Goal: Task Accomplishment & Management: Complete application form

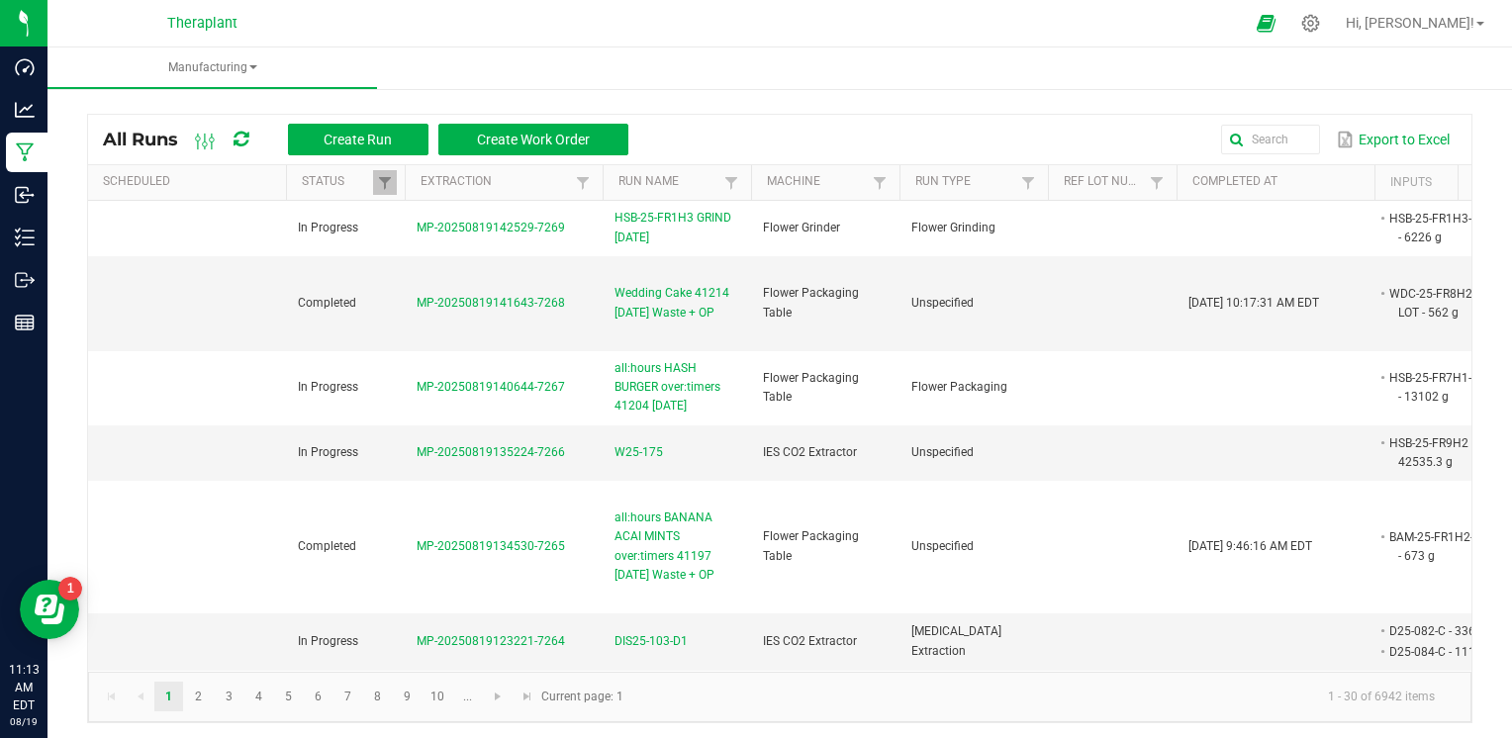
click at [245, 144] on icon at bounding box center [240, 140] width 15 height 18
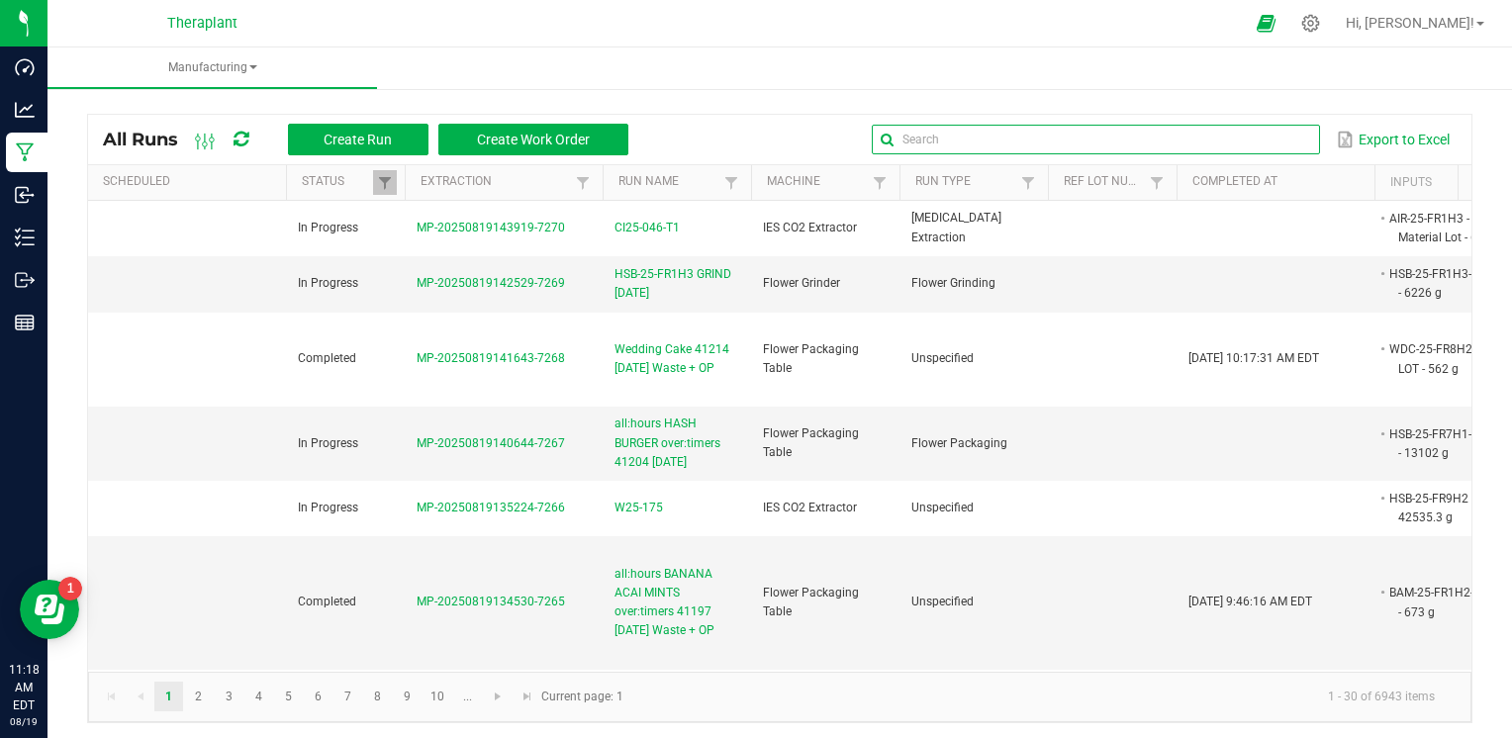
click at [1293, 139] on global-search-input-ngx at bounding box center [1095, 140] width 447 height 14
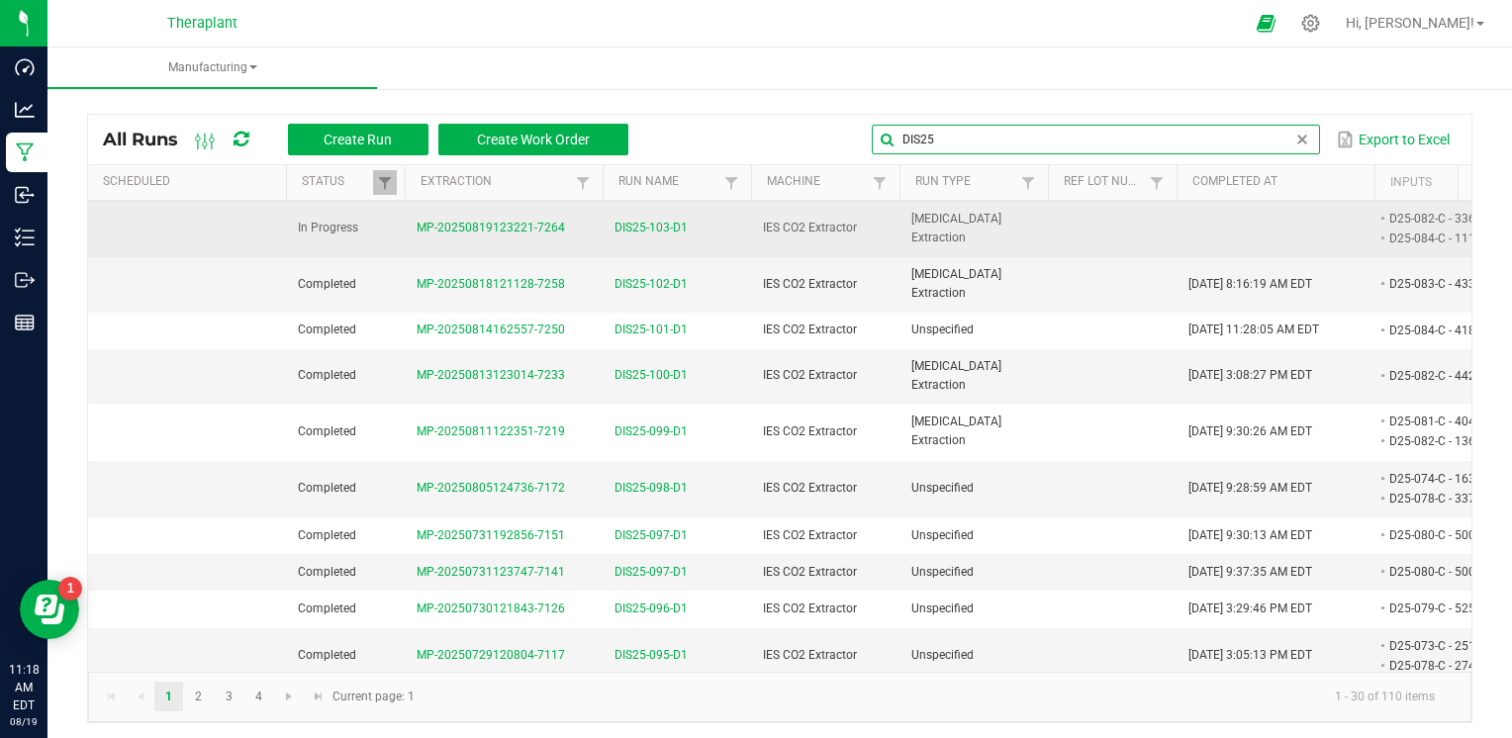
type input "DIS25"
click at [667, 227] on span "DIS25-103-D1" at bounding box center [650, 228] width 73 height 19
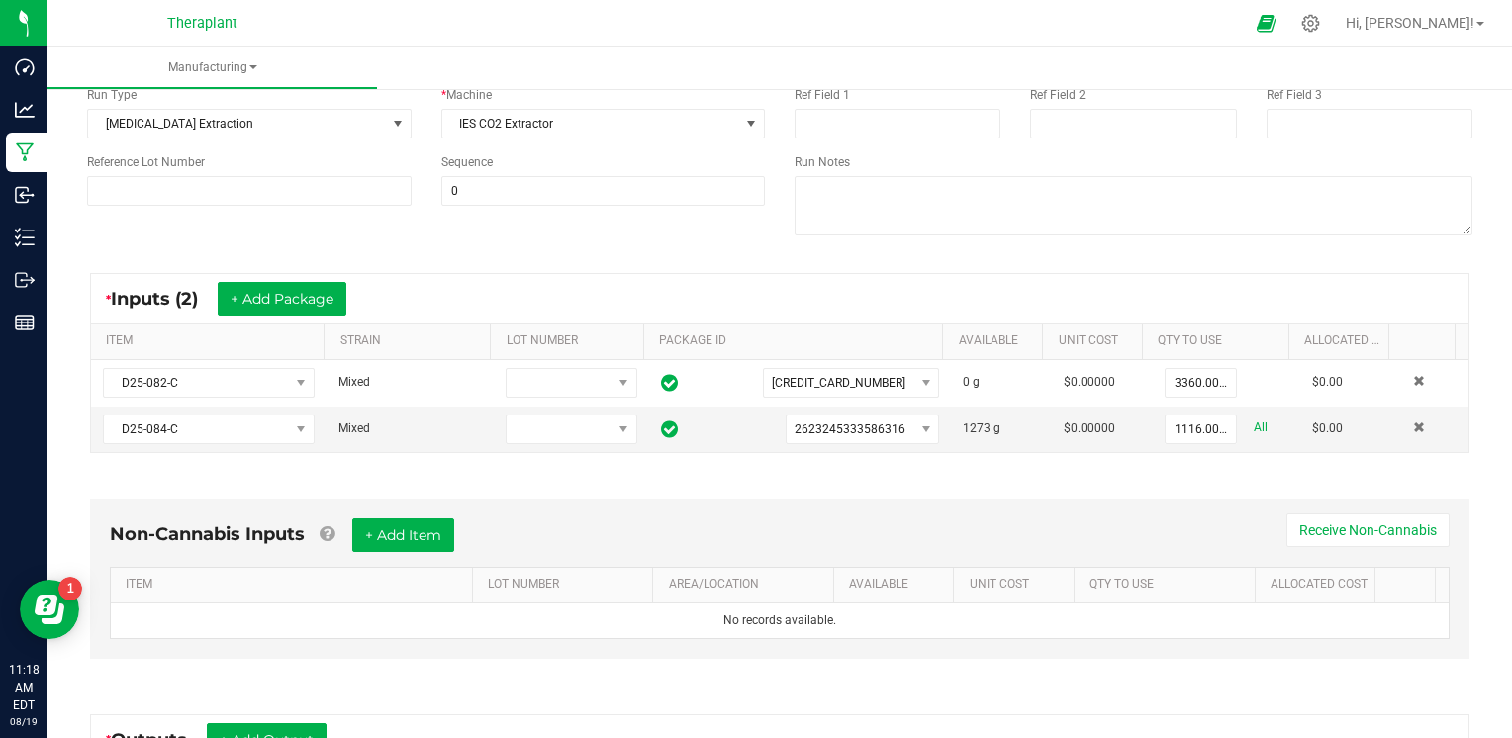
scroll to position [198, 0]
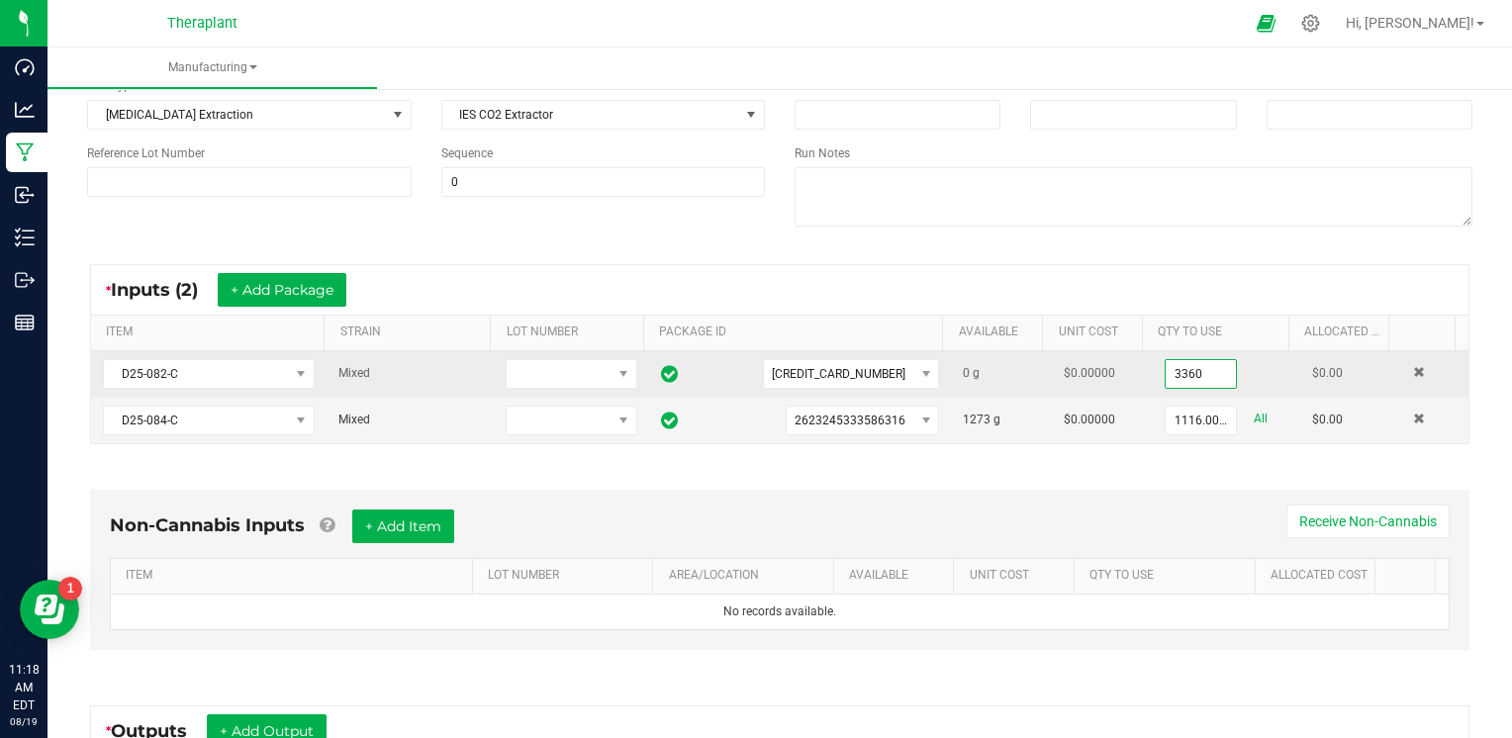
click at [1177, 372] on input "3360" at bounding box center [1200, 374] width 70 height 28
click at [1190, 371] on input "3360" at bounding box center [1200, 374] width 70 height 28
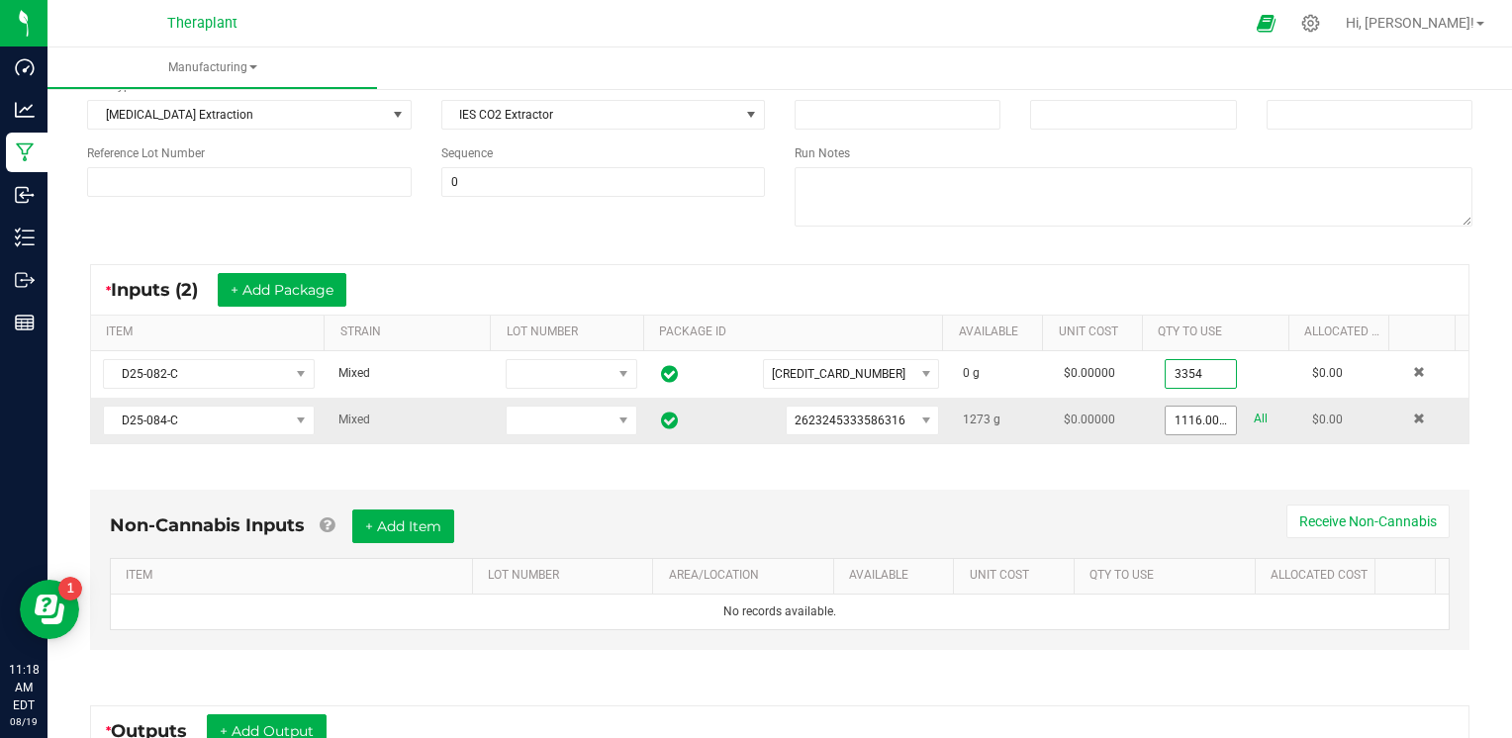
type input "3354.0000 g"
click at [1177, 419] on input "1116" at bounding box center [1200, 421] width 70 height 28
click at [1190, 414] on input "1116" at bounding box center [1200, 421] width 70 height 28
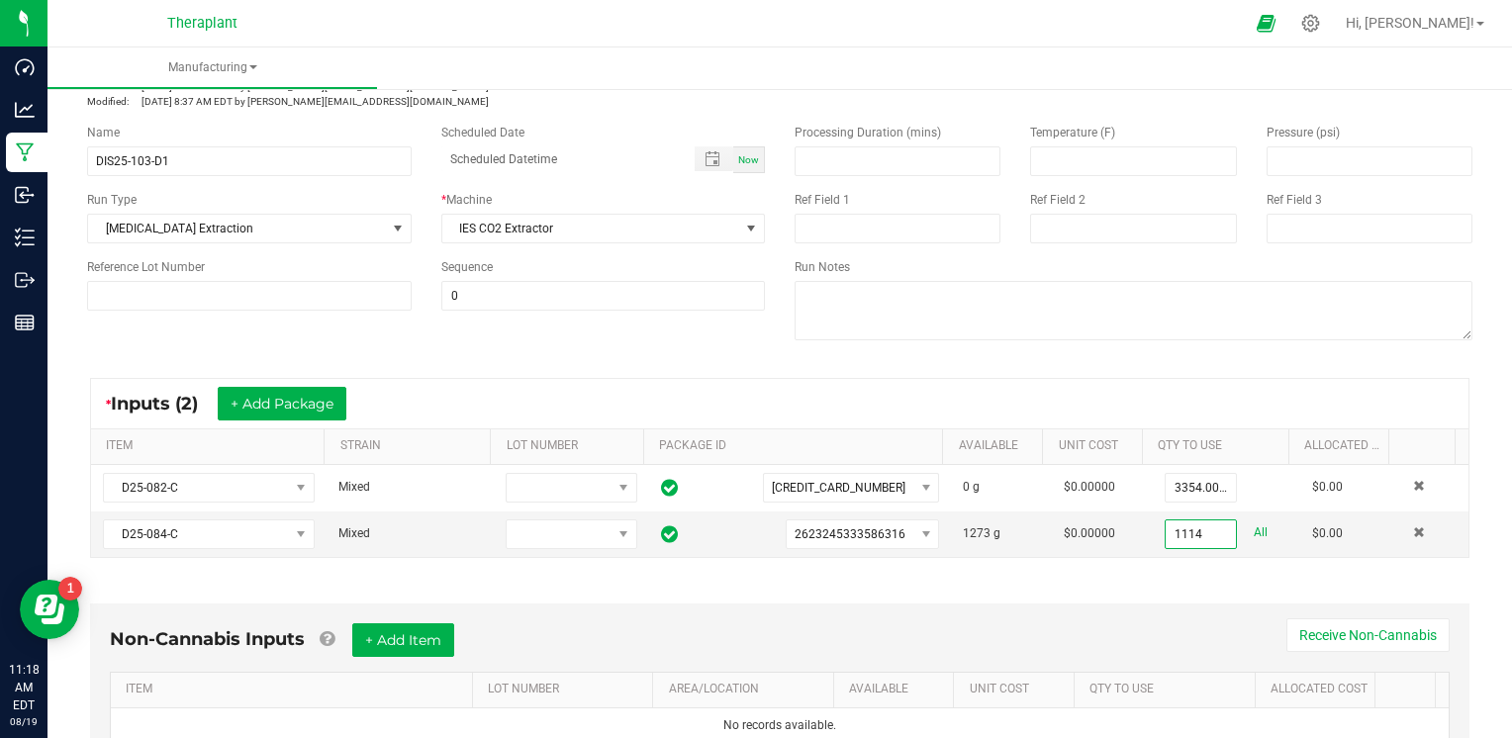
scroll to position [0, 0]
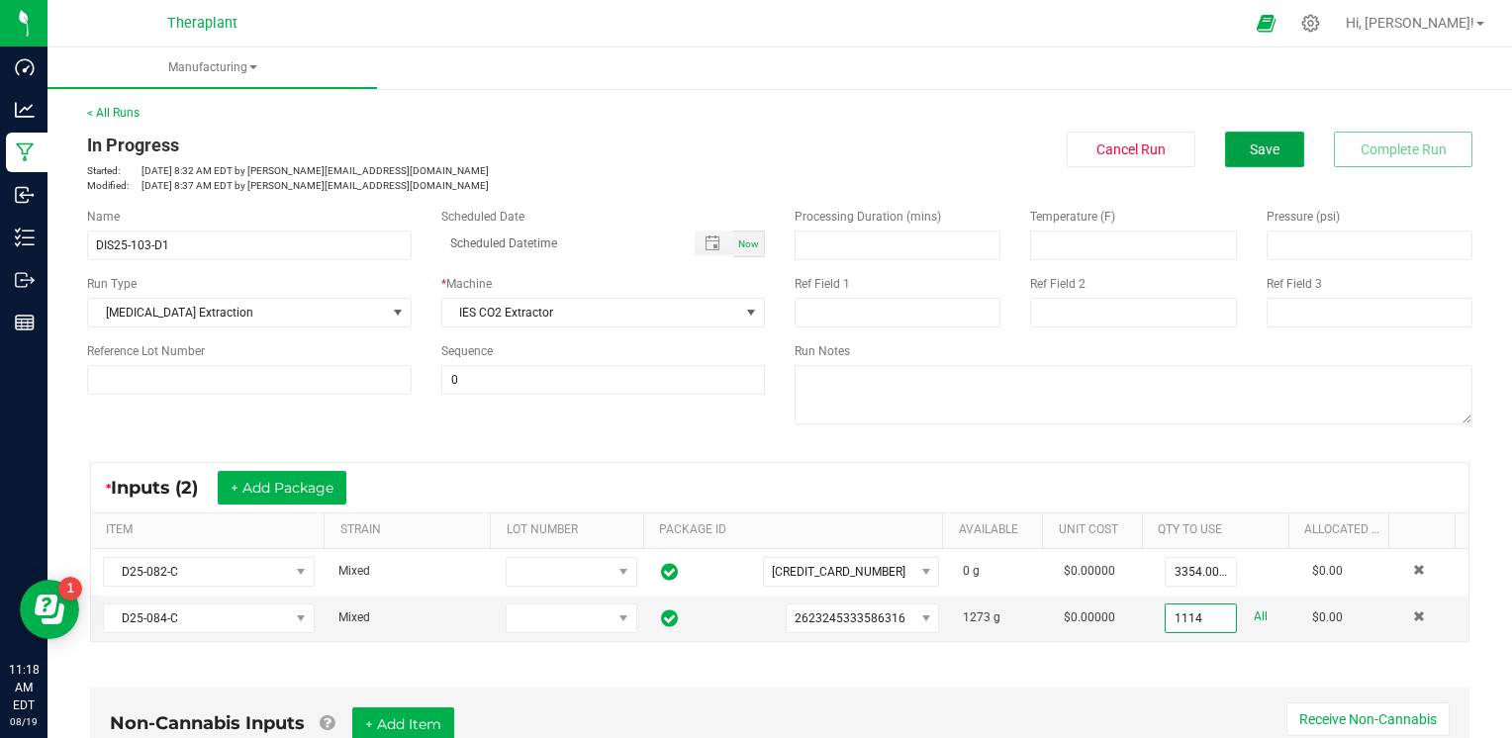
type input "1114.0000 g"
click at [1253, 144] on span "Save" at bounding box center [1264, 149] width 30 height 16
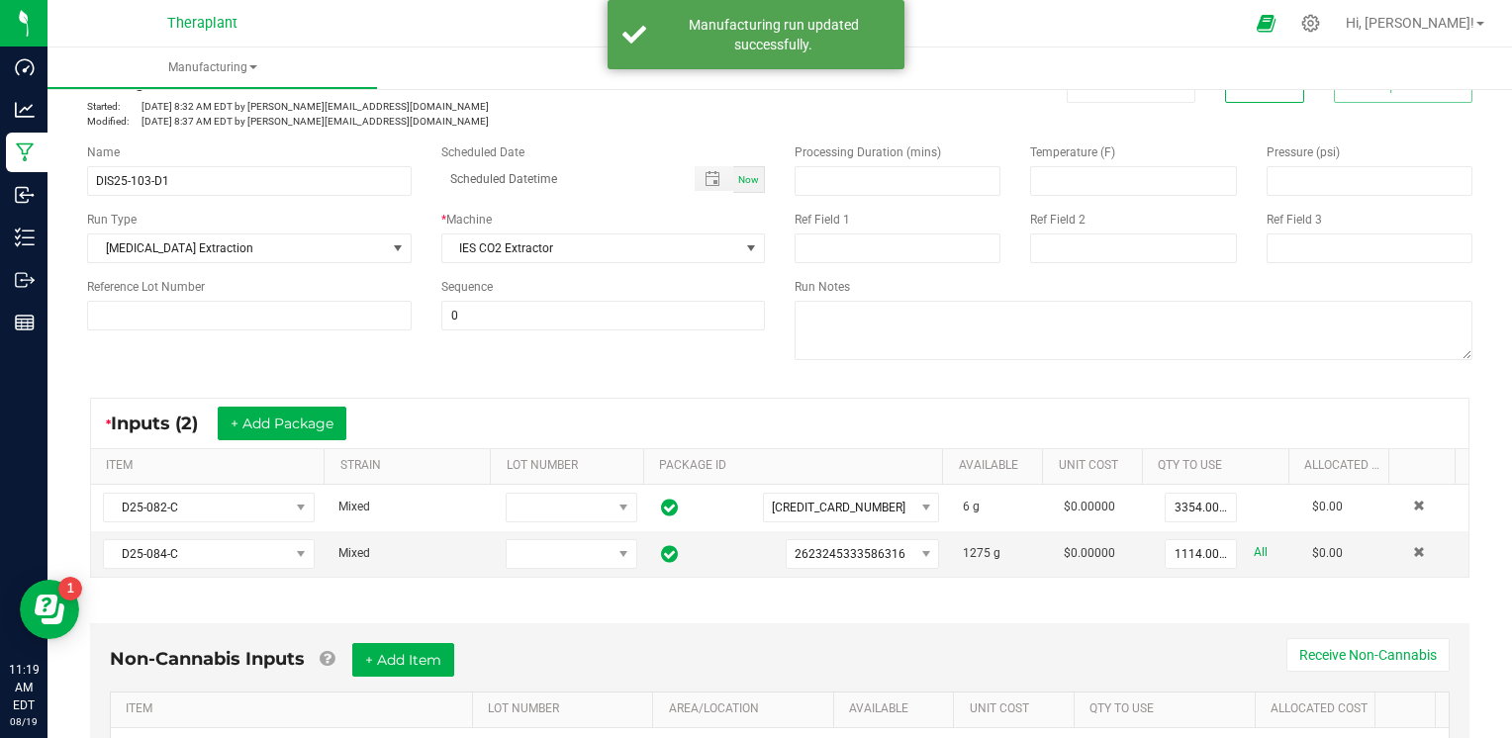
scroll to position [99, 0]
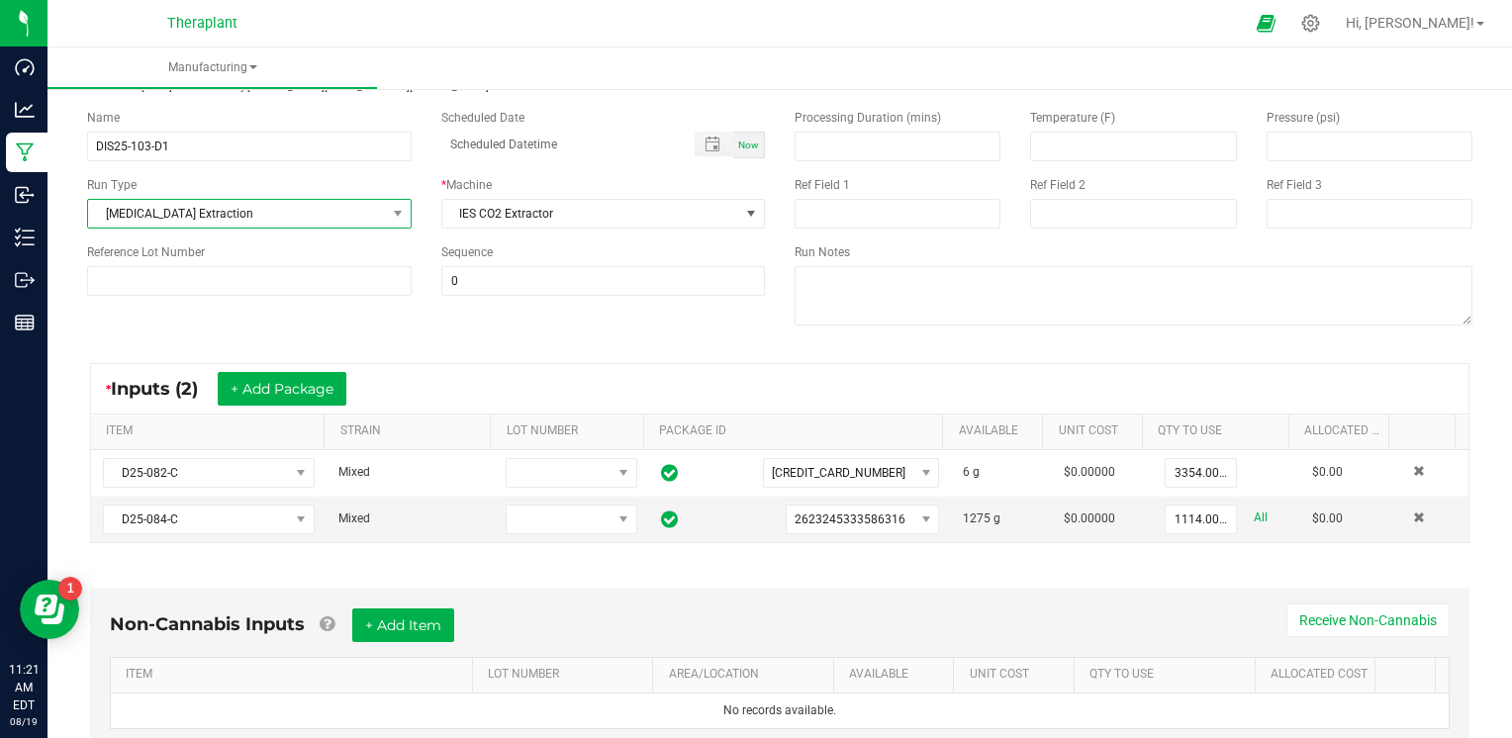
click at [385, 214] on span at bounding box center [397, 214] width 25 height 28
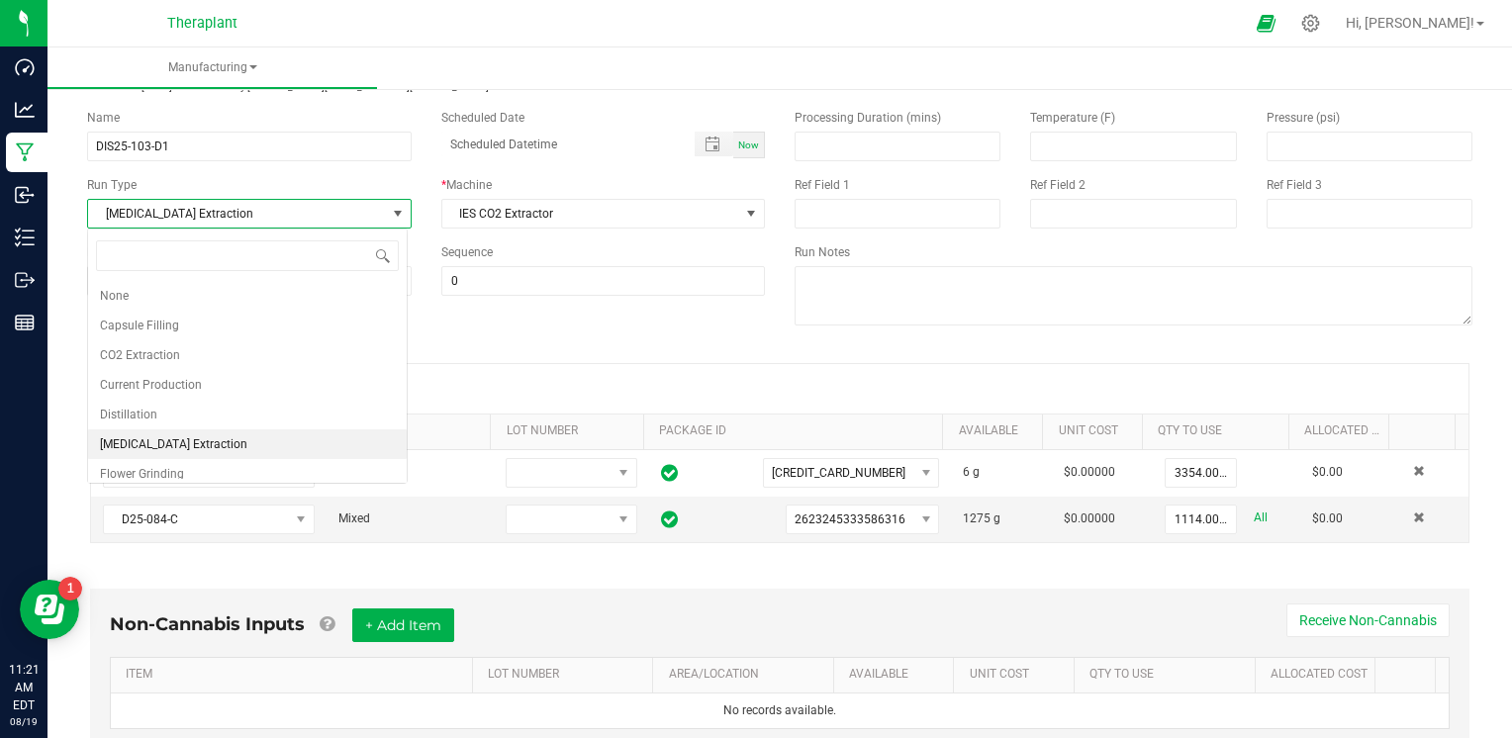
scroll to position [29, 320]
click at [181, 295] on li "None" at bounding box center [247, 296] width 319 height 30
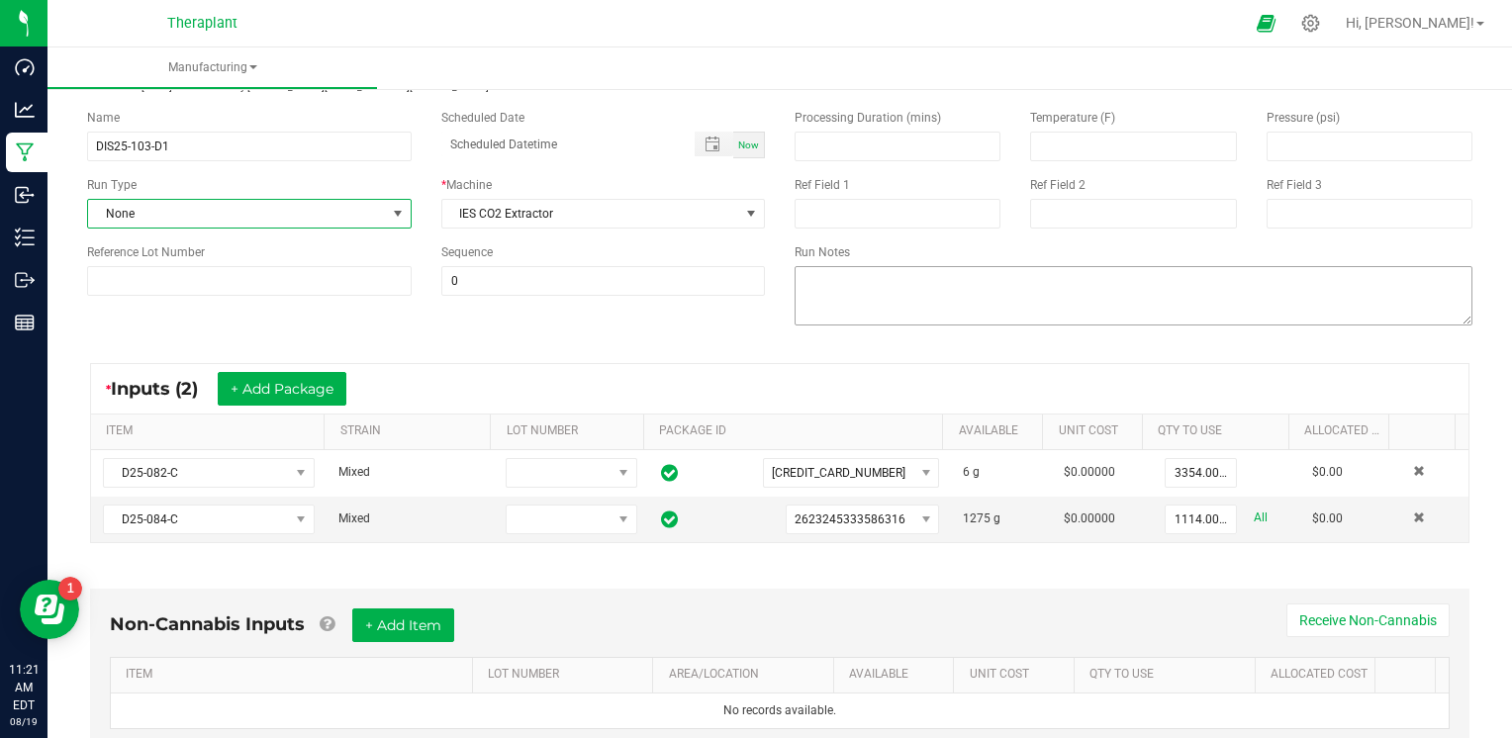
scroll to position [0, 0]
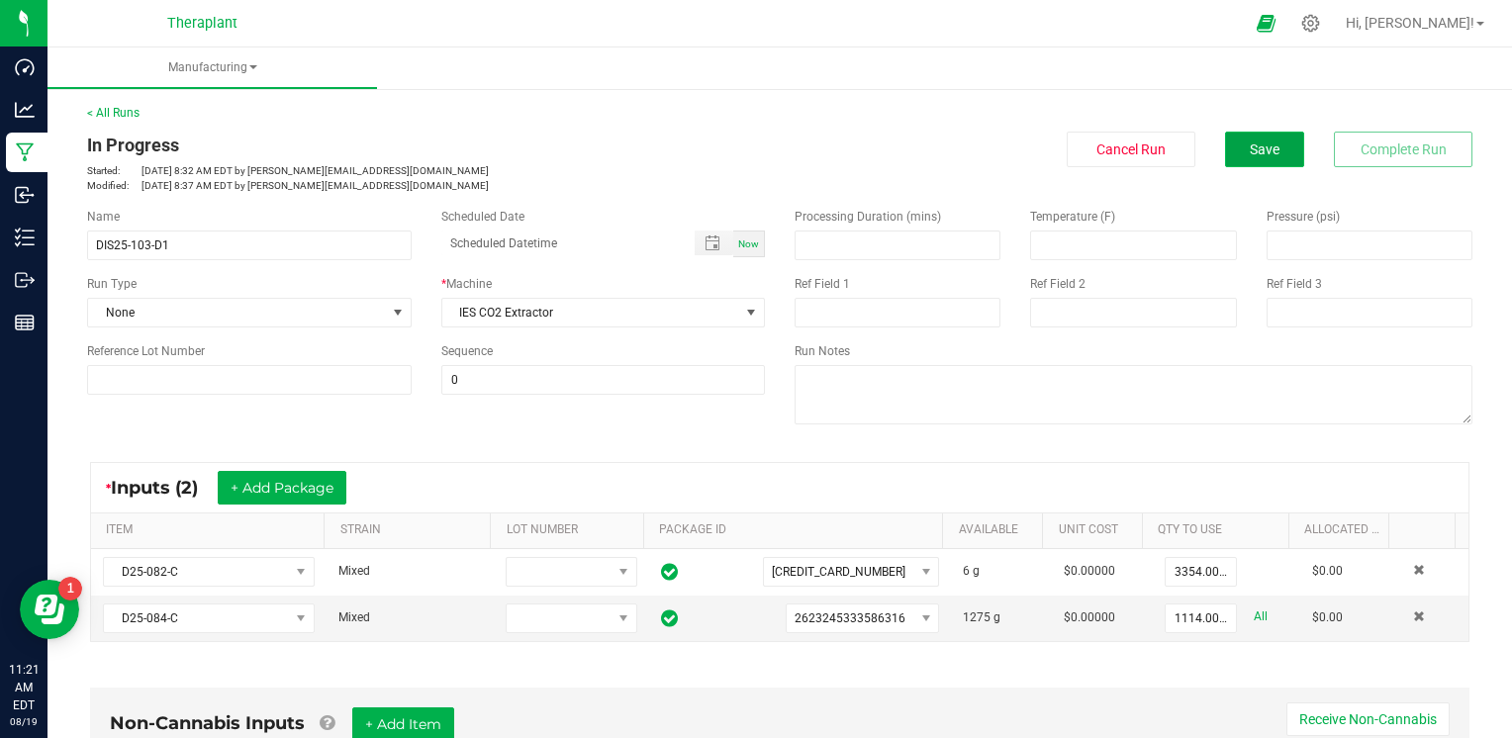
click at [1249, 147] on span "Save" at bounding box center [1264, 149] width 30 height 16
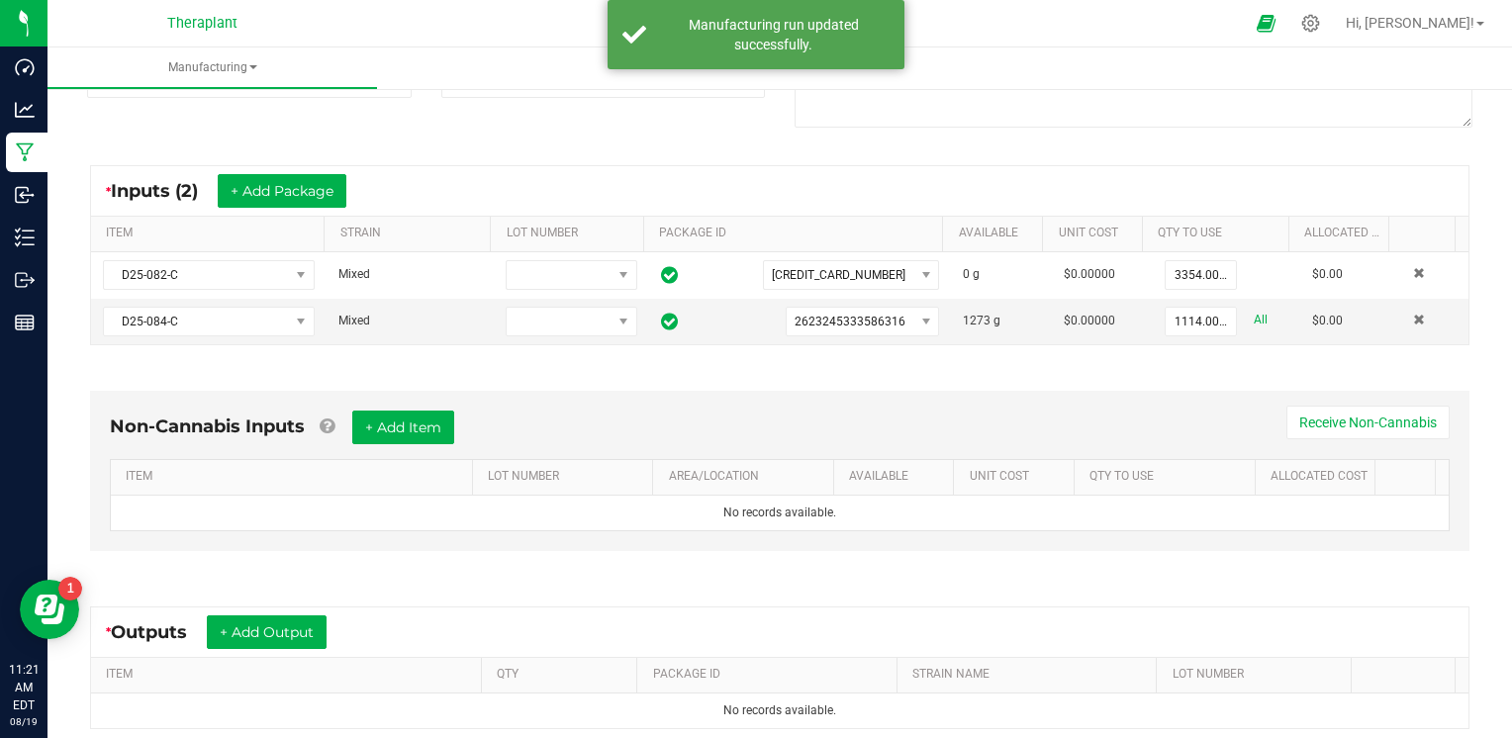
scroll to position [198, 0]
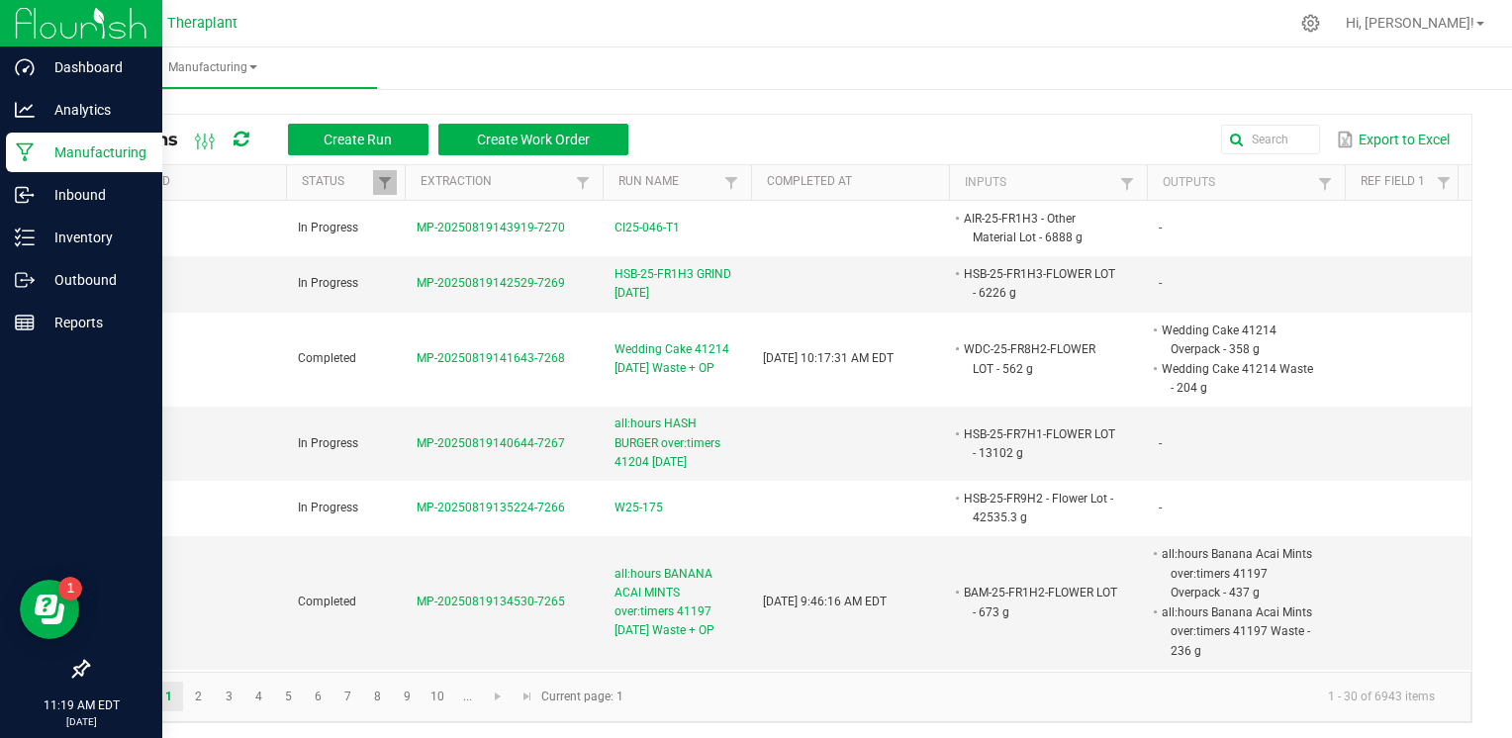
click at [84, 159] on p "Manufacturing" at bounding box center [94, 152] width 119 height 24
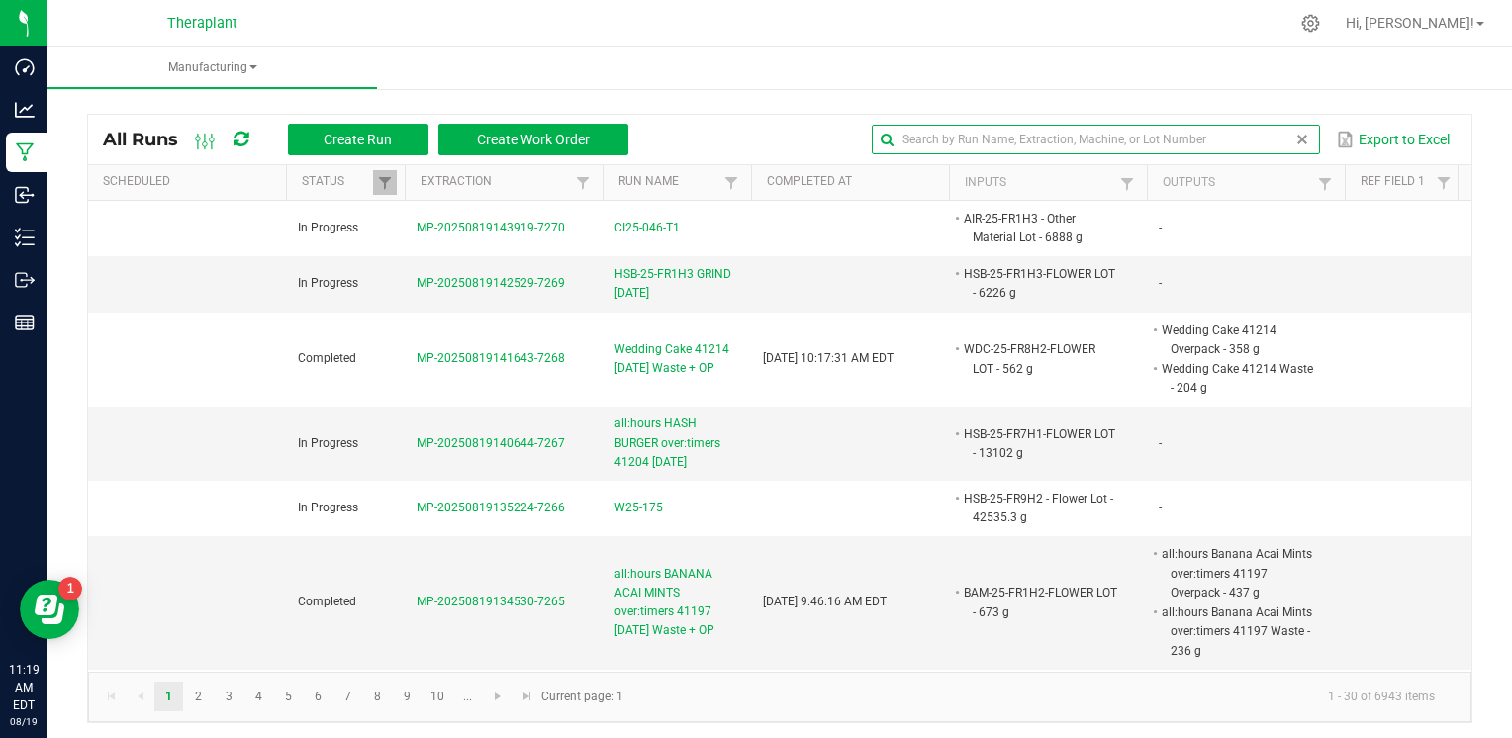
click at [1256, 150] on input "text" at bounding box center [1095, 140] width 447 height 30
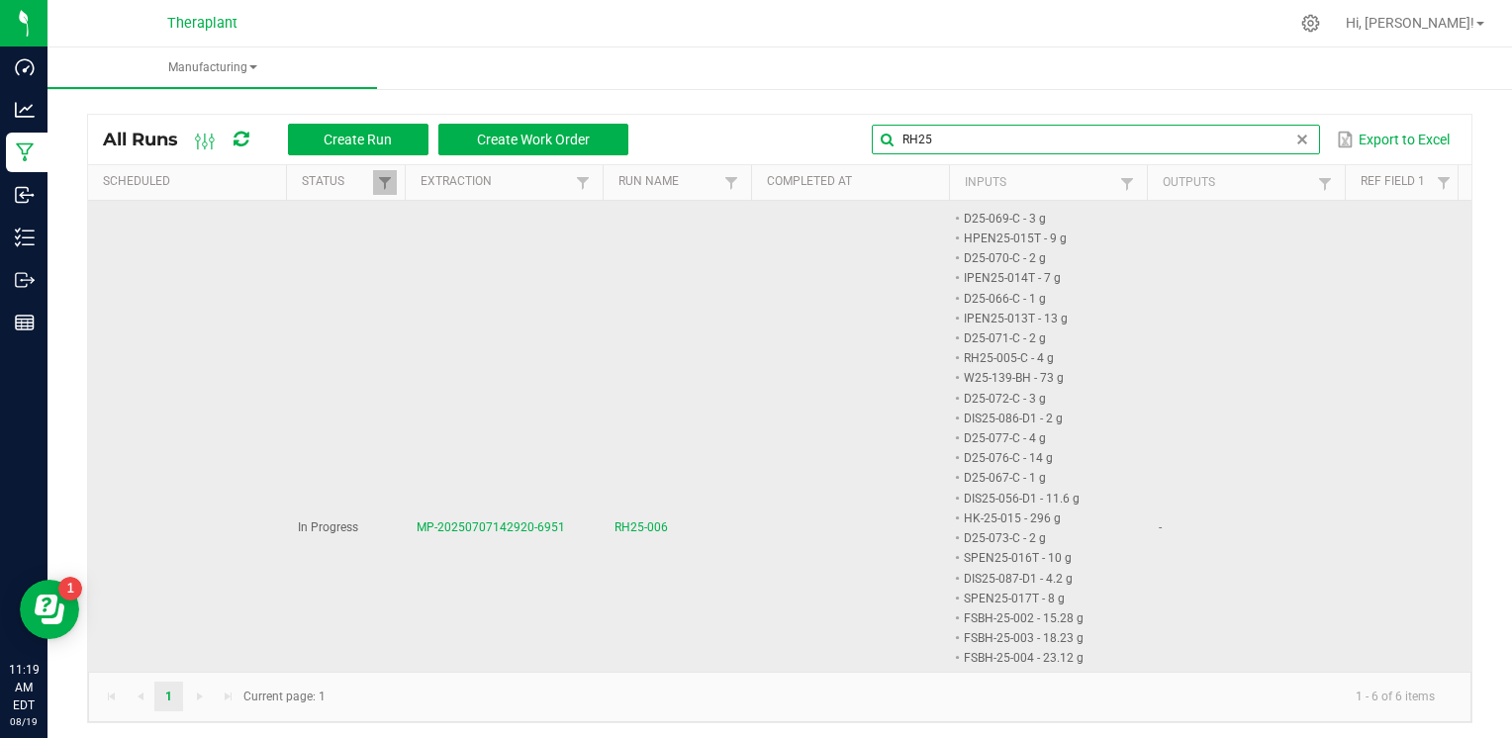
type input "RH25"
click at [621, 525] on span "RH25-006" at bounding box center [640, 527] width 53 height 19
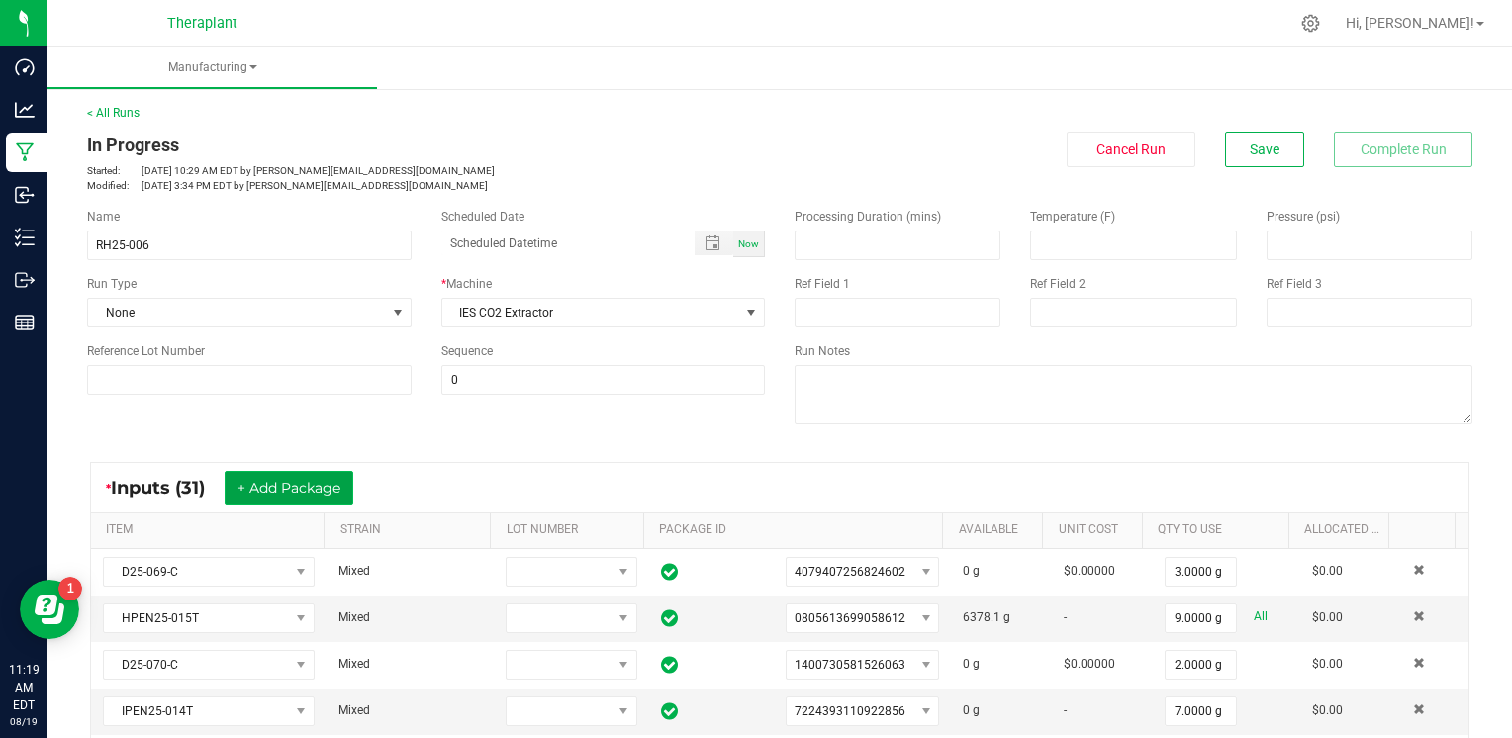
click at [333, 489] on button "+ Add Package" at bounding box center [289, 488] width 129 height 34
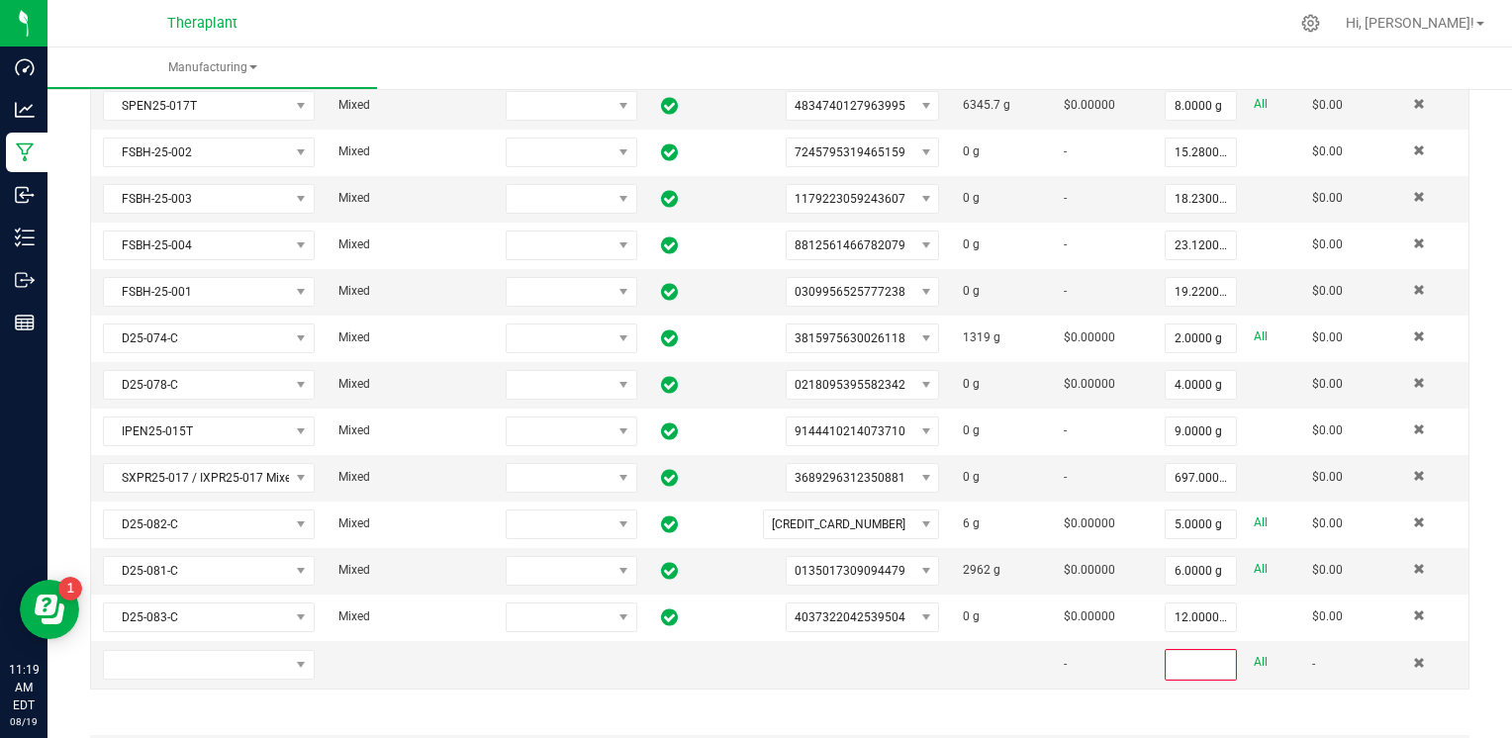
scroll to position [1385, 0]
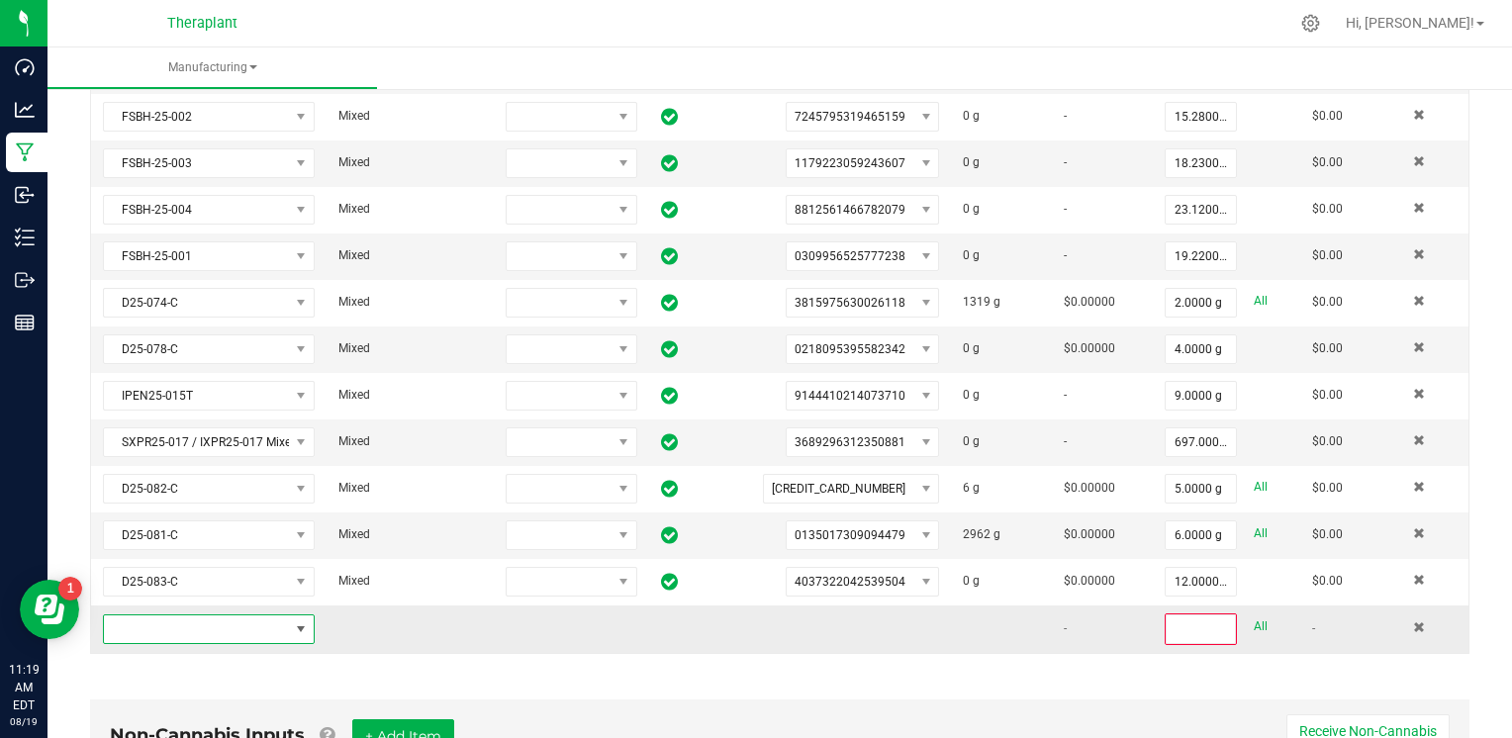
click at [203, 615] on span "NO DATA FOUND" at bounding box center [196, 629] width 185 height 28
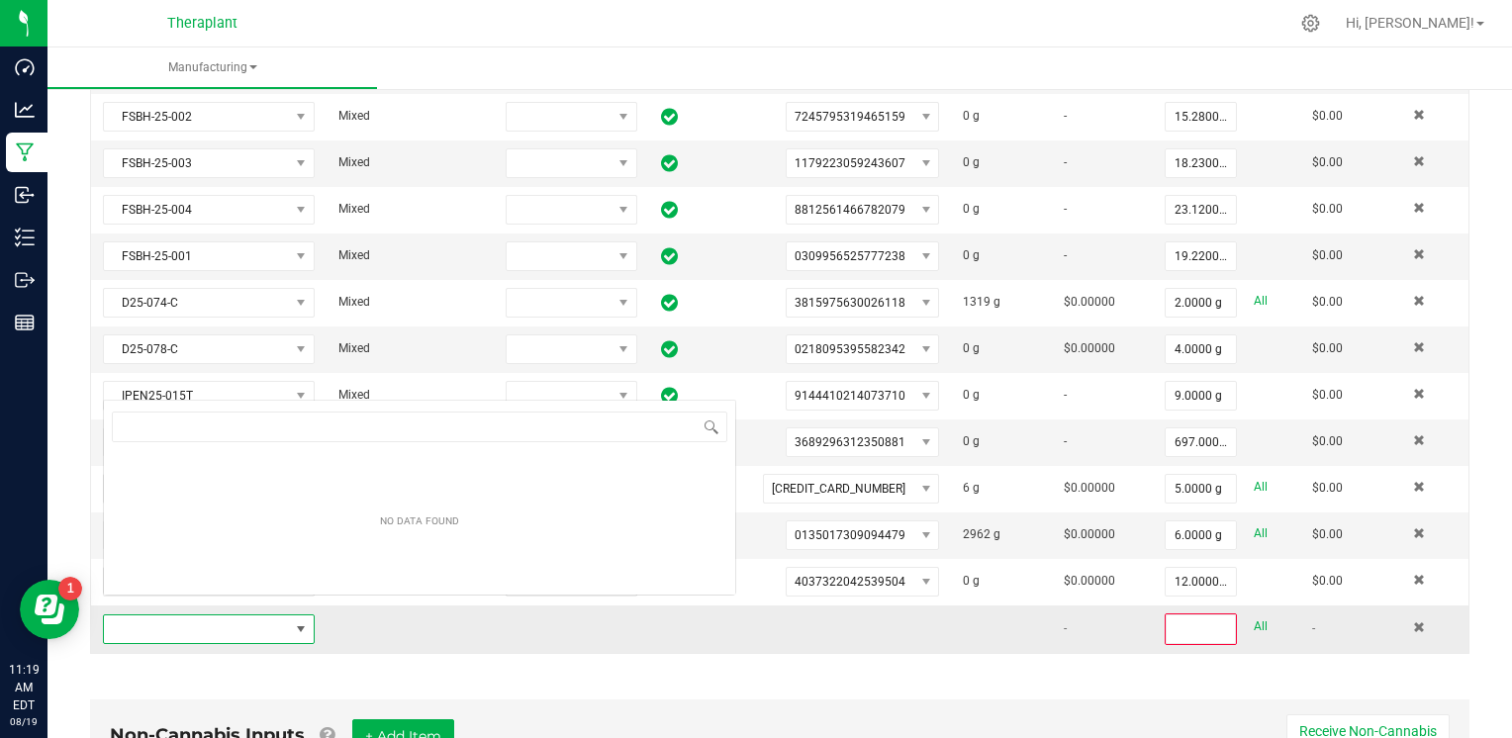
scroll to position [29, 204]
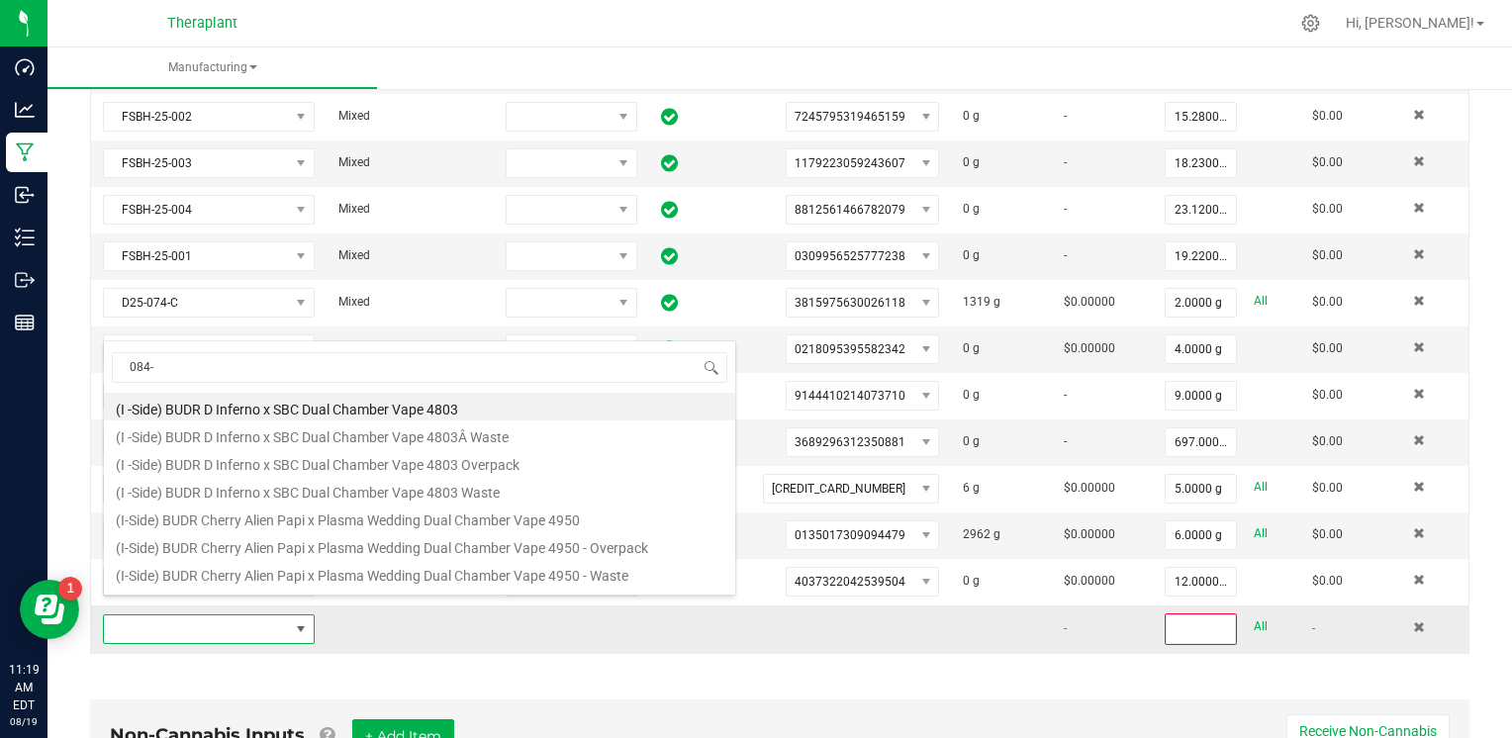
type input "084-C"
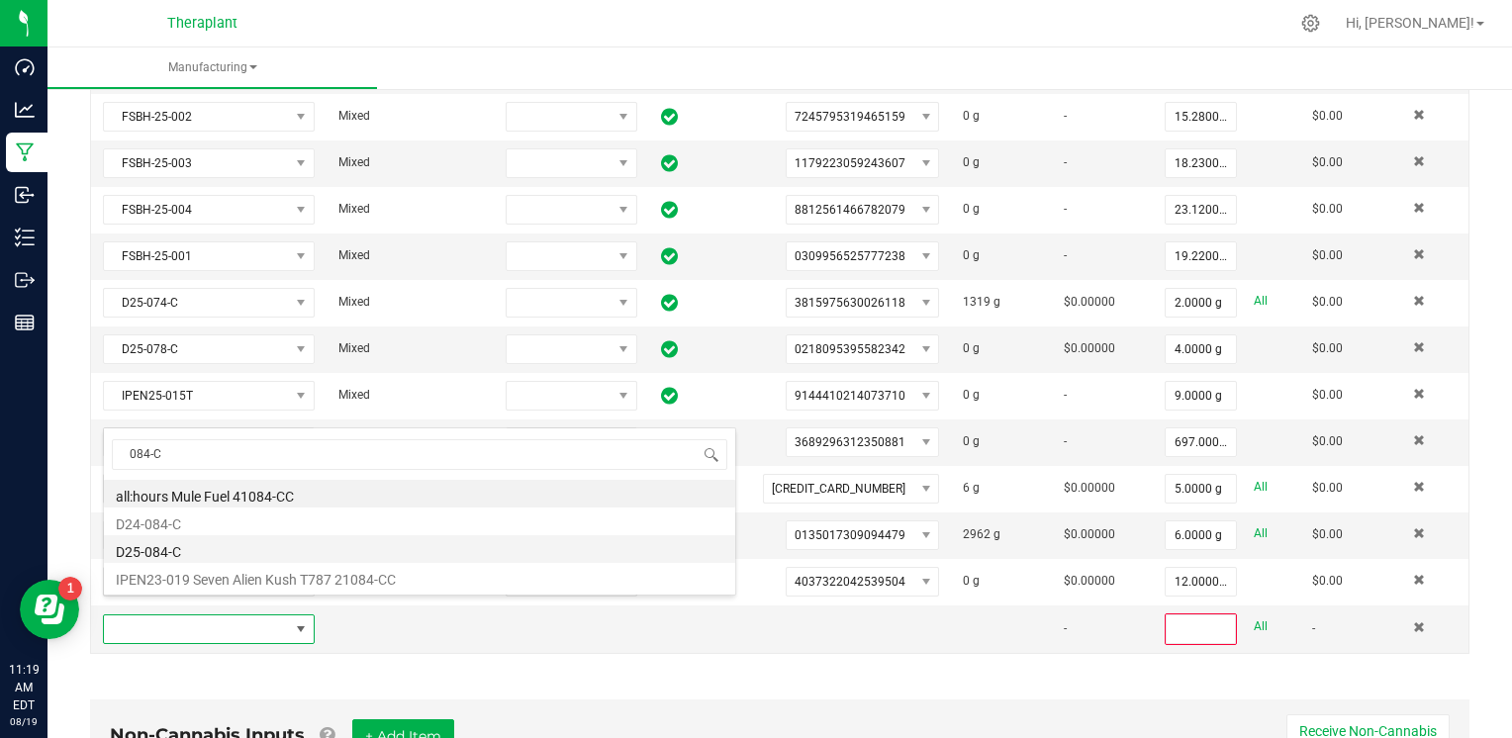
click at [180, 545] on li "D25-084-C" at bounding box center [419, 549] width 631 height 28
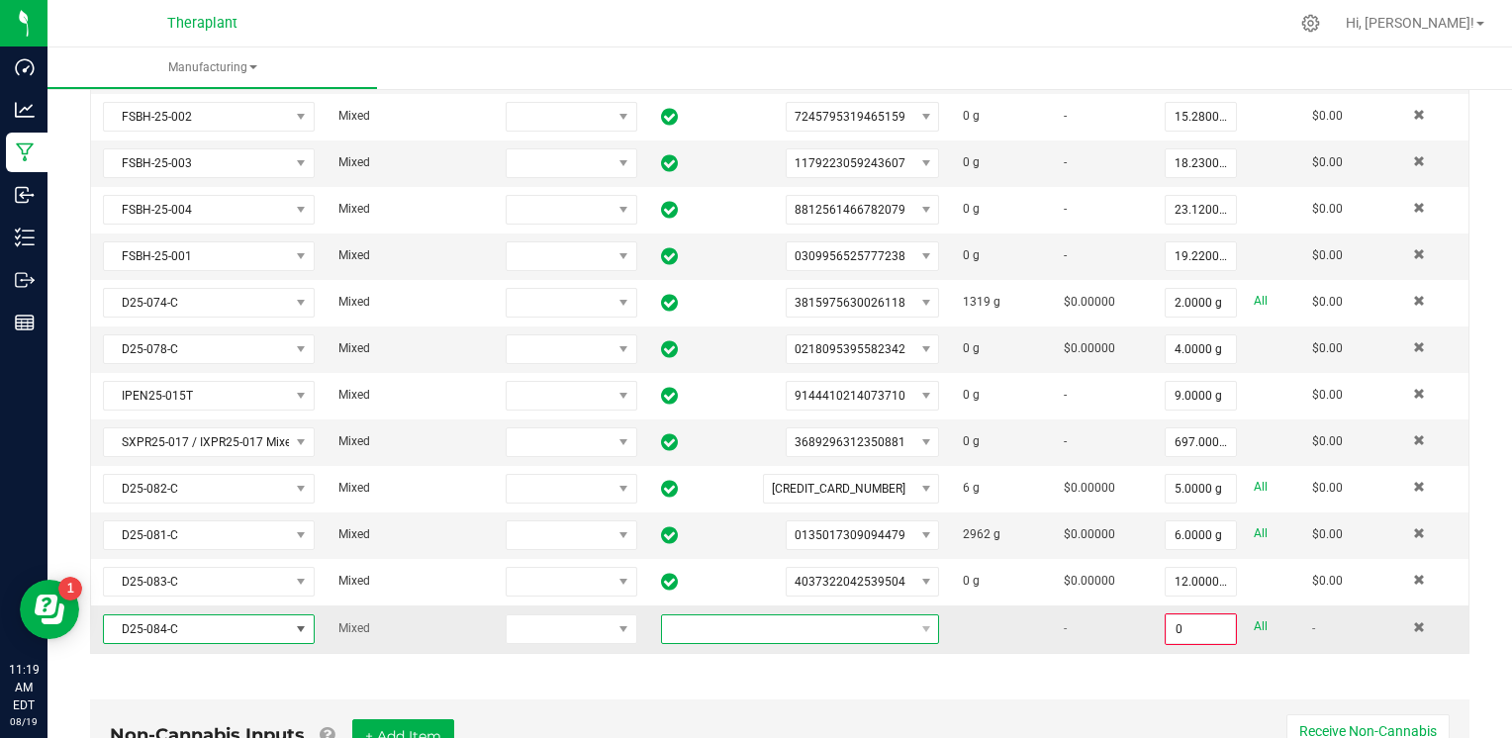
click at [864, 615] on span at bounding box center [788, 629] width 252 height 28
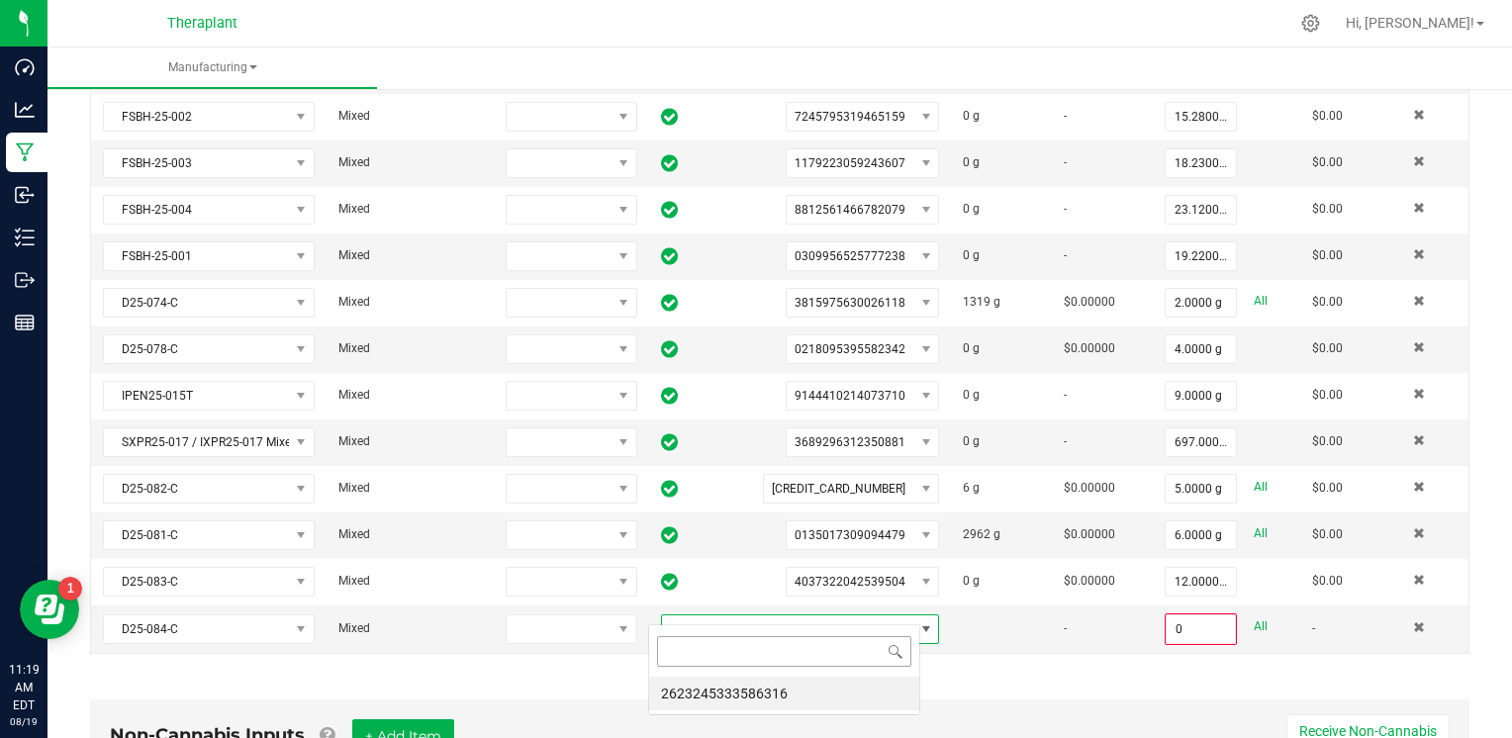
scroll to position [29, 271]
click at [863, 698] on li "2623245333586316" at bounding box center [784, 694] width 270 height 34
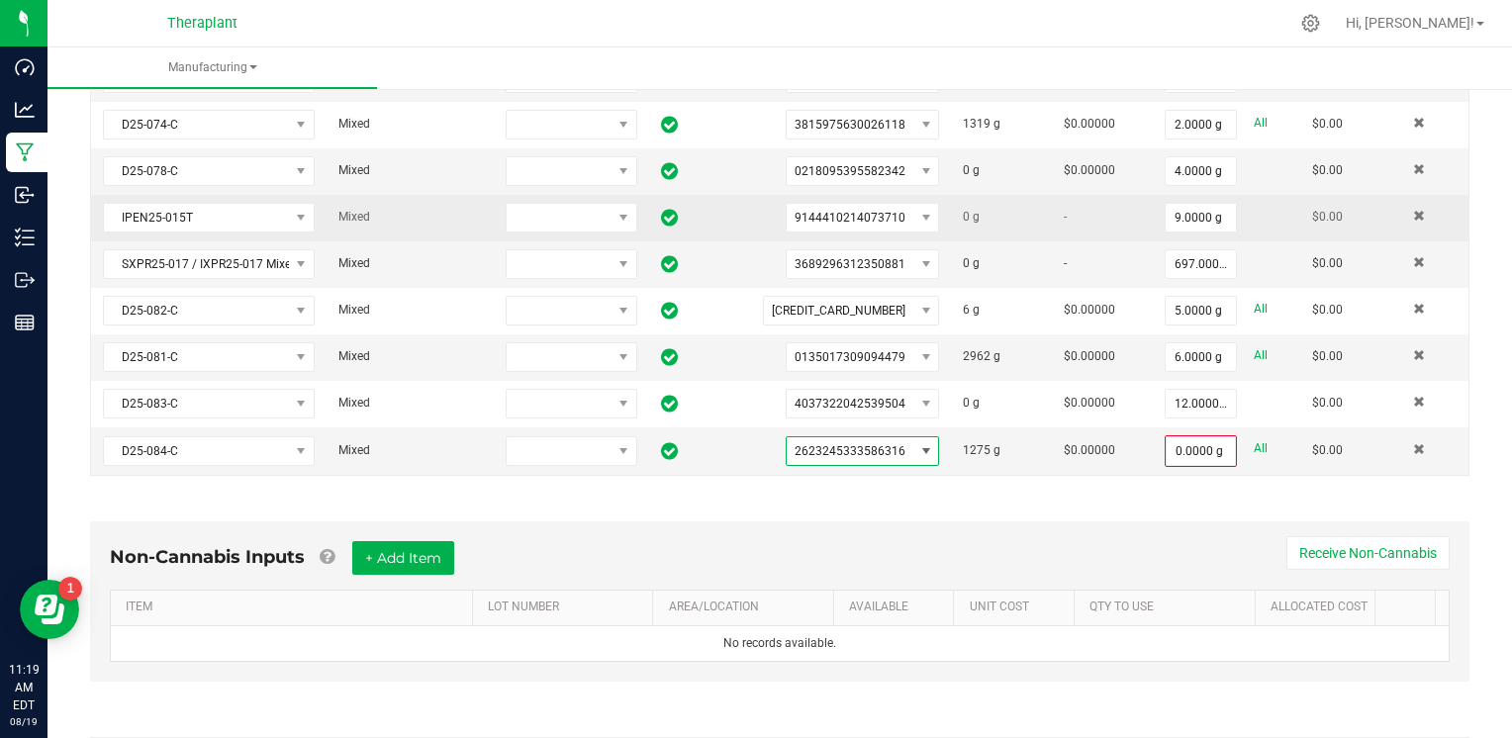
scroll to position [1682, 0]
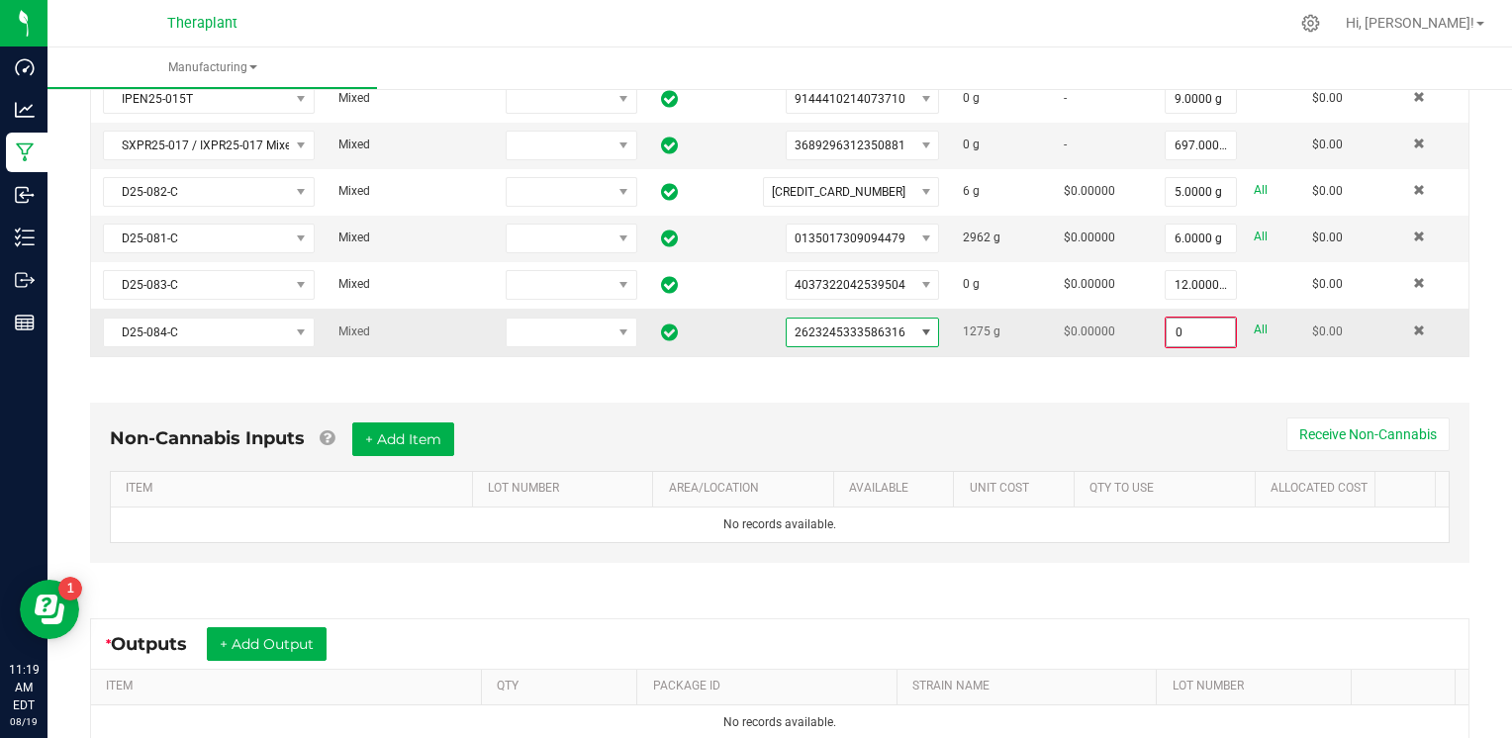
click at [1178, 319] on input "0" at bounding box center [1200, 333] width 68 height 28
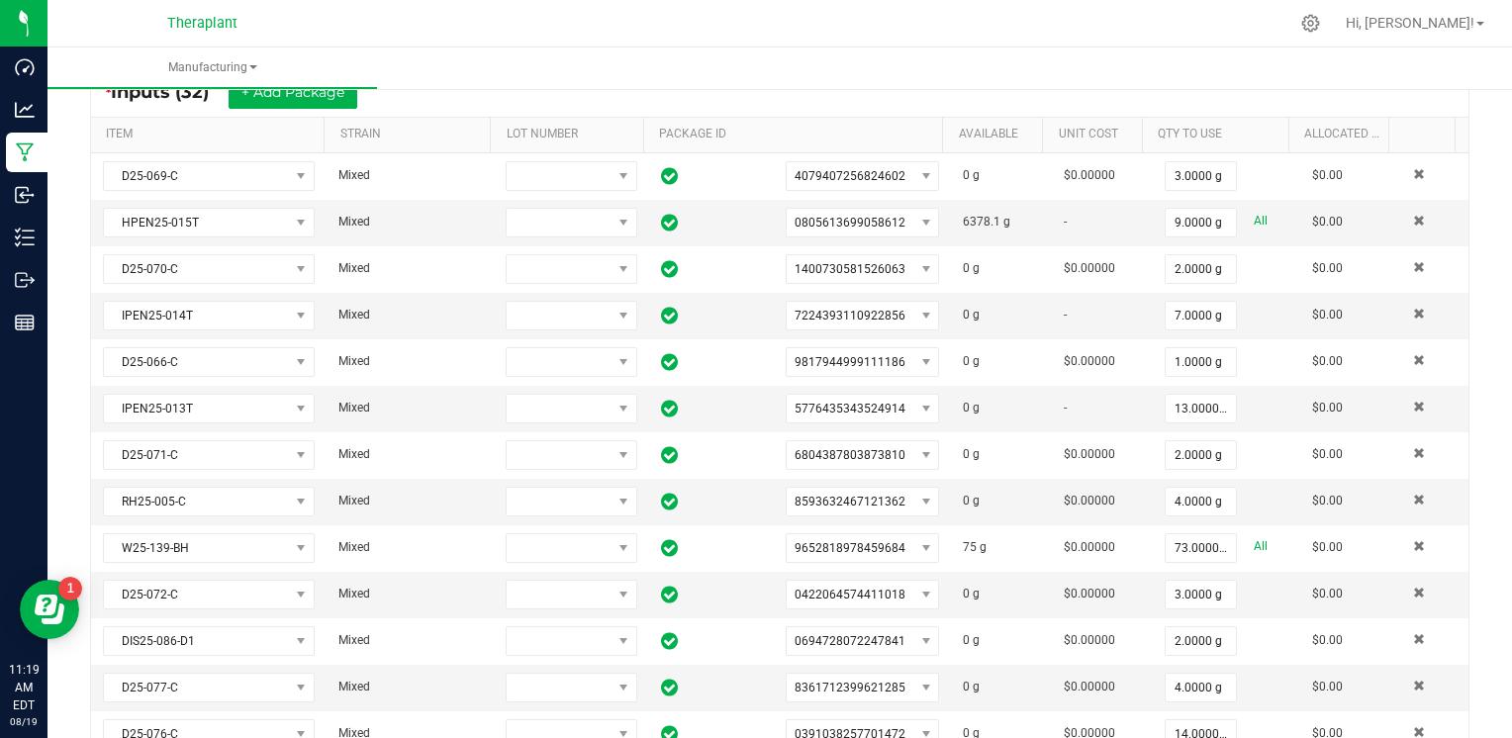
scroll to position [0, 0]
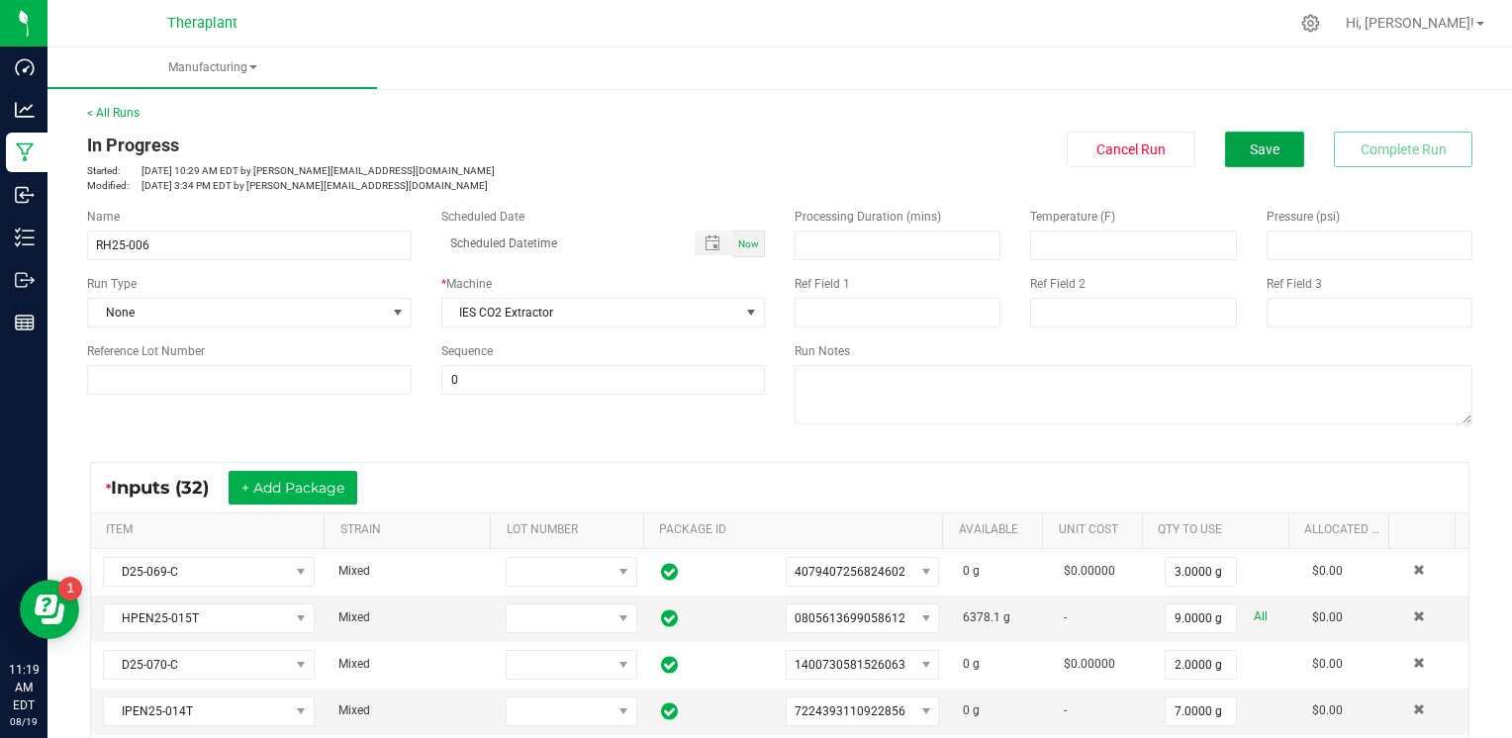
type input "2.0000 g"
click at [1225, 155] on button "Save" at bounding box center [1264, 150] width 79 height 36
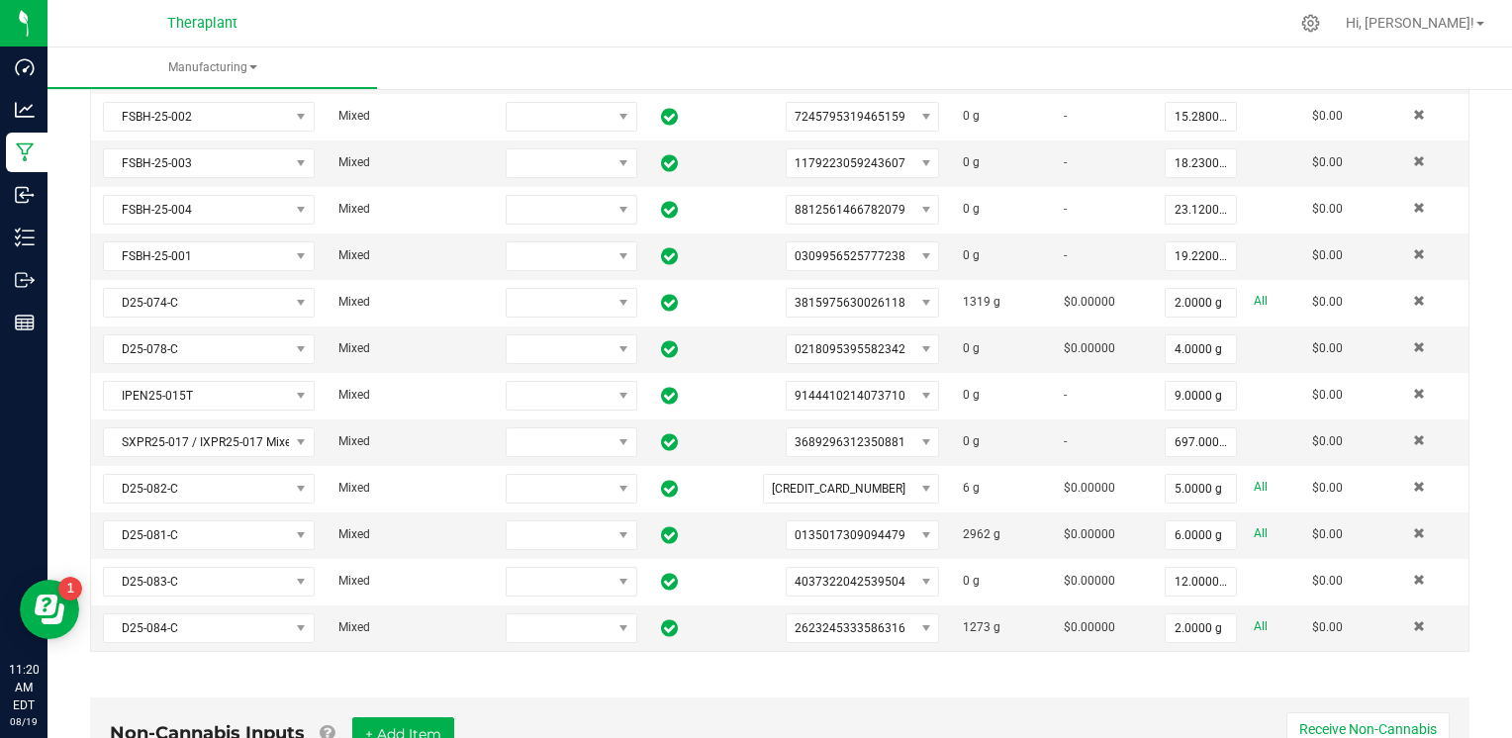
scroll to position [1484, 0]
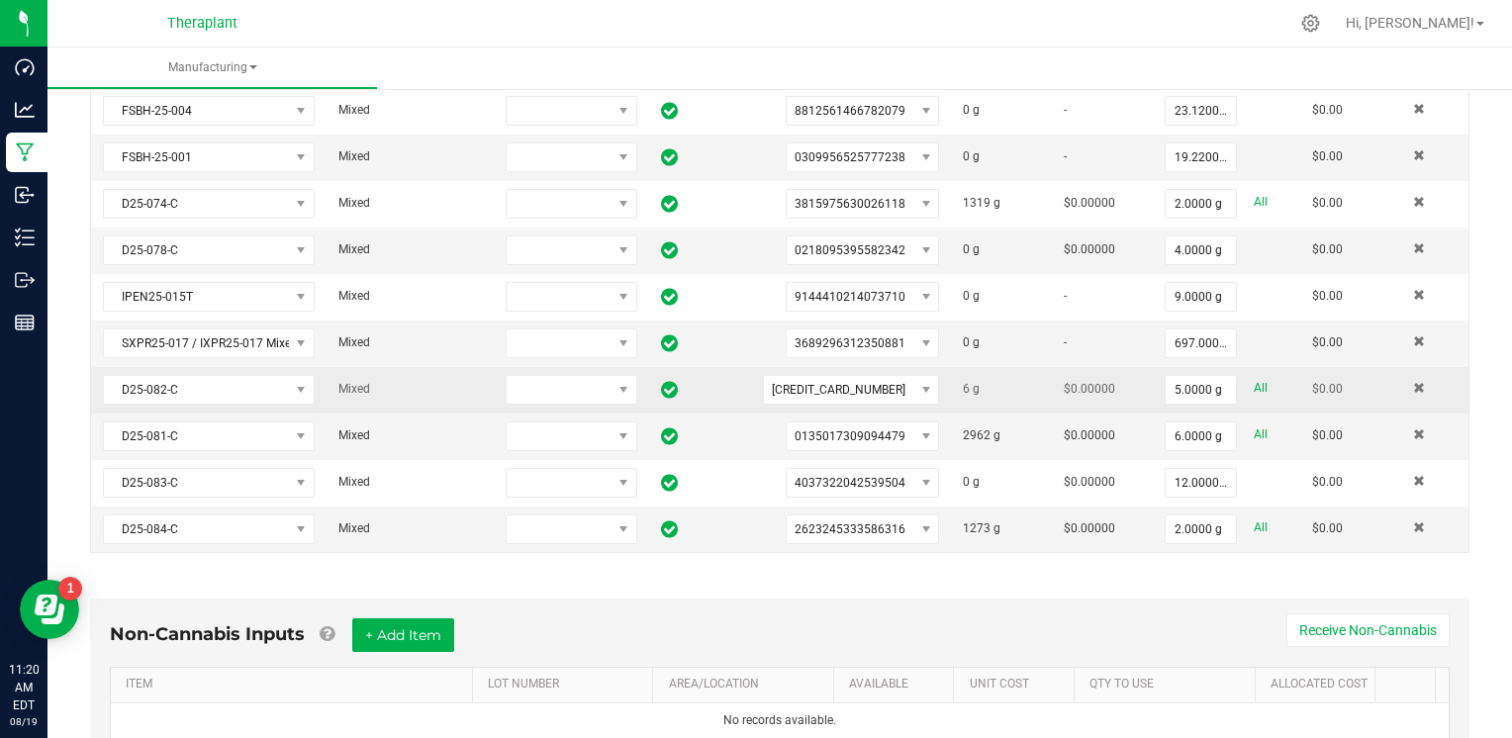
click at [1253, 375] on link "All" at bounding box center [1260, 388] width 14 height 27
type input "6.0000 g"
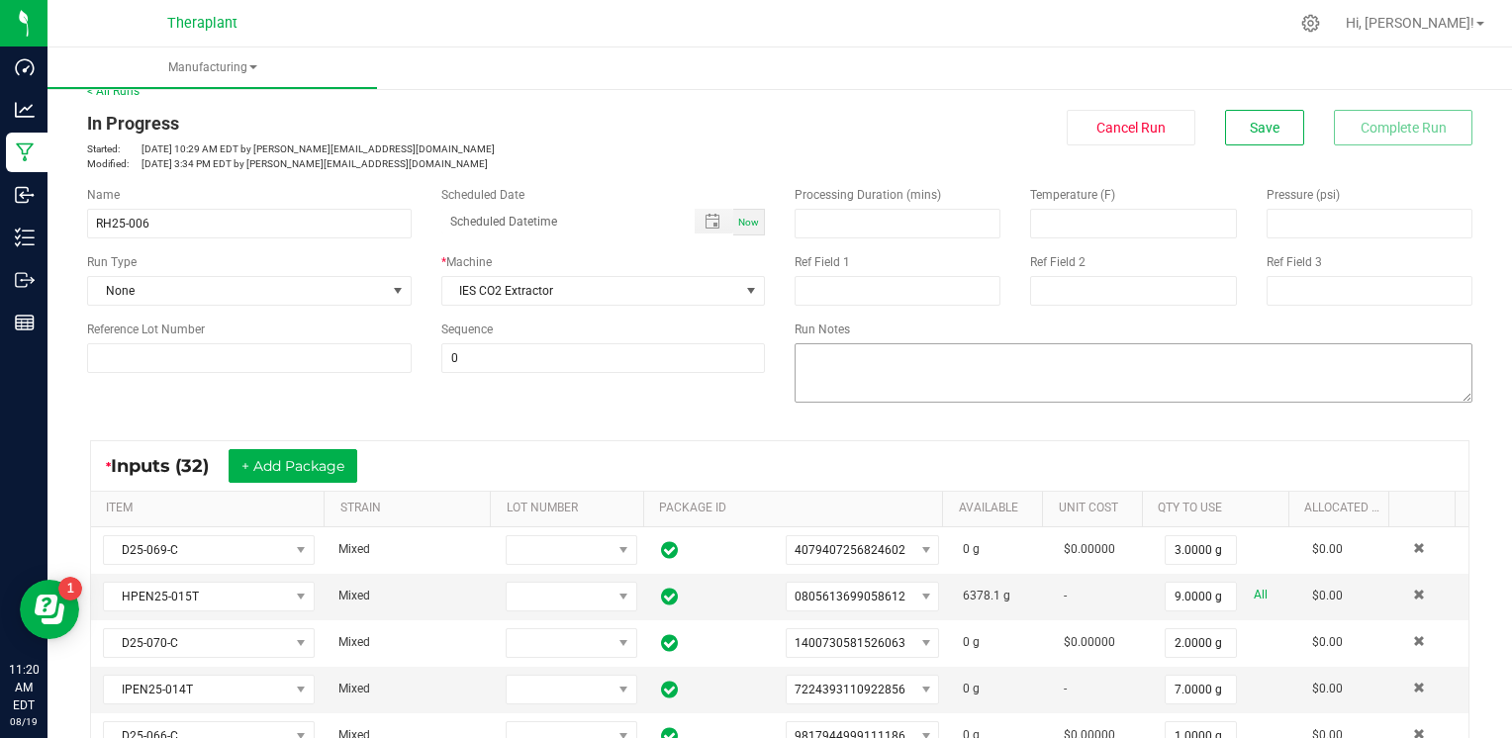
scroll to position [0, 0]
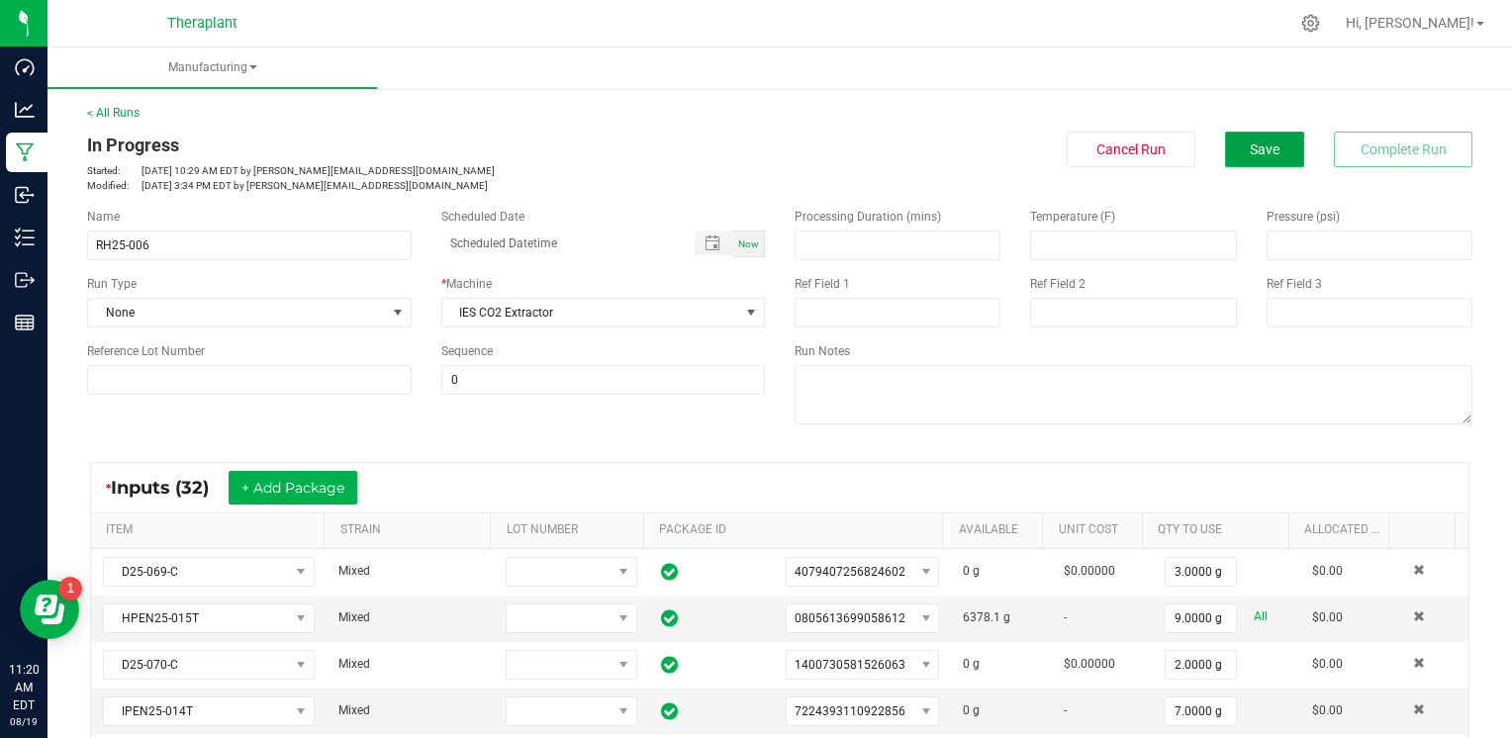
click at [1249, 148] on span "Save" at bounding box center [1264, 149] width 30 height 16
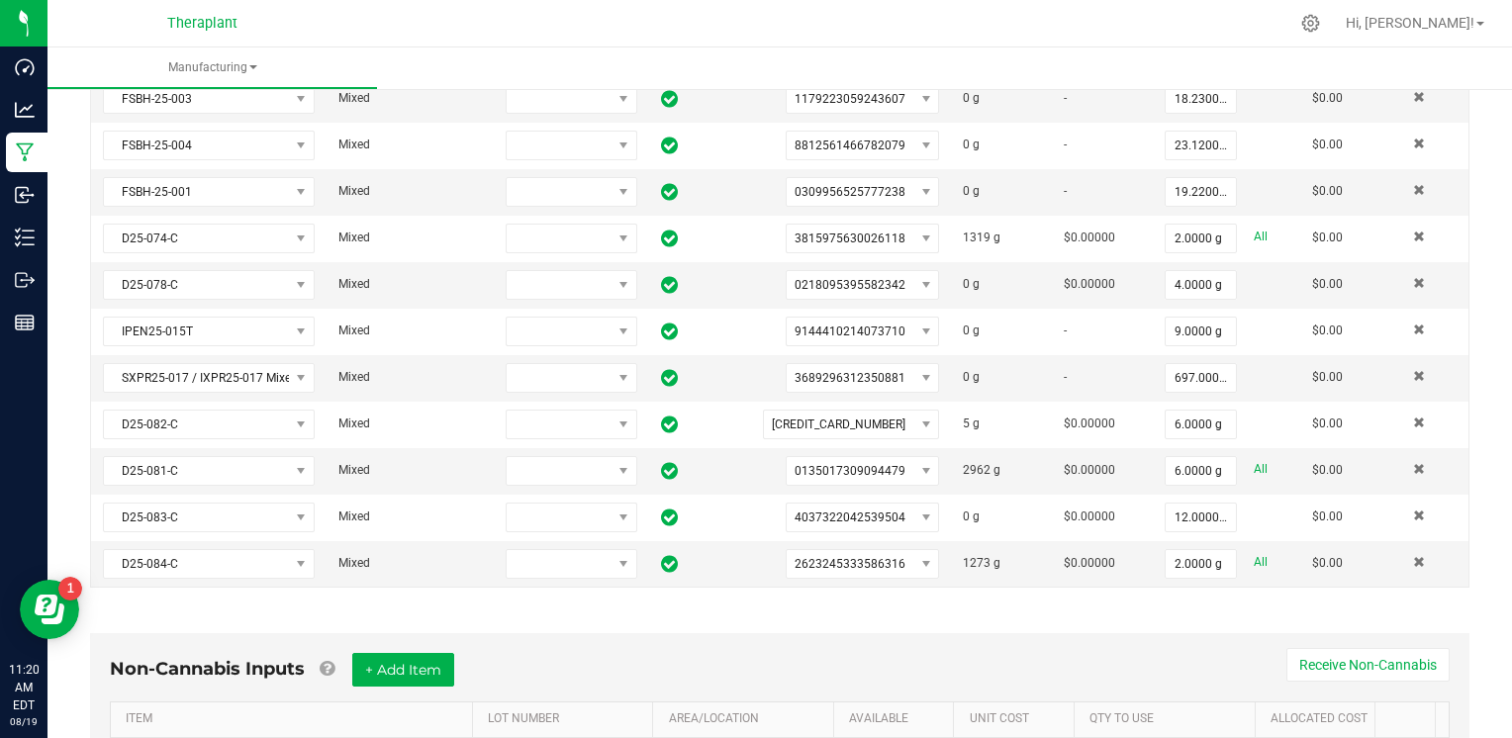
scroll to position [1484, 0]
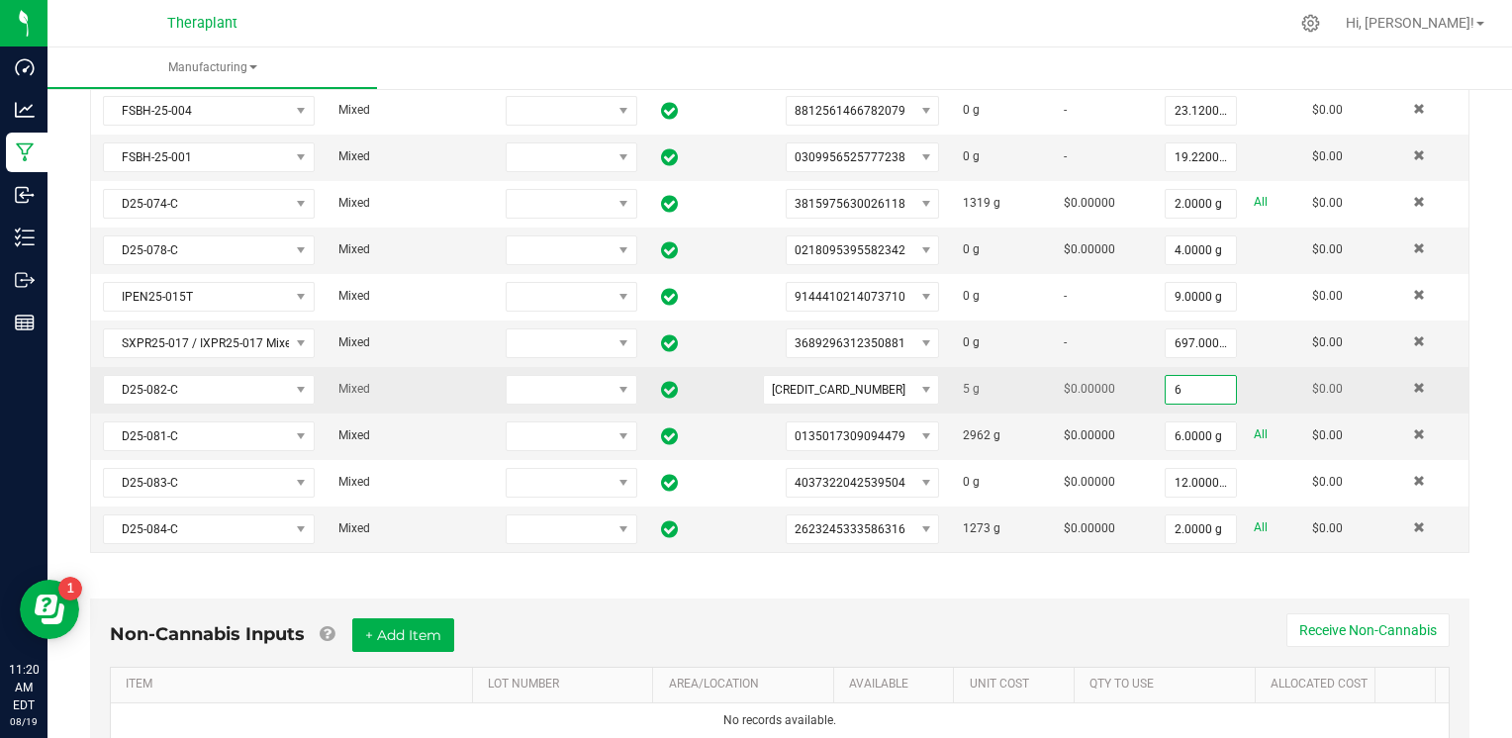
click at [1165, 376] on input "6" at bounding box center [1200, 390] width 70 height 28
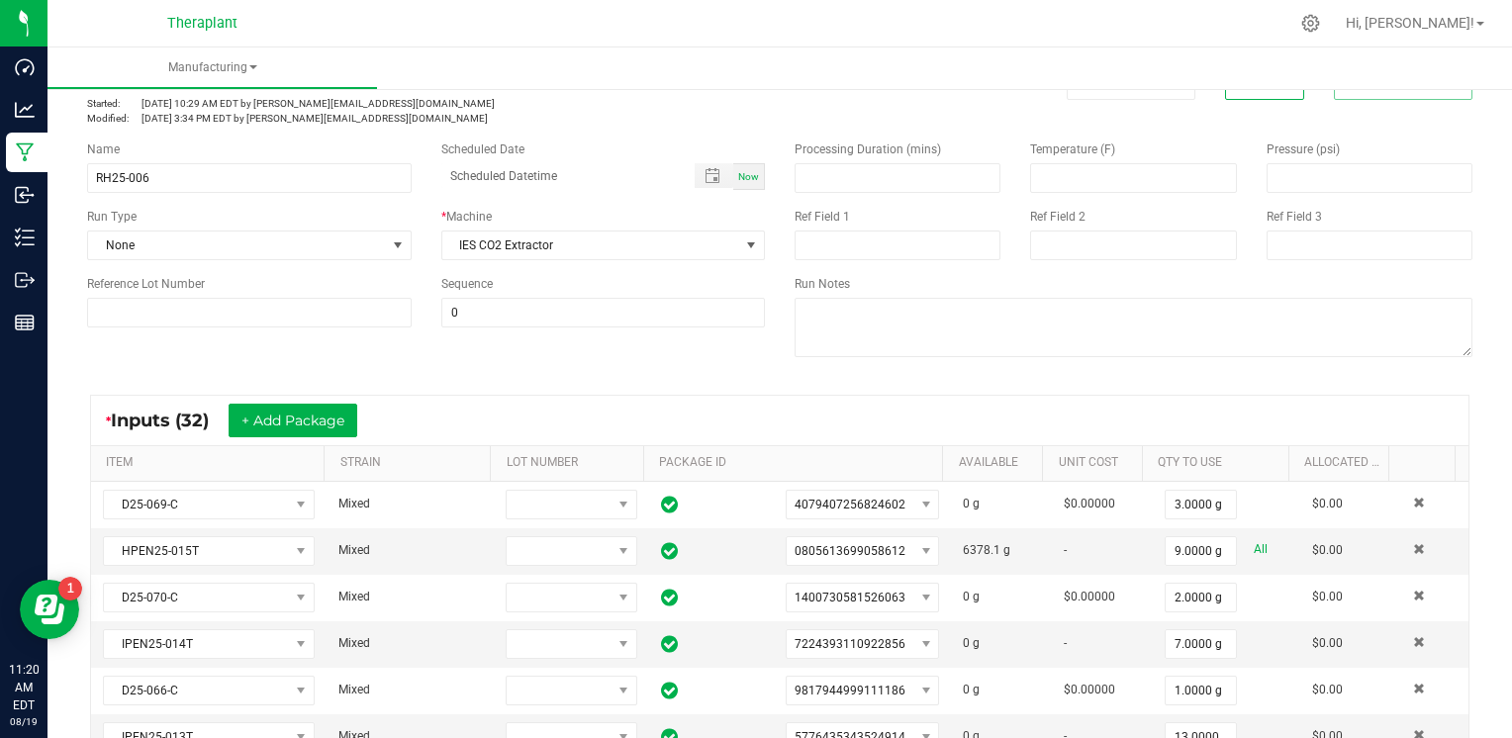
scroll to position [0, 0]
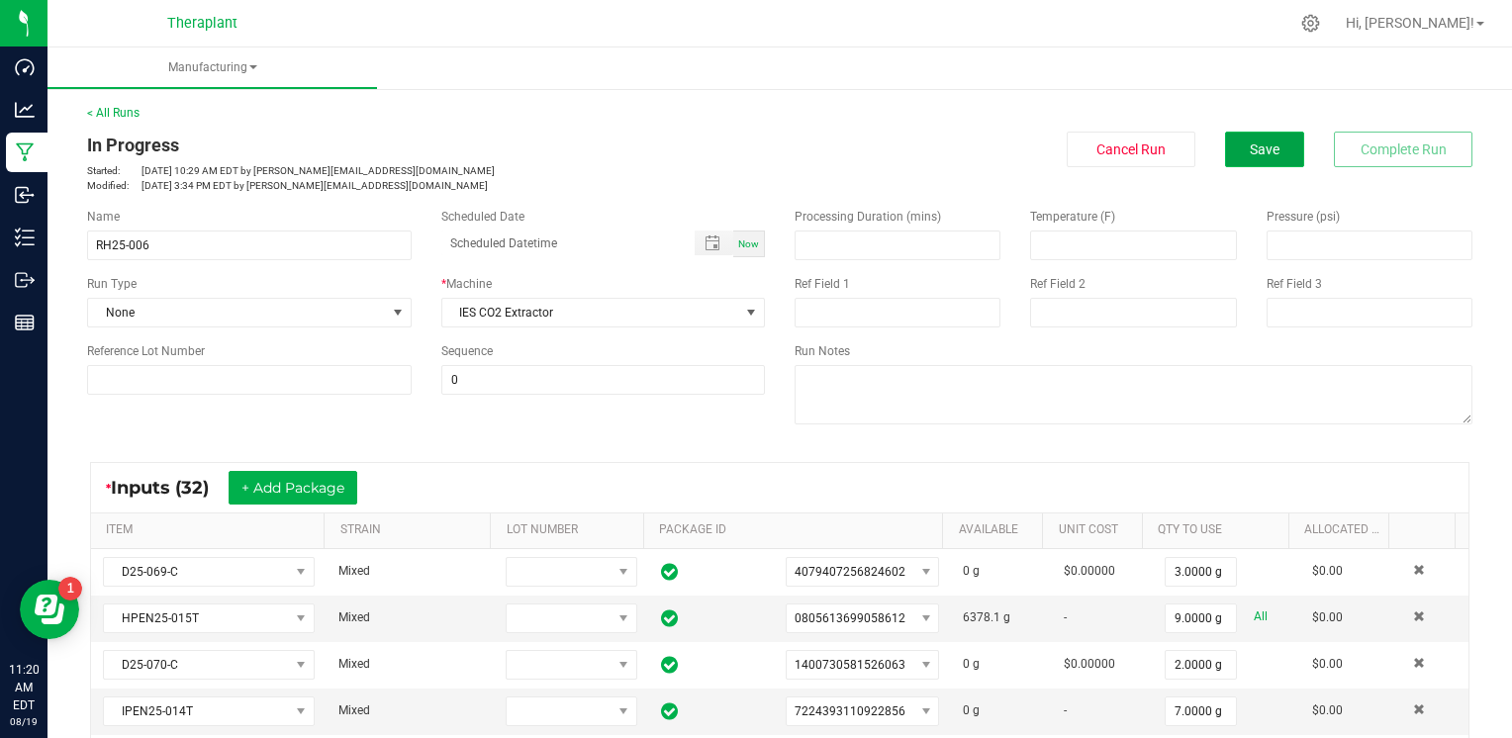
type input "11.0000 g"
click at [1261, 158] on button "Save" at bounding box center [1264, 150] width 79 height 36
click at [1252, 156] on span "Save" at bounding box center [1264, 149] width 30 height 16
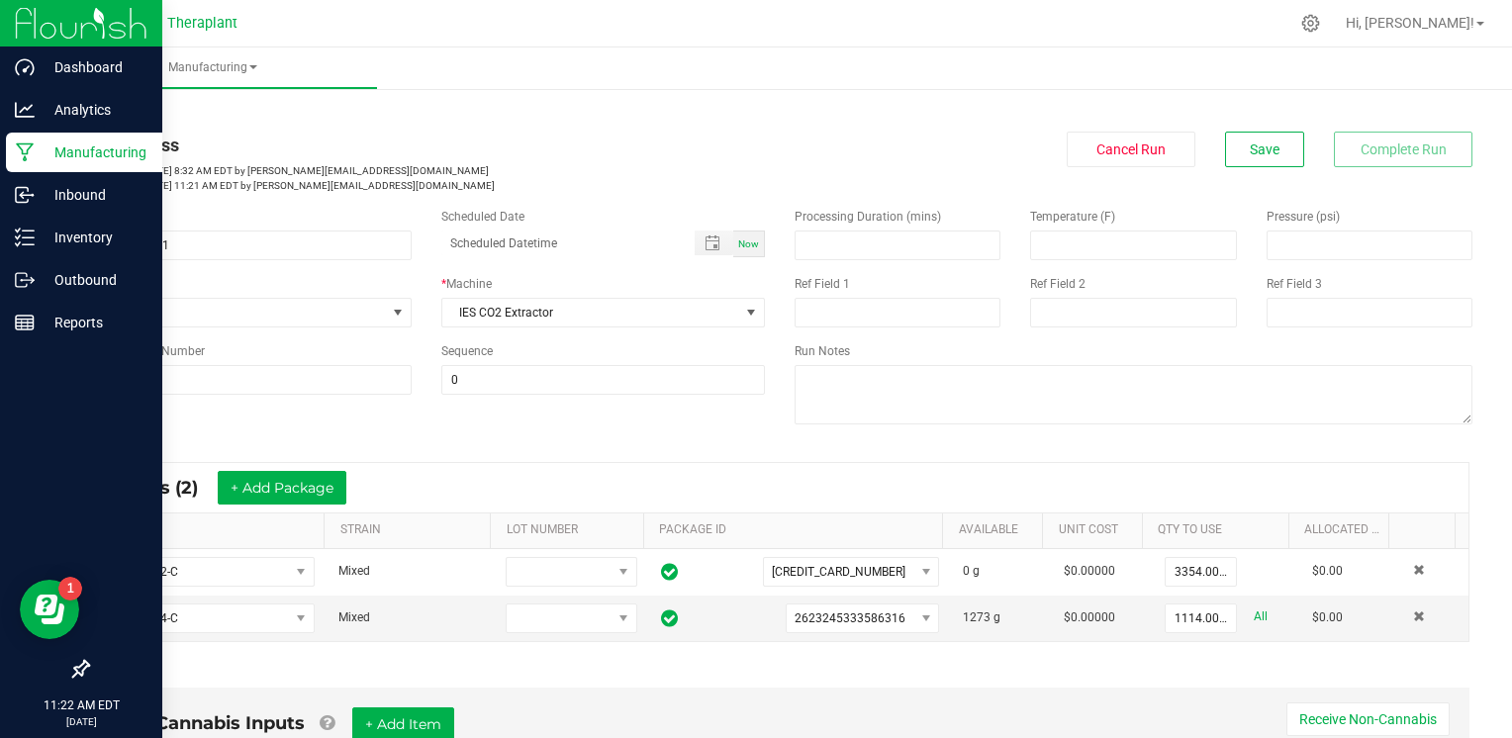
click at [45, 145] on p "Manufacturing" at bounding box center [94, 152] width 119 height 24
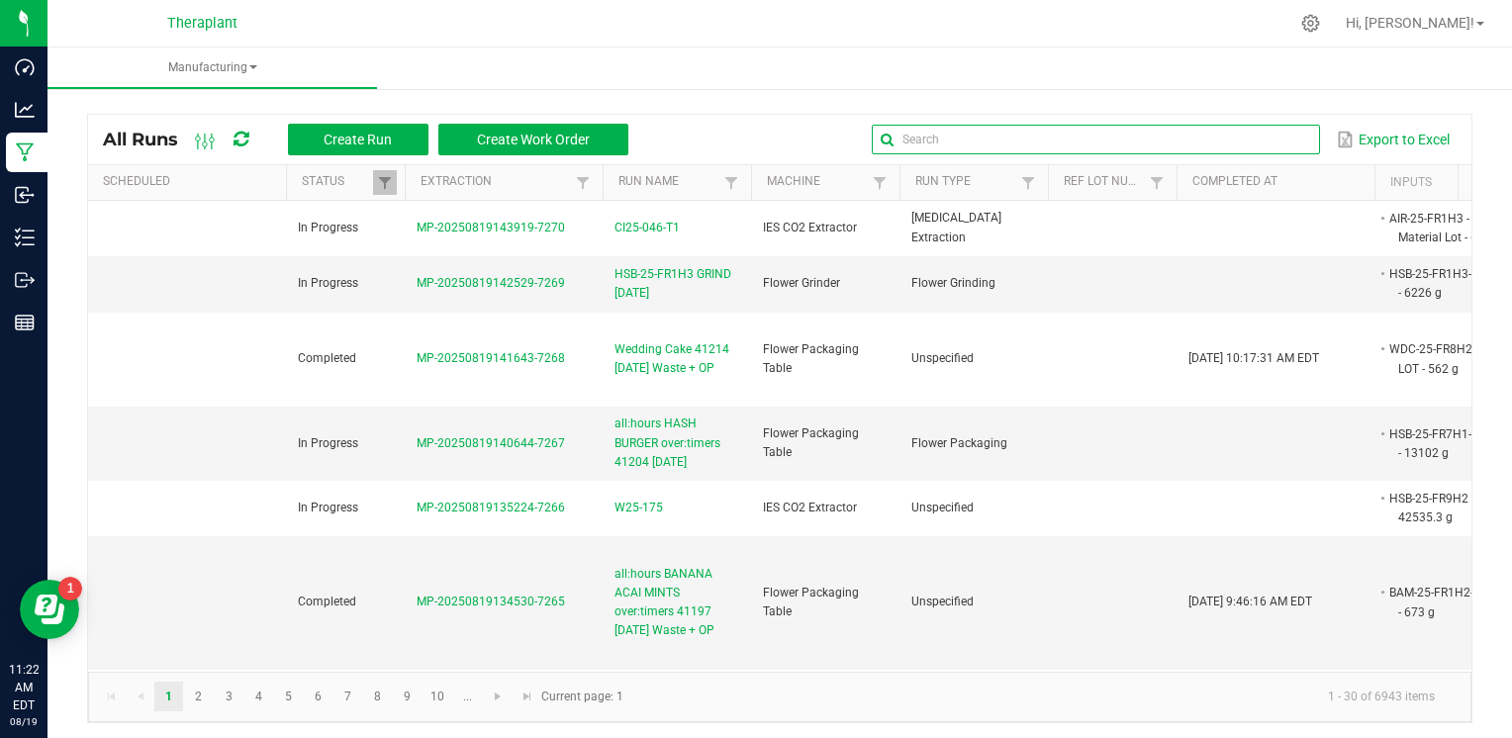
drag, startPoint x: 1241, startPoint y: 133, endPoint x: 1274, endPoint y: 136, distance: 33.8
click at [1241, 133] on input "text" at bounding box center [1095, 140] width 447 height 30
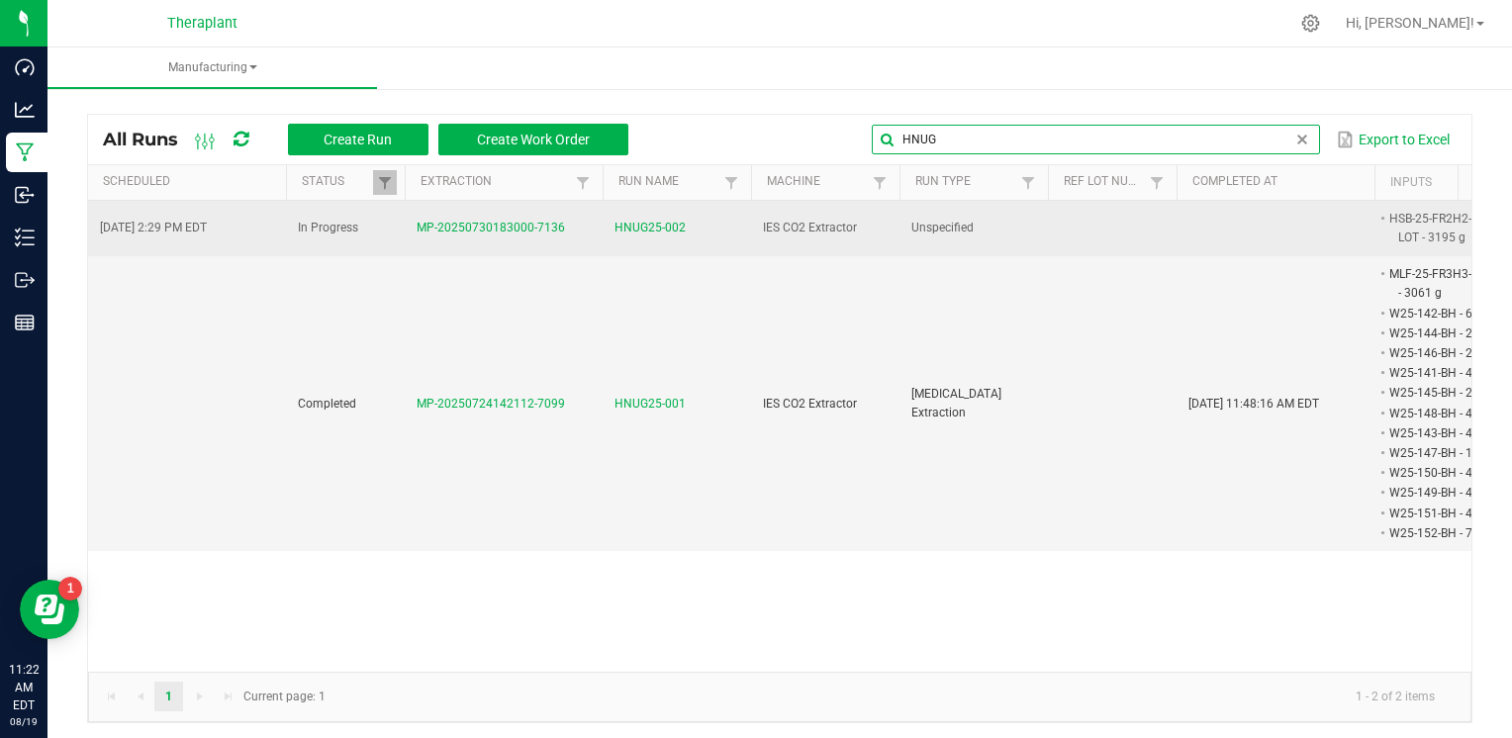
type input "HNUG"
click at [677, 231] on span "HNUG25-002" at bounding box center [649, 228] width 71 height 19
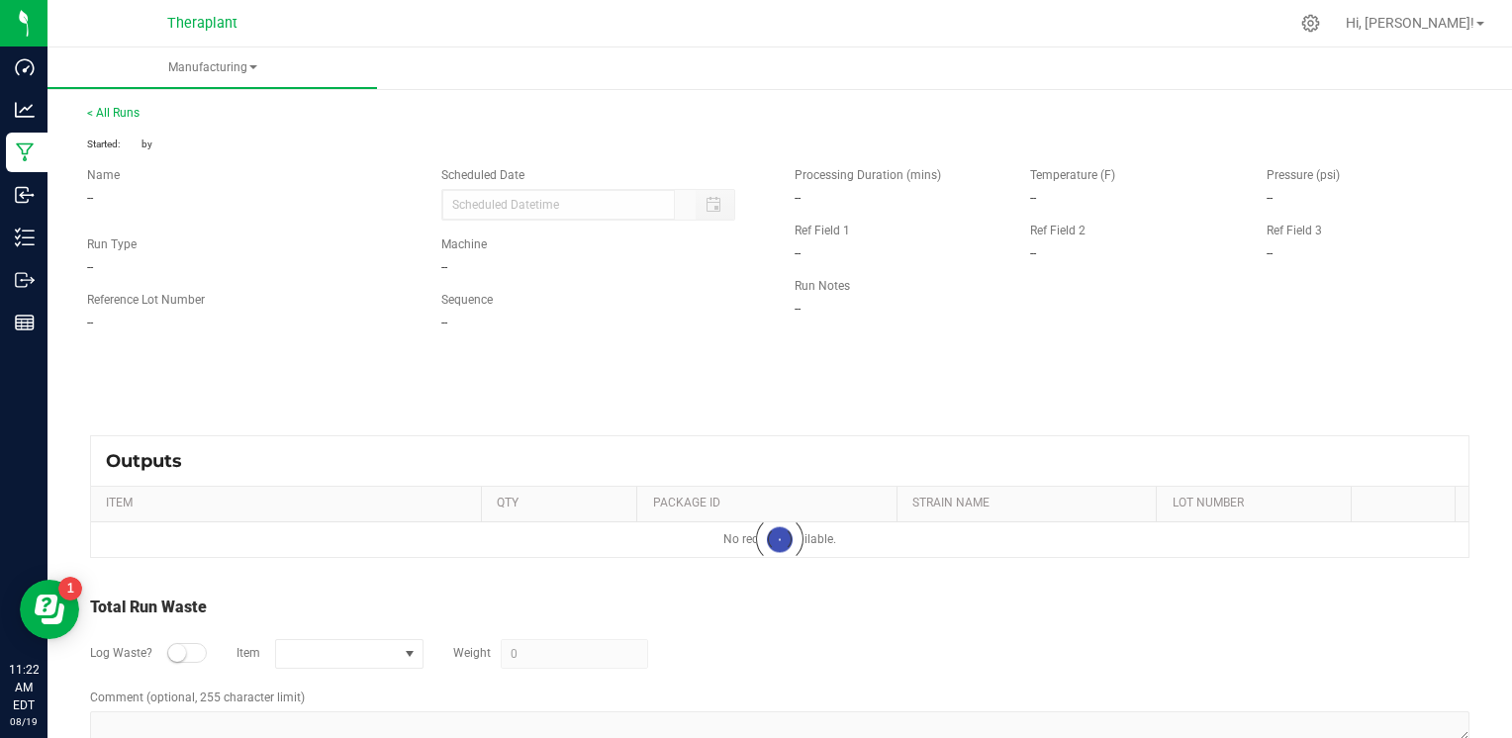
type input "[DATE] 2:29 PM"
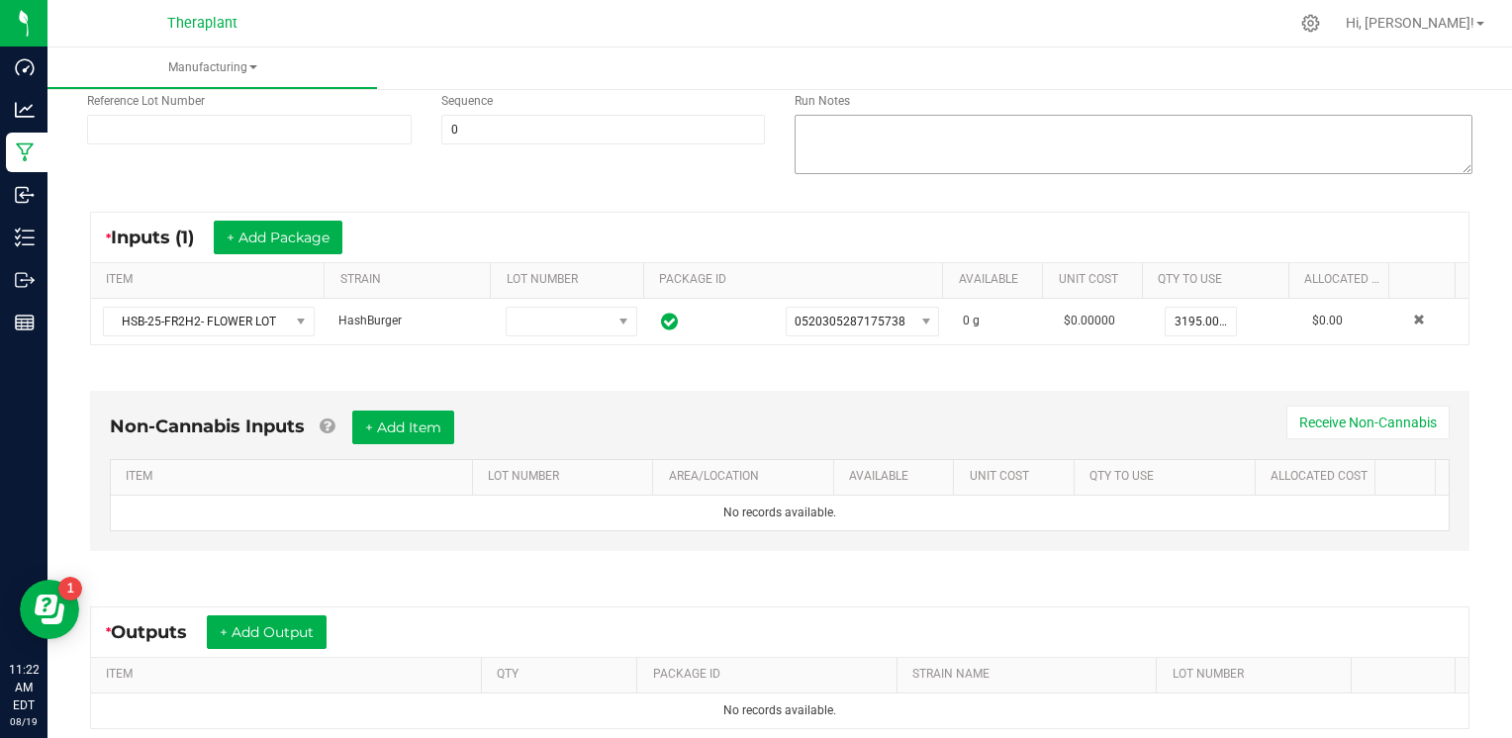
scroll to position [297, 0]
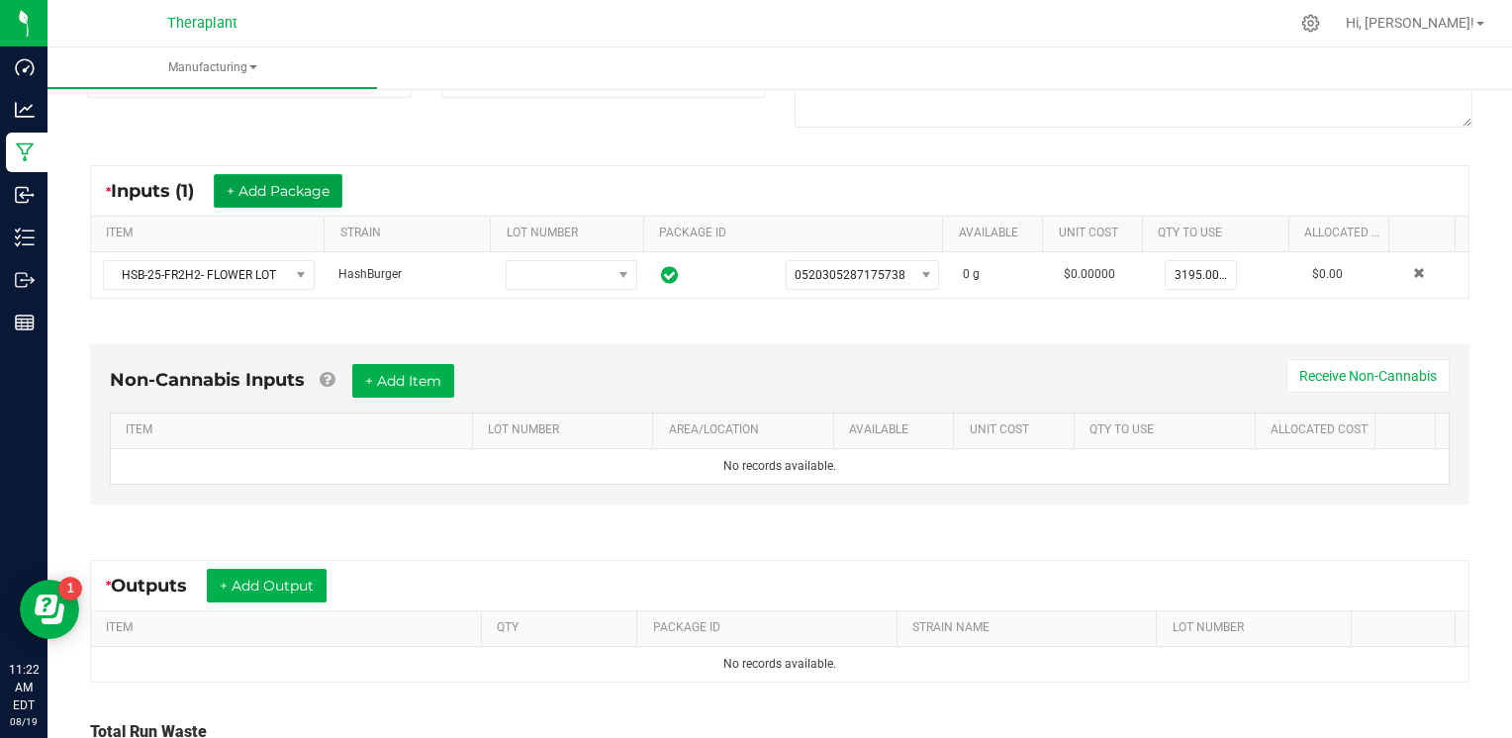
click at [333, 193] on button "+ Add Package" at bounding box center [278, 191] width 129 height 34
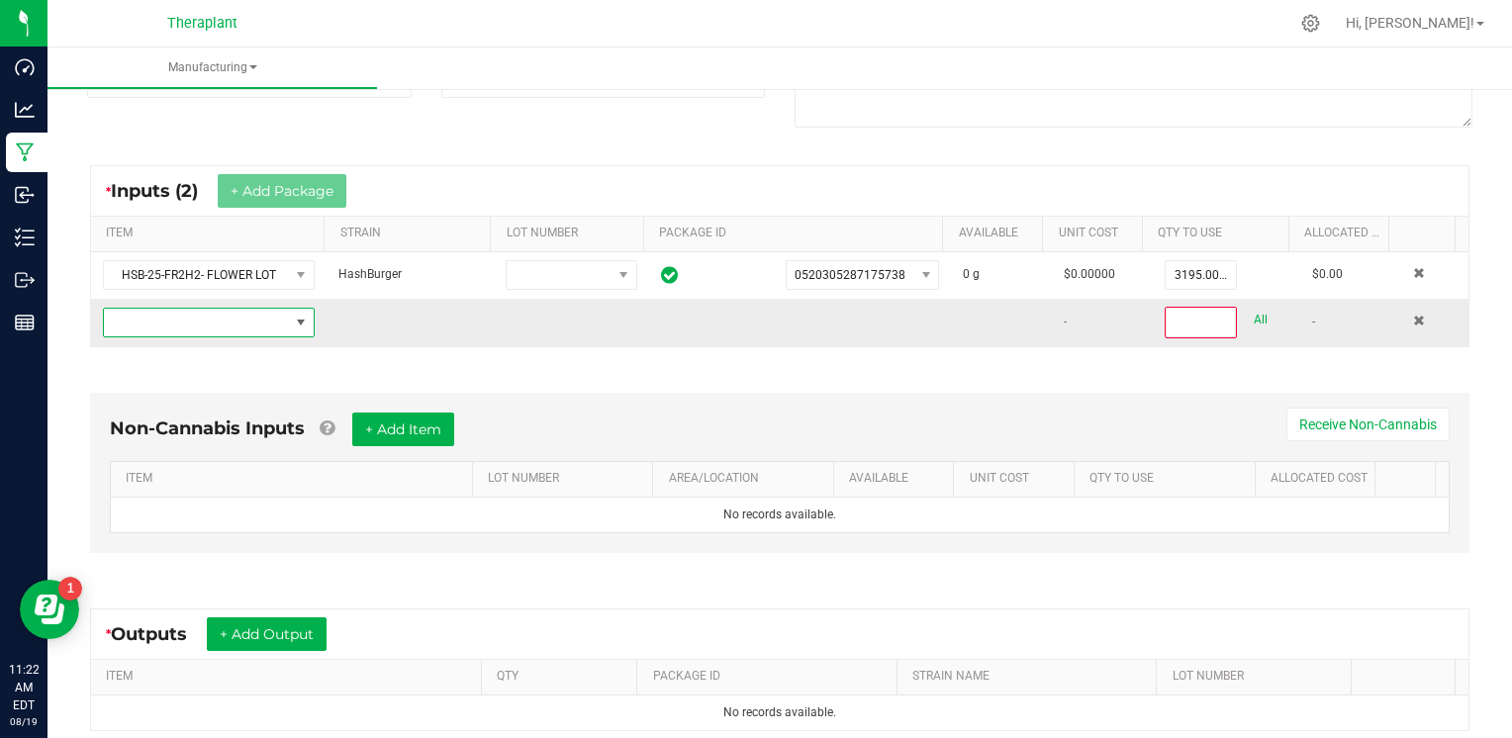
click at [253, 323] on span "NO DATA FOUND" at bounding box center [196, 323] width 185 height 28
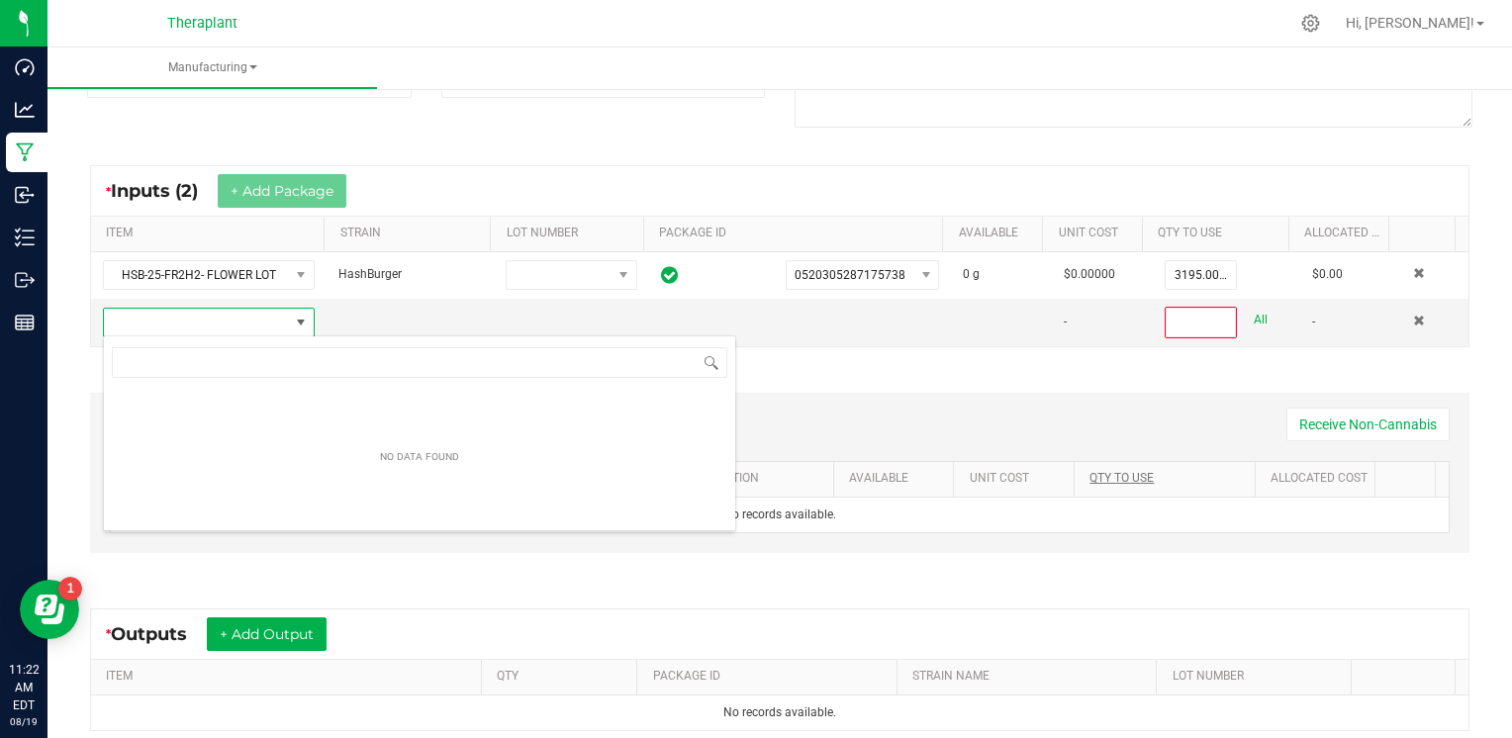
scroll to position [29, 206]
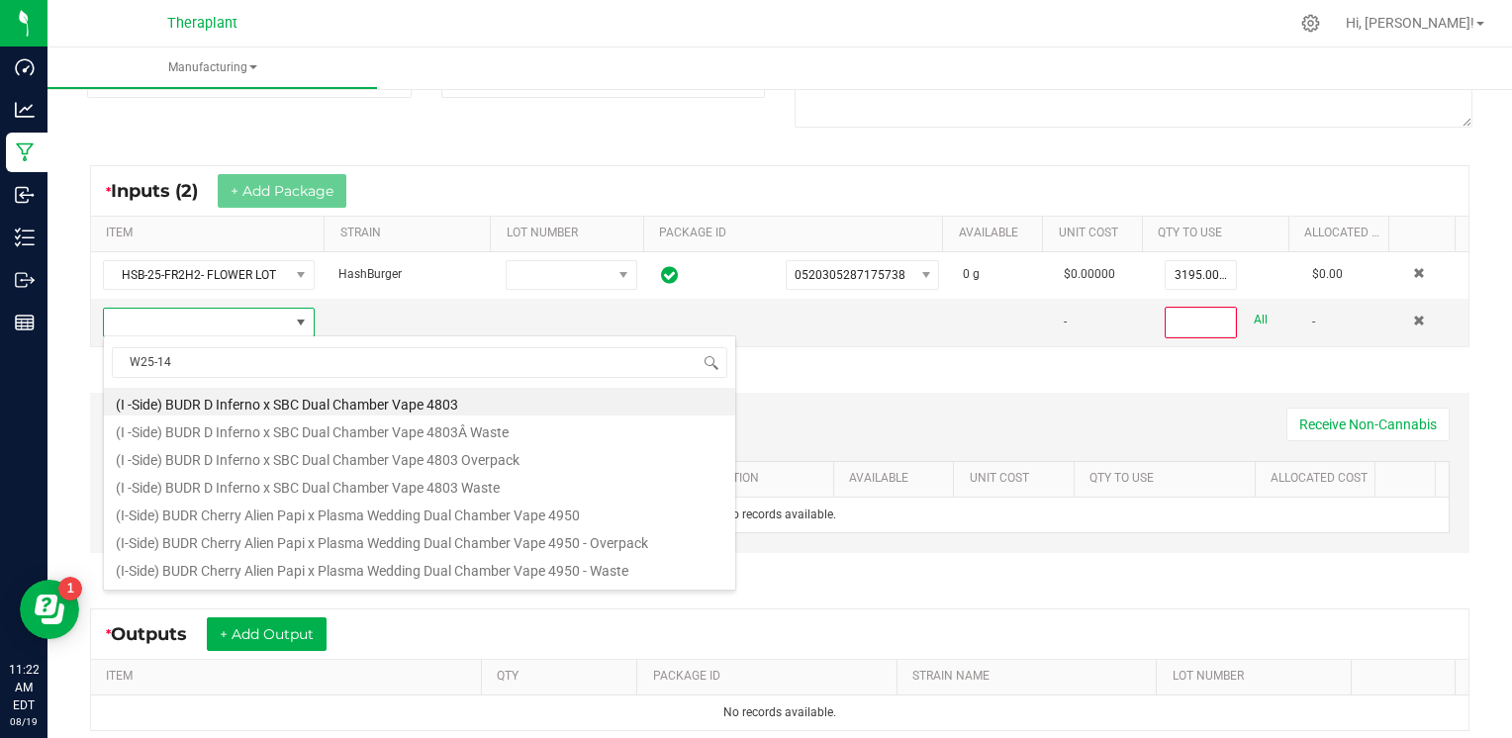
type input "W25-140"
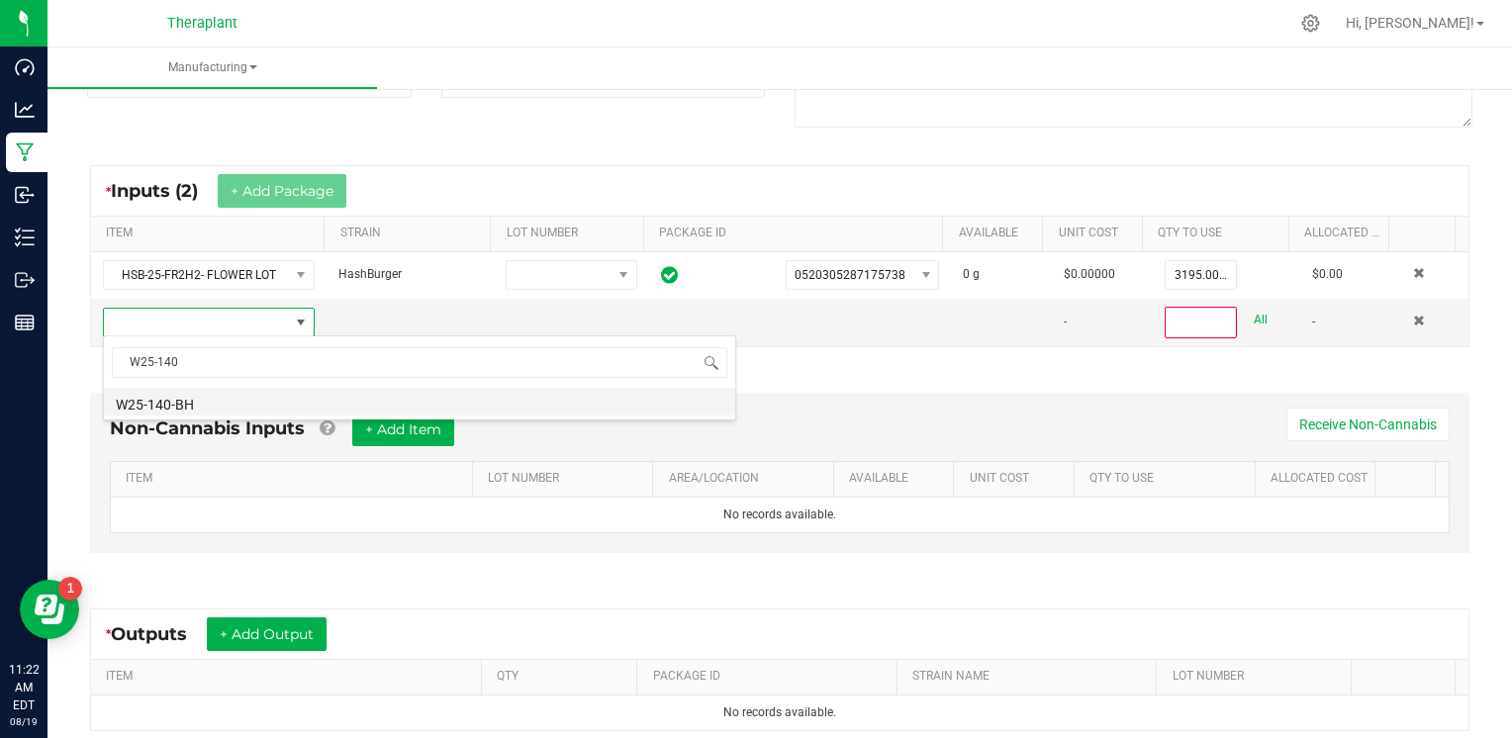
click at [216, 407] on li "W25-140-BH" at bounding box center [419, 402] width 631 height 28
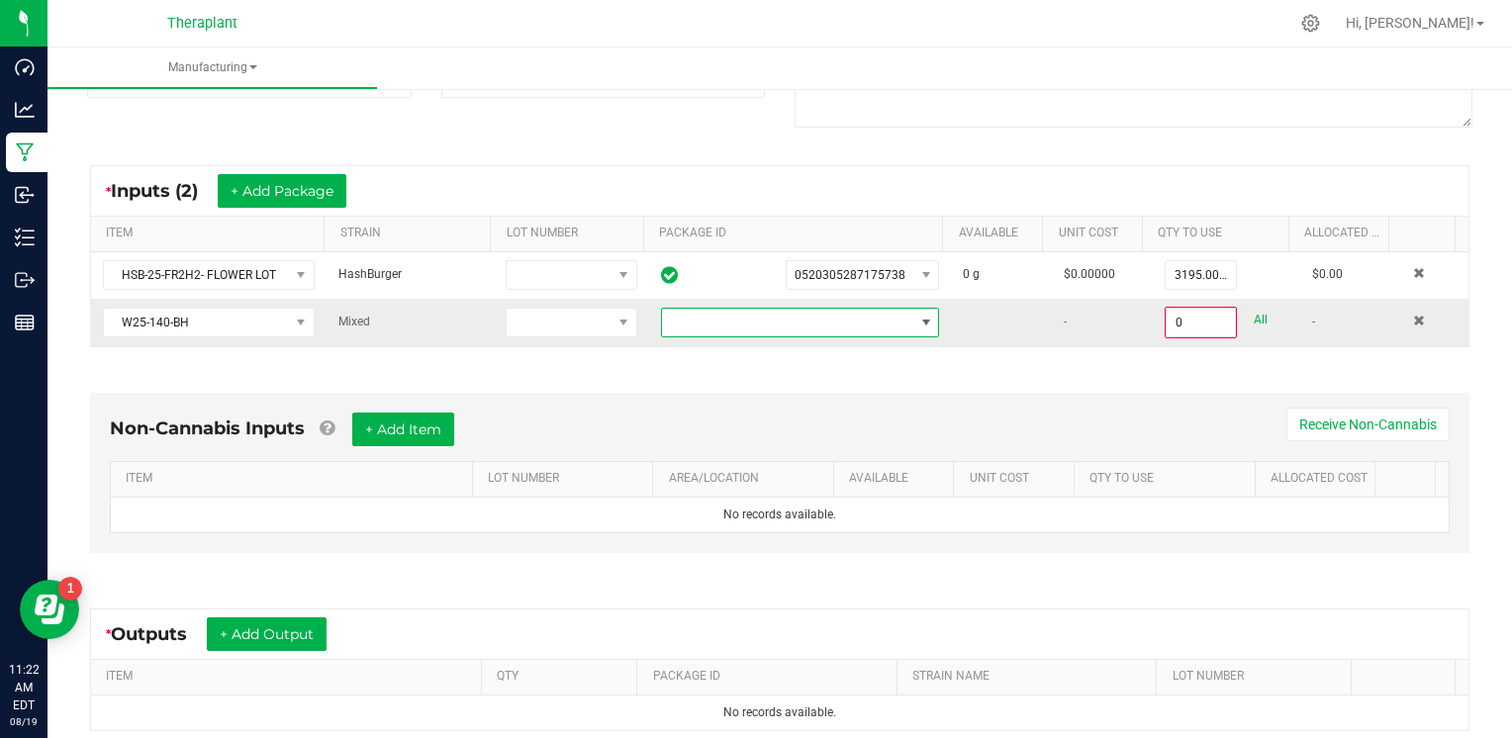
click at [715, 318] on span at bounding box center [788, 323] width 252 height 28
click at [737, 396] on li "7060279672331894" at bounding box center [784, 405] width 270 height 34
click at [1166, 315] on input "0" at bounding box center [1200, 323] width 68 height 28
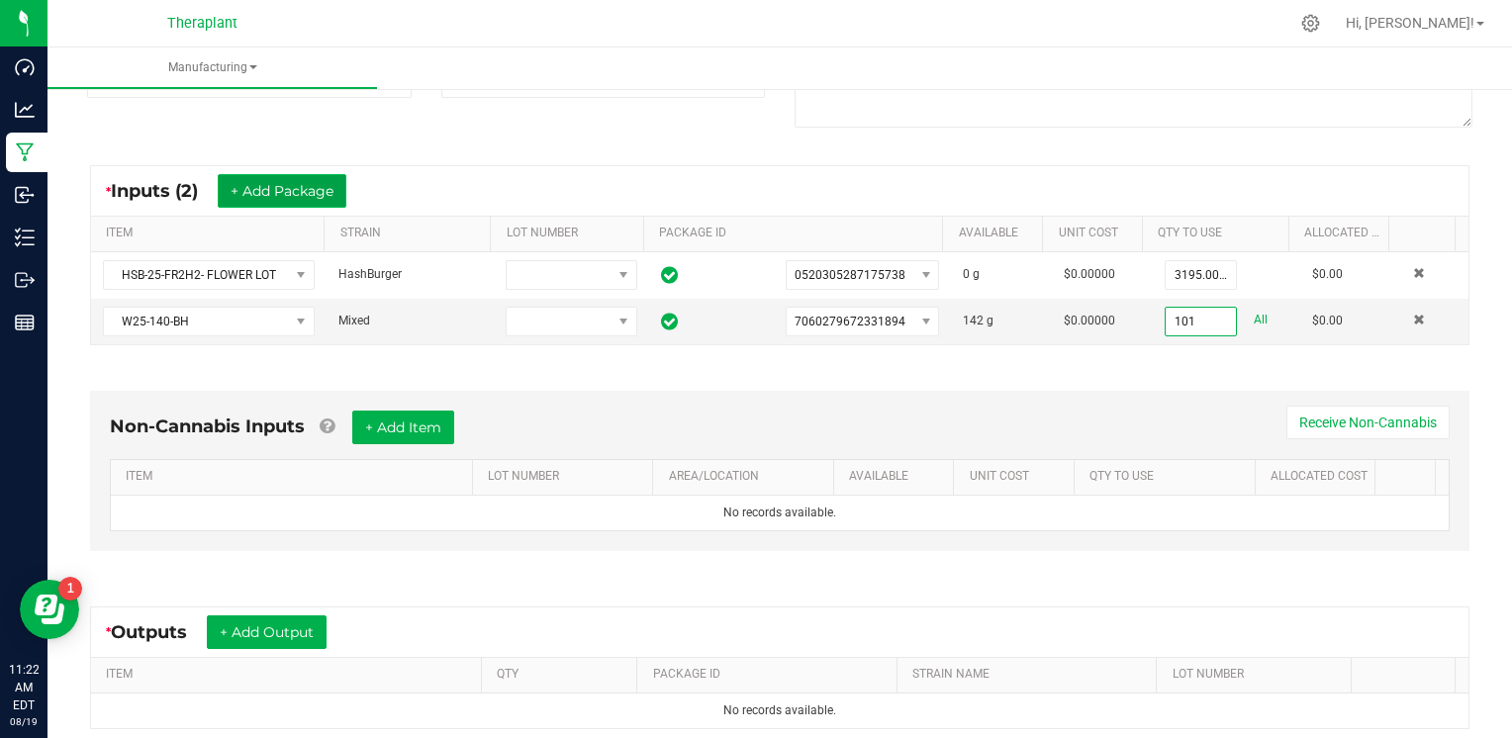
type input "101.0000 g"
click at [340, 196] on button "+ Add Package" at bounding box center [282, 191] width 129 height 34
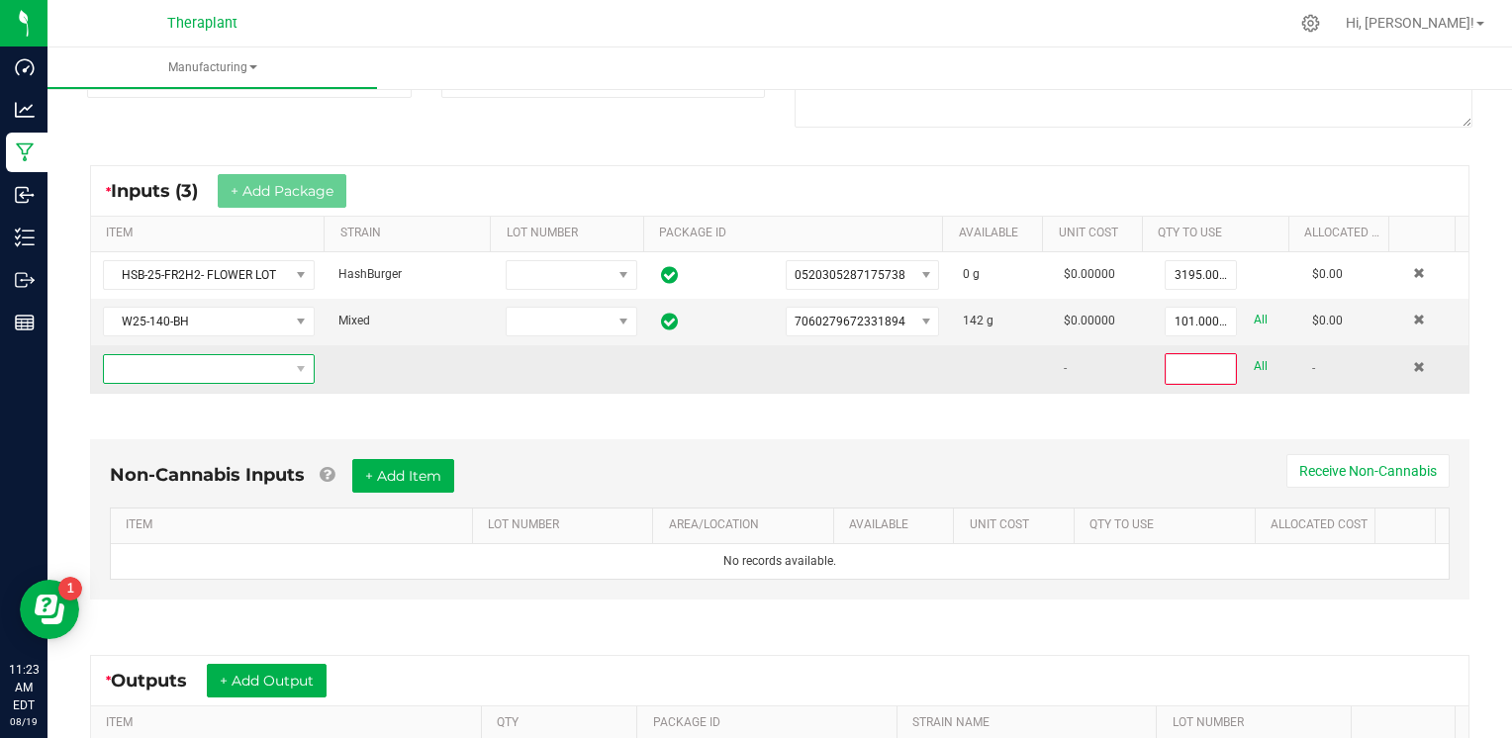
drag, startPoint x: 247, startPoint y: 370, endPoint x: 258, endPoint y: 371, distance: 10.9
click at [247, 370] on span "NO DATA FOUND" at bounding box center [196, 369] width 185 height 28
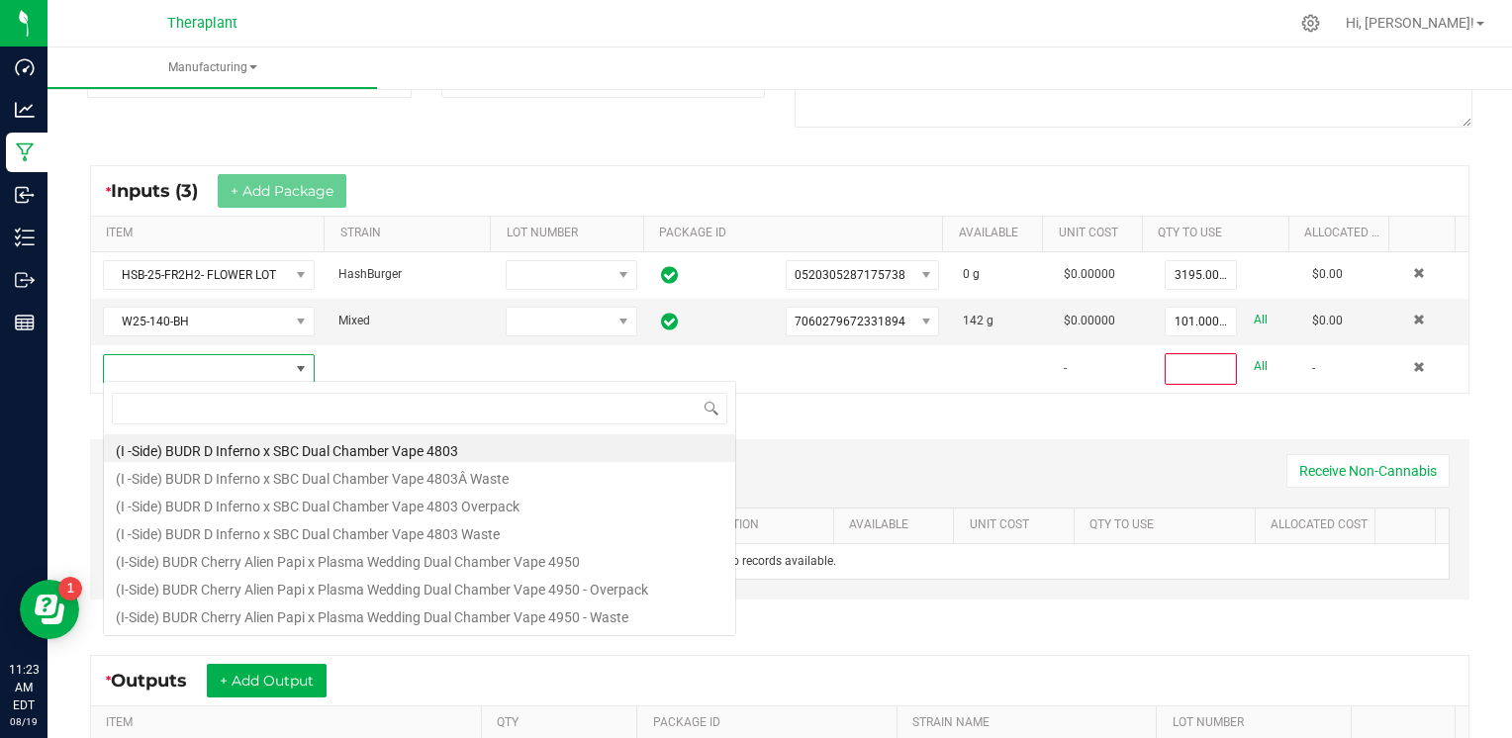
scroll to position [29, 204]
type input "W25-142"
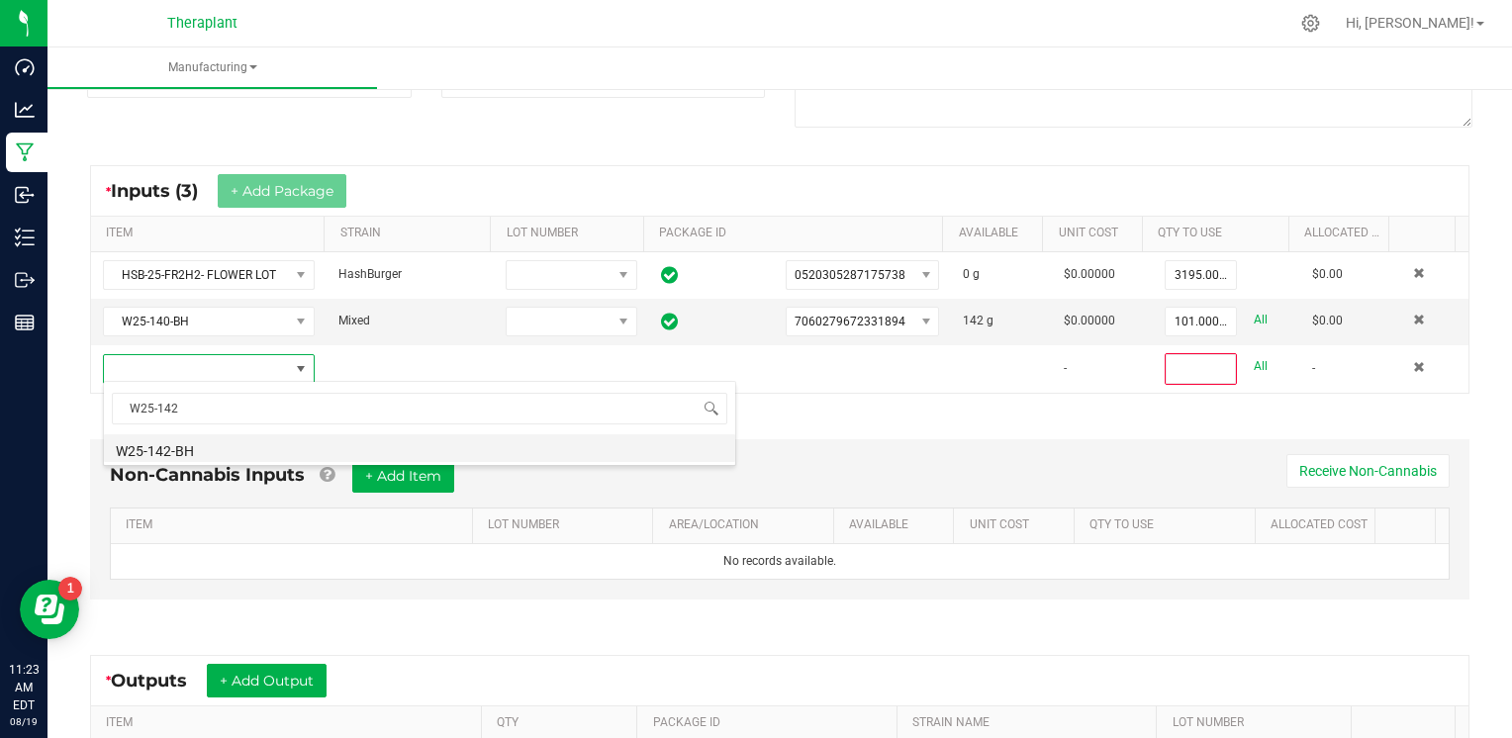
click at [197, 439] on li "W25-142-BH" at bounding box center [419, 448] width 631 height 28
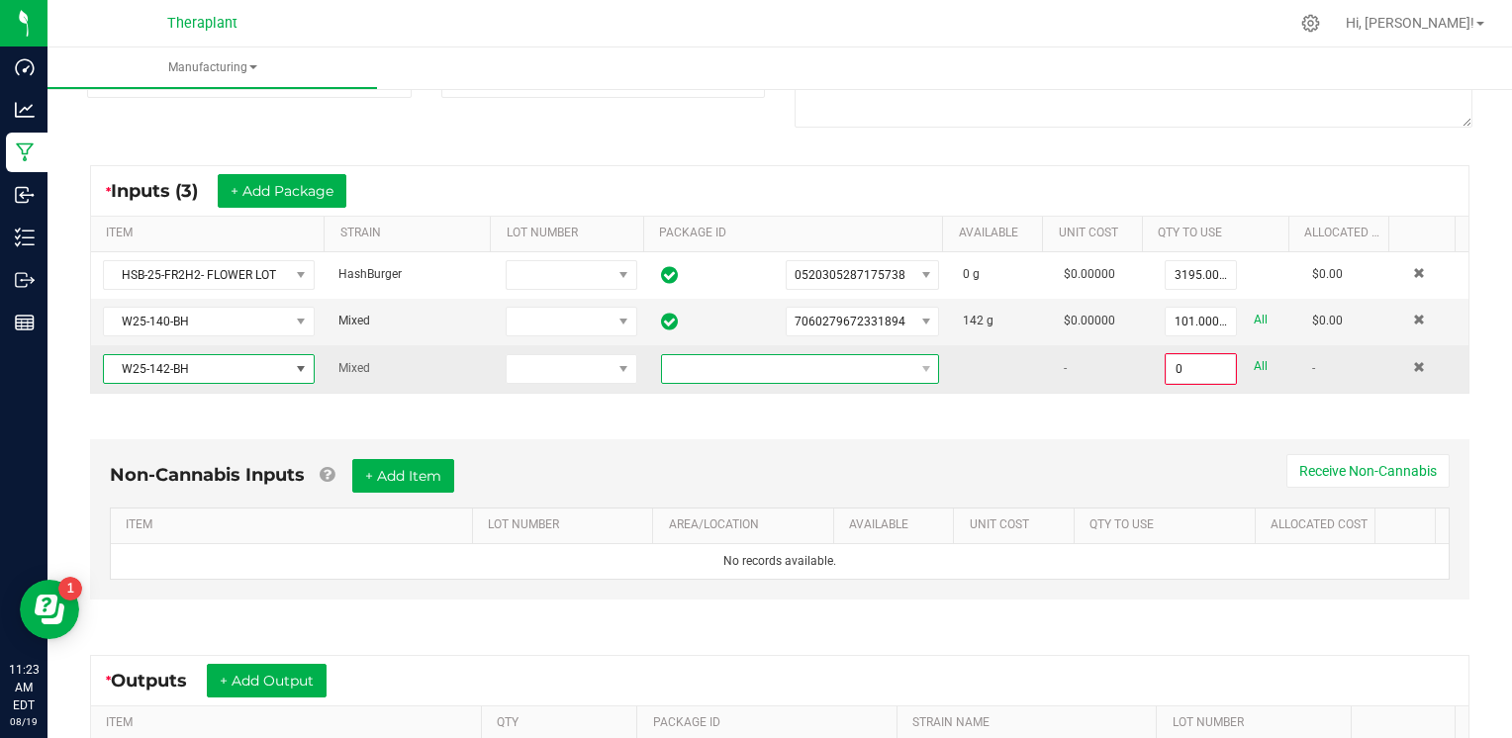
click at [853, 361] on span at bounding box center [788, 369] width 252 height 28
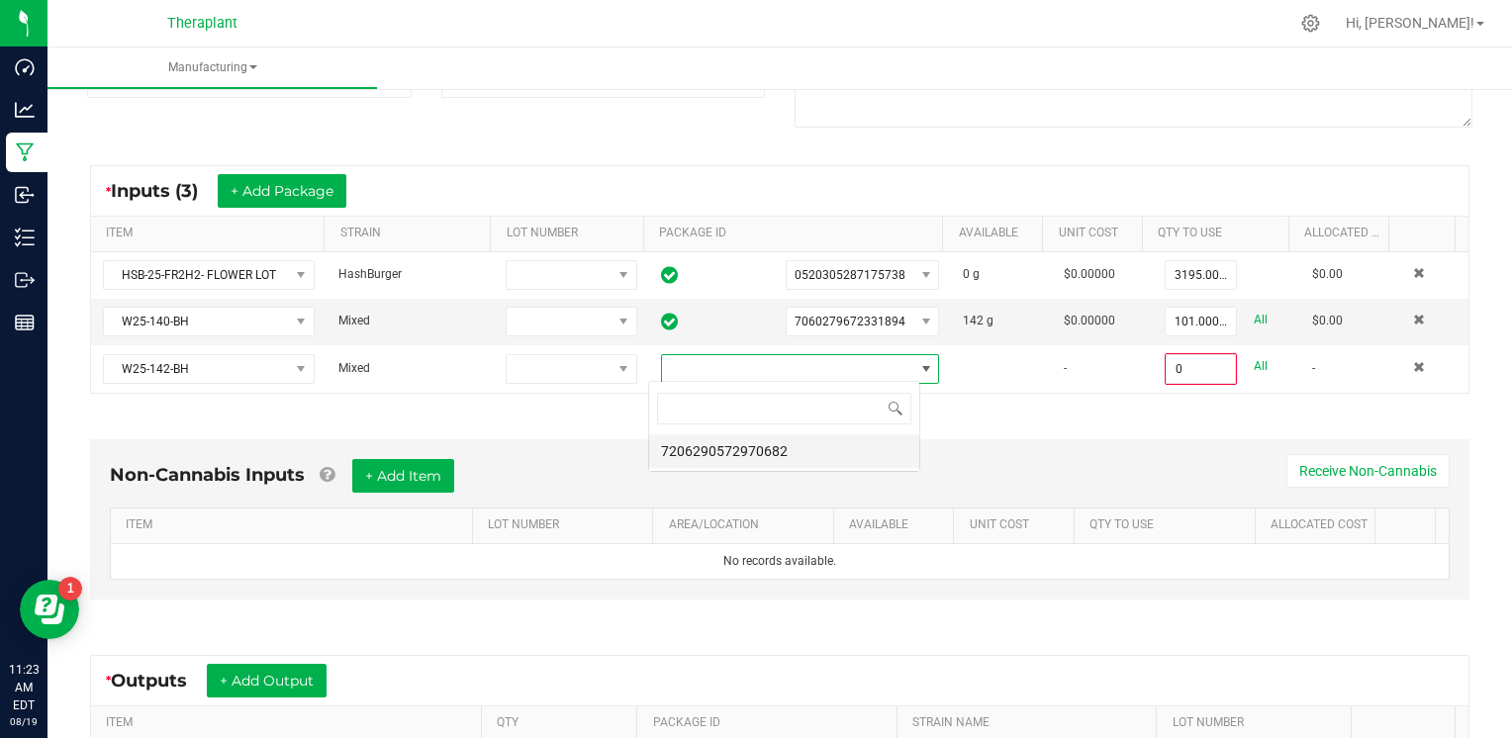
scroll to position [29, 271]
click at [787, 454] on li "7206290572970682" at bounding box center [784, 451] width 270 height 34
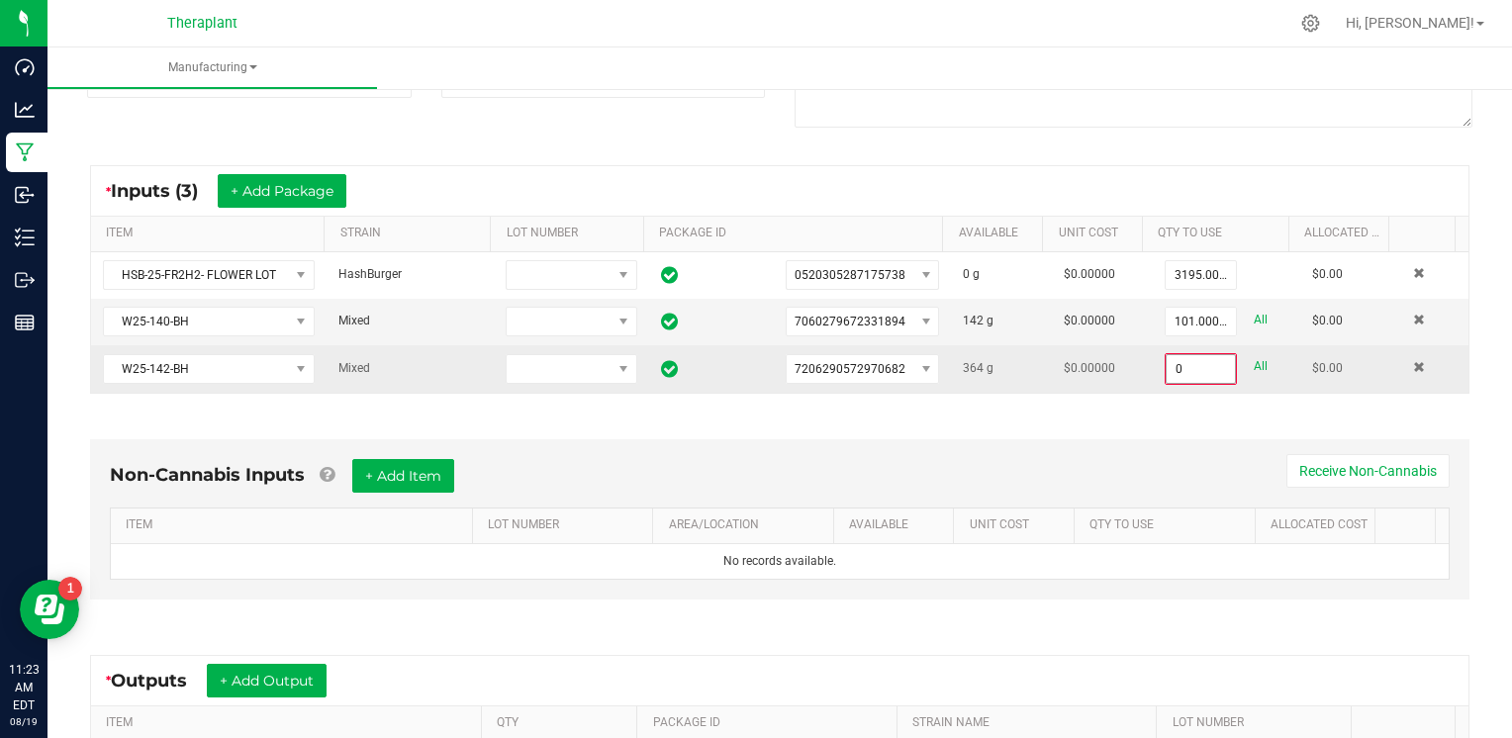
click at [1179, 365] on input "0" at bounding box center [1200, 369] width 68 height 28
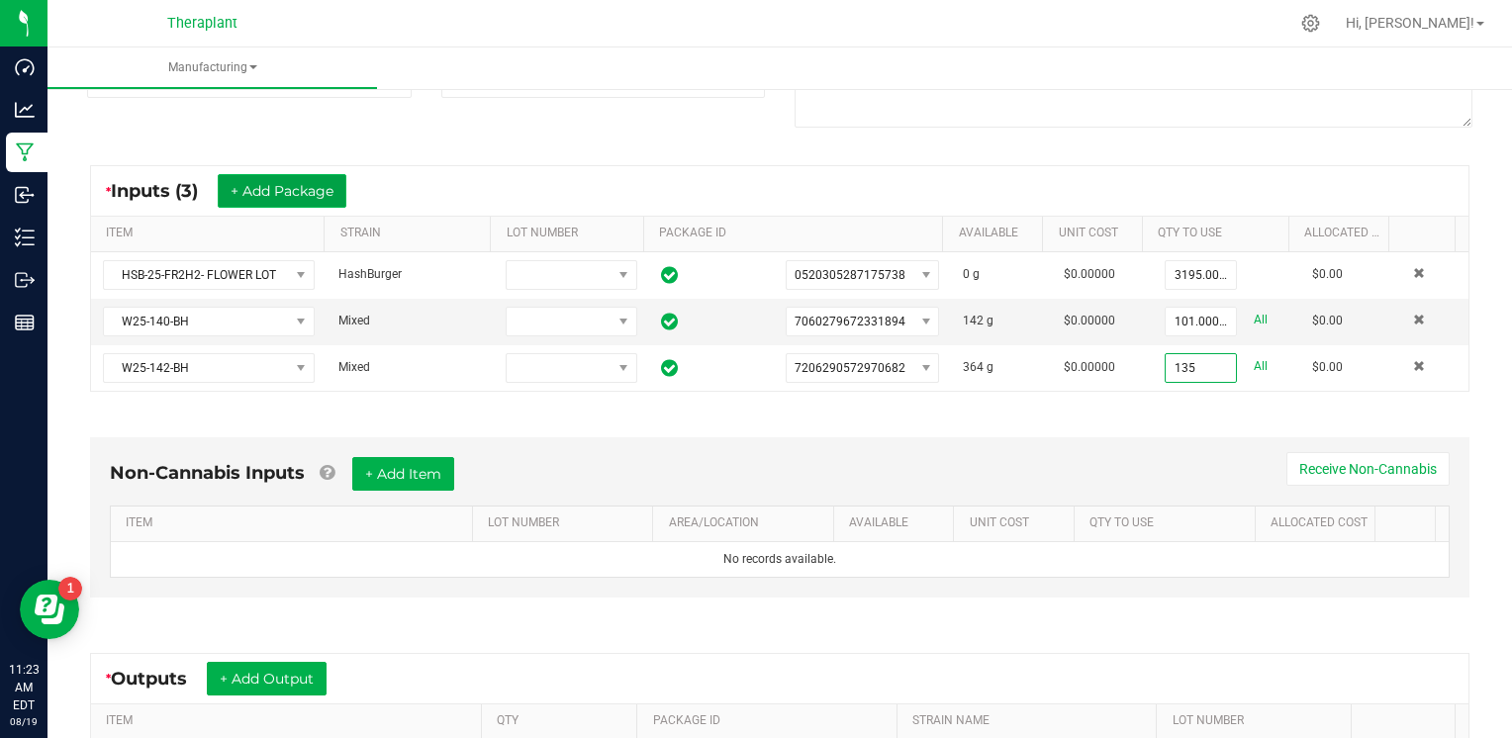
type input "135.0000 g"
click at [346, 197] on button "+ Add Package" at bounding box center [282, 191] width 129 height 34
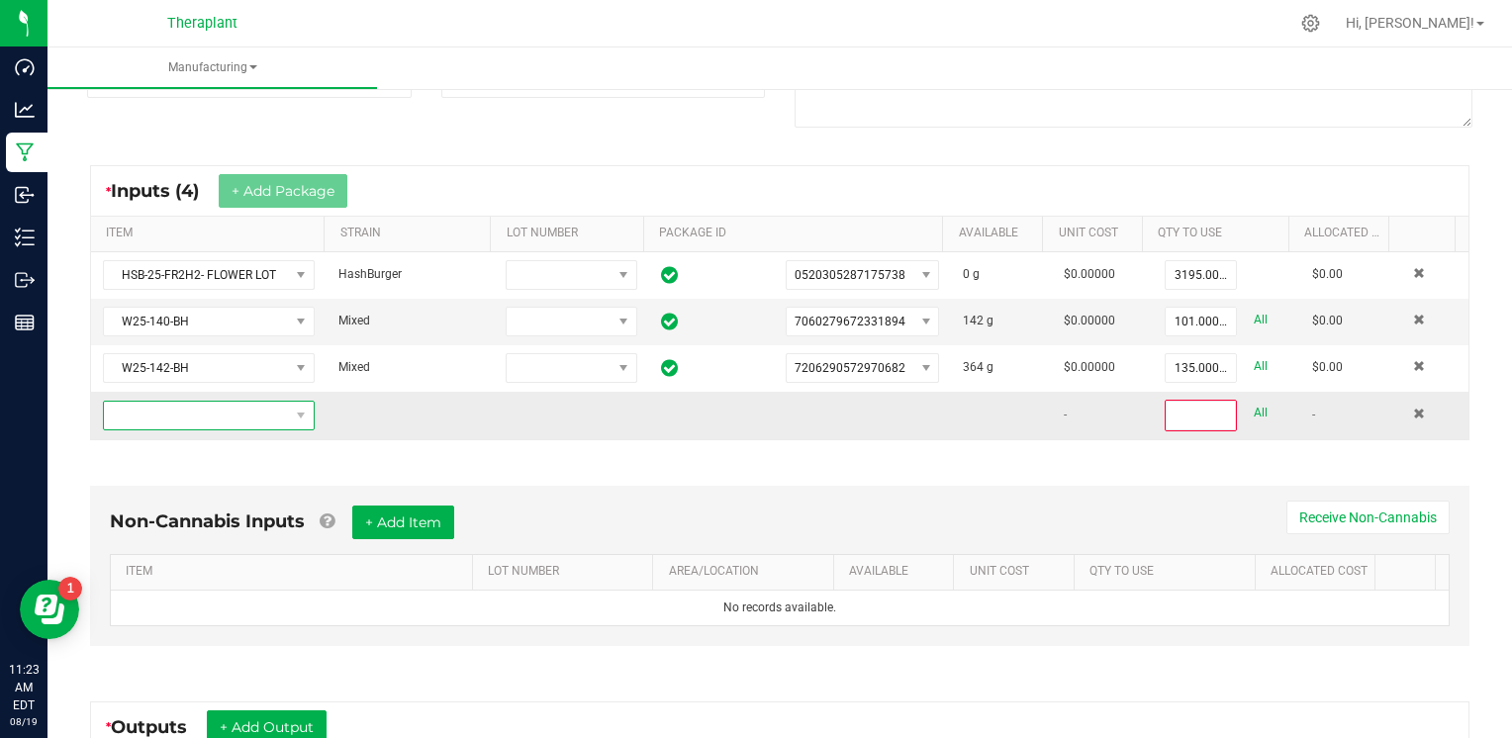
click at [249, 423] on span "NO DATA FOUND" at bounding box center [196, 416] width 185 height 28
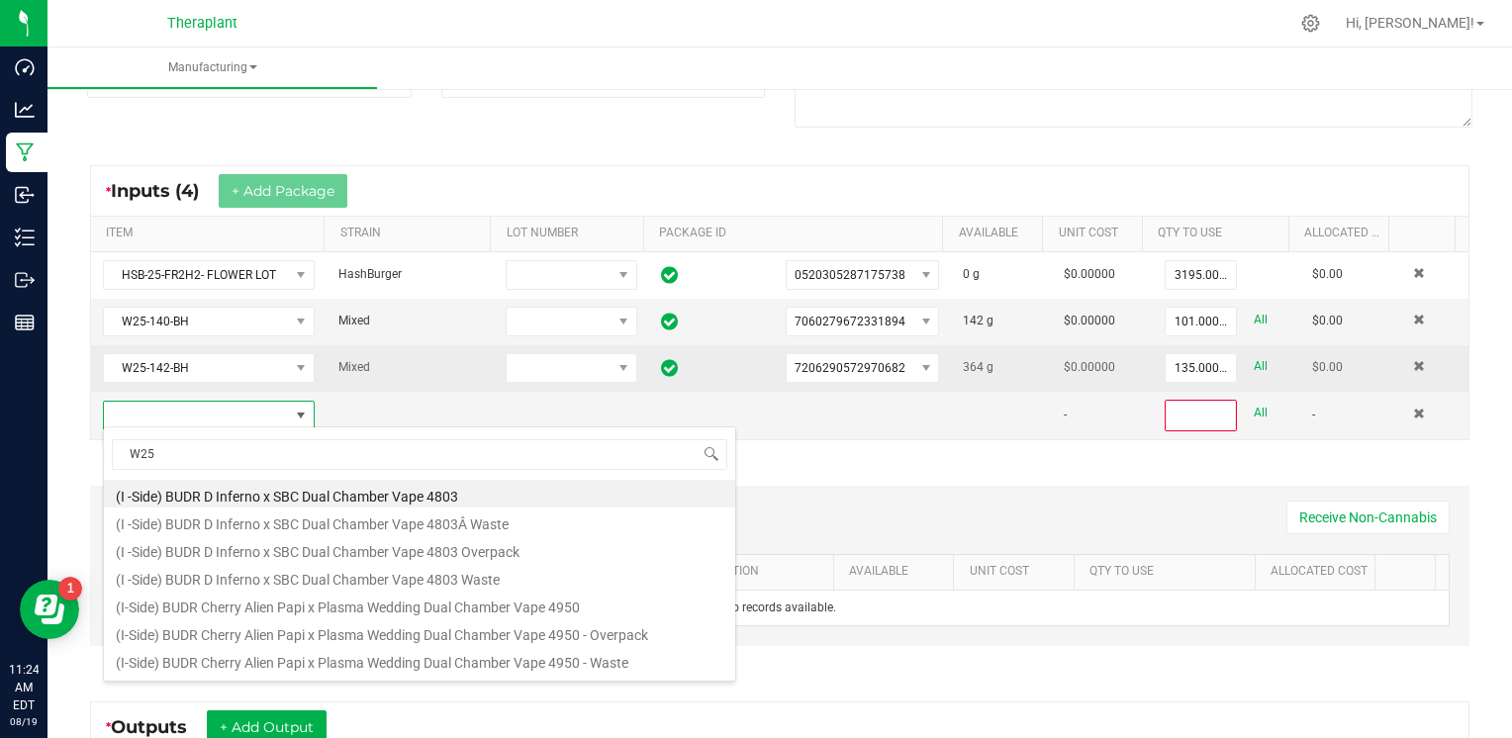
scroll to position [29, 204]
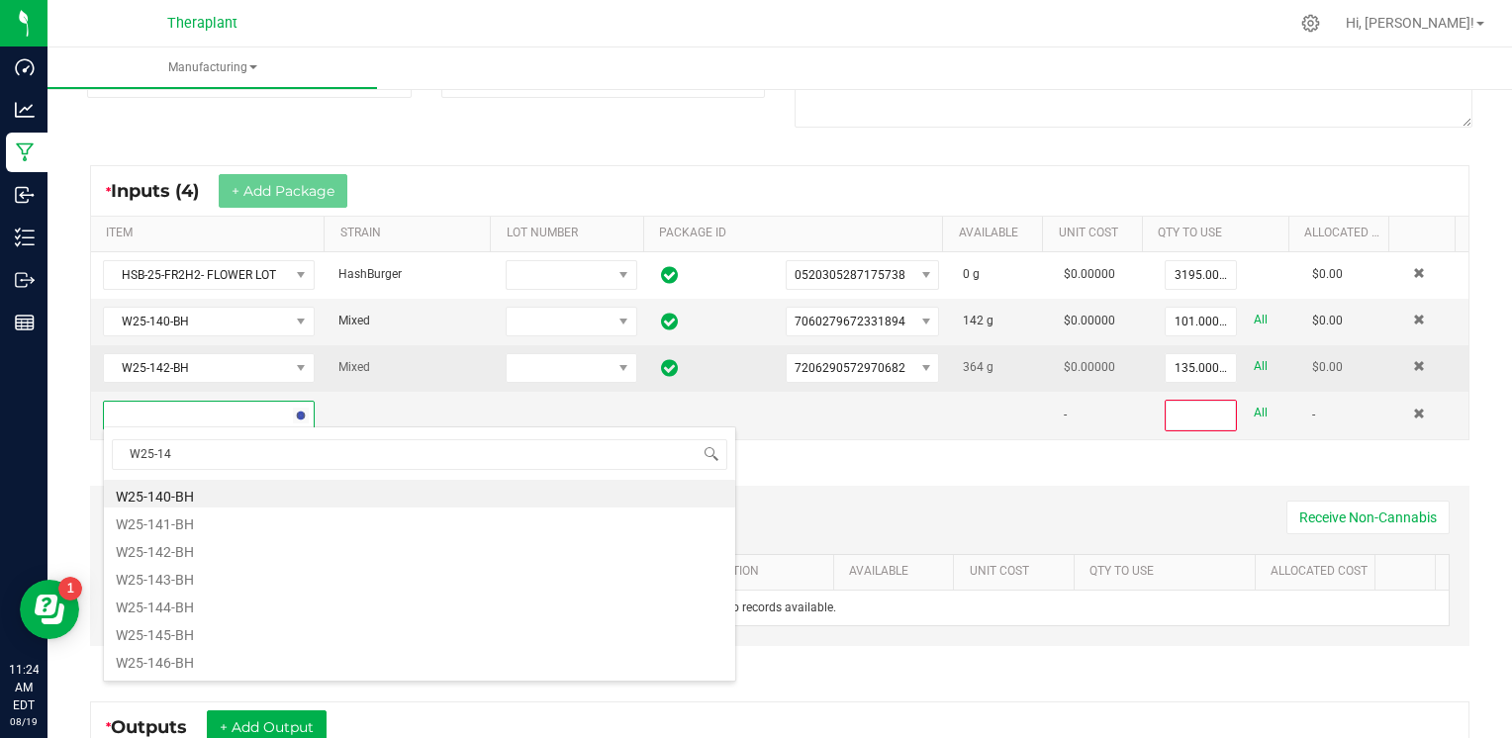
type input "W25-143"
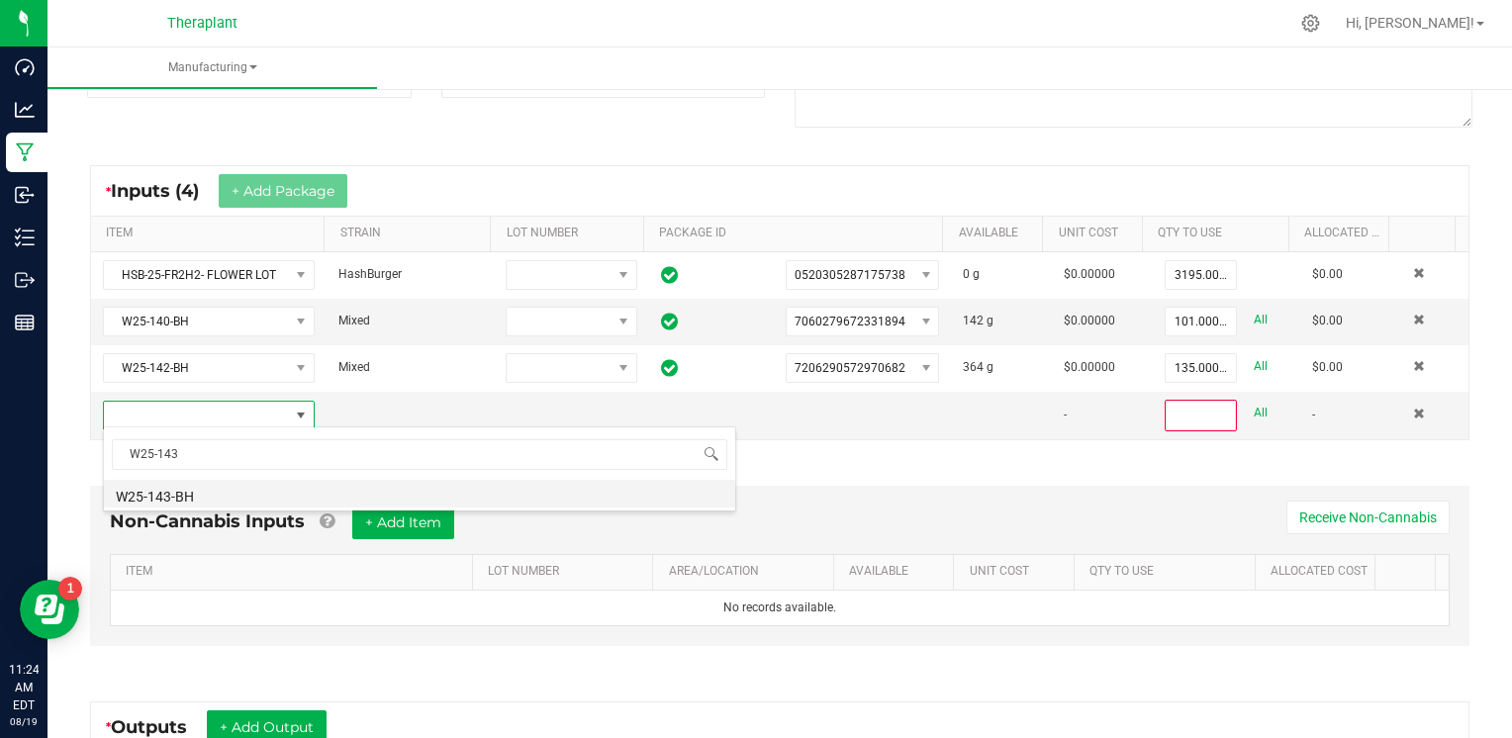
click at [200, 494] on li "W25-143-BH" at bounding box center [419, 494] width 631 height 28
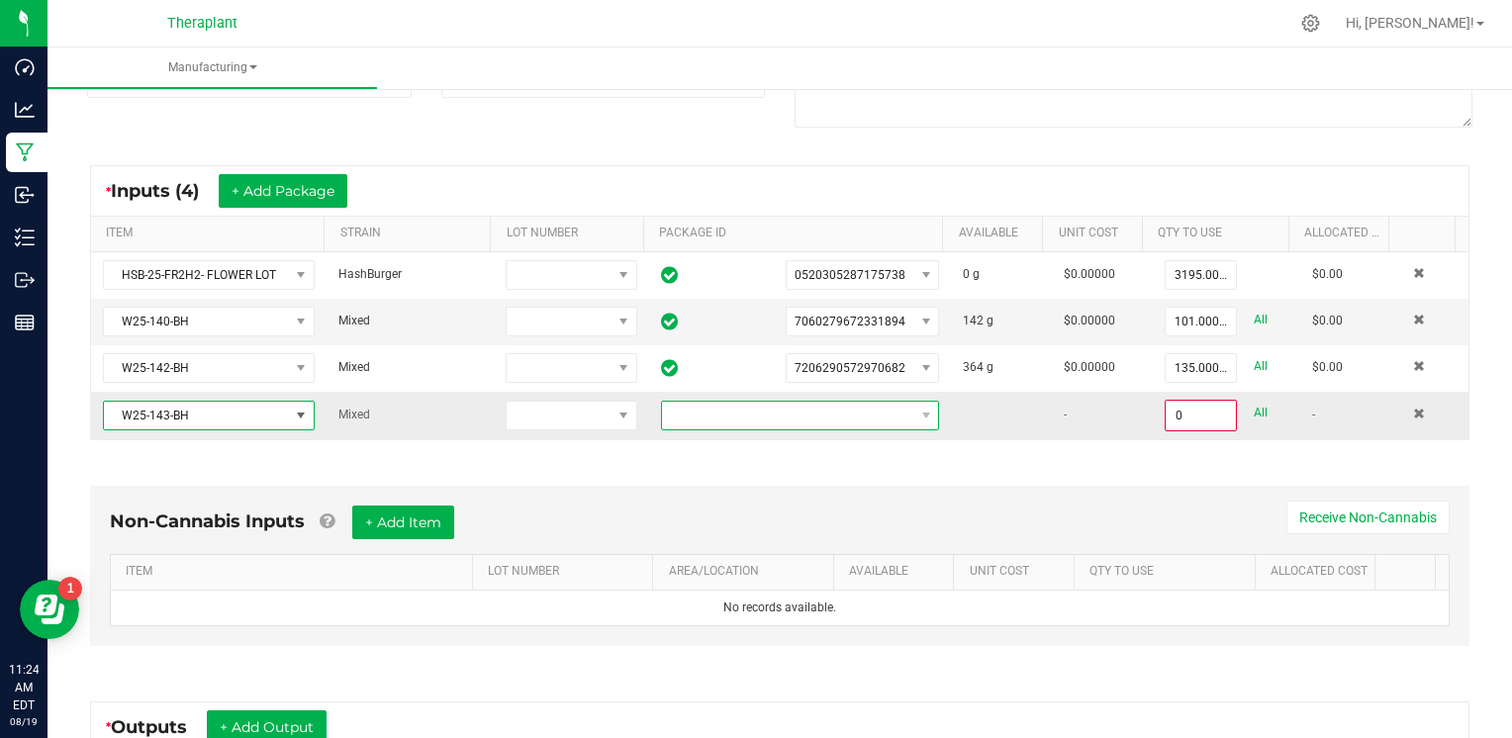
click at [791, 407] on span at bounding box center [788, 416] width 252 height 28
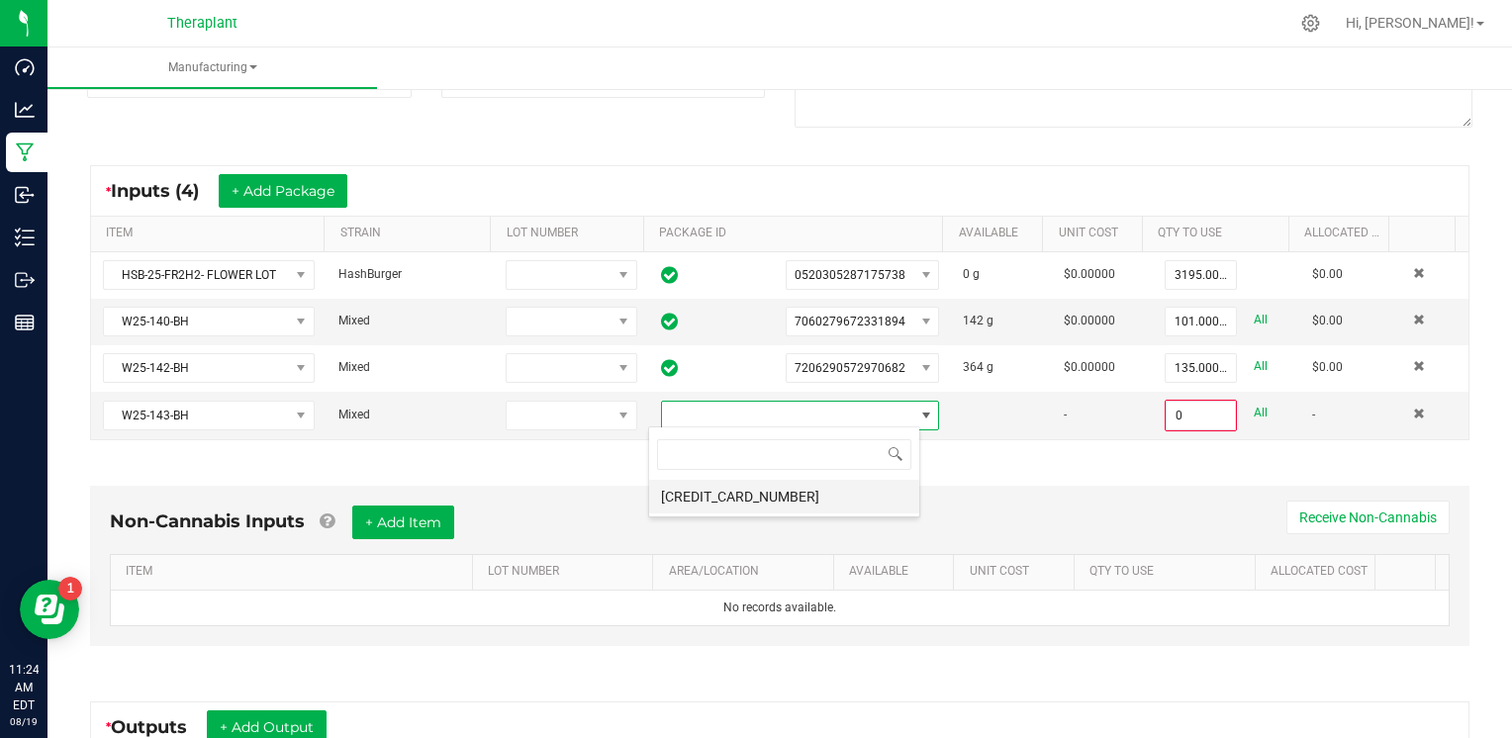
click at [767, 496] on li "[CREDIT_CARD_NUMBER]" at bounding box center [784, 497] width 270 height 34
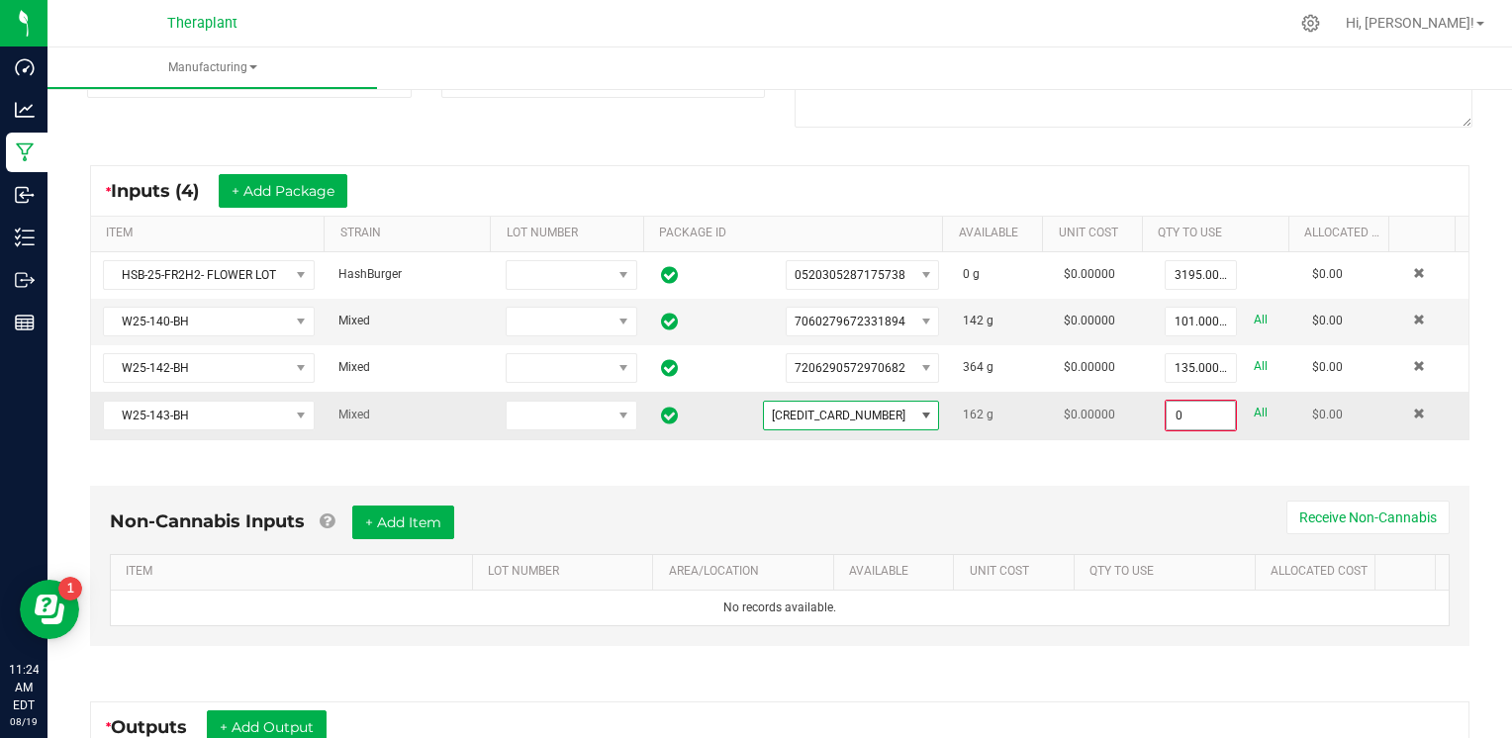
click at [1178, 406] on input "0" at bounding box center [1200, 416] width 68 height 28
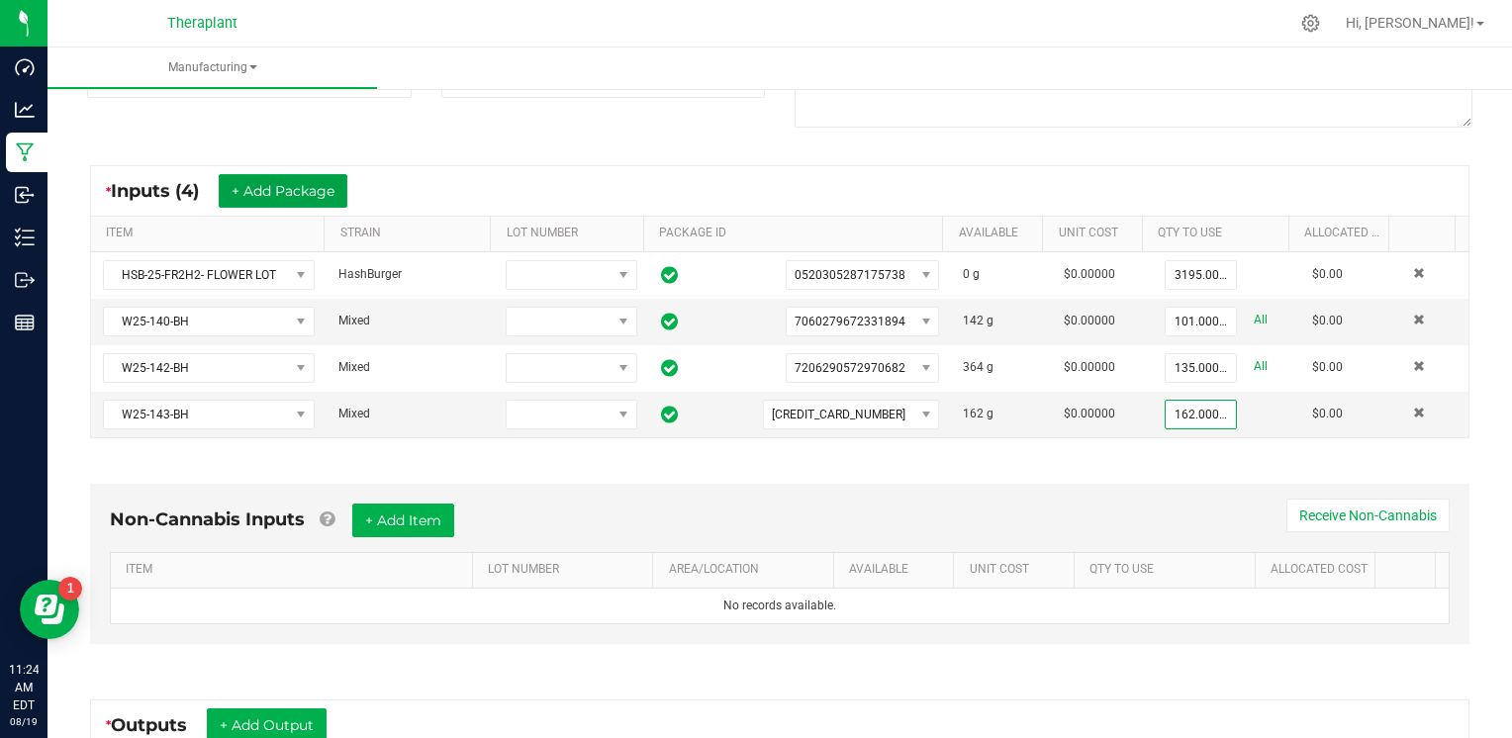
drag, startPoint x: 341, startPoint y: 191, endPoint x: 345, endPoint y: 215, distance: 24.1
click at [341, 191] on button "+ Add Package" at bounding box center [283, 191] width 129 height 34
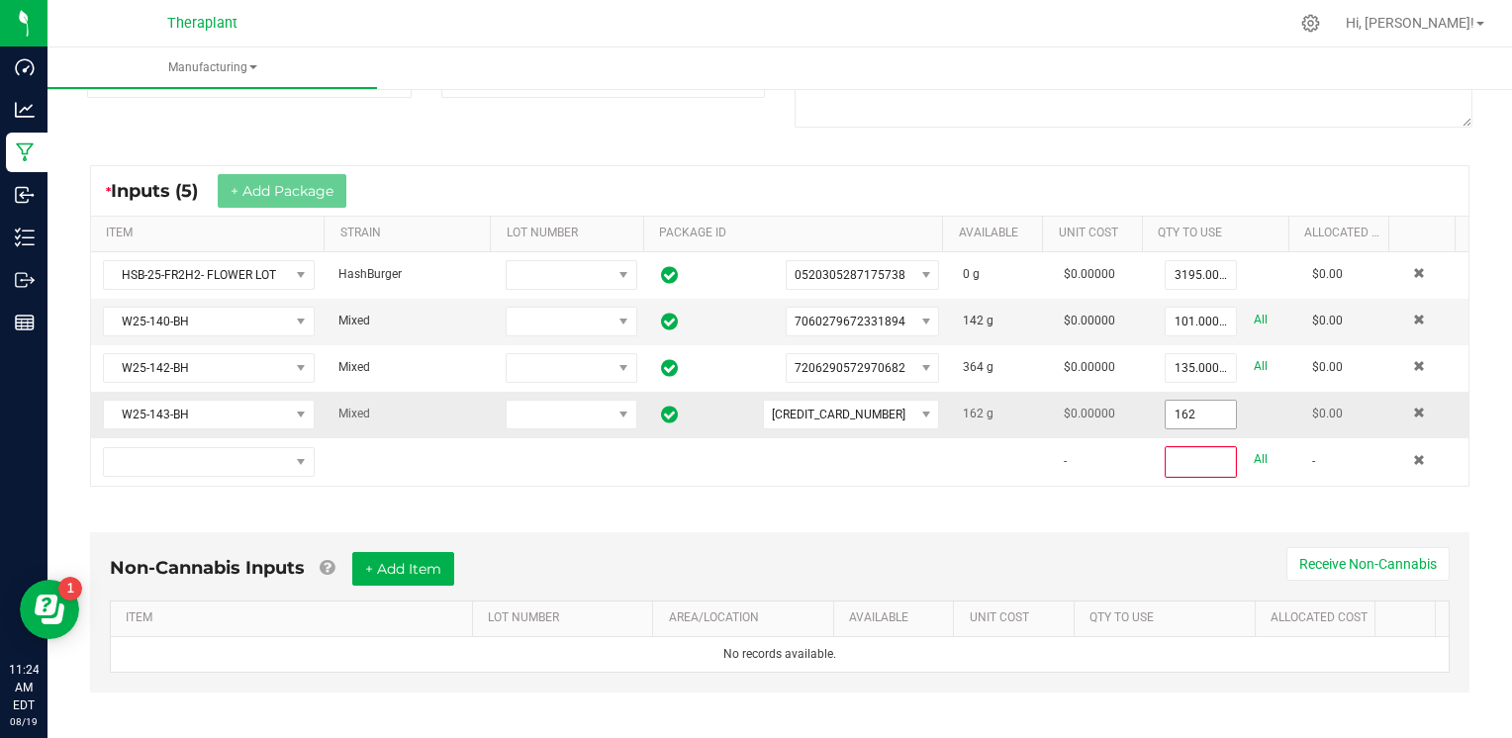
click at [1168, 410] on input "162" at bounding box center [1200, 415] width 70 height 28
type input "162.0000 g"
click at [1029, 490] on div "* Inputs (5) + Add Package ITEM STRAIN LOT NUMBER PACKAGE ID AVAILABLE Unit Cos…" at bounding box center [779, 325] width 1415 height 357
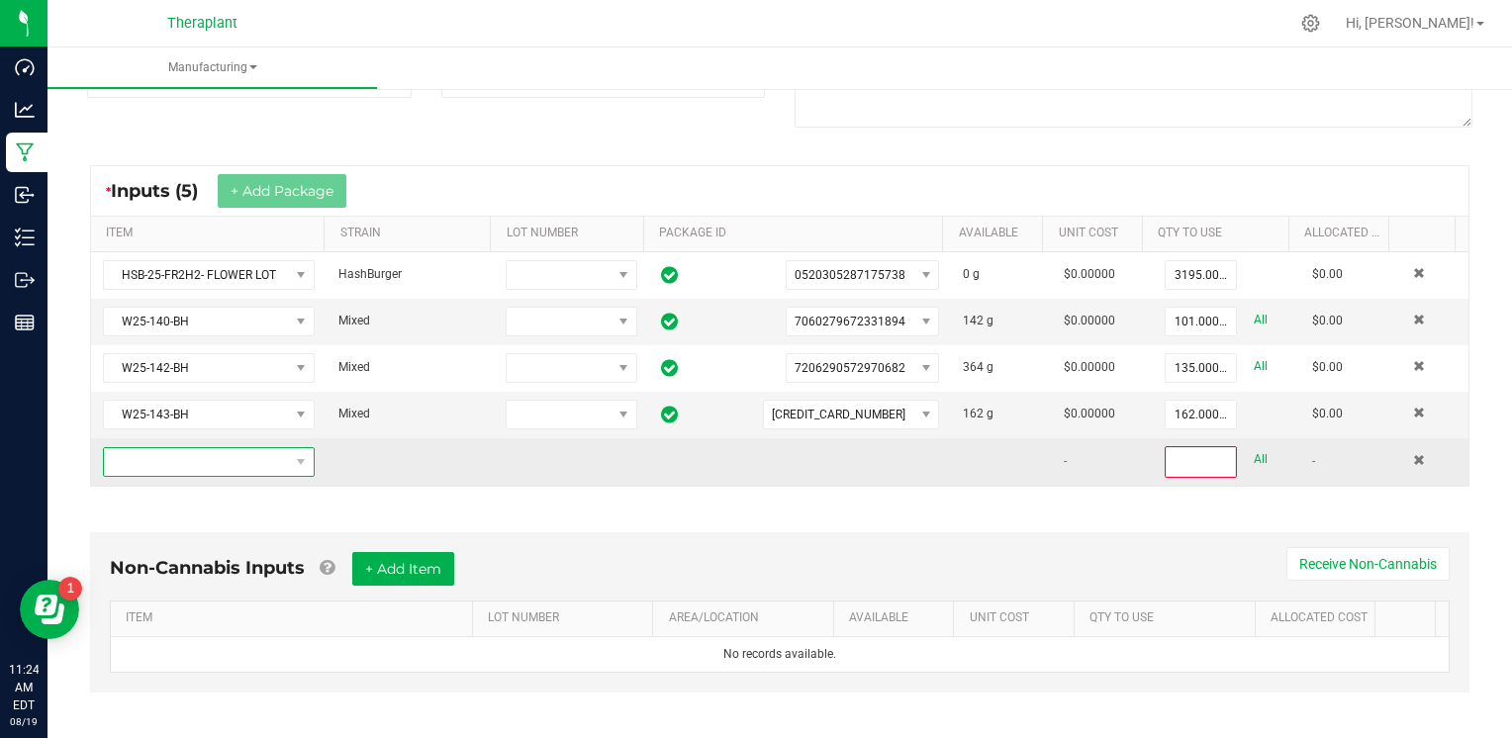
click at [228, 452] on span "NO DATA FOUND" at bounding box center [196, 462] width 185 height 28
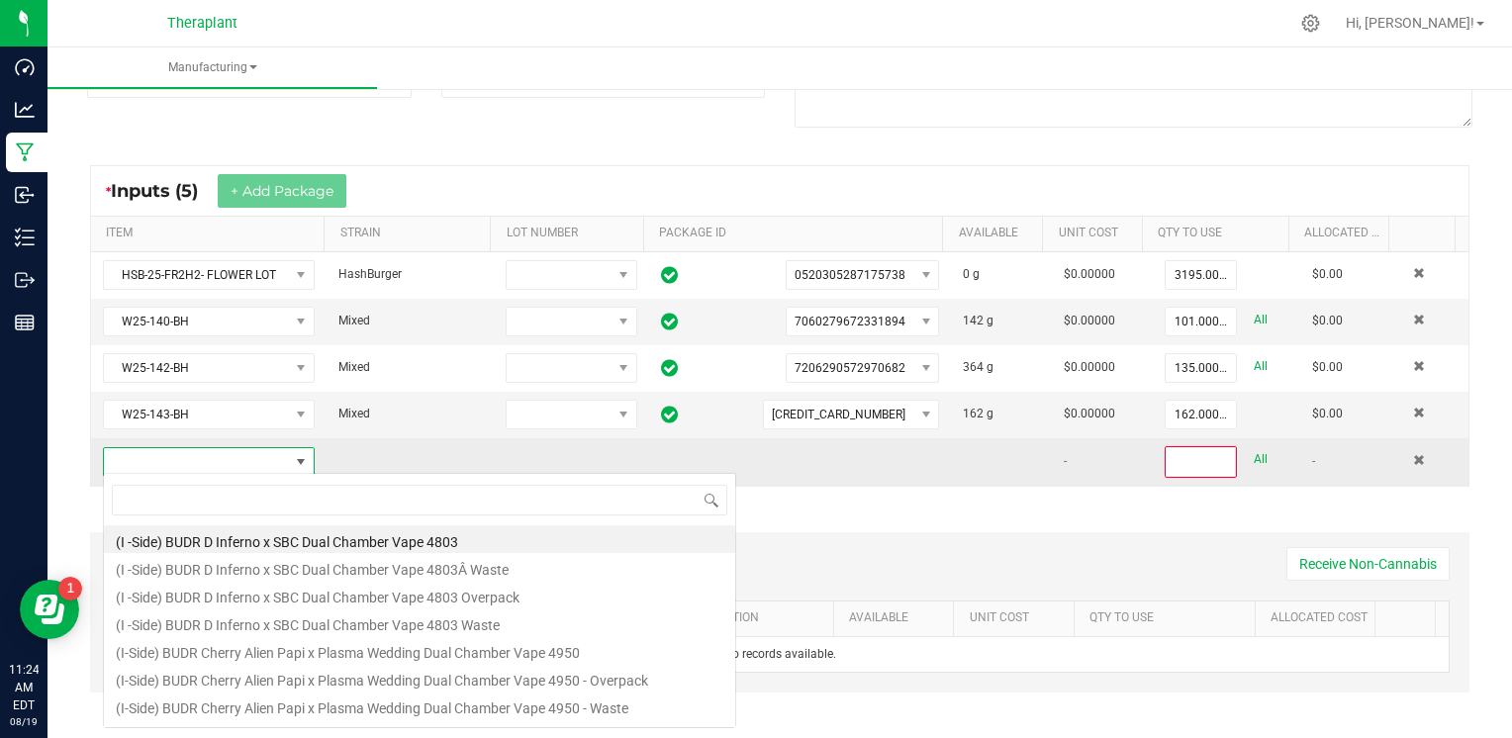
scroll to position [29, 204]
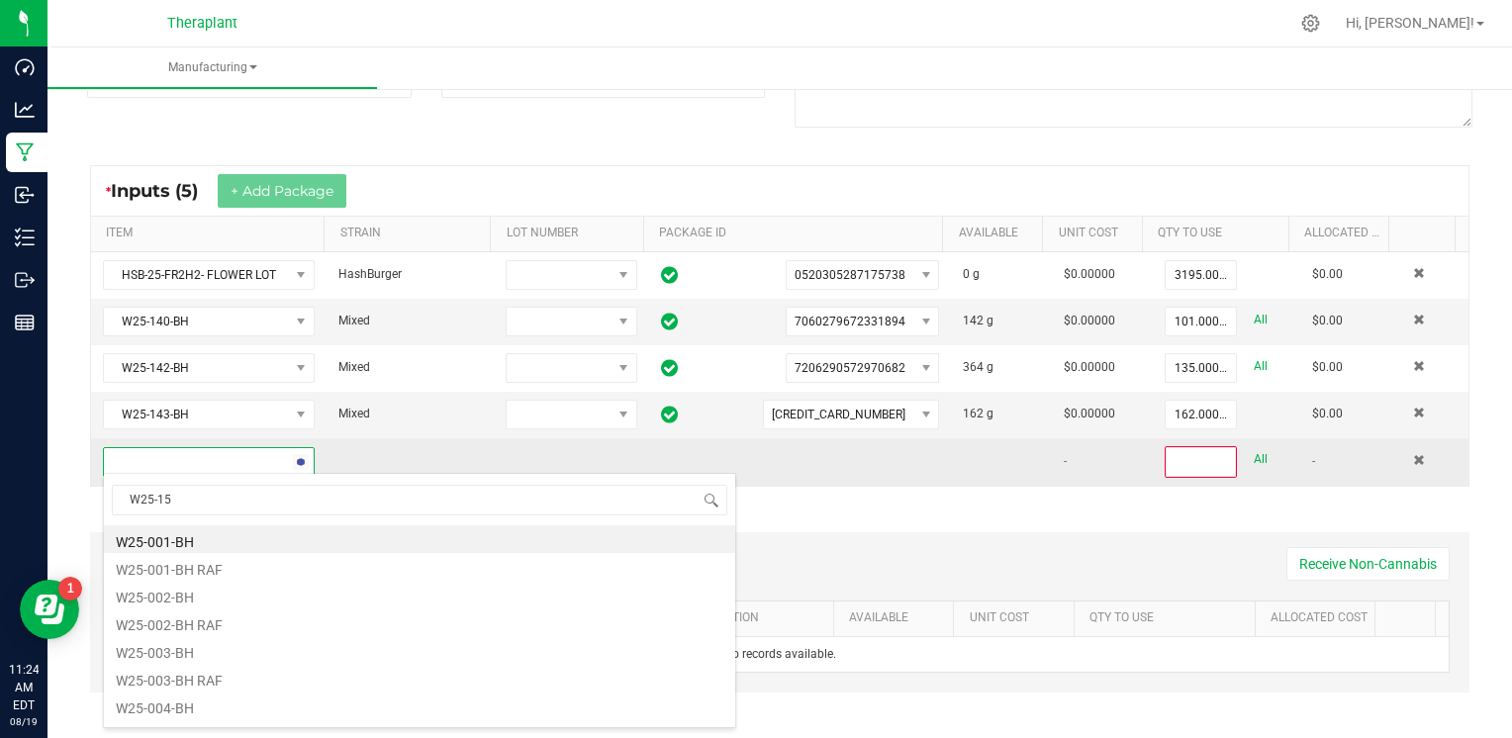
type input "W25-155"
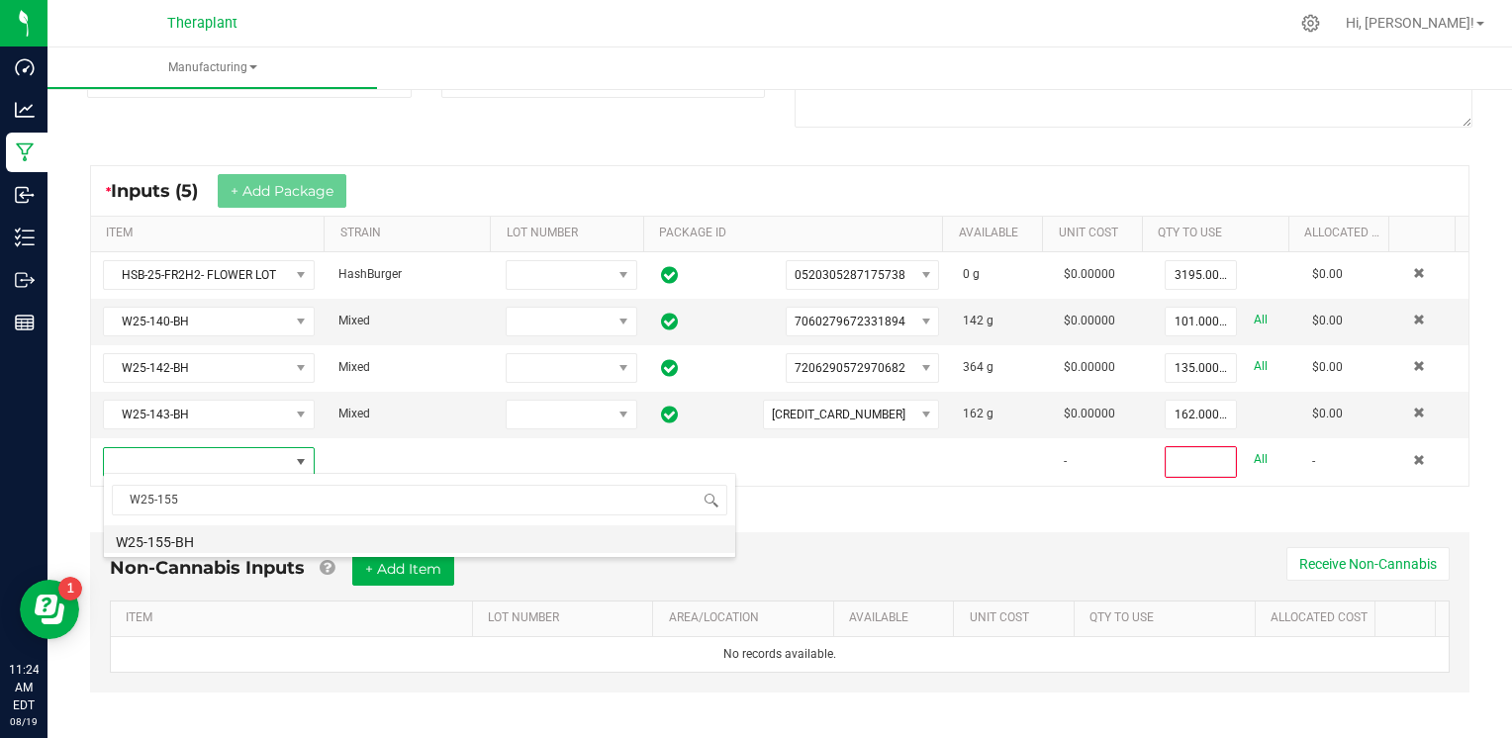
click at [196, 545] on li "W25-155-BH" at bounding box center [419, 539] width 631 height 28
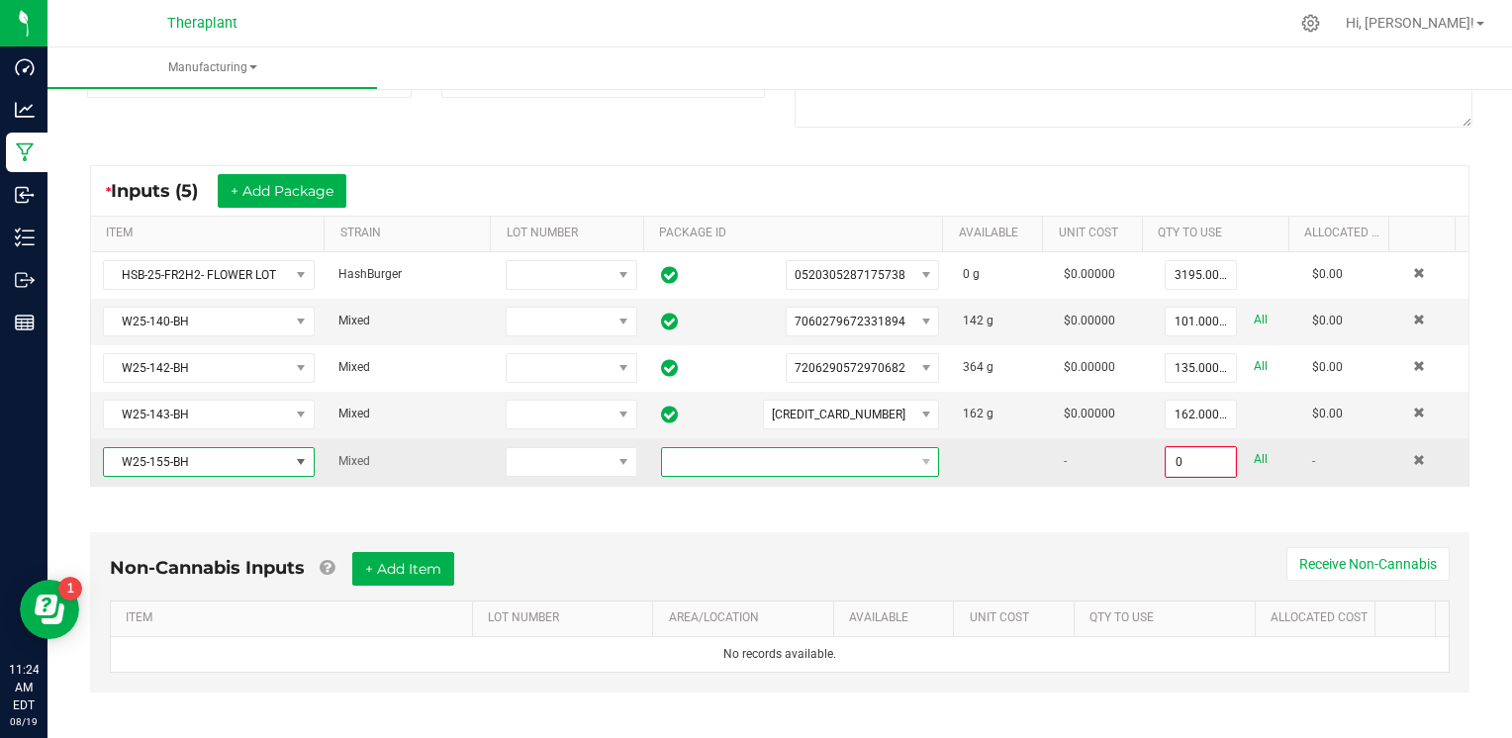
click at [696, 453] on span at bounding box center [788, 462] width 252 height 28
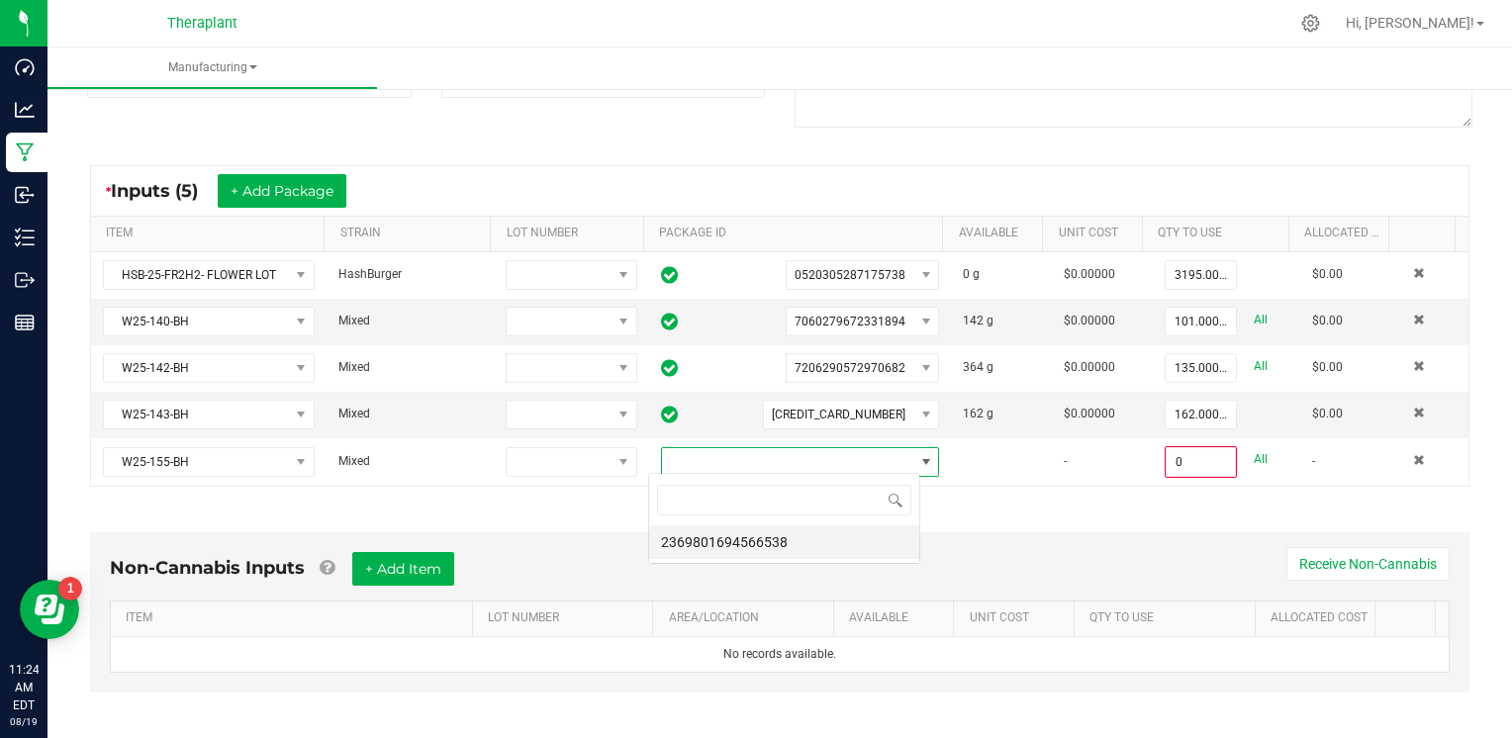
scroll to position [29, 271]
click at [681, 538] on li "2369801694566538" at bounding box center [784, 542] width 270 height 34
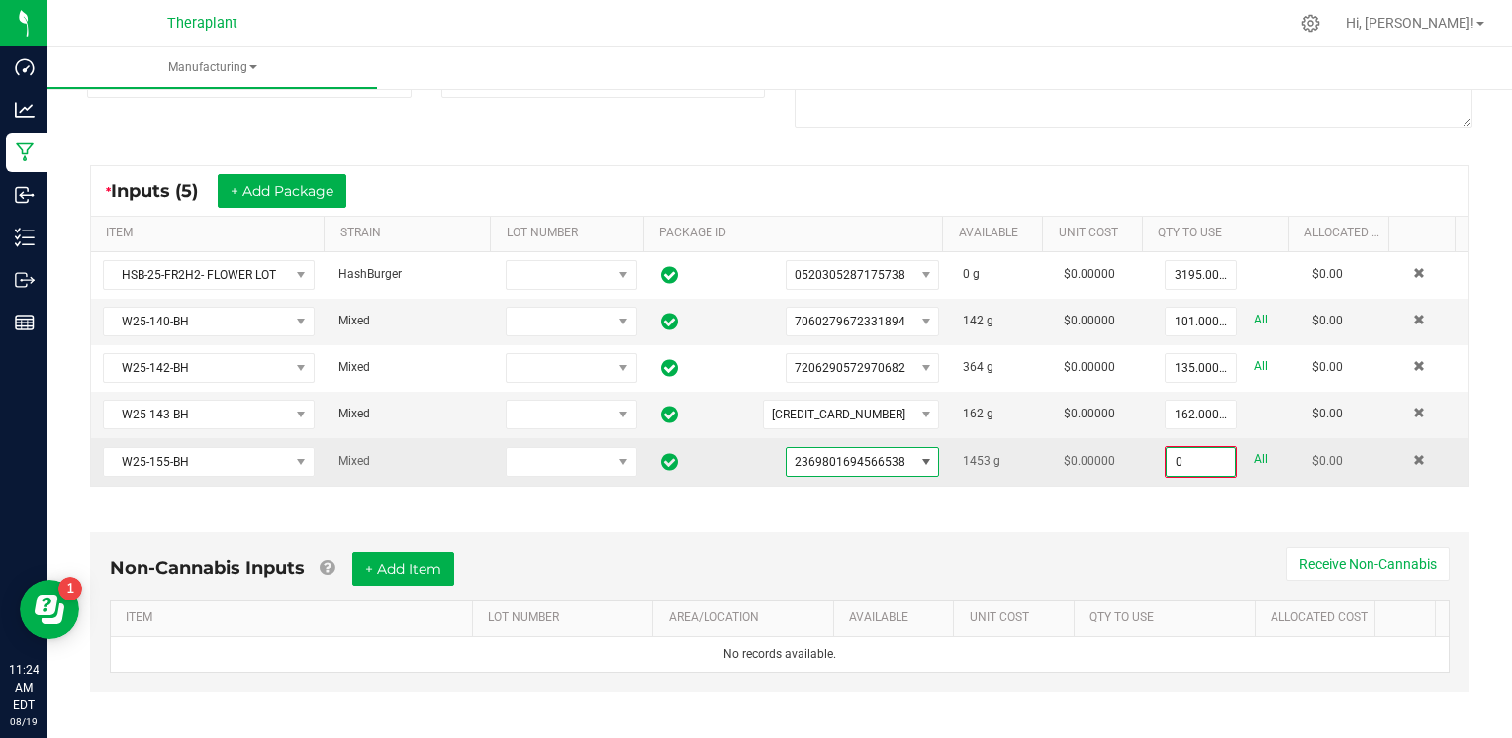
click at [1166, 448] on input "0" at bounding box center [1200, 462] width 68 height 28
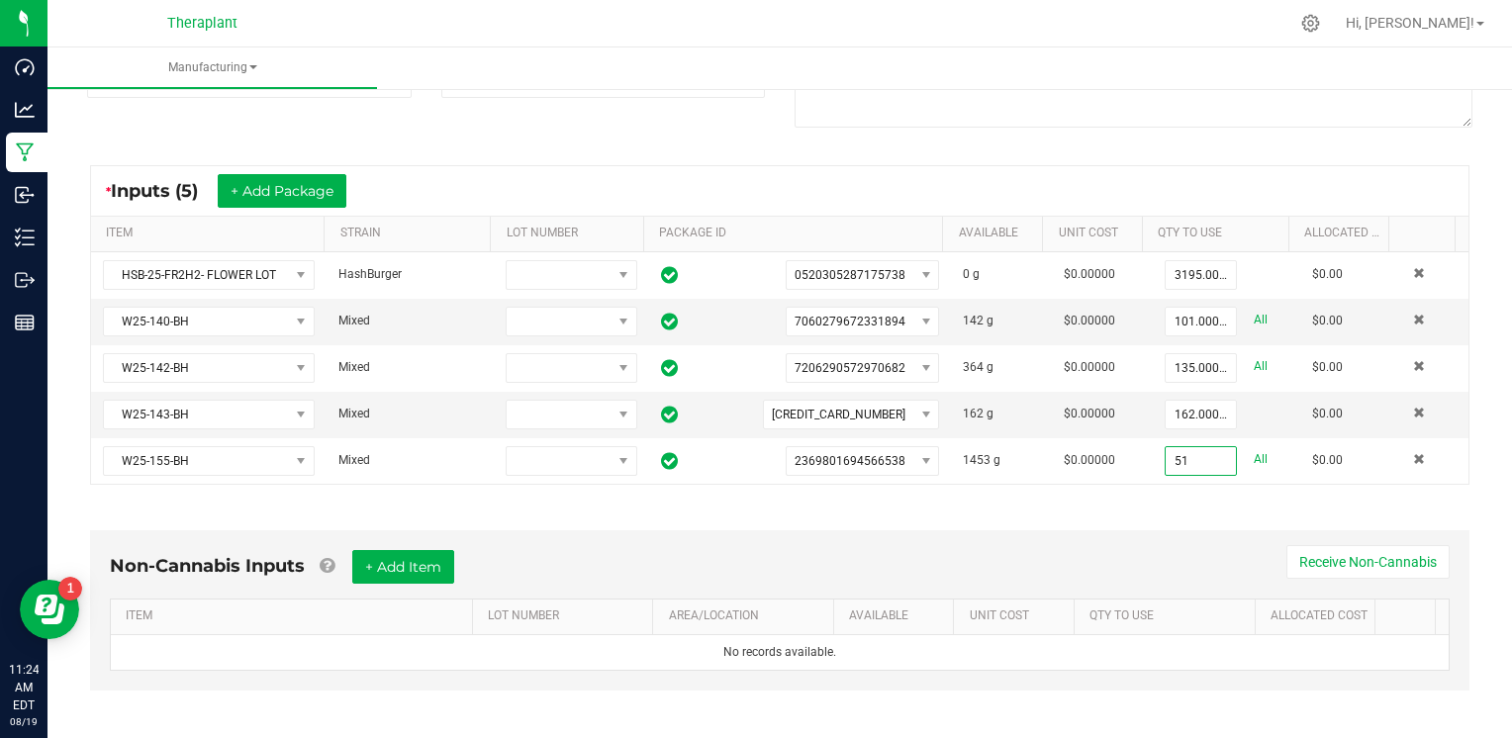
type input "51.0000 g"
click at [450, 497] on div "* Inputs (5) + Add Package ITEM STRAIN LOT NUMBER PACKAGE ID AVAILABLE Unit Cos…" at bounding box center [779, 324] width 1415 height 355
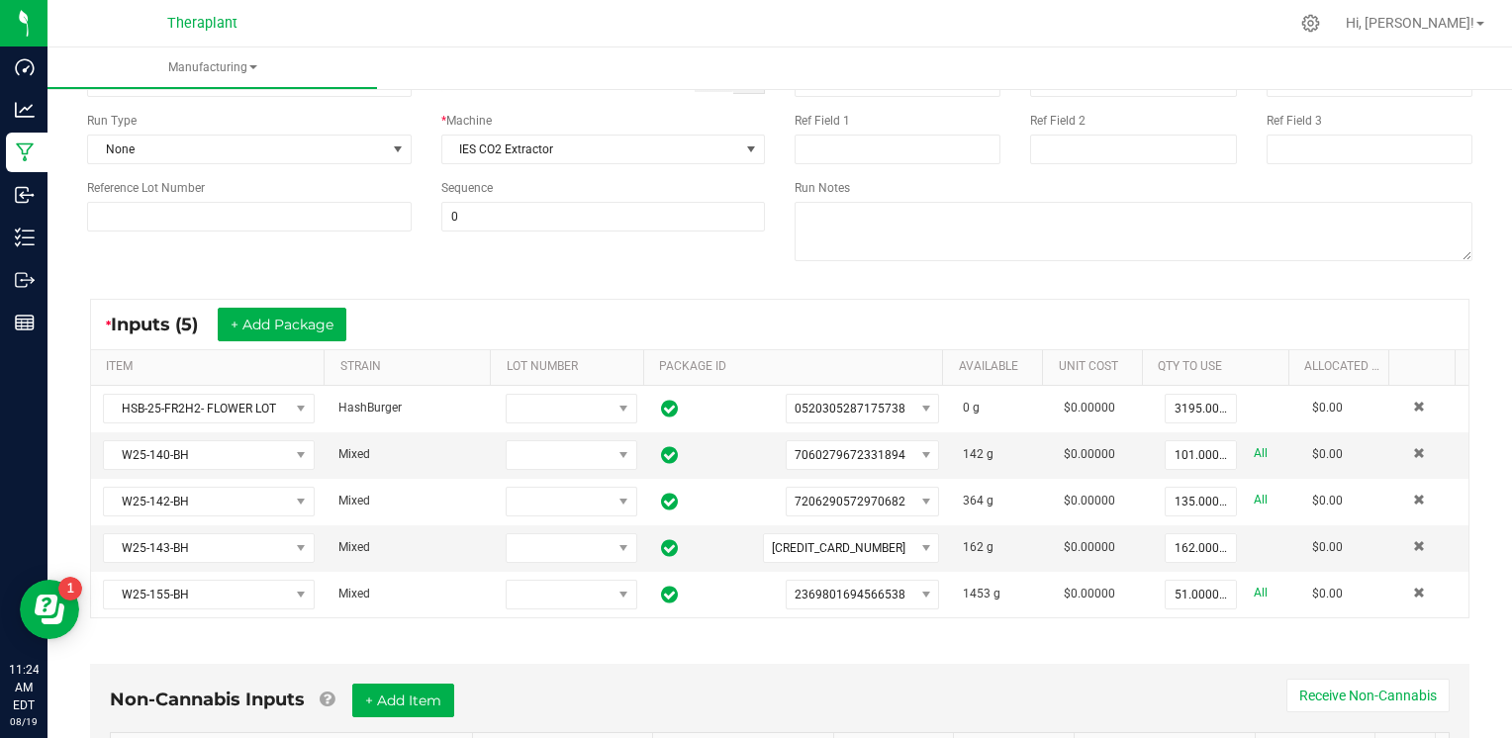
scroll to position [0, 0]
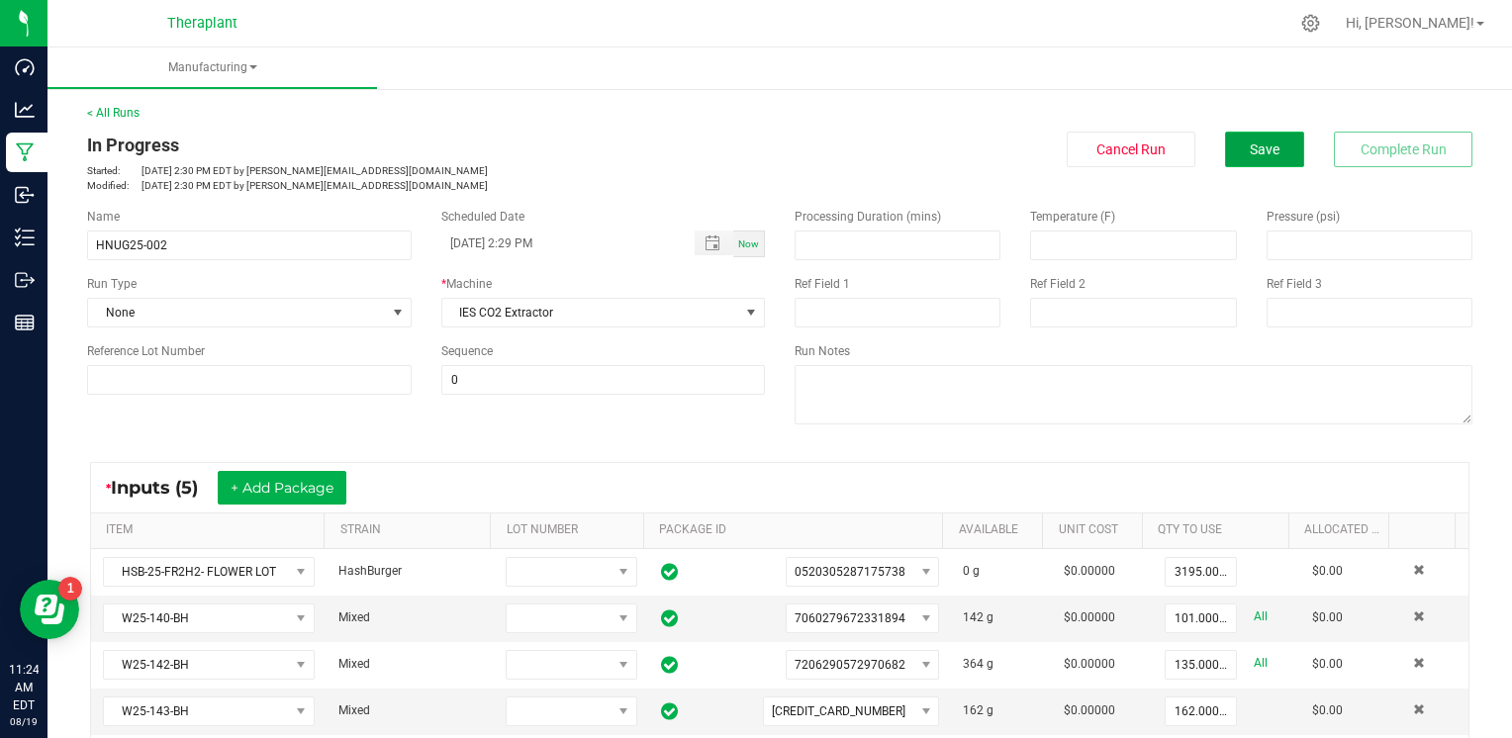
click at [1273, 151] on button "Save" at bounding box center [1264, 150] width 79 height 36
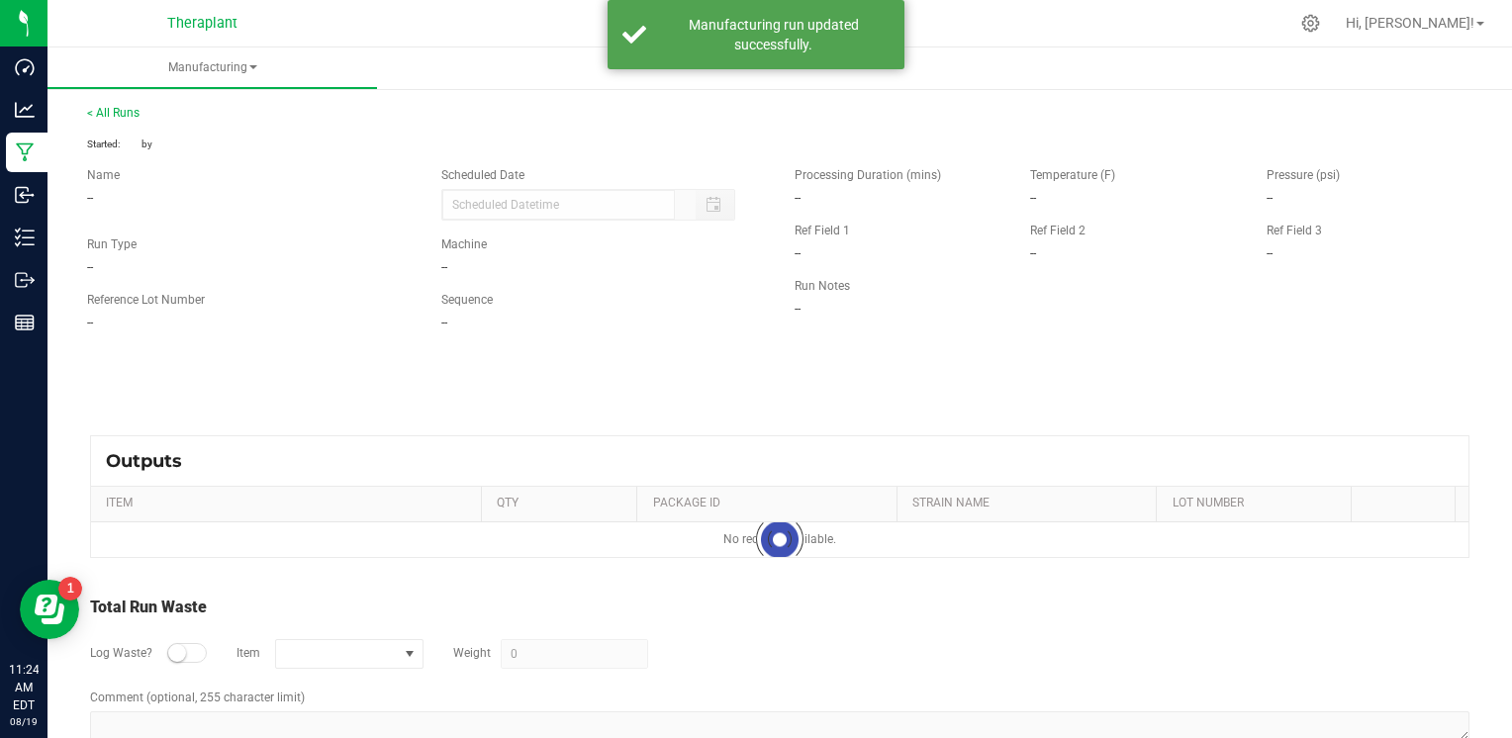
type input "[DATE] 2:29 PM"
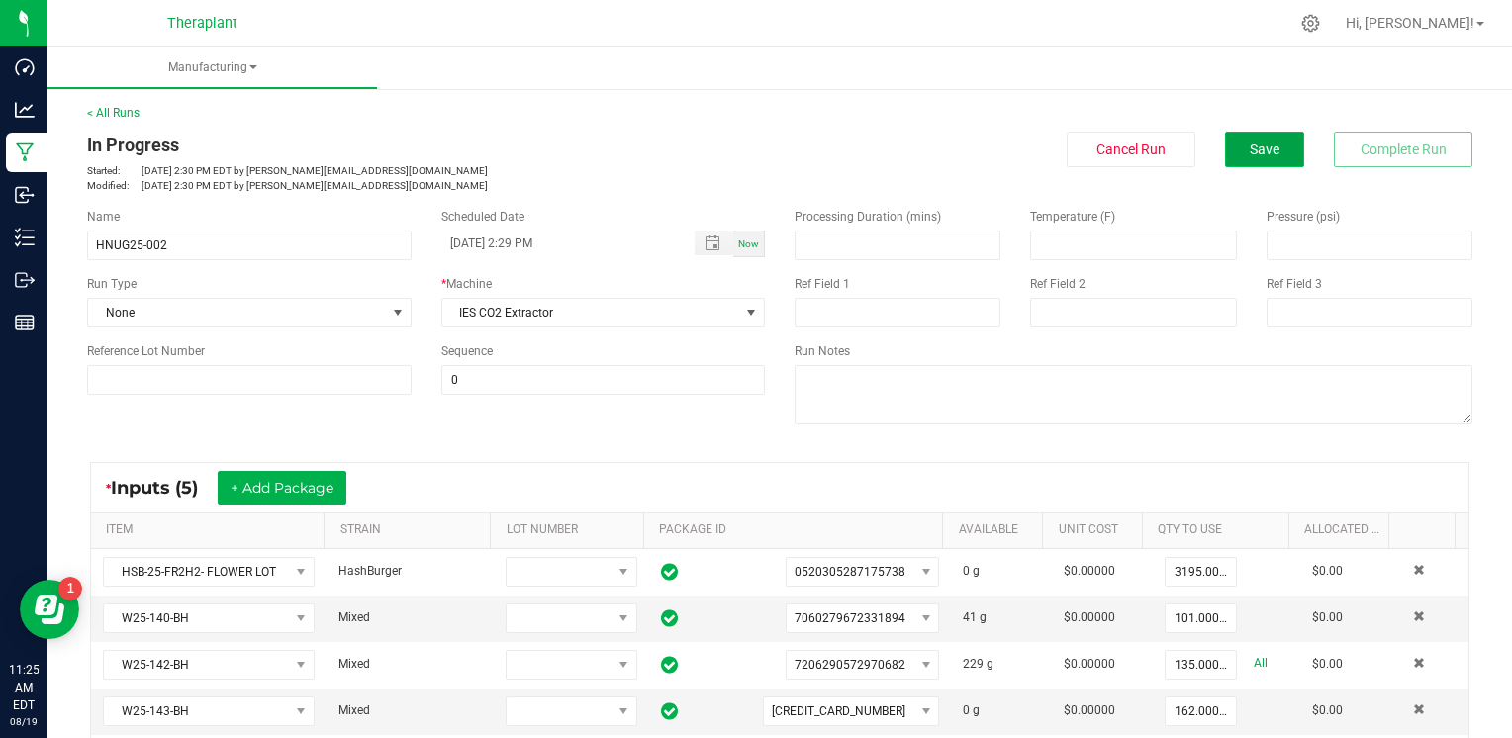
click at [1265, 156] on button "Save" at bounding box center [1264, 150] width 79 height 36
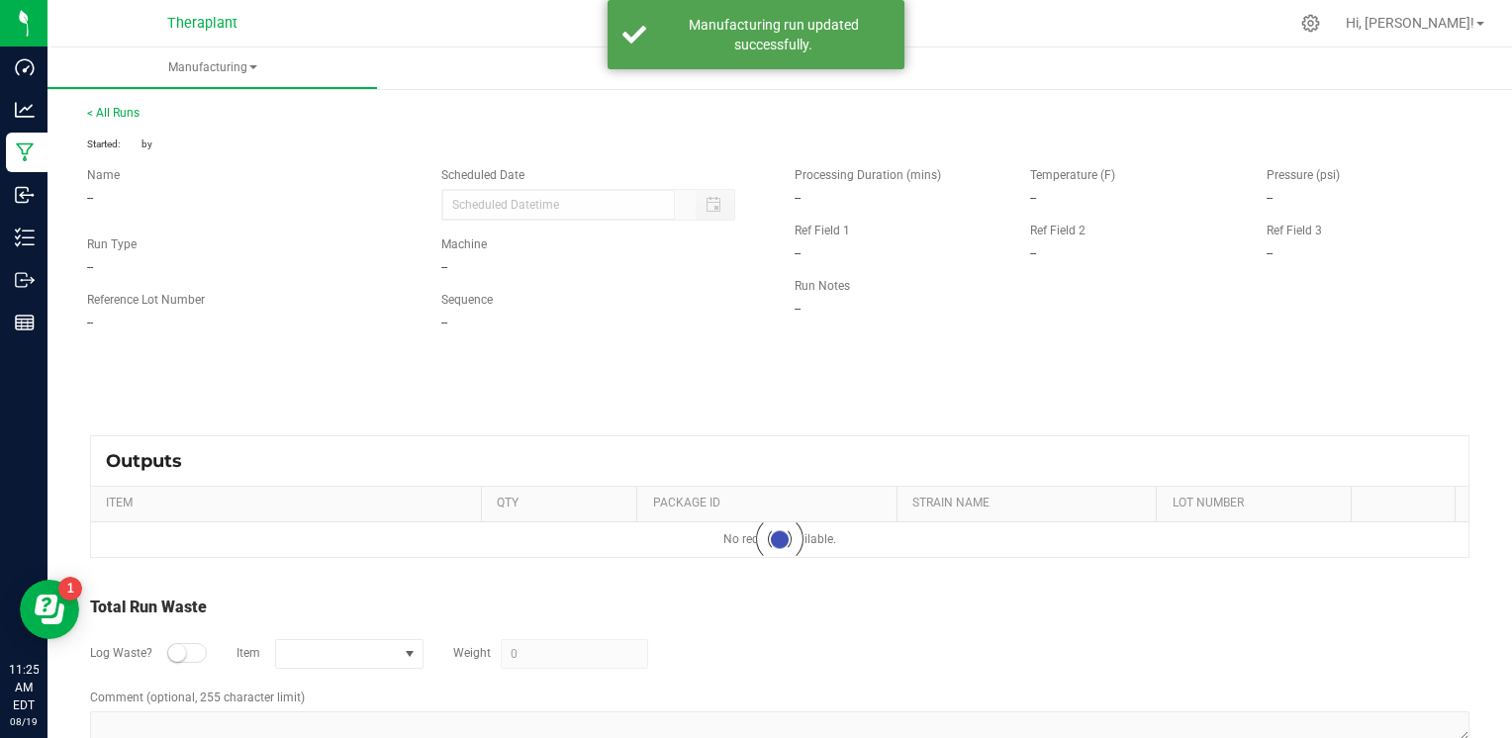
type input "[DATE] 2:29 PM"
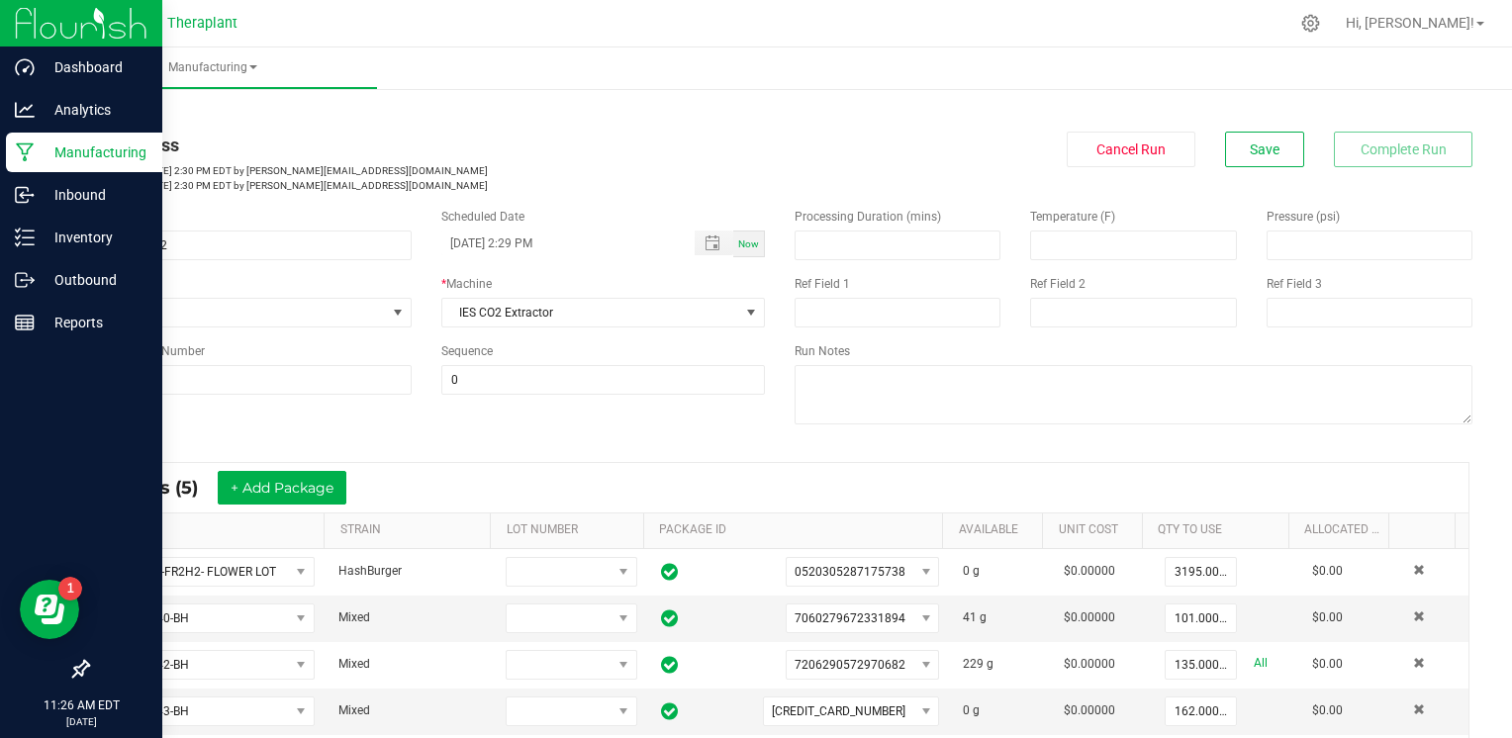
click at [128, 144] on p "Manufacturing" at bounding box center [94, 152] width 119 height 24
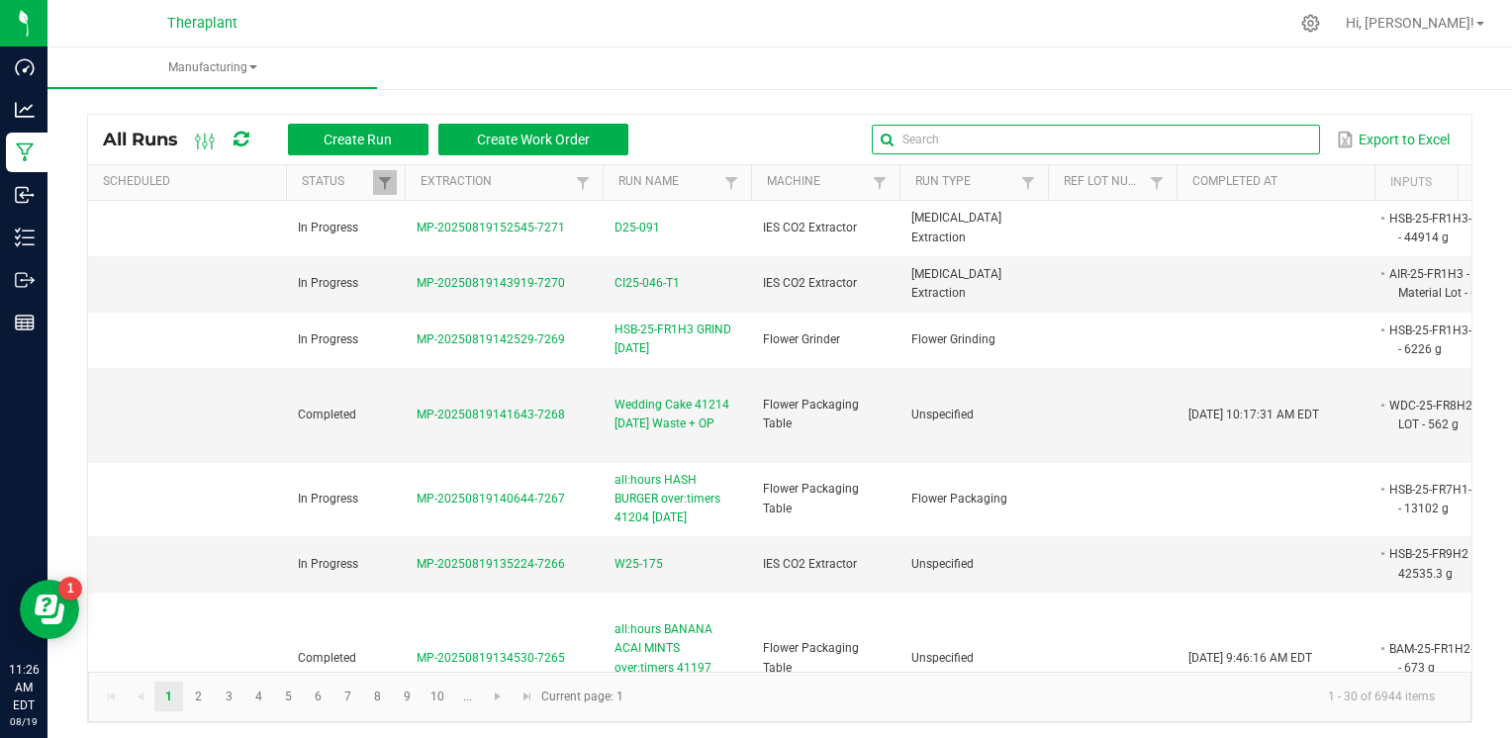
click at [1251, 133] on input "text" at bounding box center [1095, 140] width 447 height 30
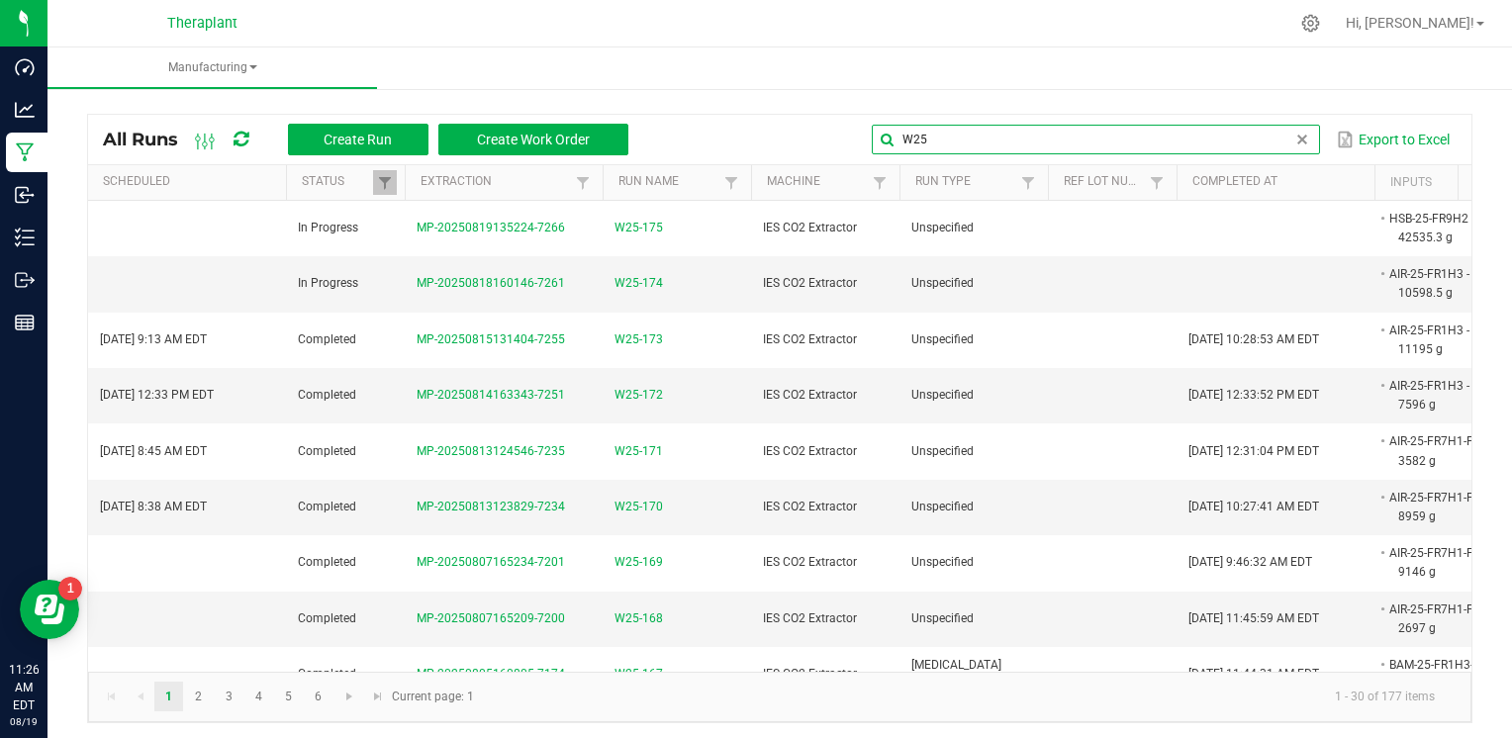
type input "W25"
click at [1269, 134] on input "W25" at bounding box center [1095, 140] width 447 height 30
click at [1294, 138] on span at bounding box center [1302, 140] width 16 height 16
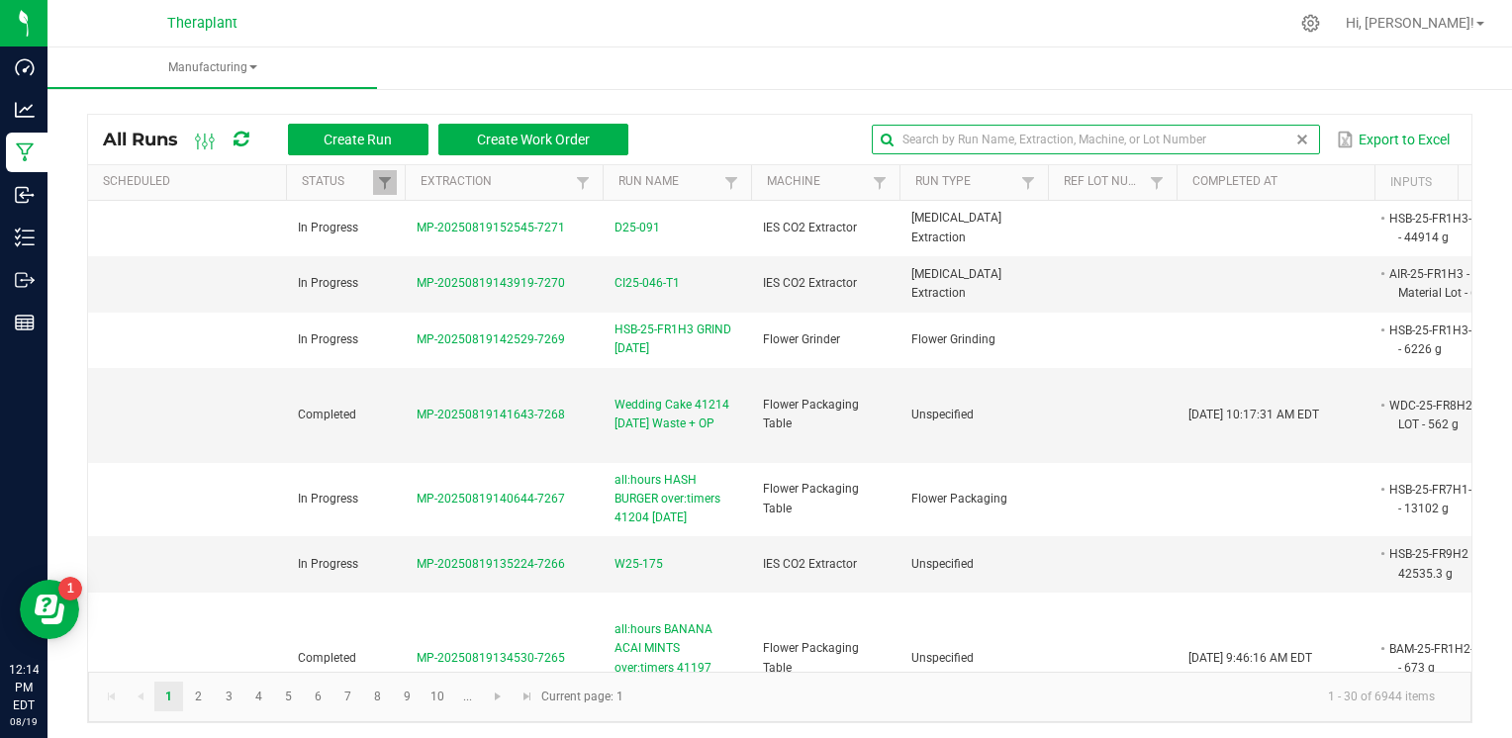
click at [985, 140] on input "text" at bounding box center [1095, 140] width 447 height 30
type input "I"
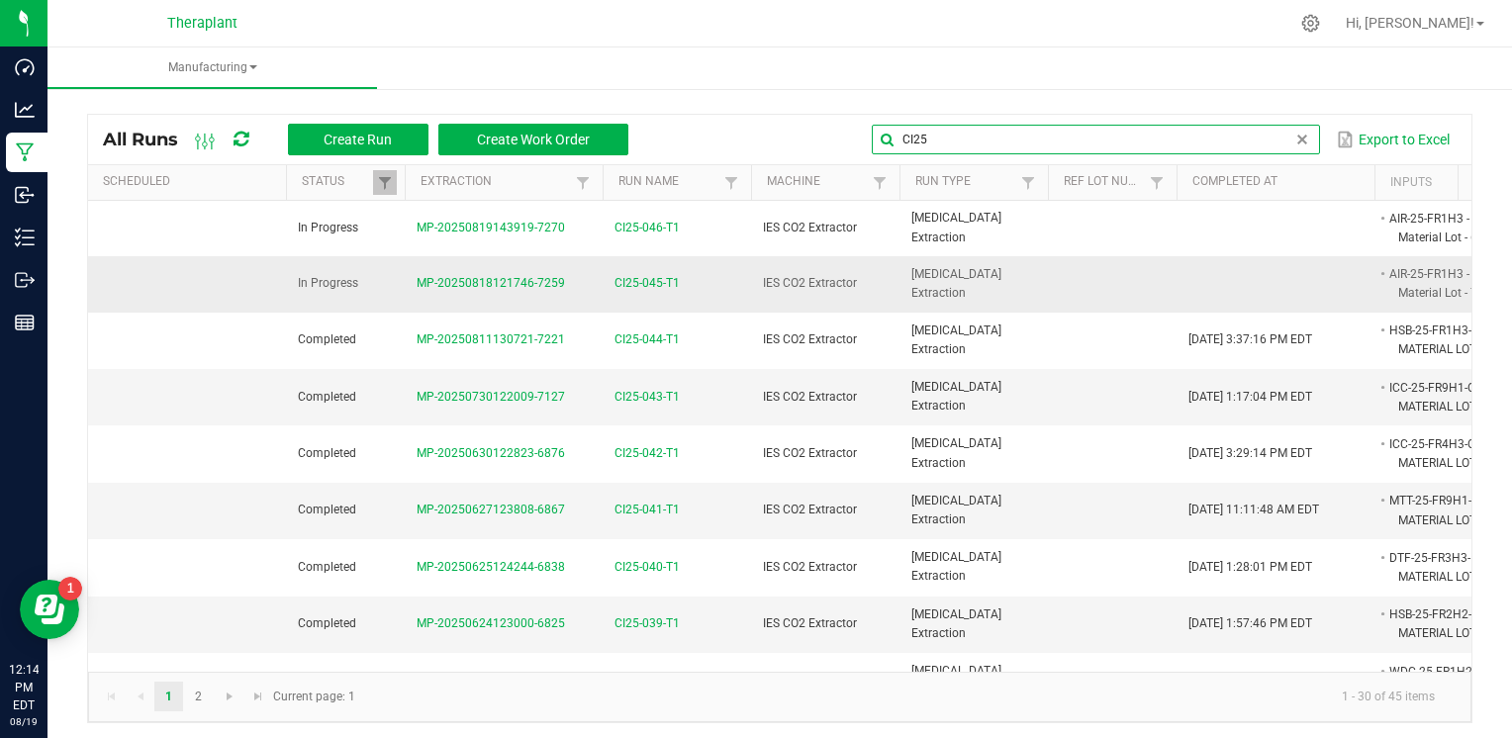
type input "CI25"
click at [663, 275] on span "CI25-045-T1" at bounding box center [646, 283] width 65 height 19
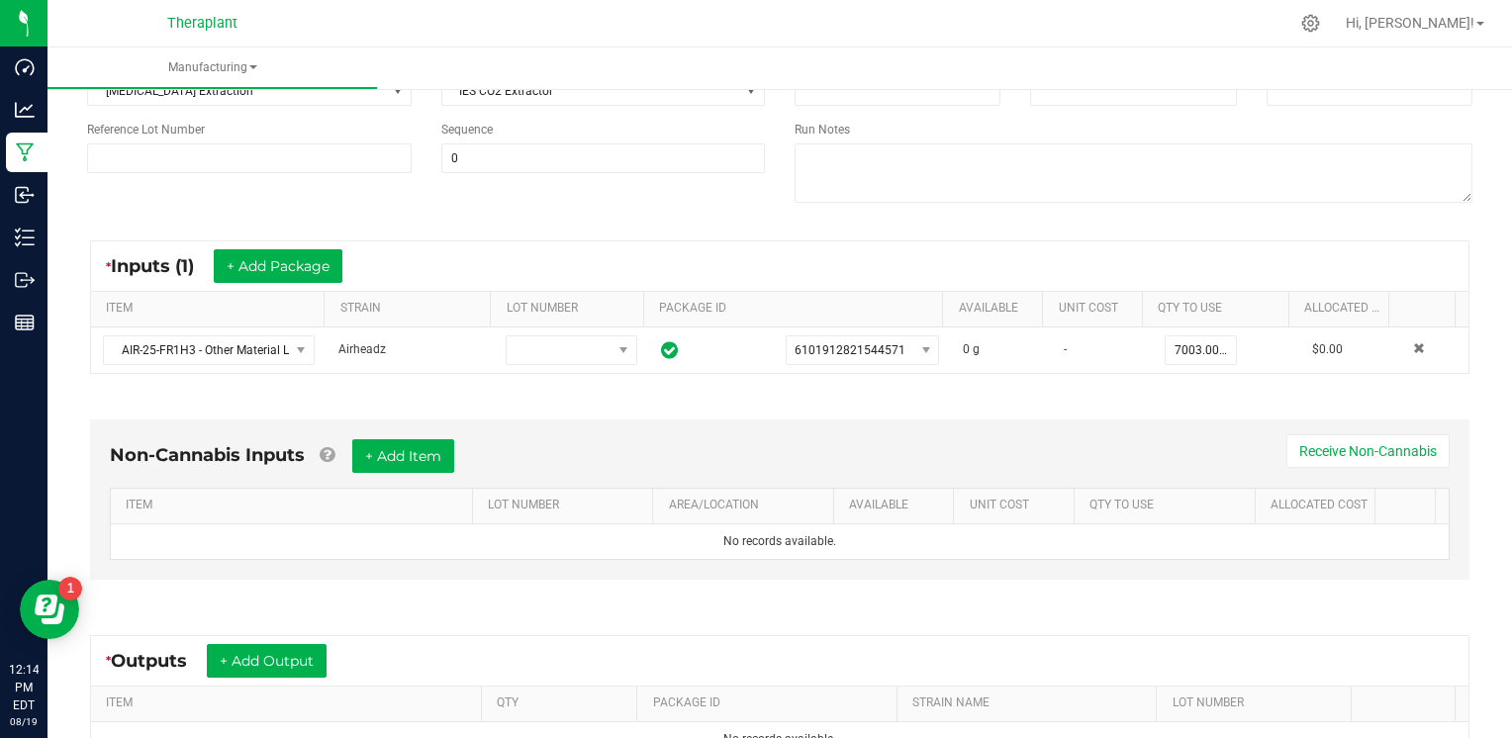
scroll to position [462, 0]
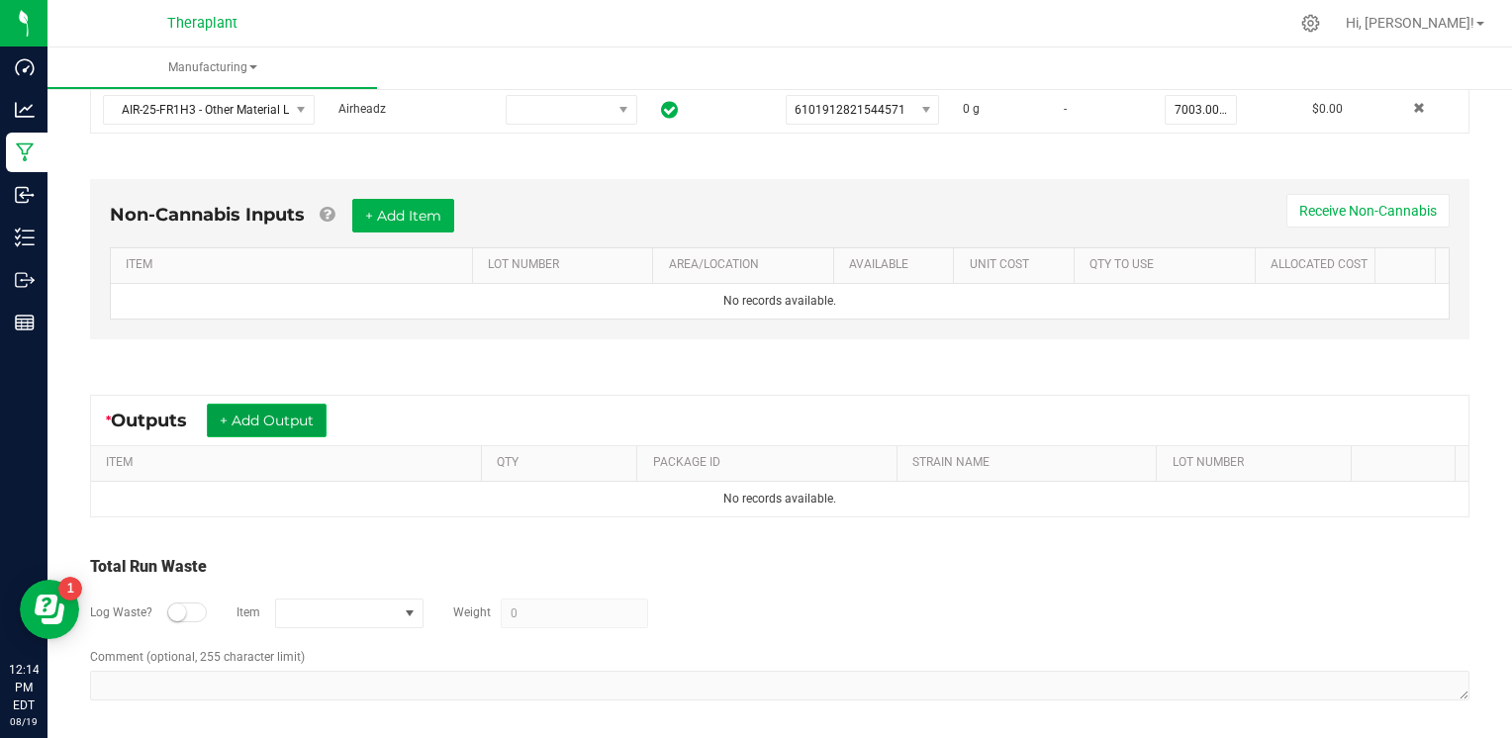
click at [312, 416] on button "+ Add Output" at bounding box center [267, 421] width 120 height 34
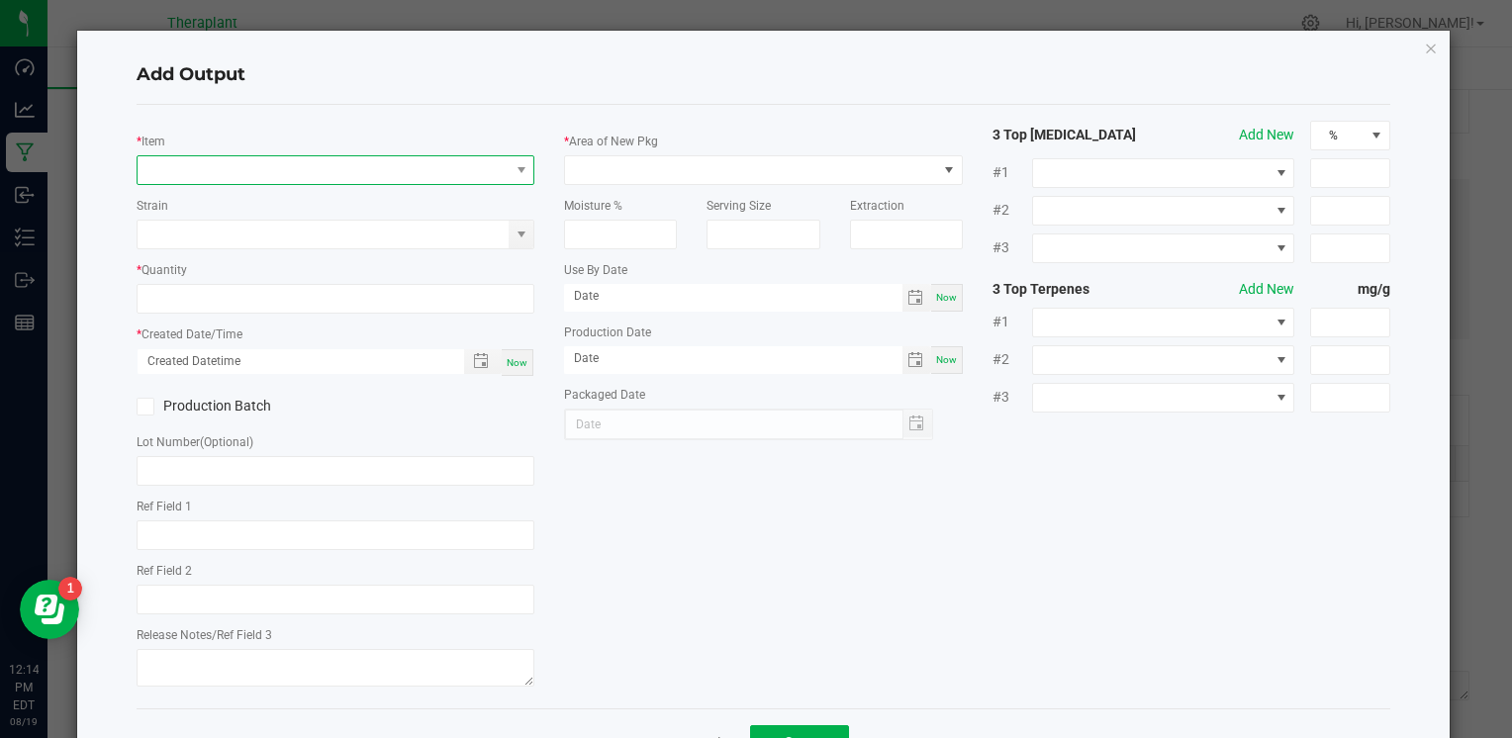
click at [344, 172] on span "NO DATA FOUND" at bounding box center [323, 170] width 371 height 28
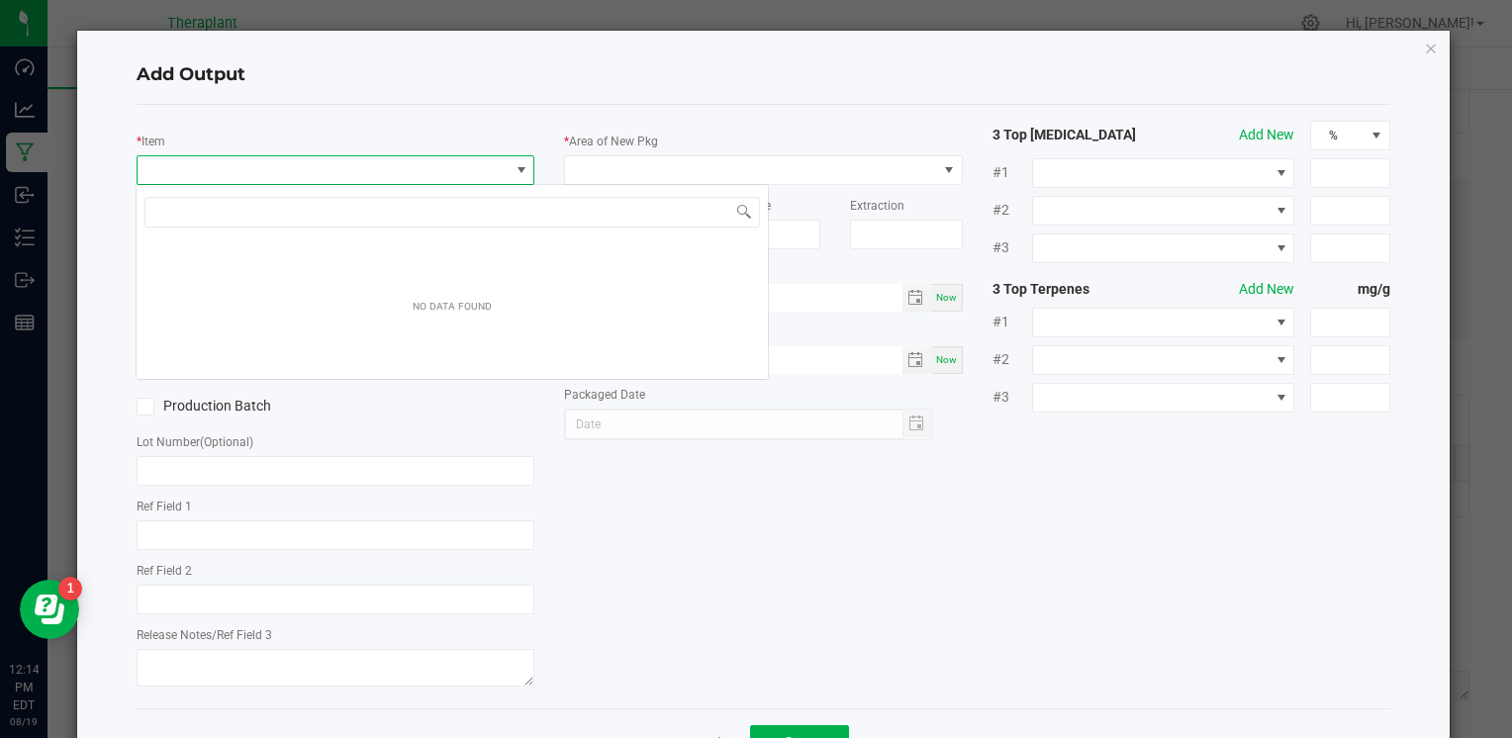
scroll to position [29, 394]
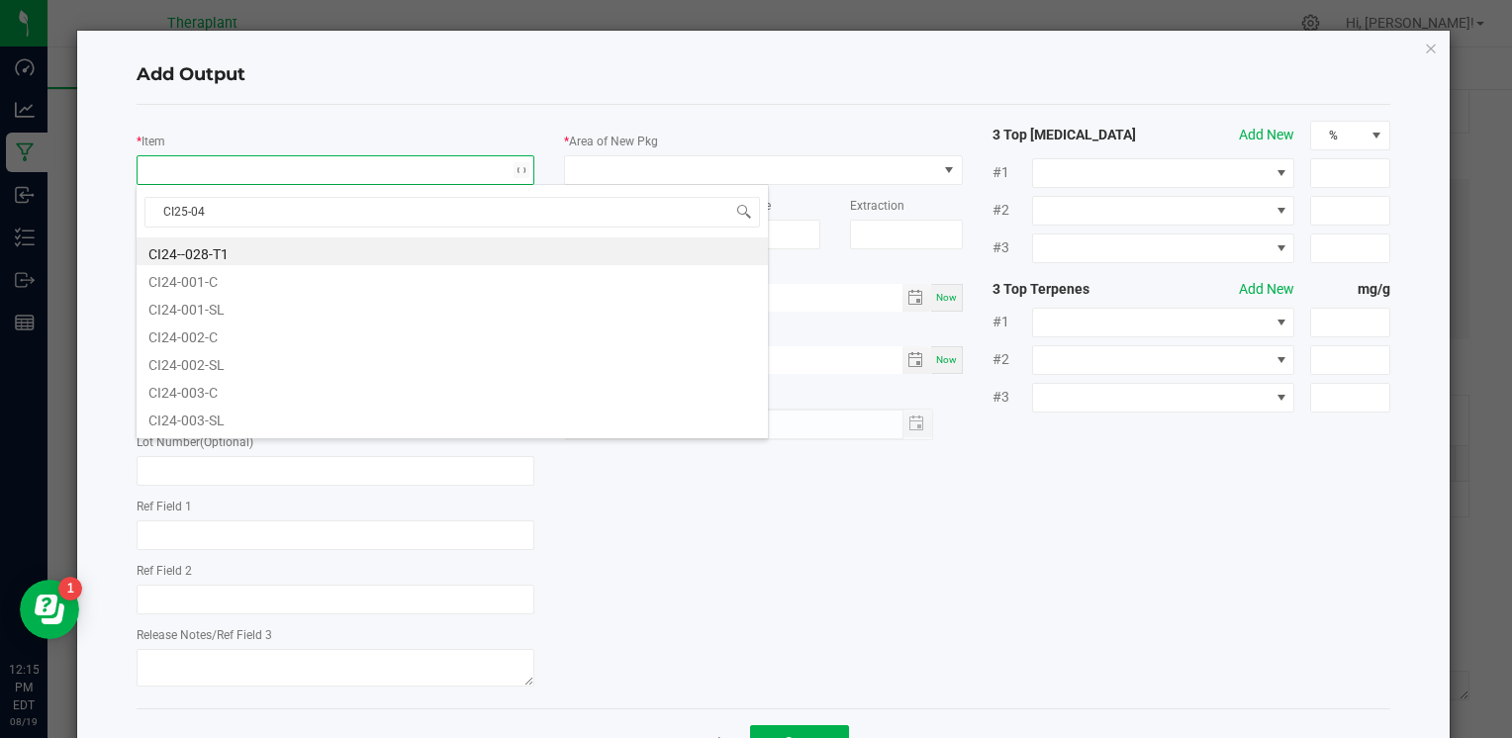
type input "CI25-045"
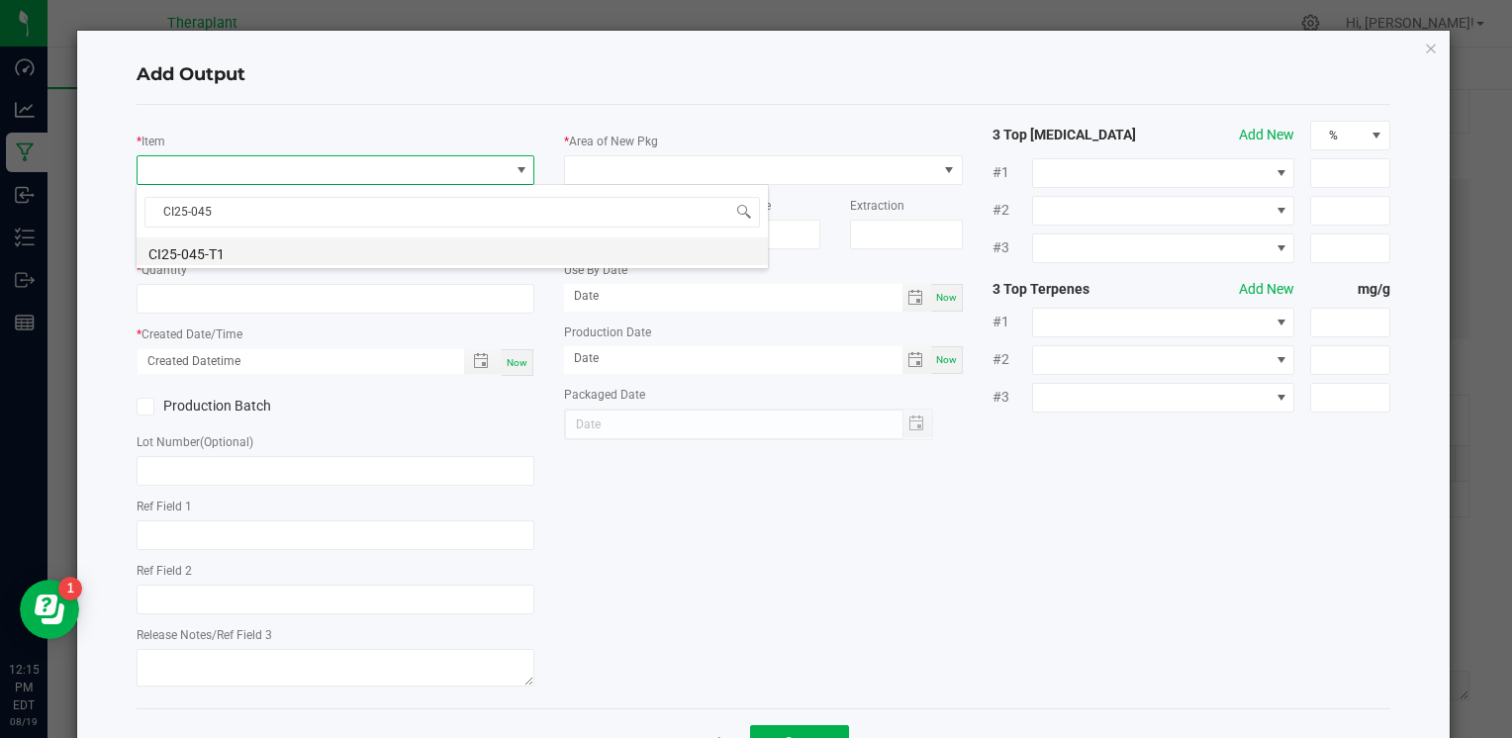
click at [174, 251] on li "CI25-045-T1" at bounding box center [452, 251] width 631 height 28
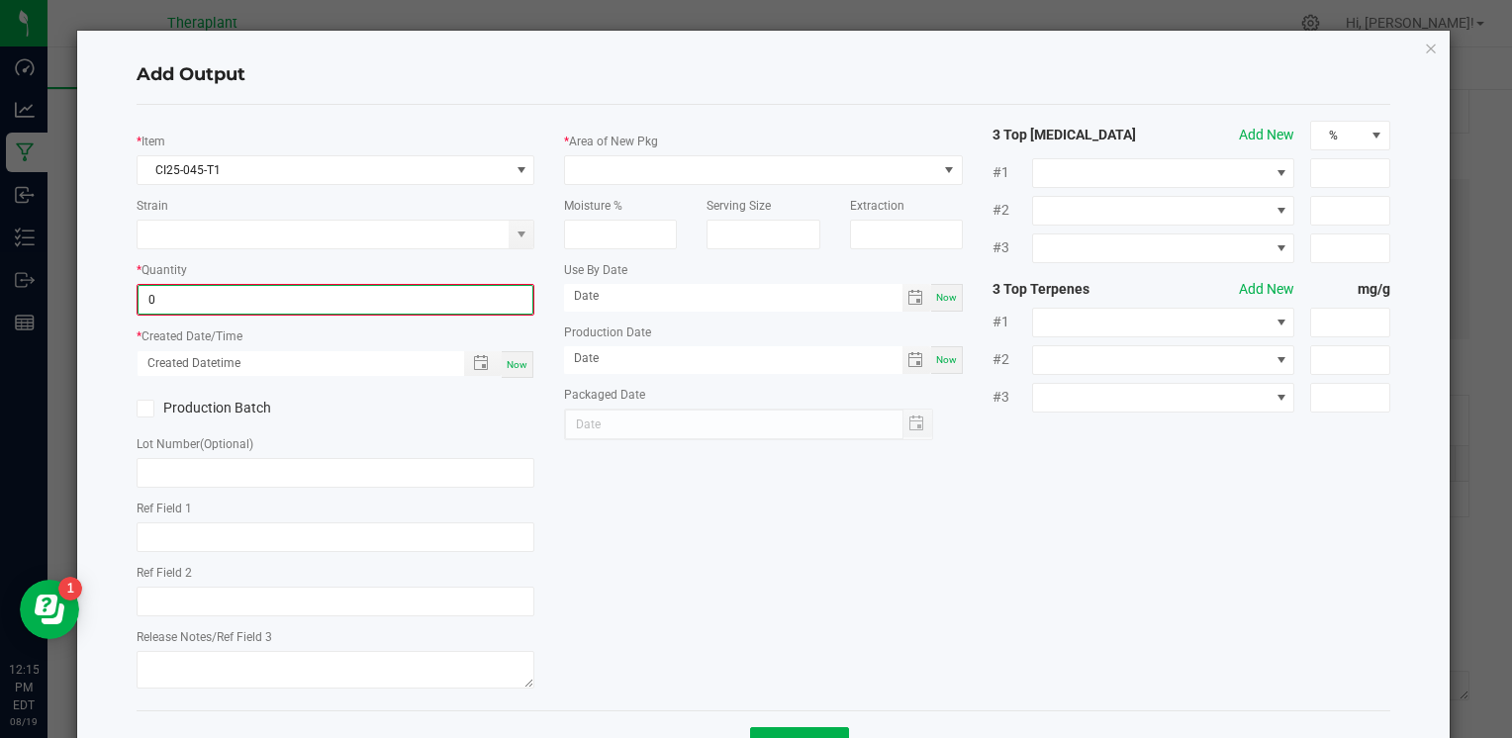
click at [231, 295] on input "0" at bounding box center [335, 300] width 394 height 28
type input "62.0000 g"
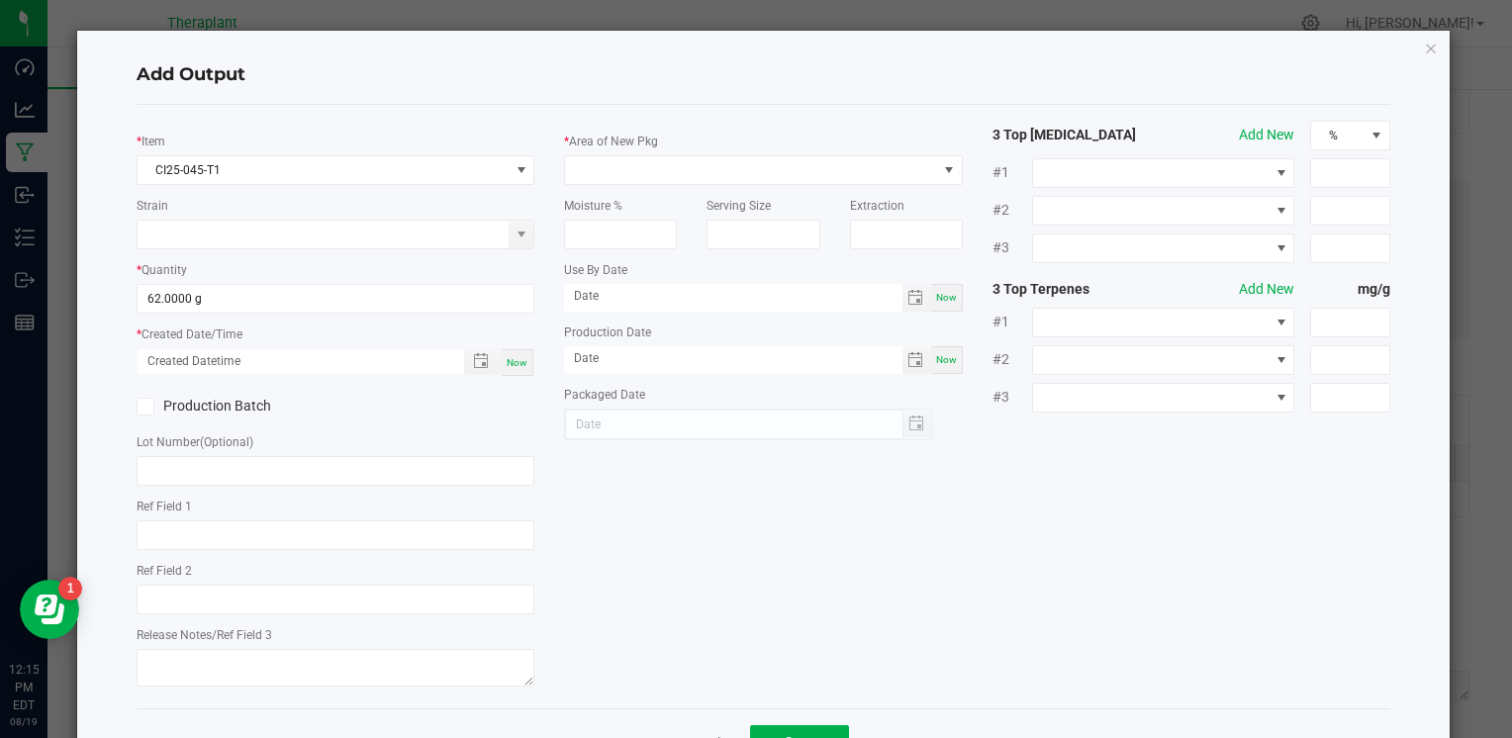
click at [518, 360] on span "Now" at bounding box center [517, 362] width 21 height 11
type input "[DATE] 12:15 PM"
type input "[DATE]"
click at [281, 538] on input "text" at bounding box center [336, 535] width 398 height 30
type input "AIR"
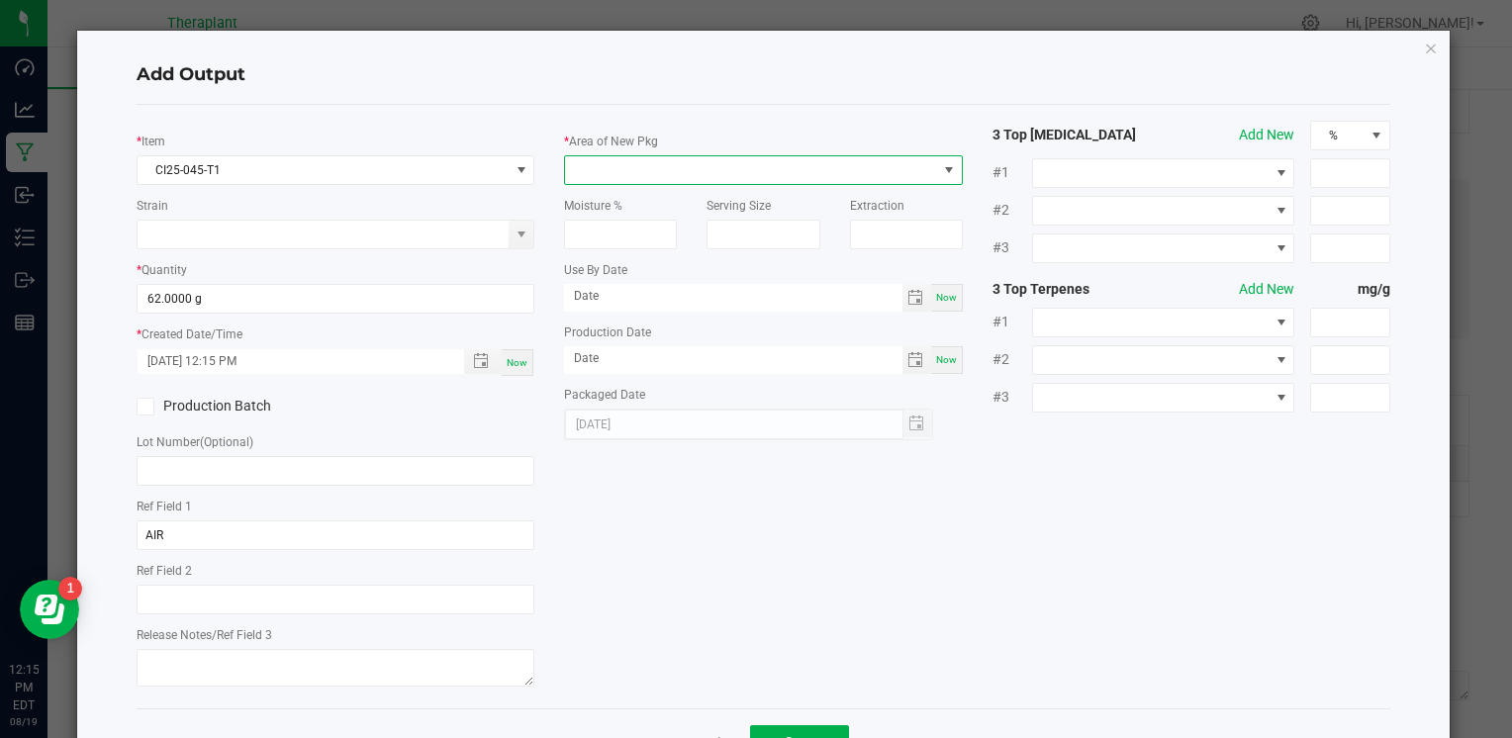
click at [673, 163] on span at bounding box center [750, 170] width 371 height 28
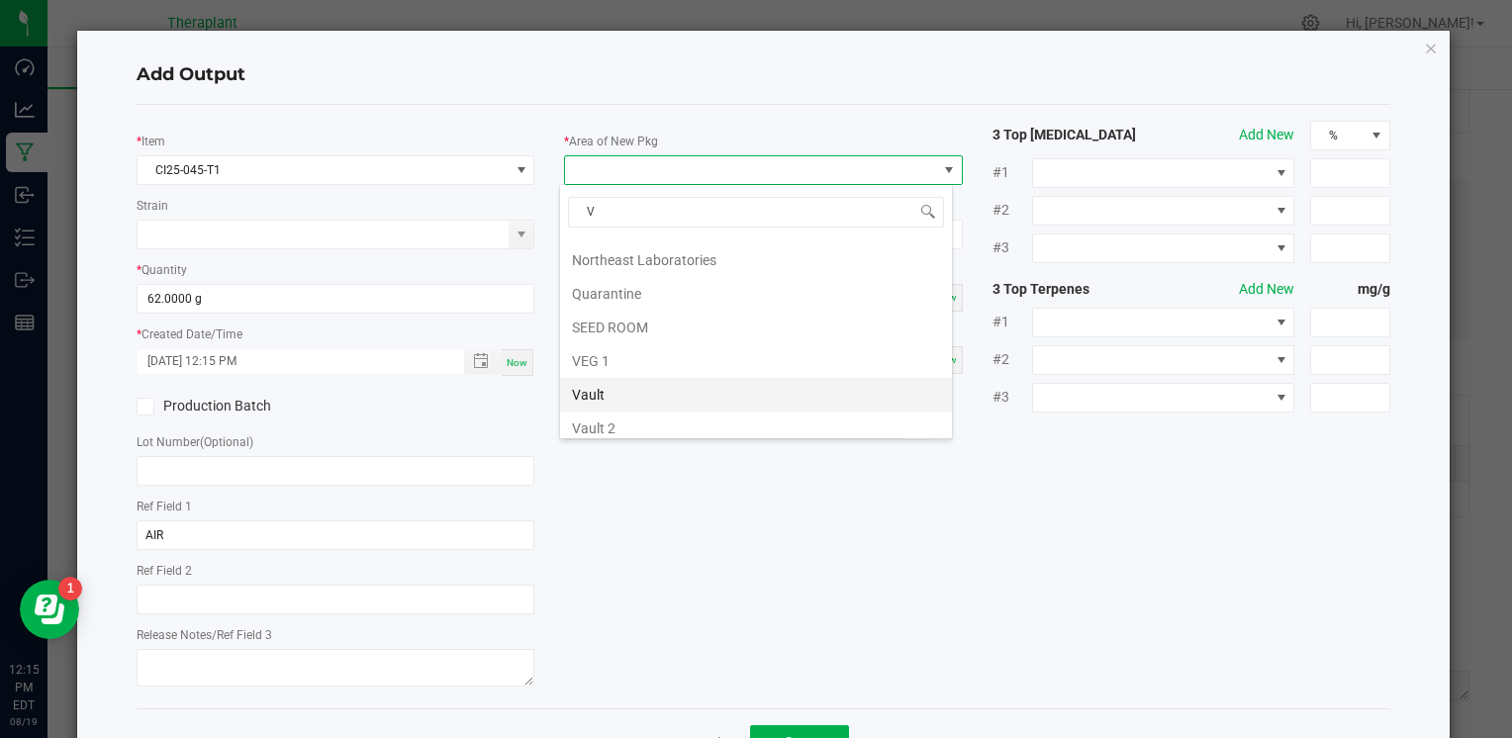
scroll to position [0, 0]
type input "VA"
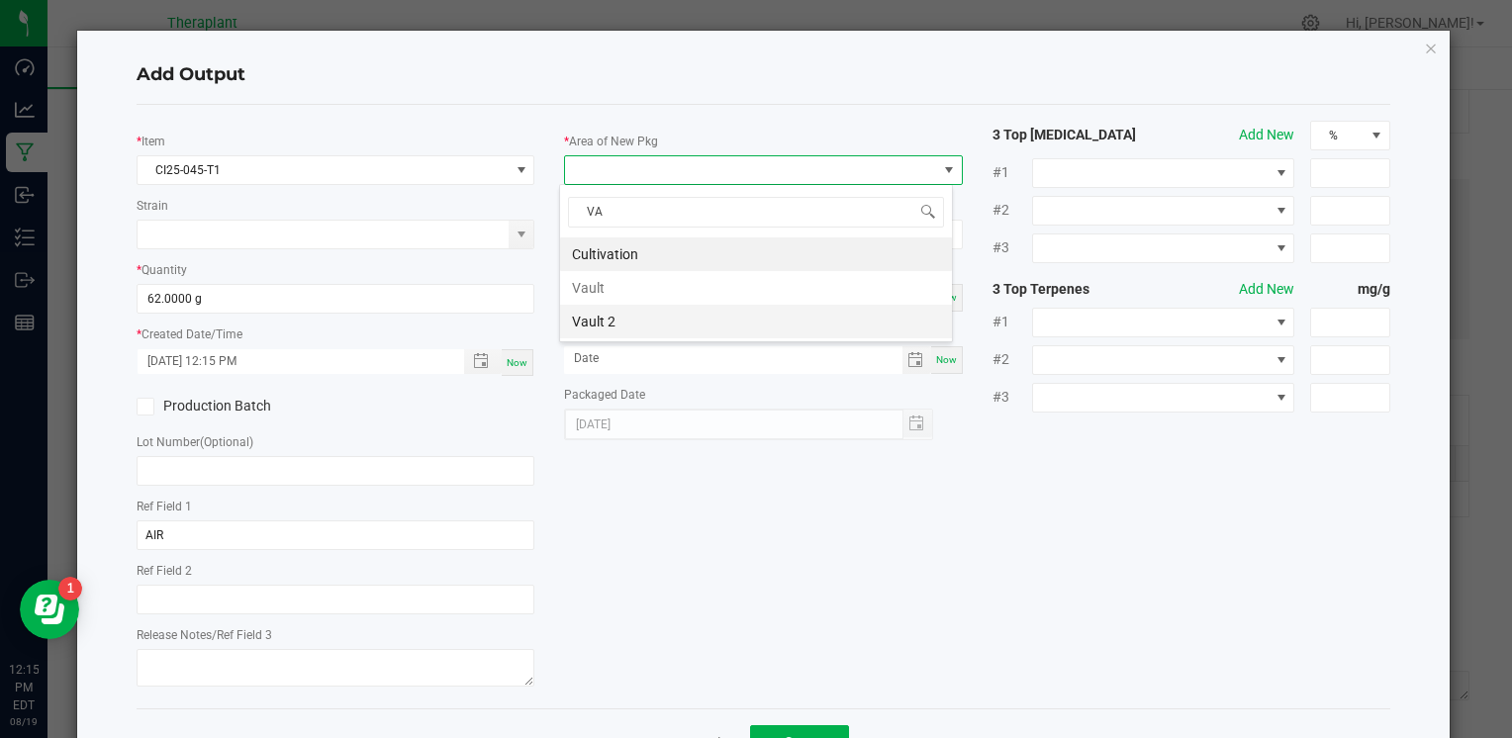
click at [613, 327] on li "Vault 2" at bounding box center [756, 322] width 392 height 34
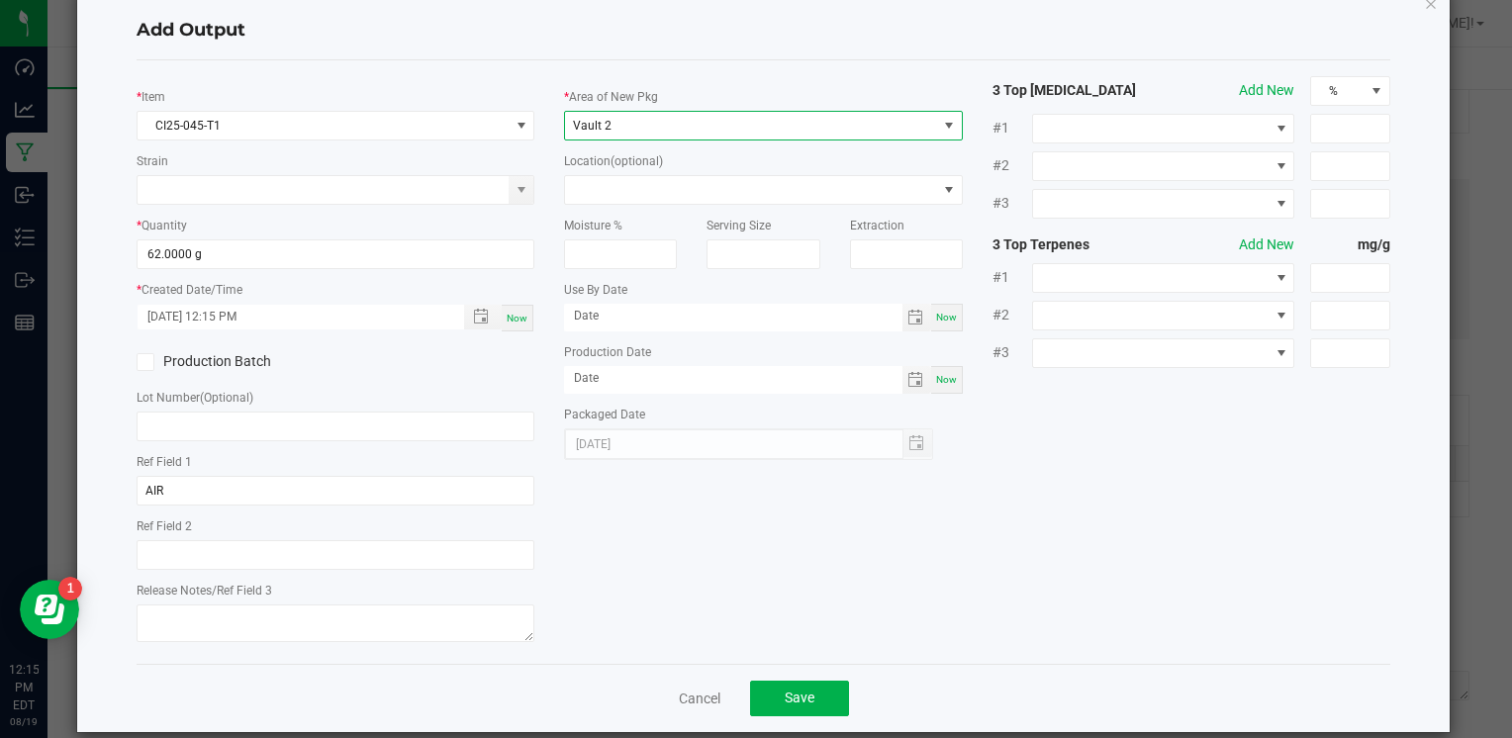
scroll to position [69, 0]
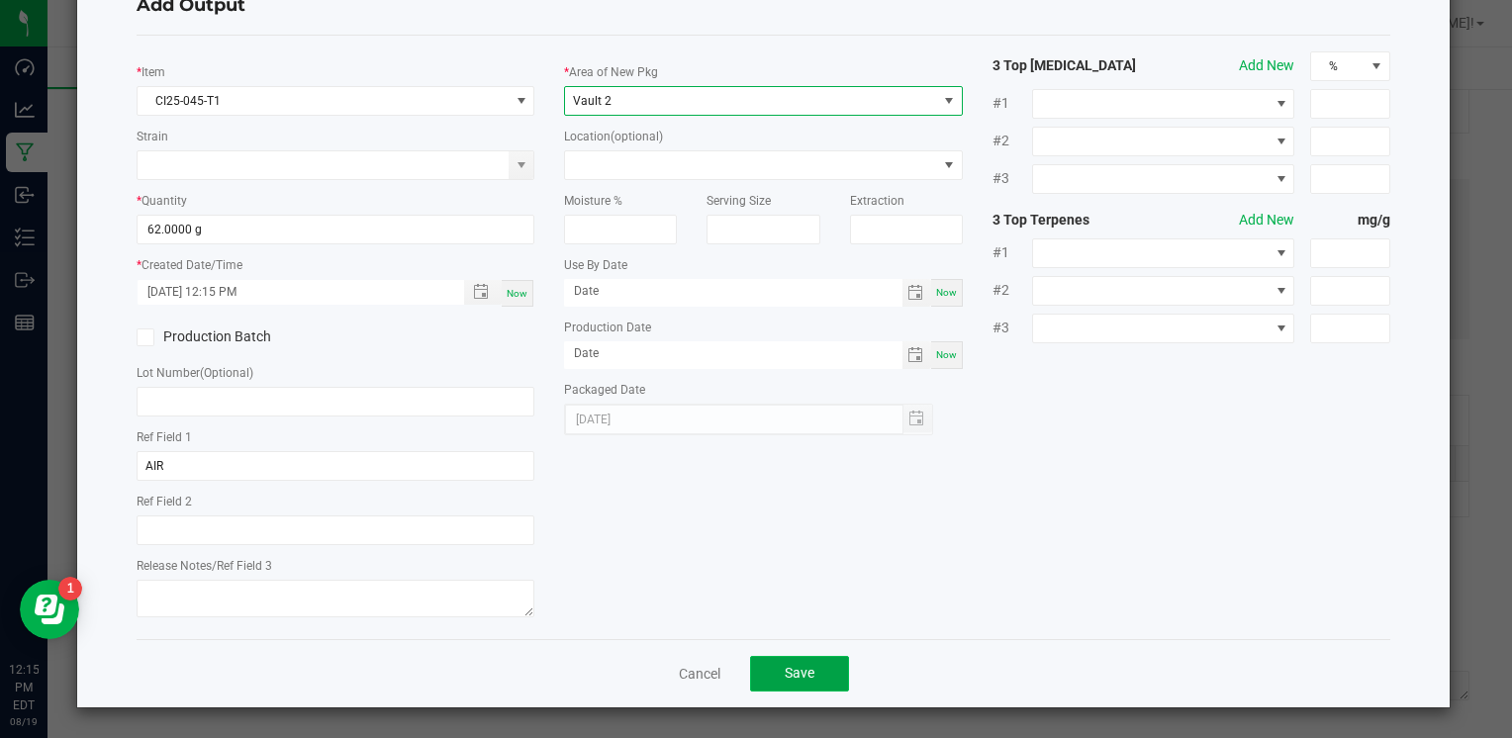
click at [813, 676] on button "Save" at bounding box center [799, 674] width 99 height 36
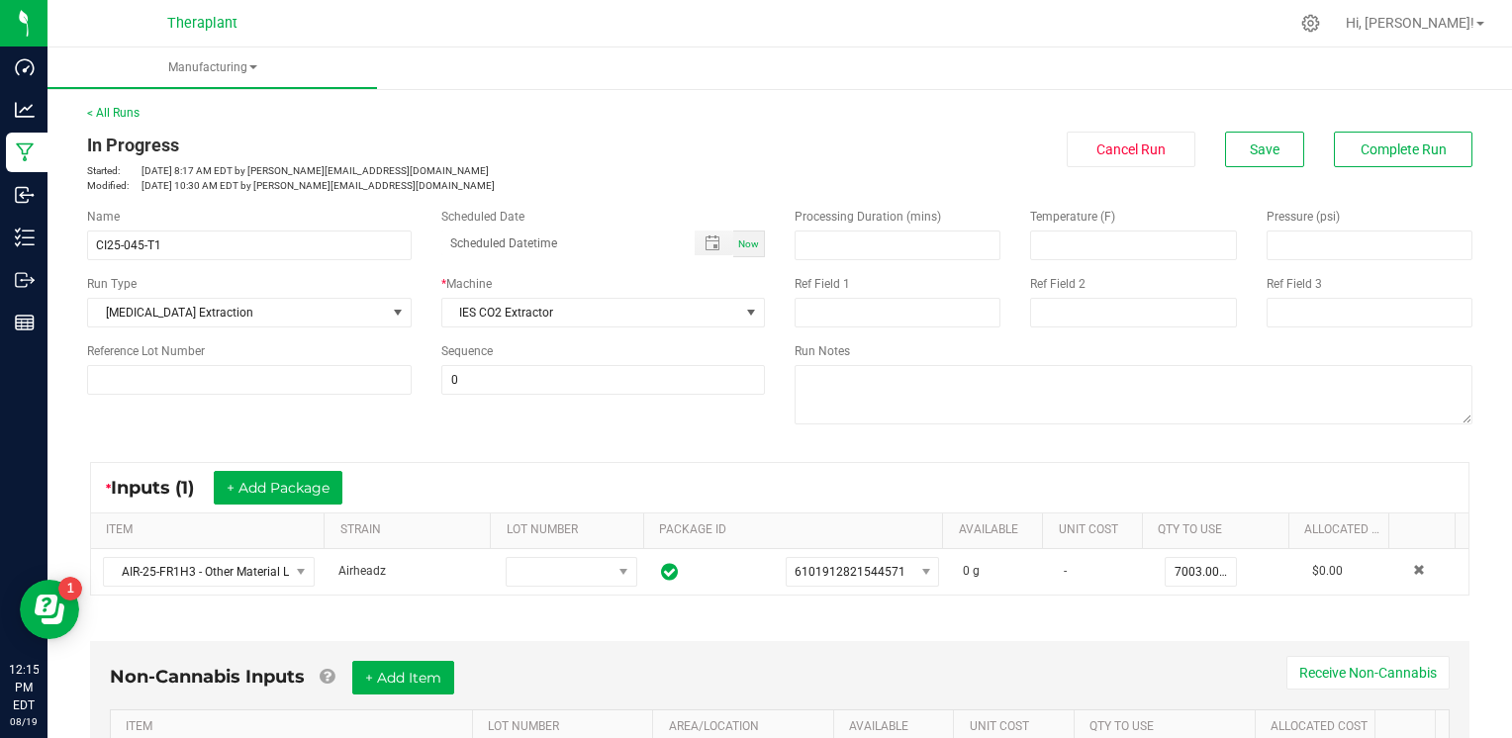
scroll to position [0, 0]
click at [1257, 142] on span "Save" at bounding box center [1264, 149] width 30 height 16
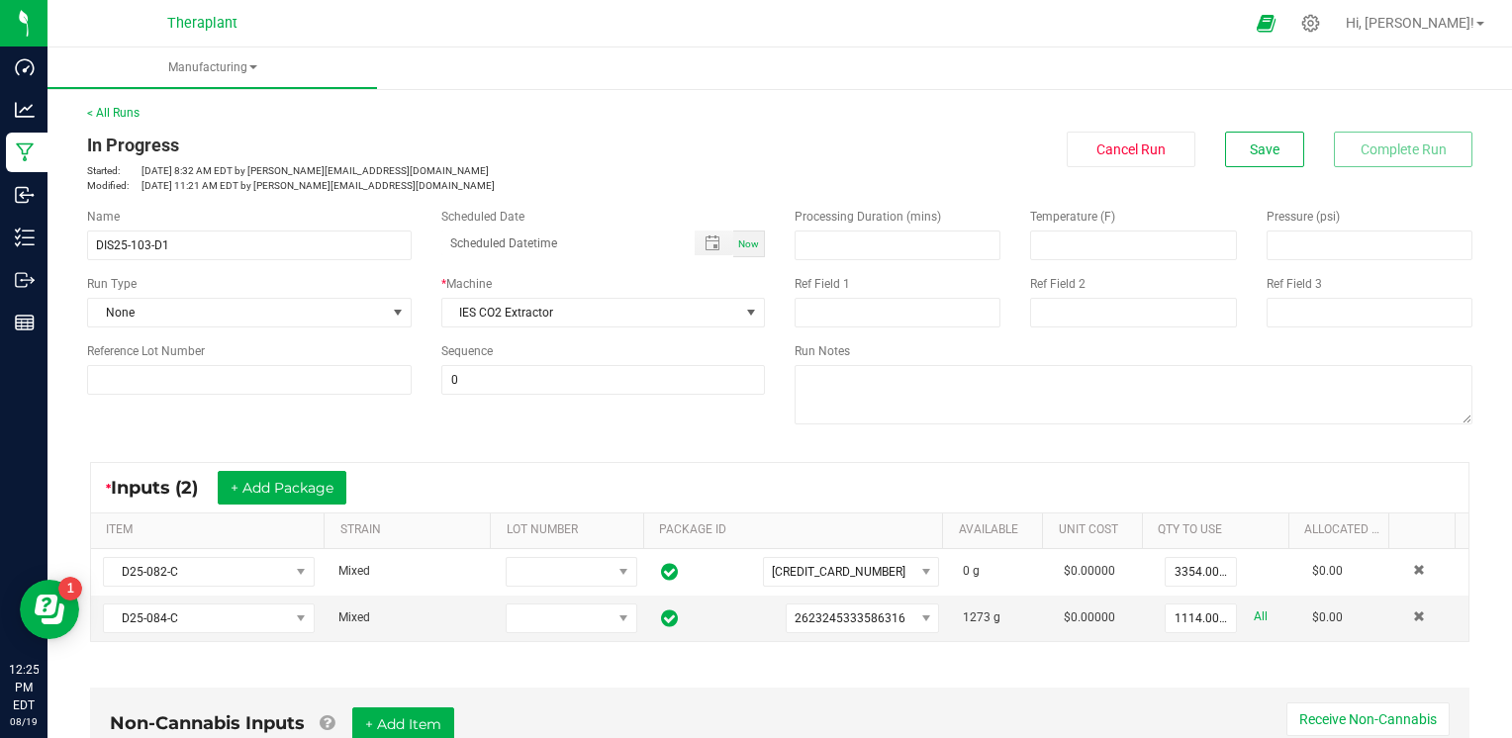
scroll to position [198, 0]
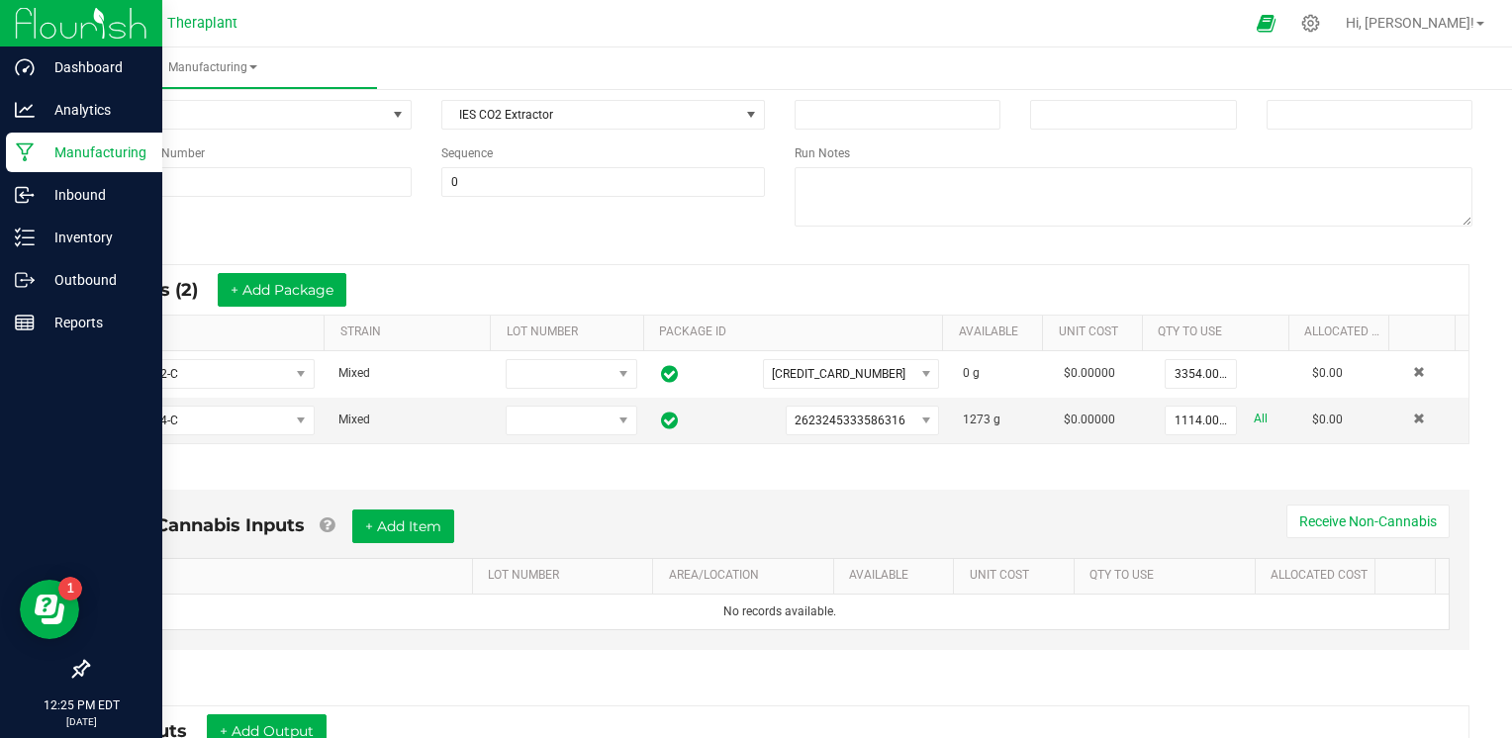
click at [81, 153] on p "Manufacturing" at bounding box center [94, 152] width 119 height 24
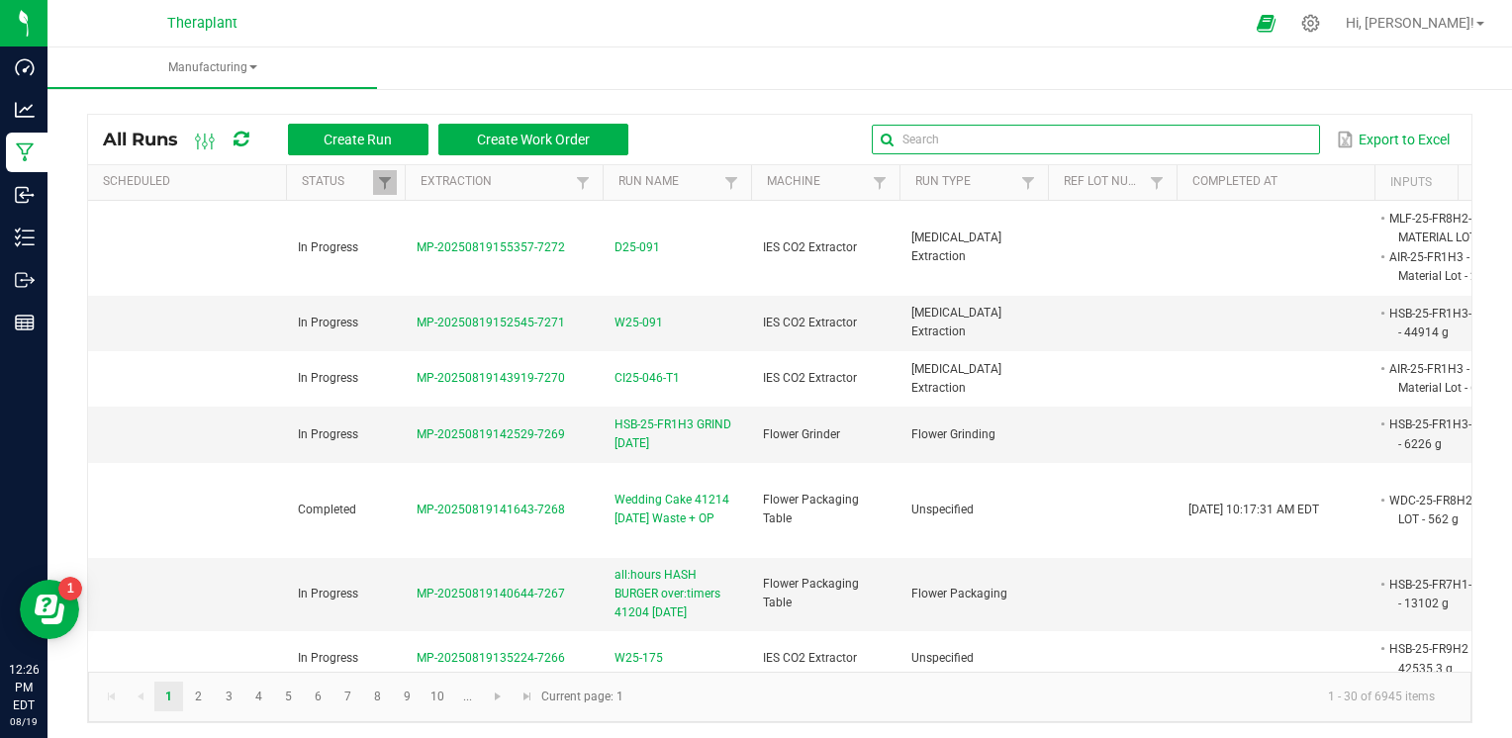
click at [1248, 131] on input "text" at bounding box center [1095, 140] width 447 height 30
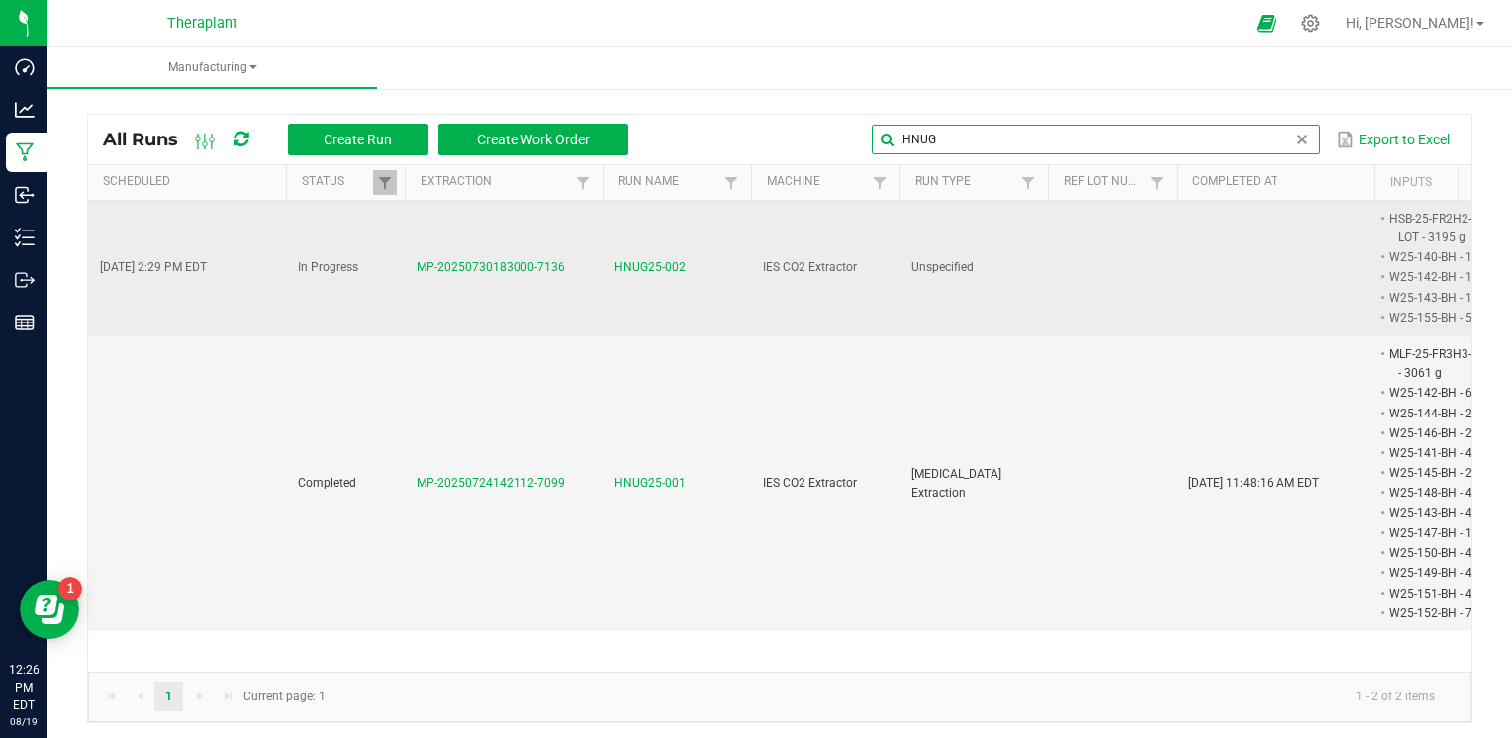
type input "HNUG"
click at [669, 273] on span "HNUG25-002" at bounding box center [649, 267] width 71 height 19
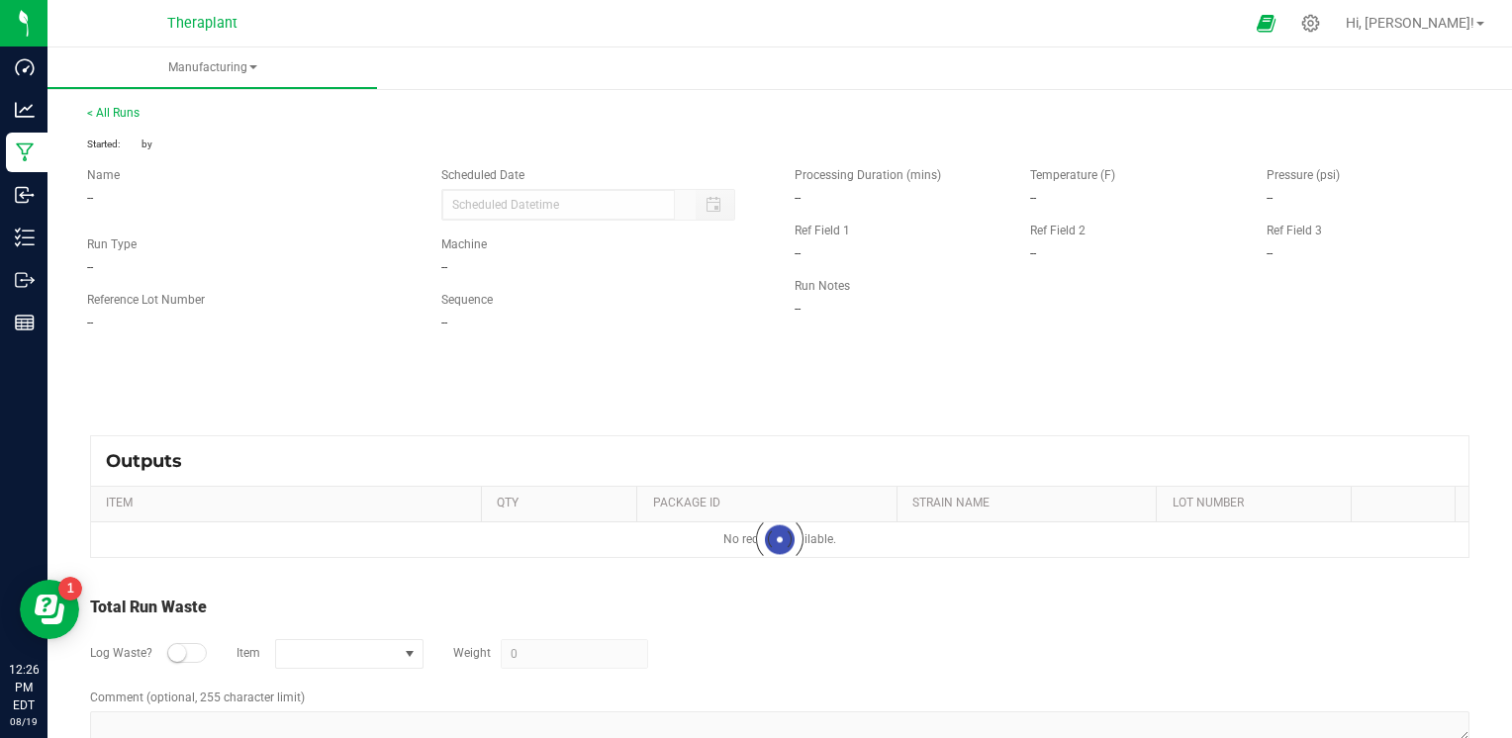
type input "[DATE] 2:29 PM"
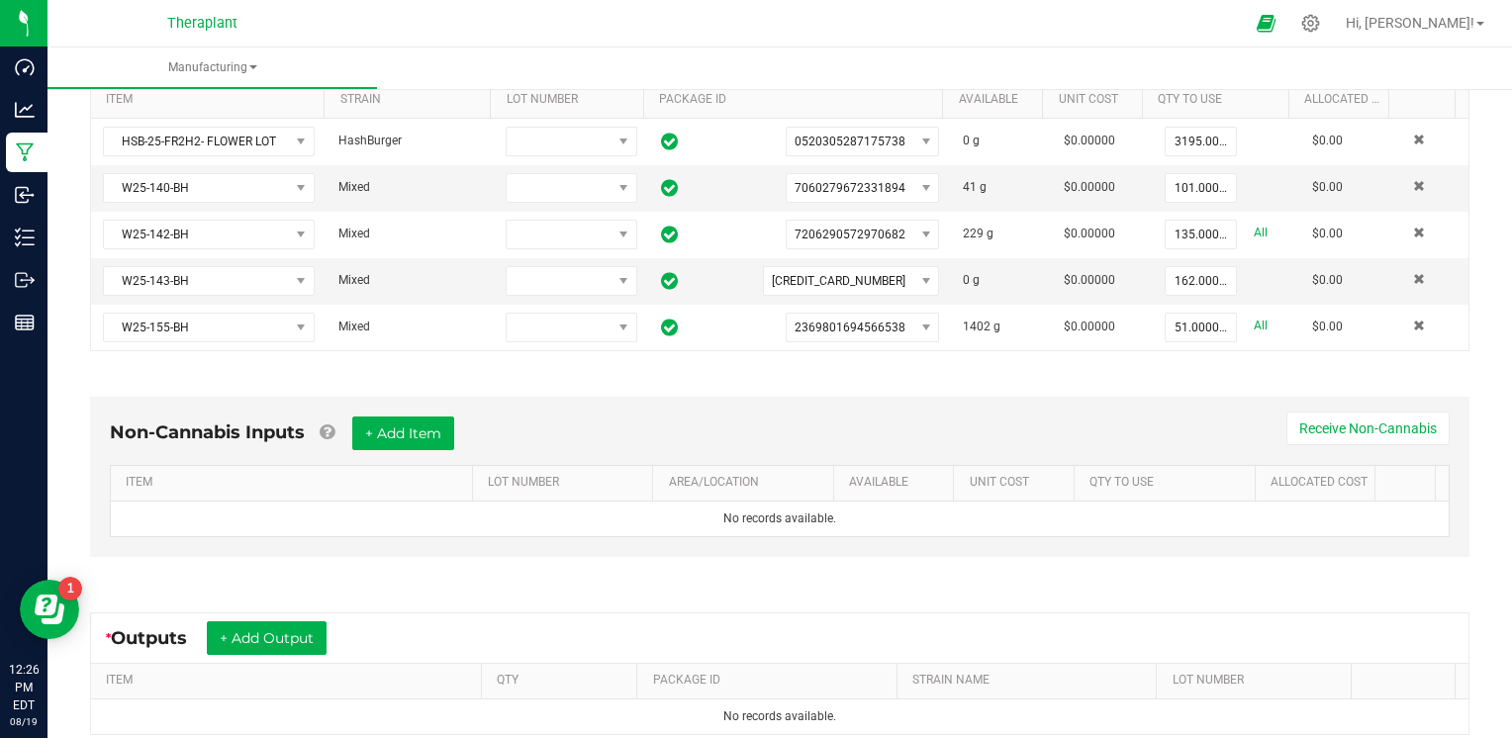
scroll to position [396, 0]
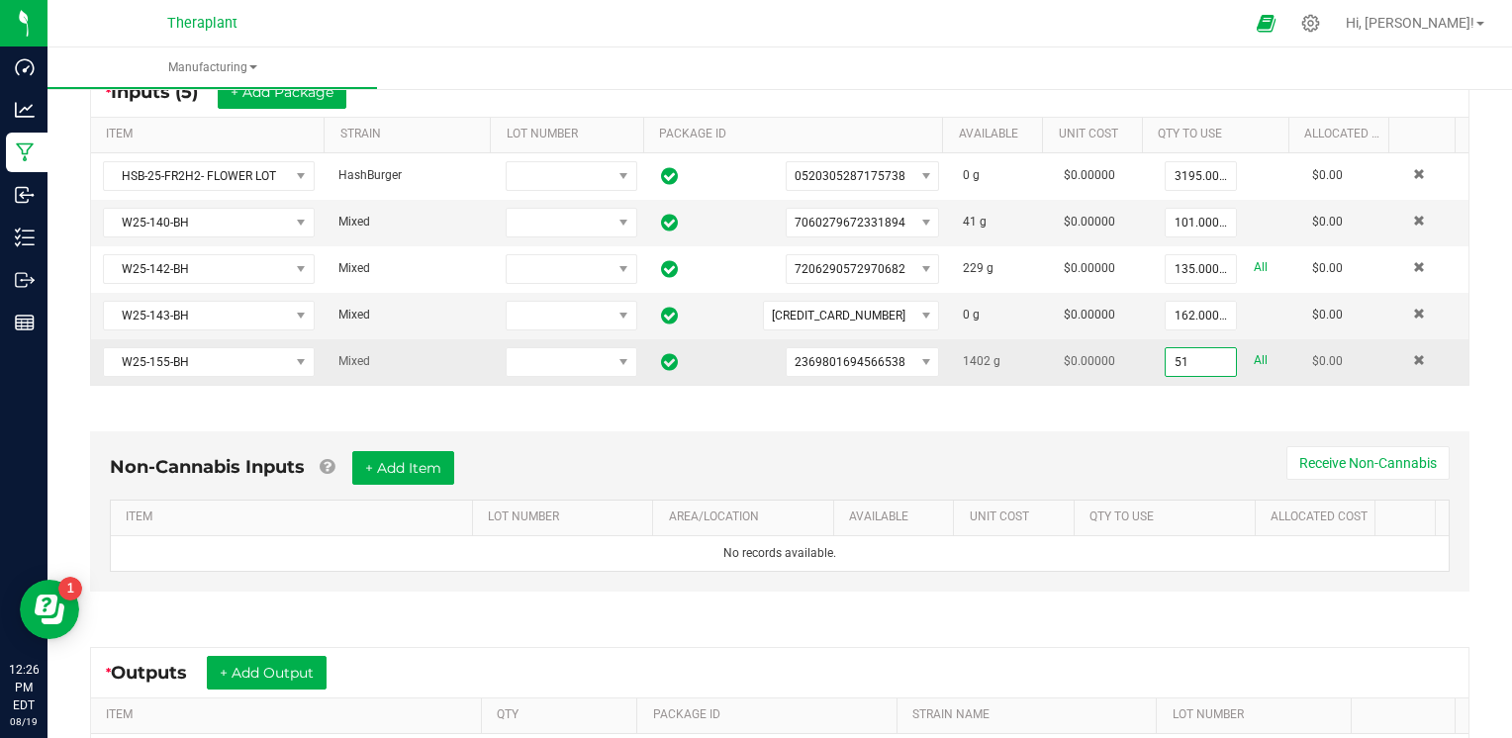
click at [1168, 357] on input "51" at bounding box center [1200, 362] width 70 height 28
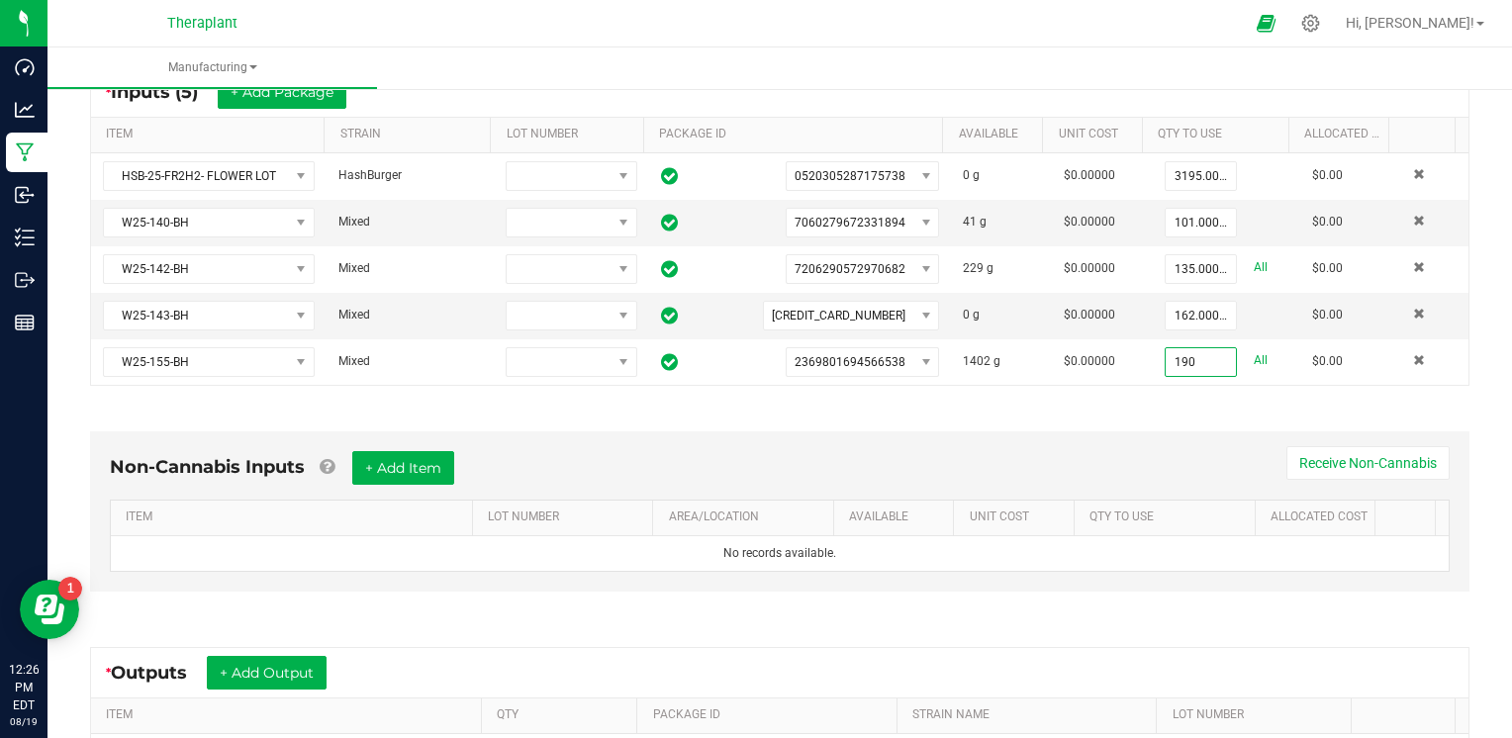
type input "190.0000 g"
click at [1136, 404] on div "Non-Cannabis Inputs + Add Item Receive Non-Cannabis ITEM LOT NUMBER AREA/LOCATI…" at bounding box center [779, 517] width 1415 height 226
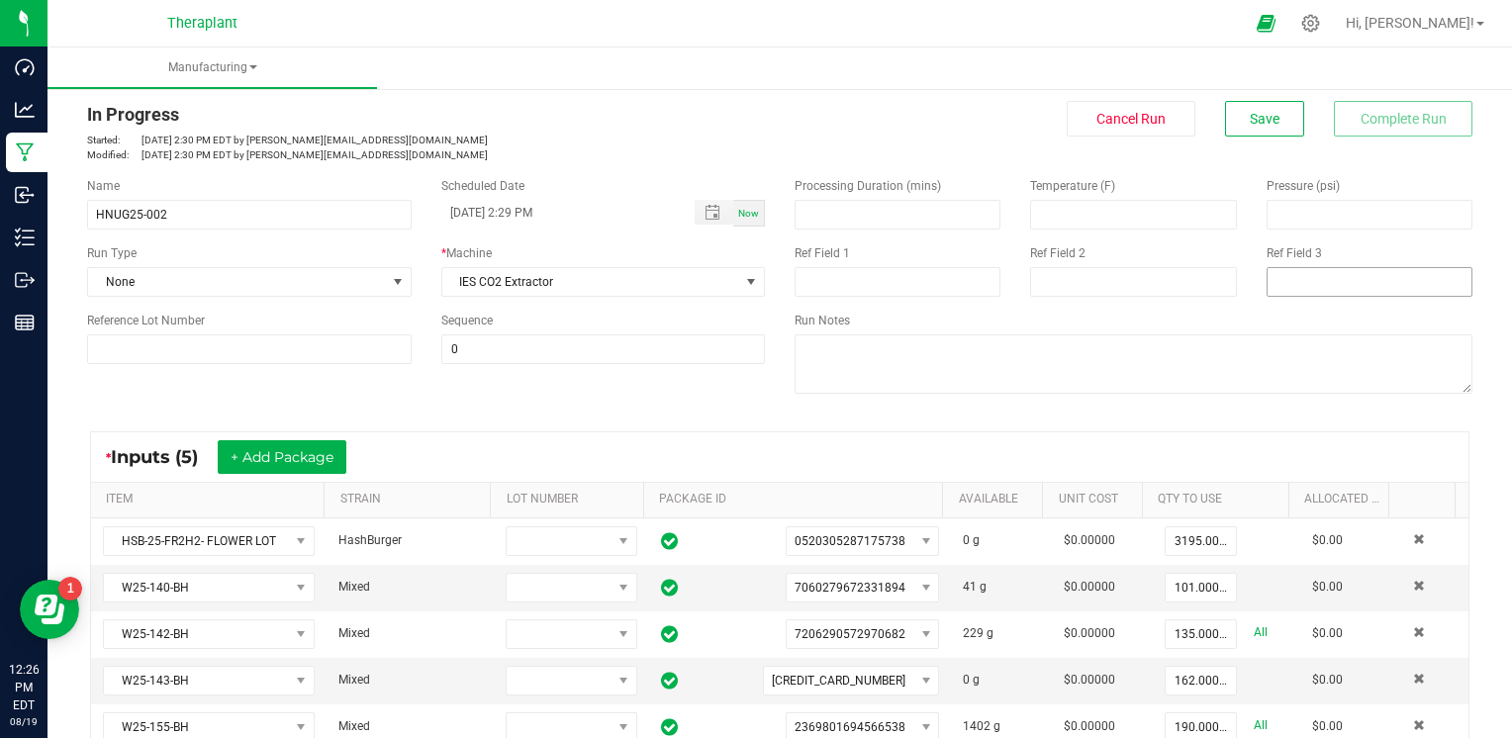
scroll to position [0, 0]
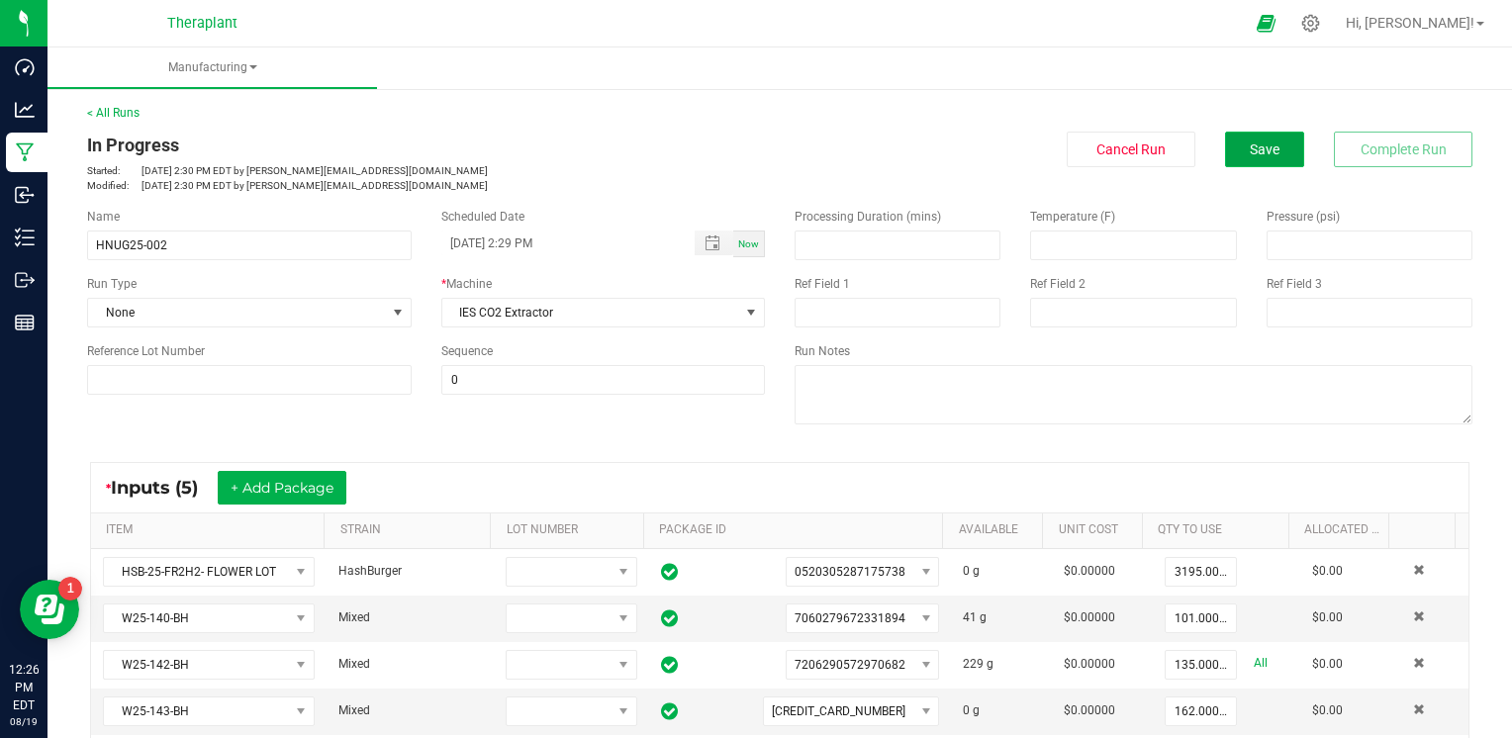
click at [1263, 137] on button "Save" at bounding box center [1264, 150] width 79 height 36
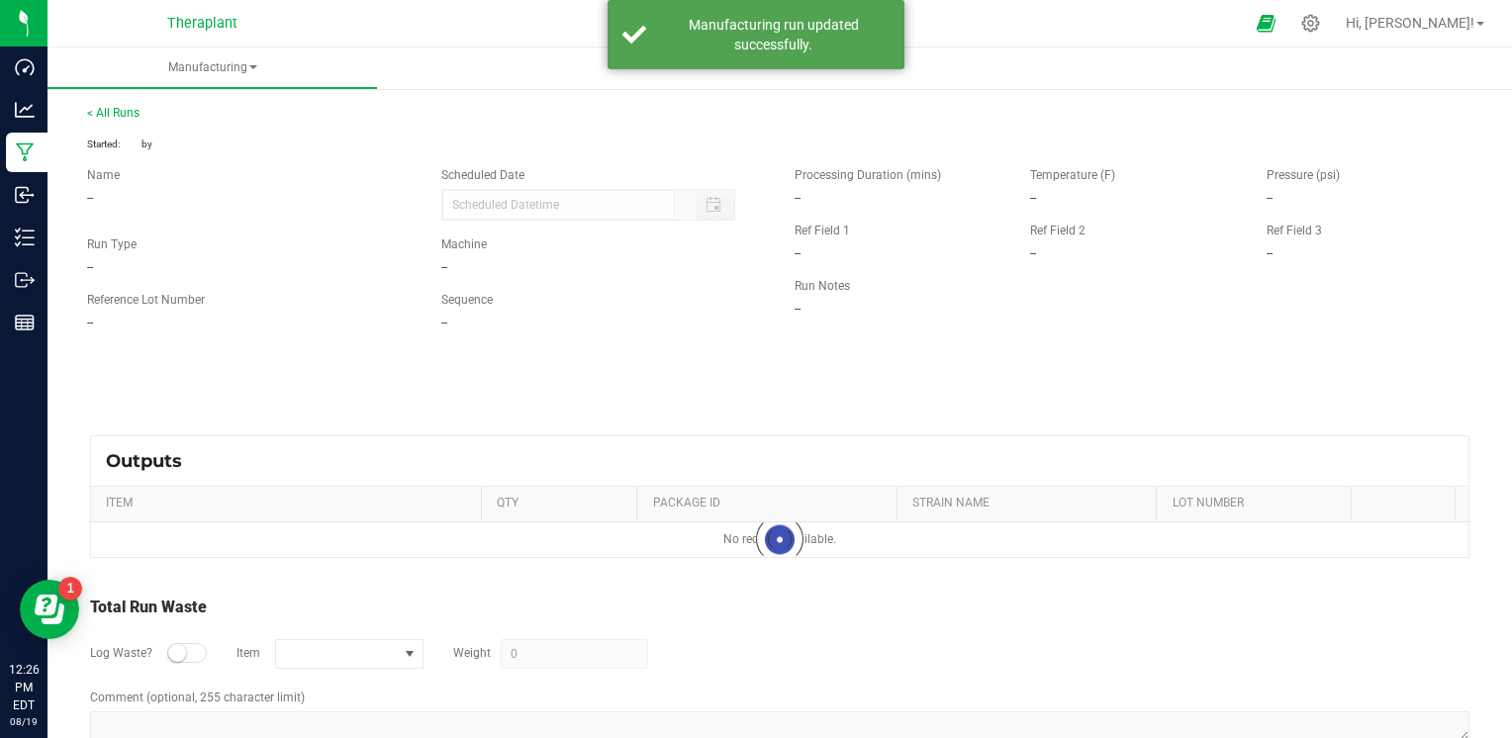
type input "[DATE] 2:29 PM"
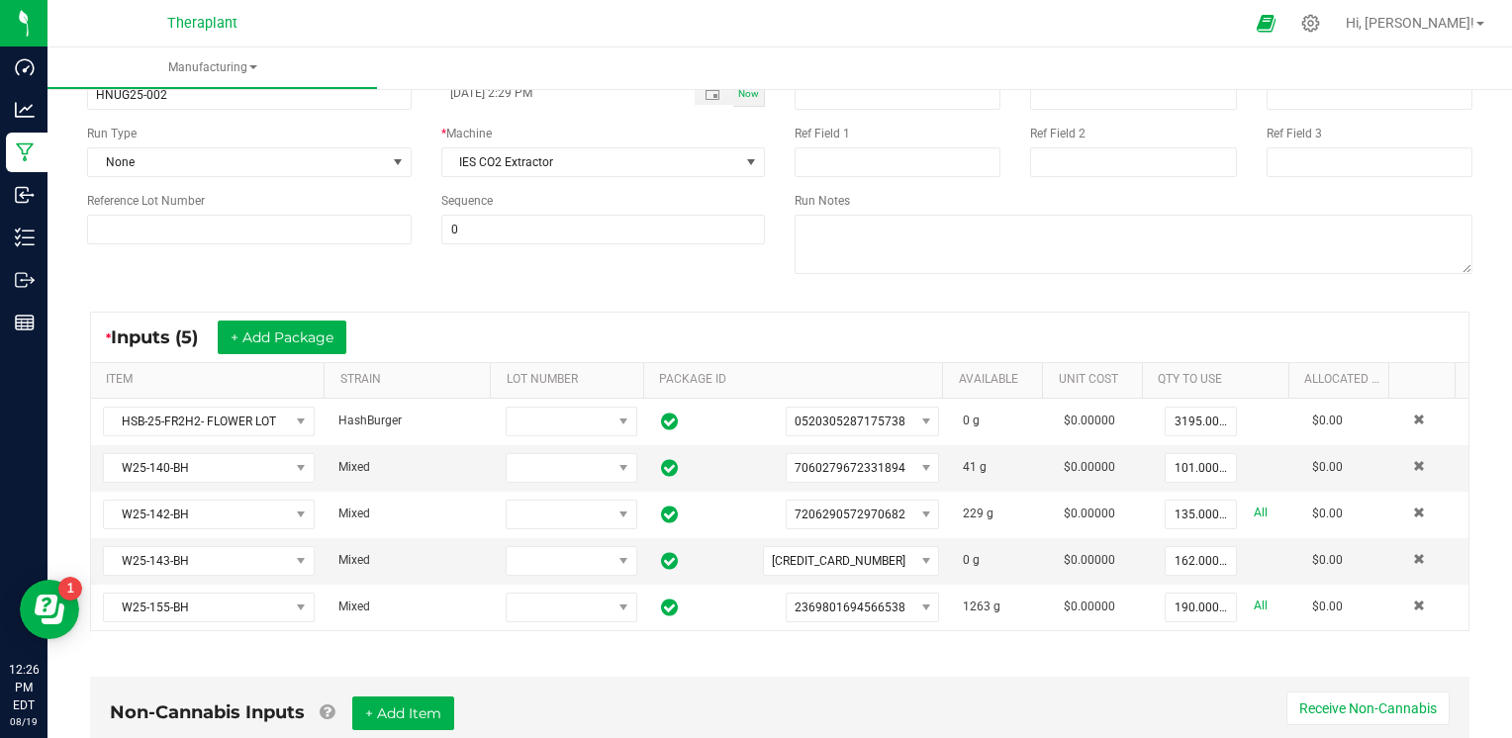
scroll to position [198, 0]
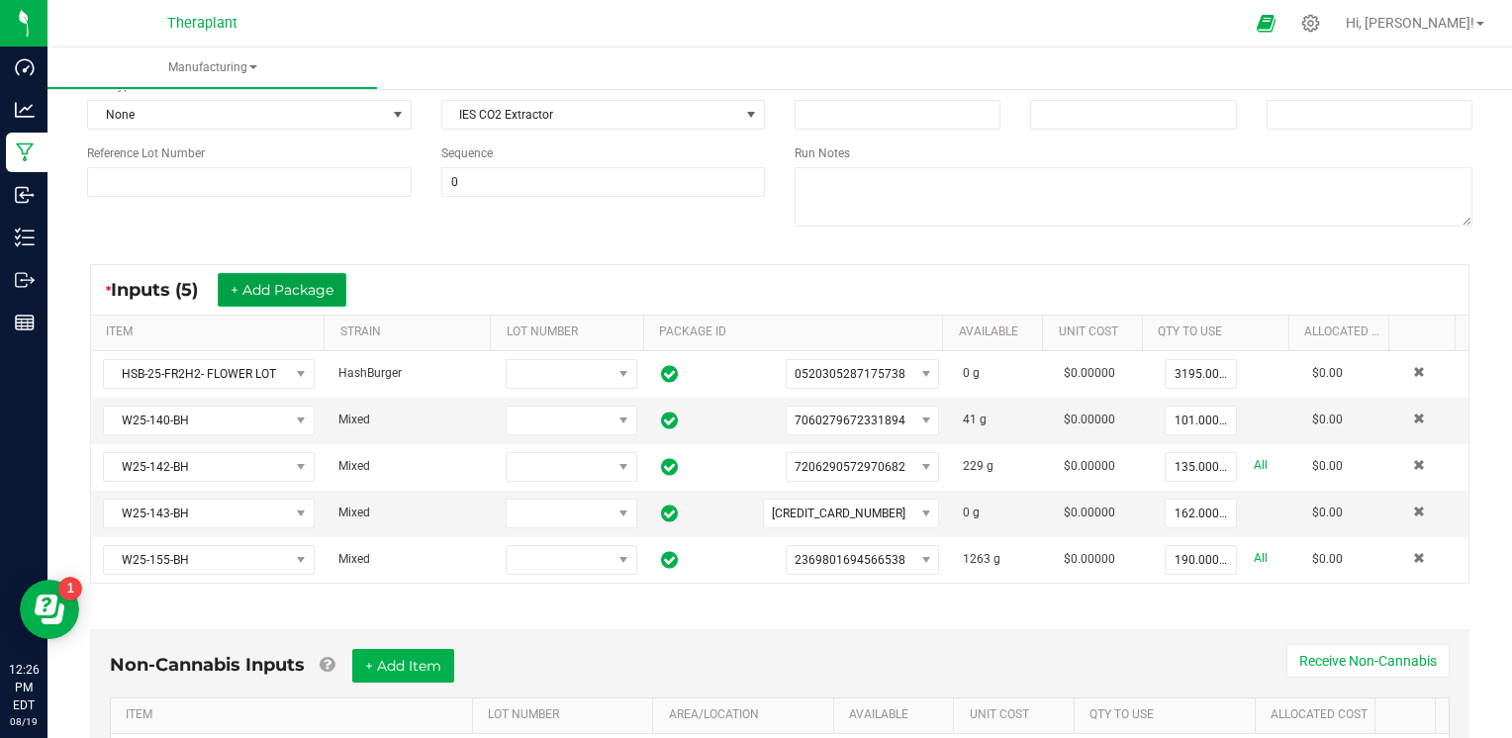
click at [320, 290] on button "+ Add Package" at bounding box center [282, 290] width 129 height 34
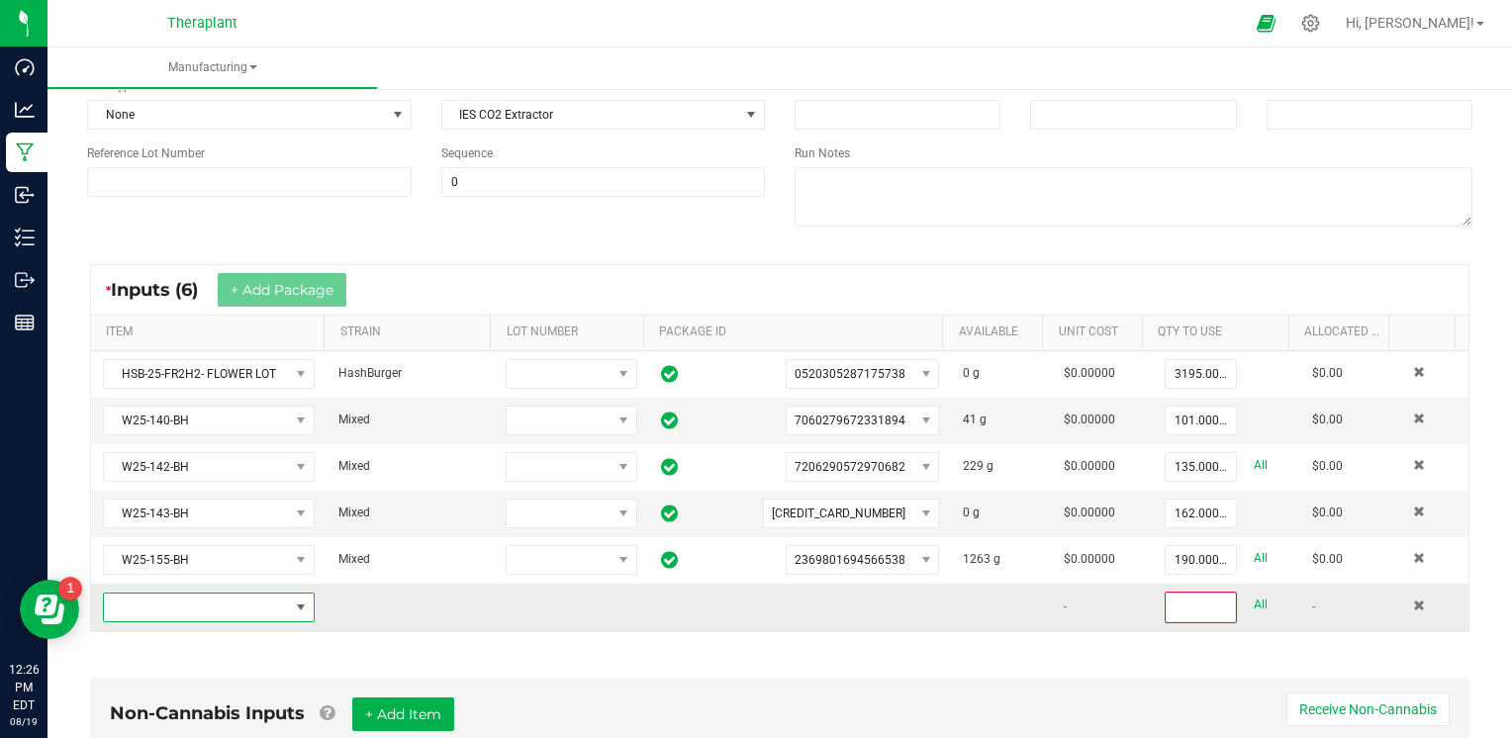
click at [202, 596] on span "NO DATA FOUND" at bounding box center [196, 608] width 185 height 28
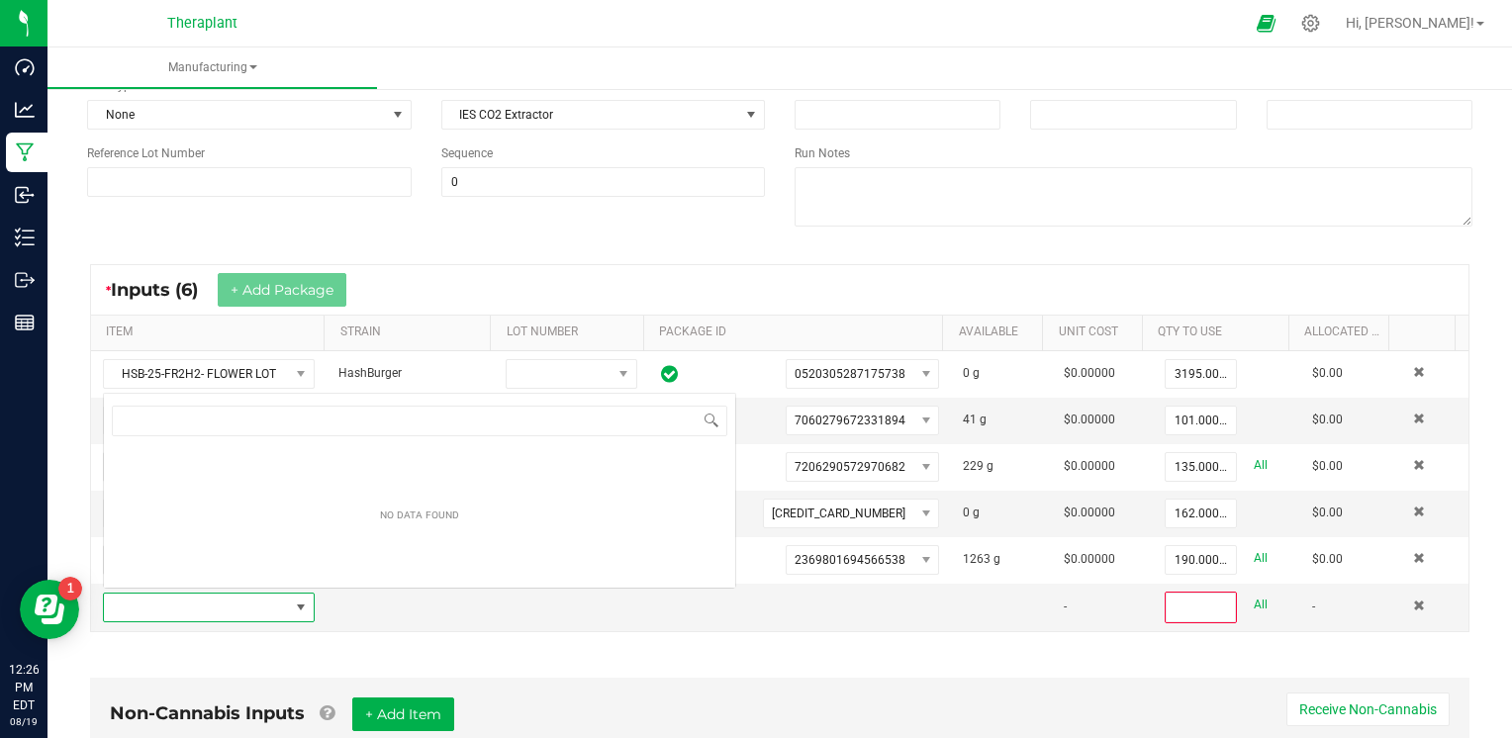
scroll to position [29, 204]
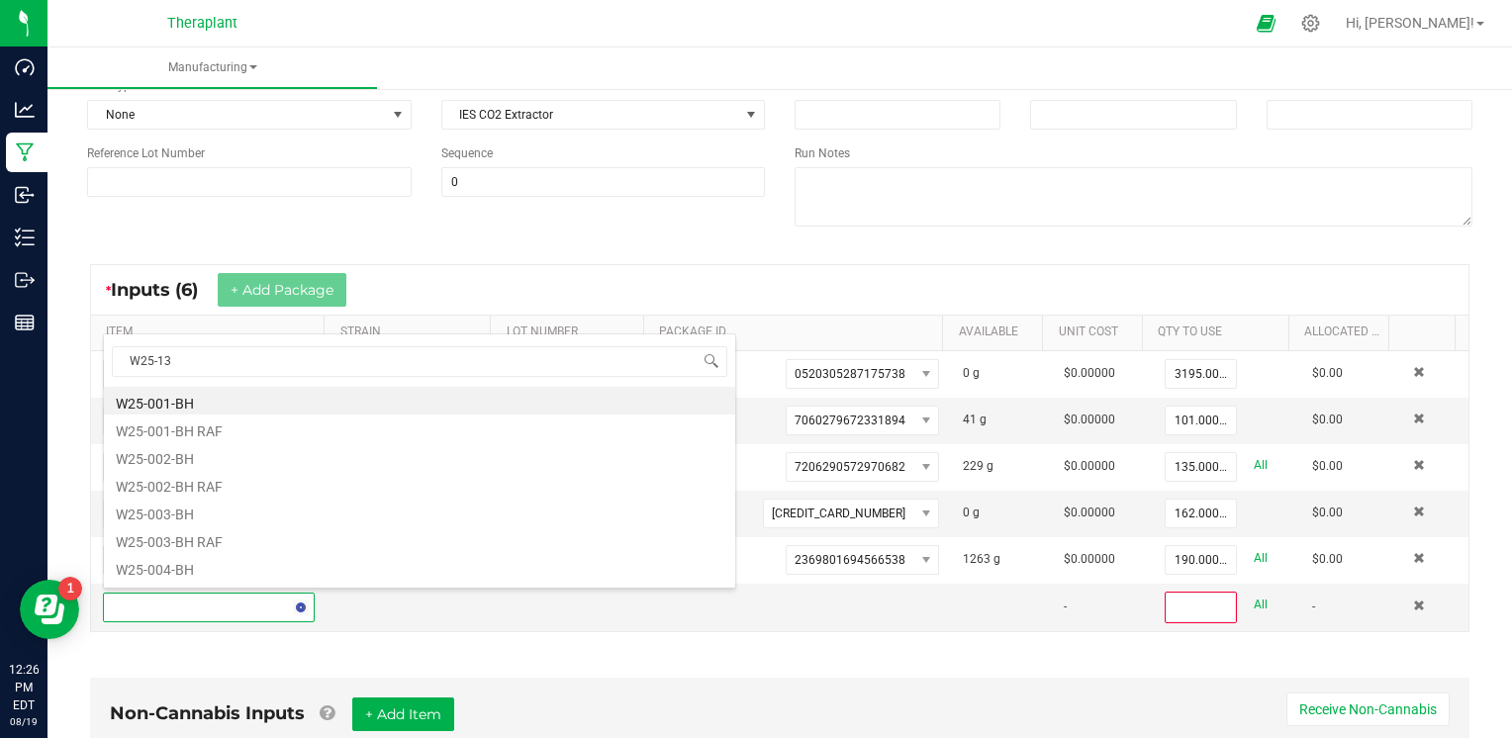
type input "W25-139"
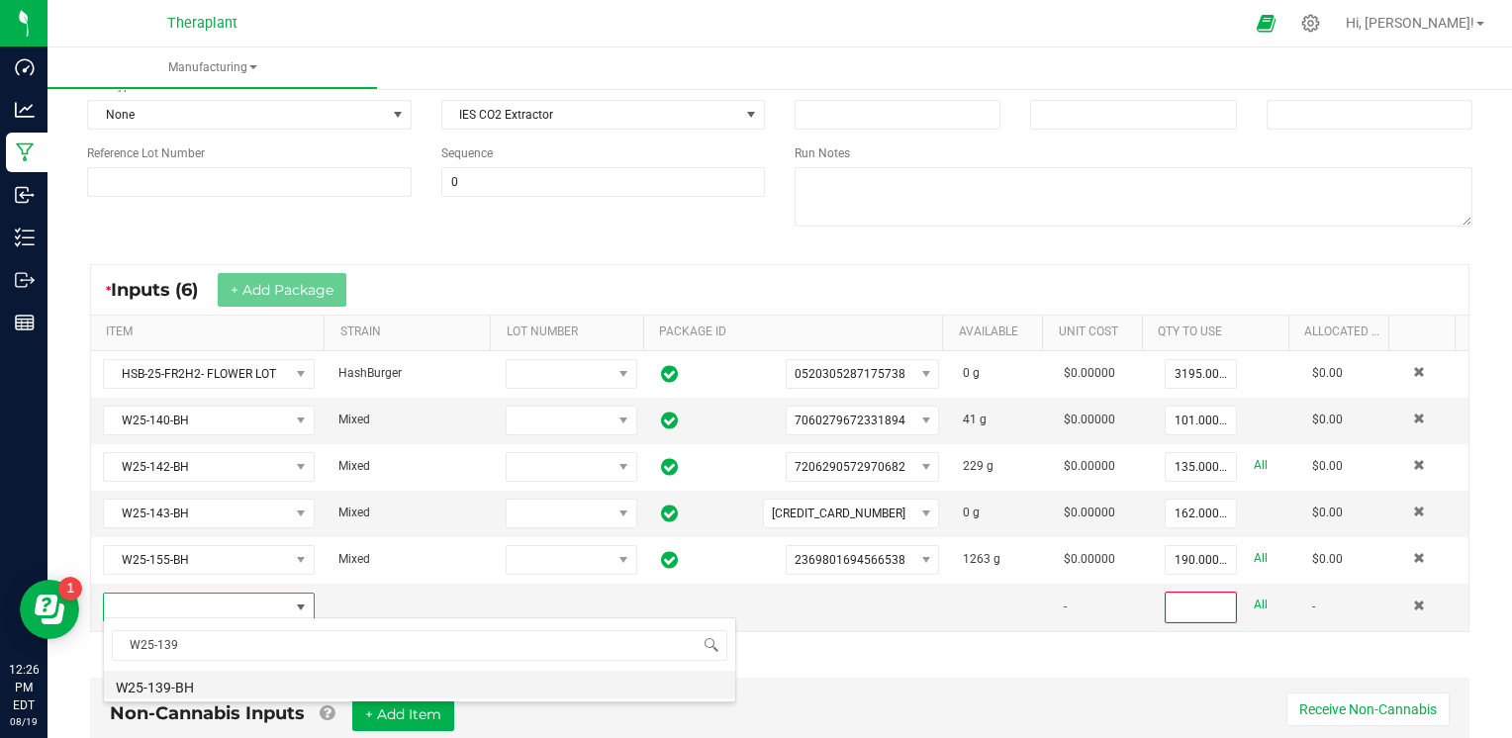
click at [183, 675] on li "W25-139-BH" at bounding box center [419, 685] width 631 height 28
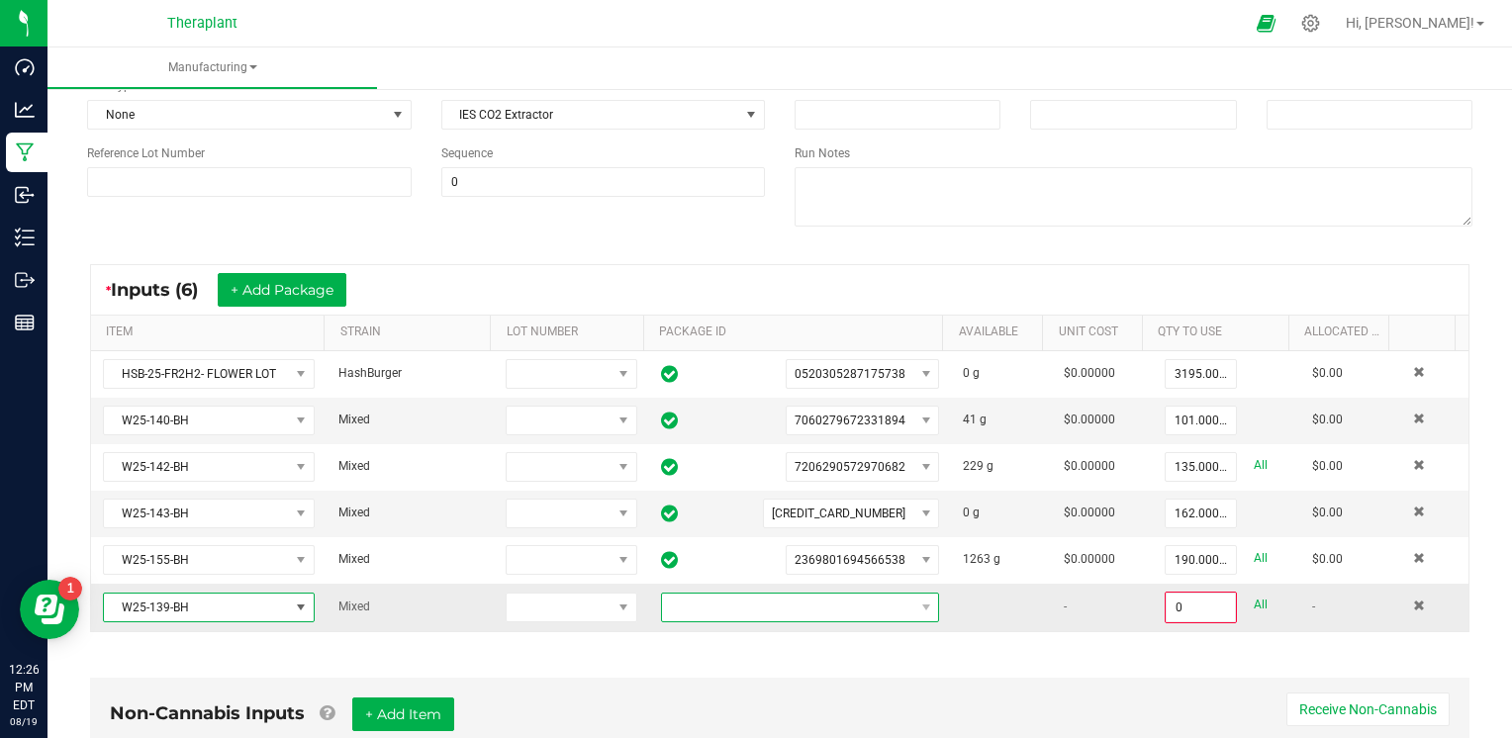
click at [807, 608] on span at bounding box center [788, 608] width 252 height 28
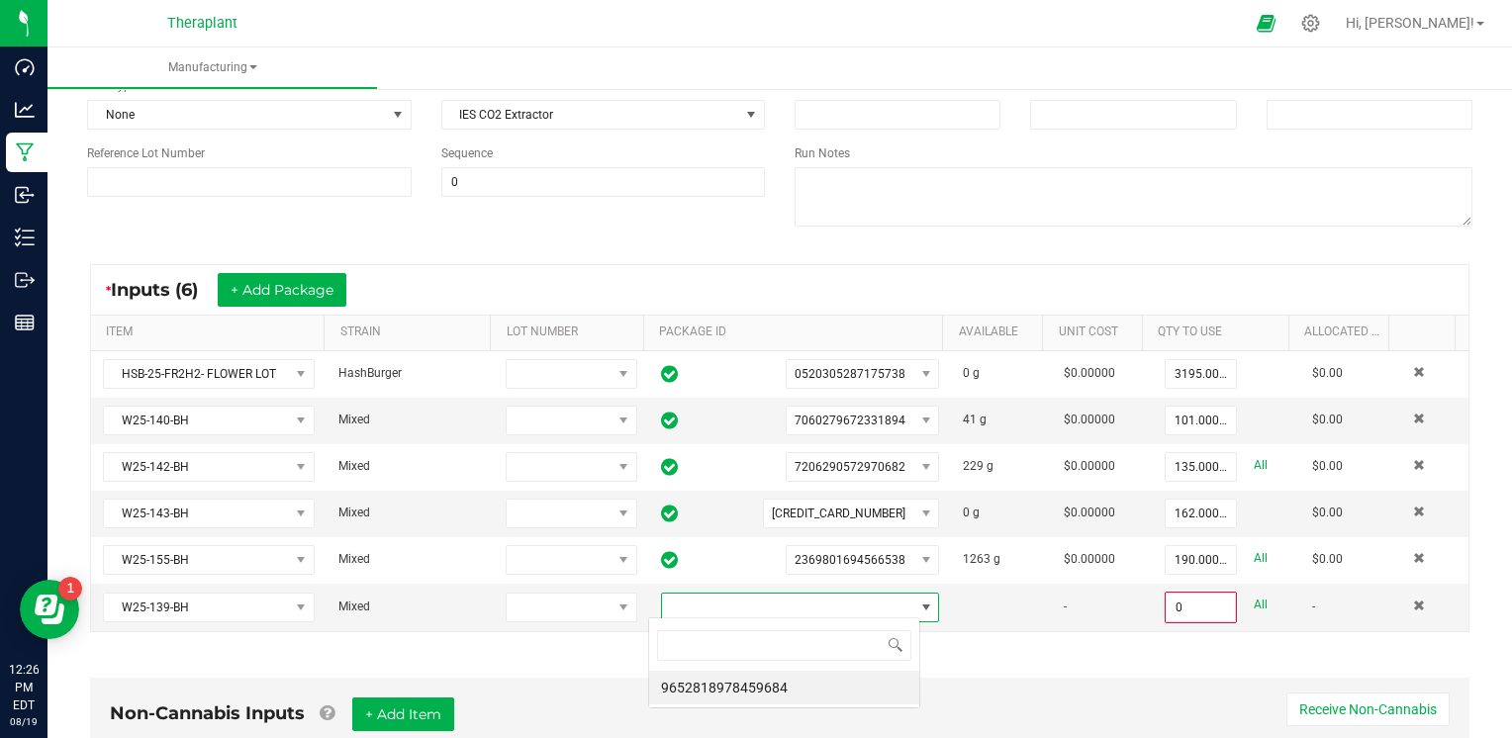
scroll to position [29, 271]
click at [757, 691] on li "9652818978459684" at bounding box center [784, 688] width 270 height 34
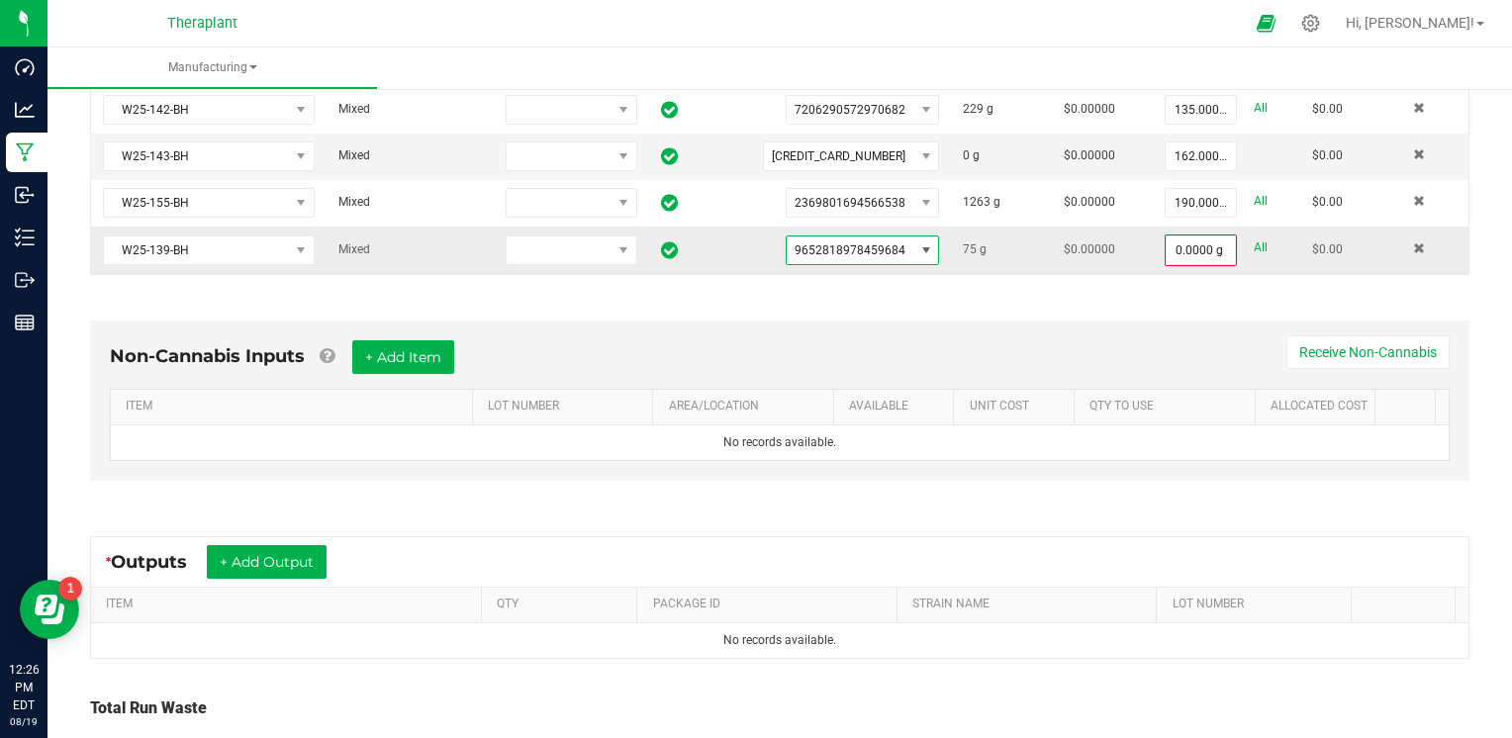
scroll to position [594, 0]
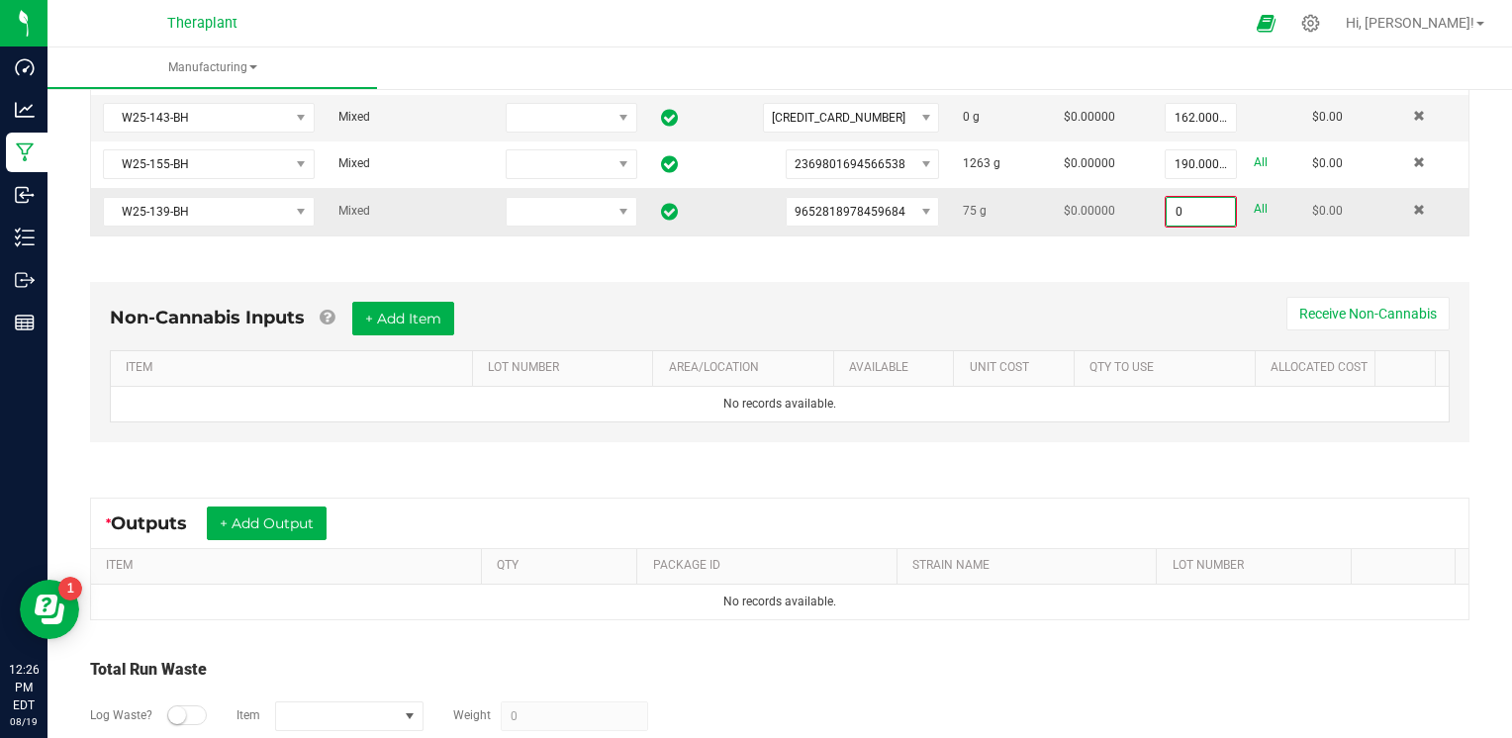
click at [1175, 211] on input "0" at bounding box center [1200, 212] width 68 height 28
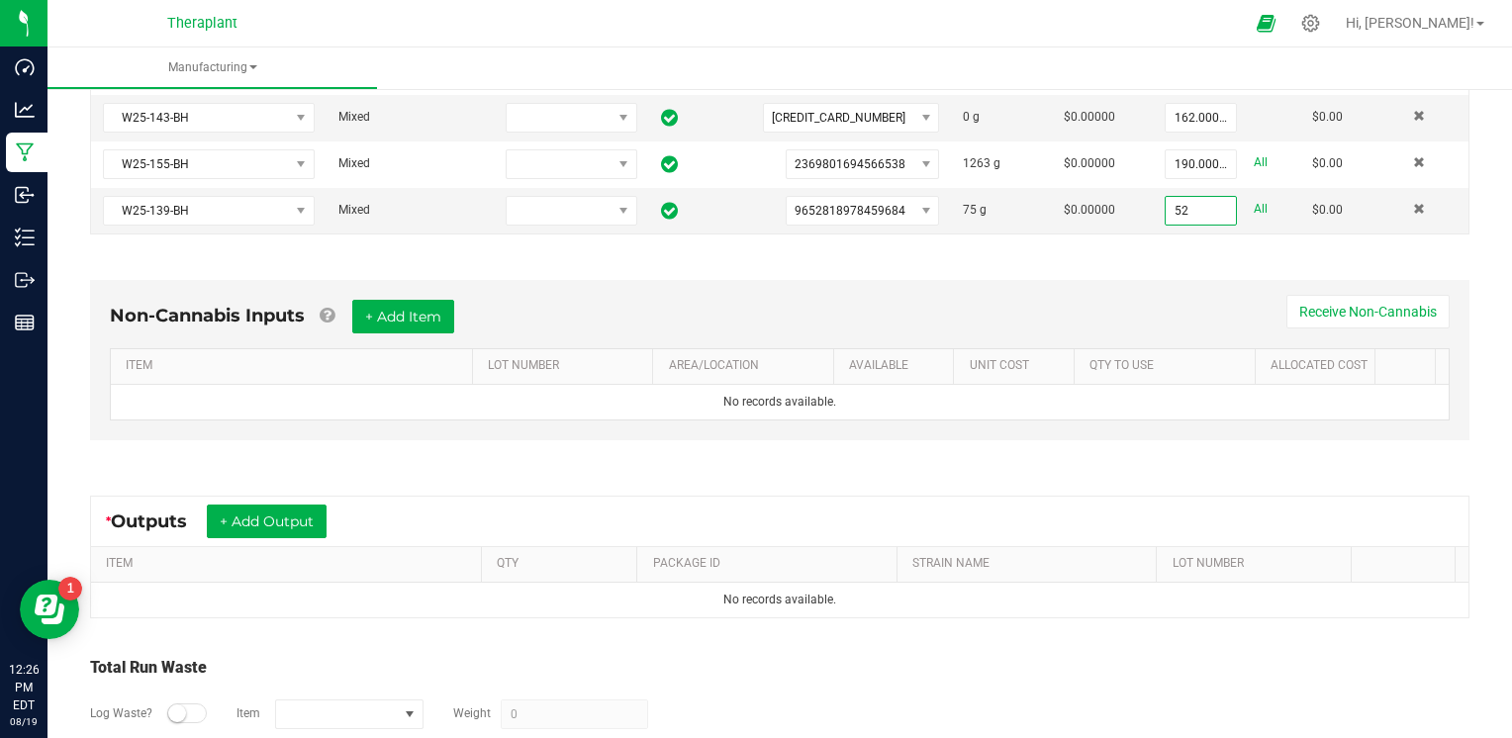
type input "52.0000 g"
click at [1171, 263] on div "Non-Cannabis Inputs + Add Item Receive Non-Cannabis ITEM LOT NUMBER AREA/LOCATI…" at bounding box center [779, 365] width 1415 height 226
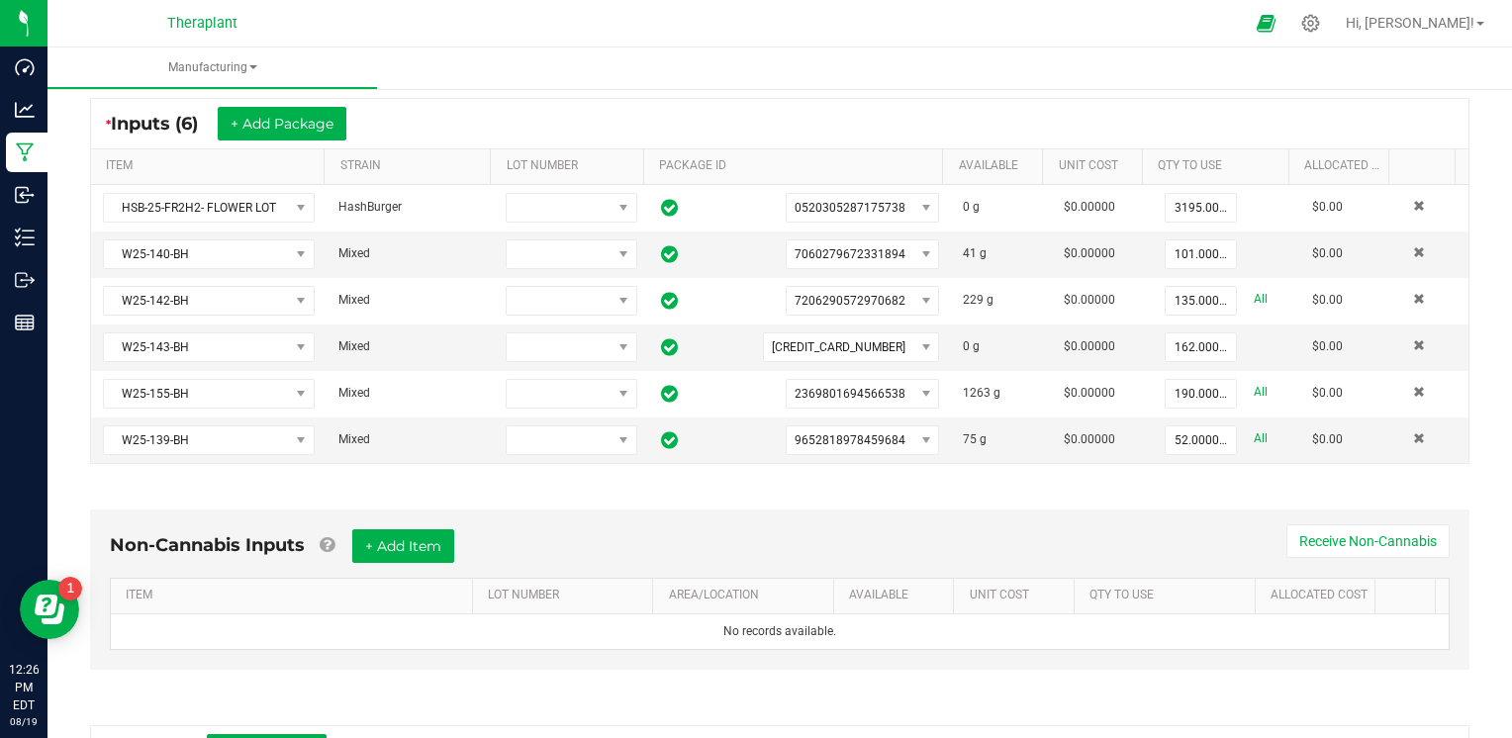
scroll to position [0, 0]
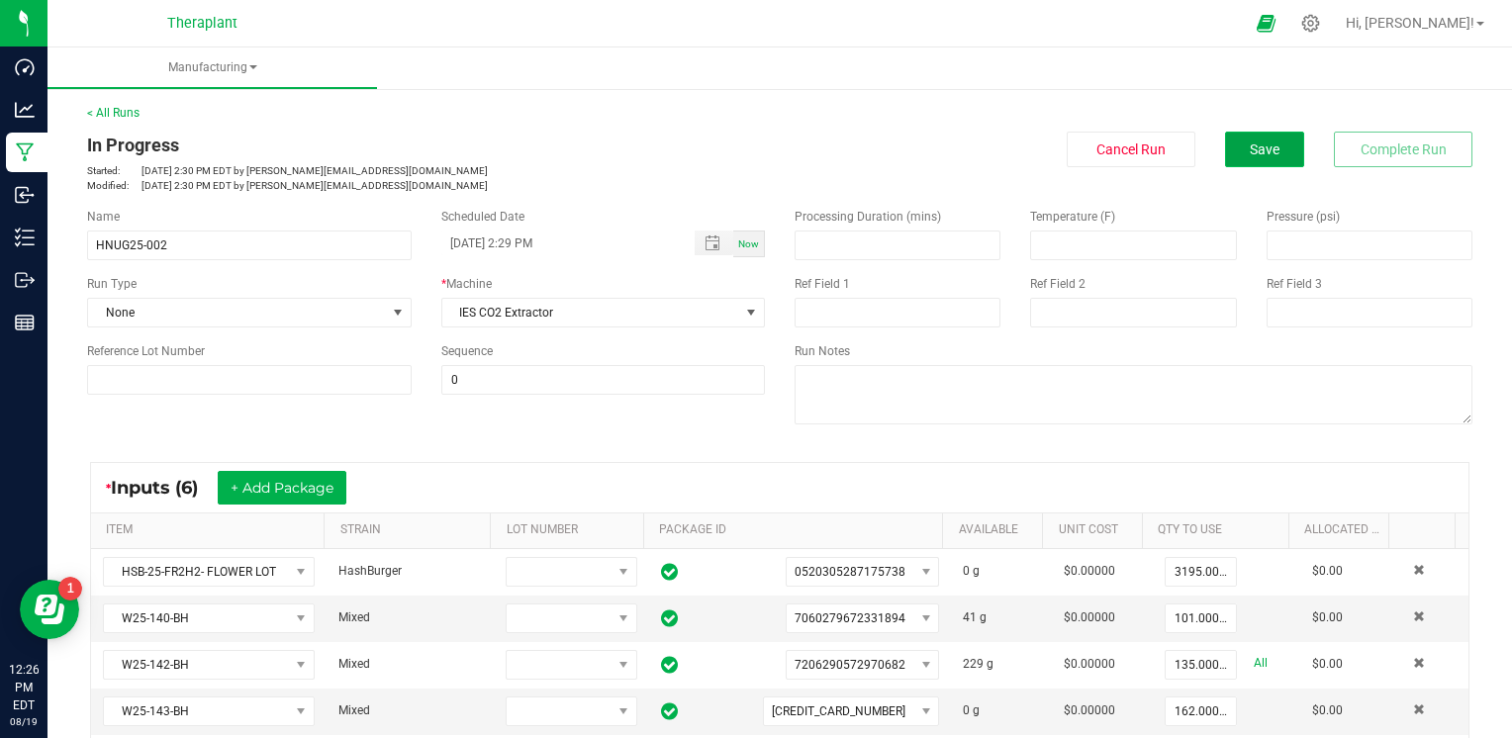
click at [1284, 146] on button "Save" at bounding box center [1264, 150] width 79 height 36
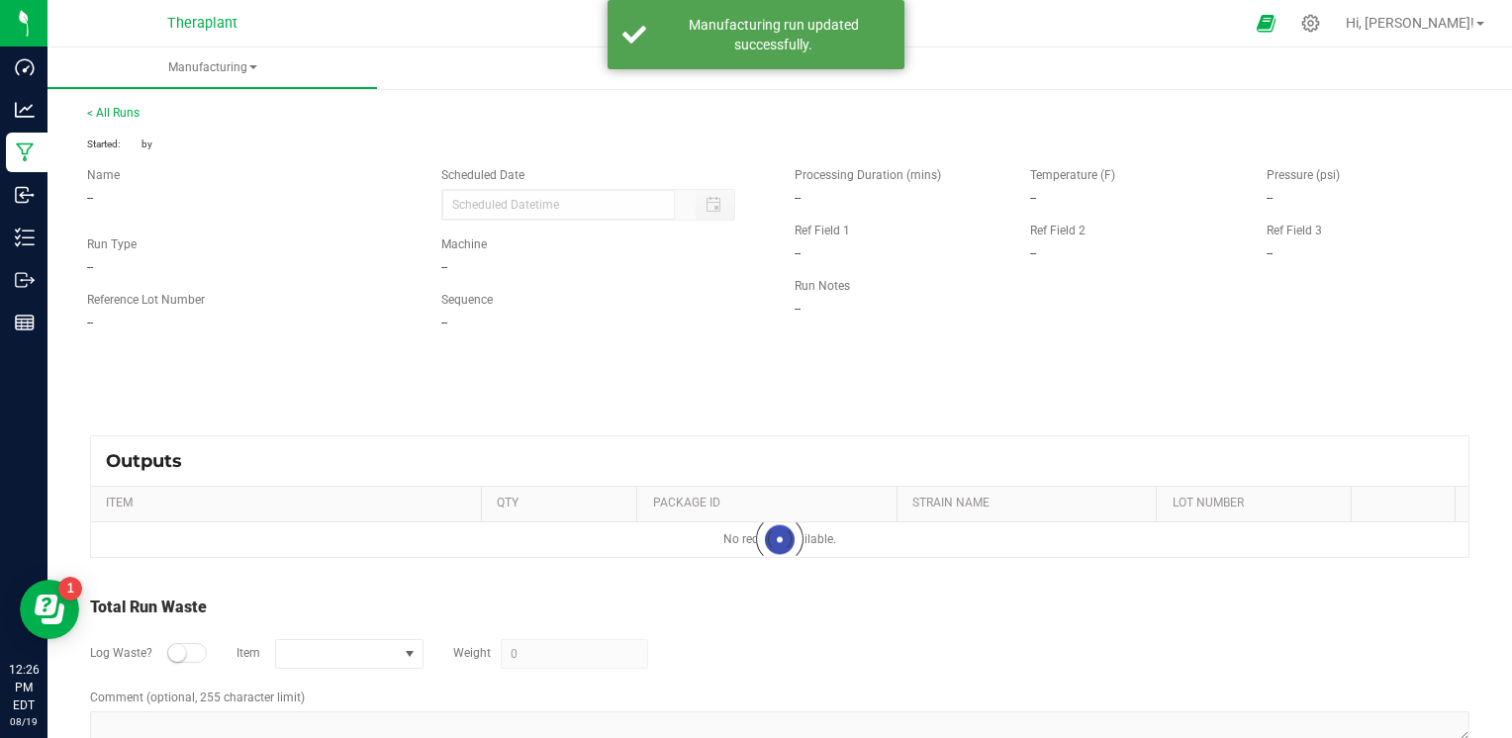
type input "[DATE] 2:29 PM"
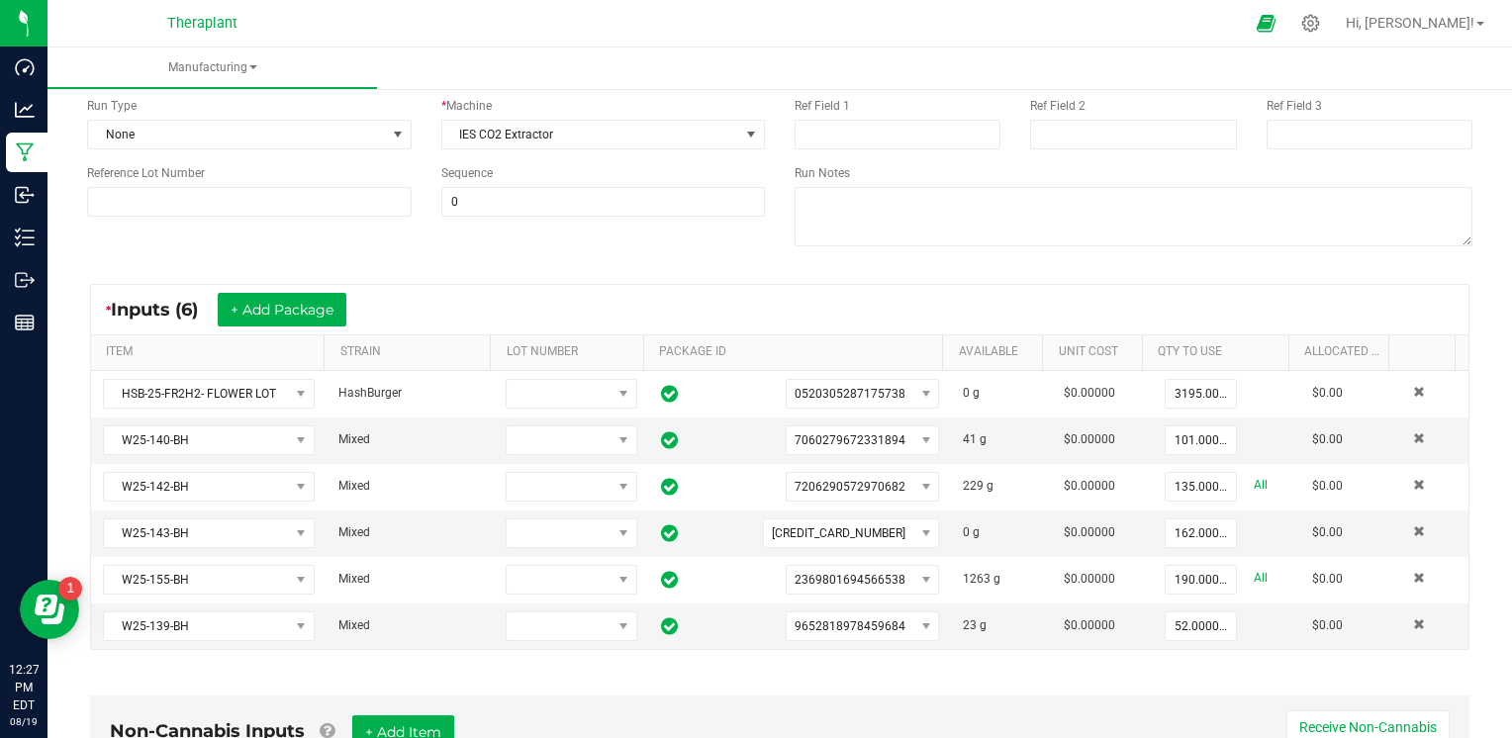
scroll to position [495, 0]
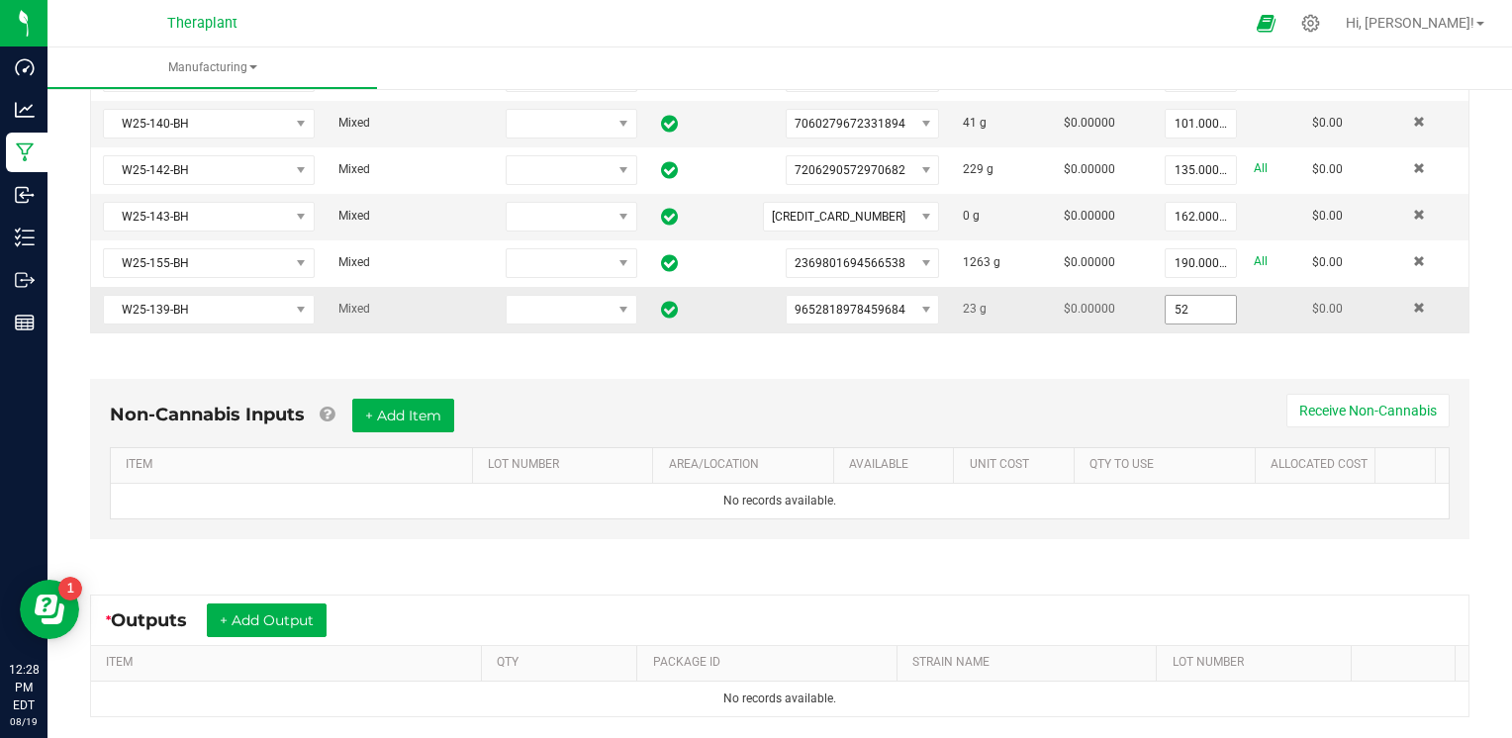
click at [1166, 302] on input "52" at bounding box center [1200, 310] width 70 height 28
type input "75.0000 g"
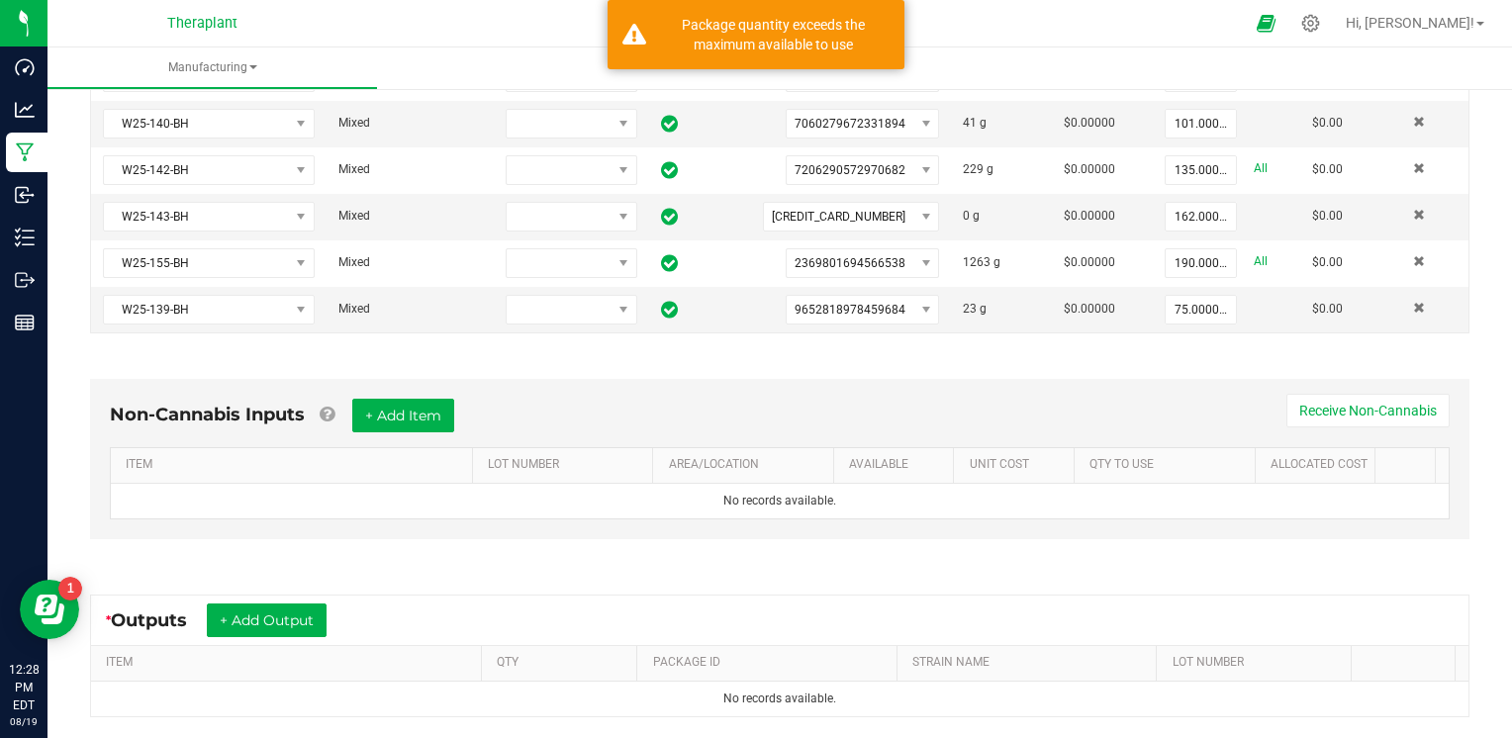
click at [1179, 344] on div "* Inputs (6) + Add Package ITEM STRAIN LOT NUMBER PACKAGE ID AVAILABLE Unit Cos…" at bounding box center [779, 151] width 1415 height 402
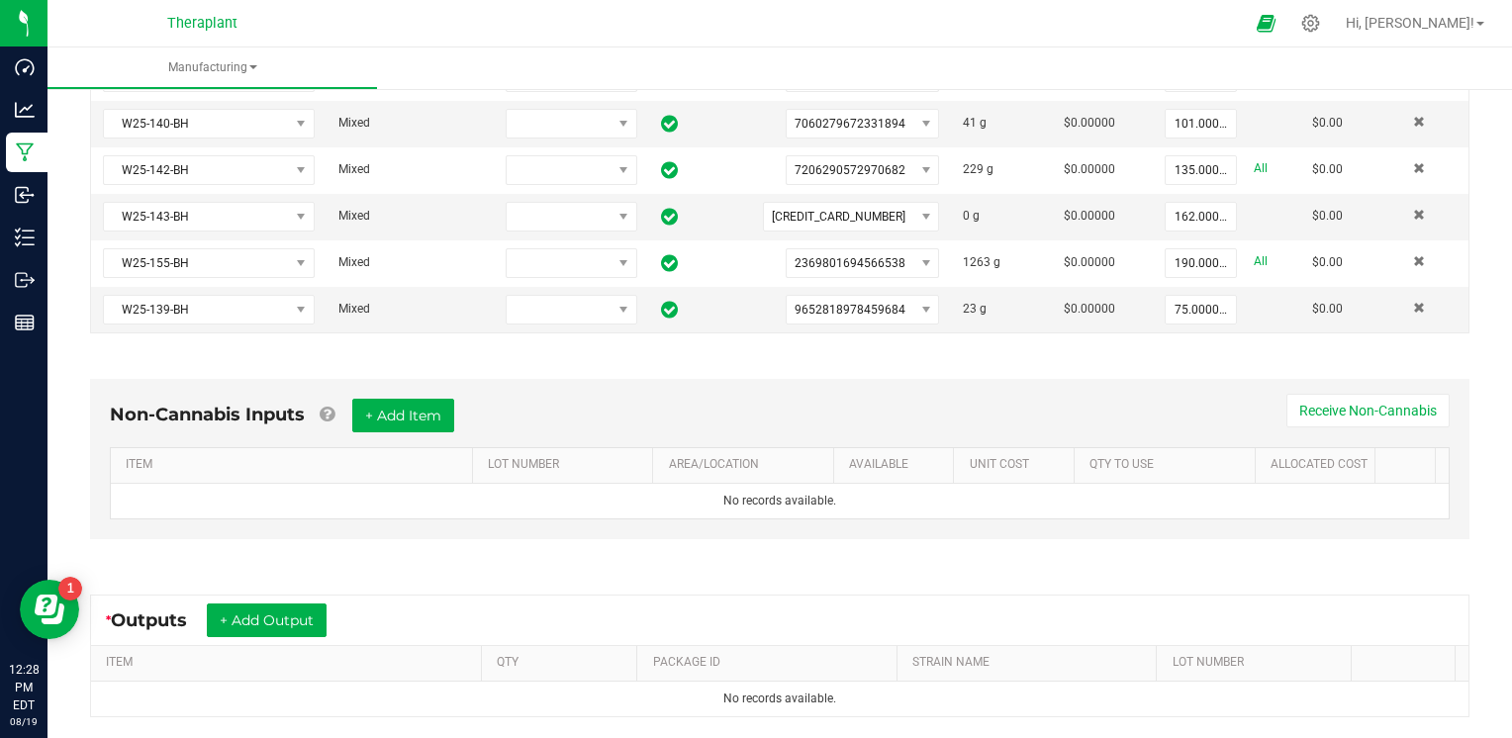
click at [1182, 343] on div "* Inputs (6) + Add Package ITEM STRAIN LOT NUMBER PACKAGE ID AVAILABLE Unit Cos…" at bounding box center [779, 151] width 1415 height 402
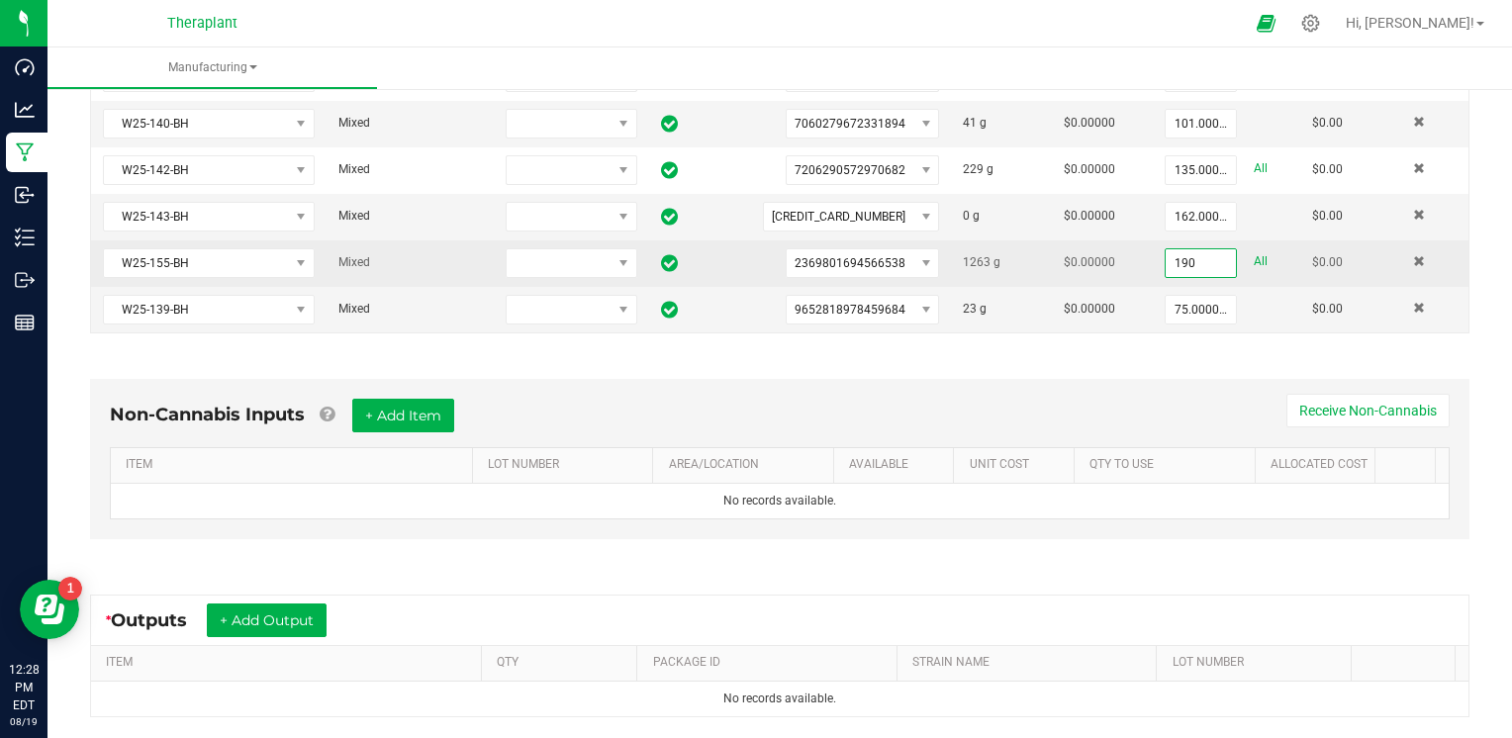
click at [1171, 261] on input "190" at bounding box center [1200, 263] width 70 height 28
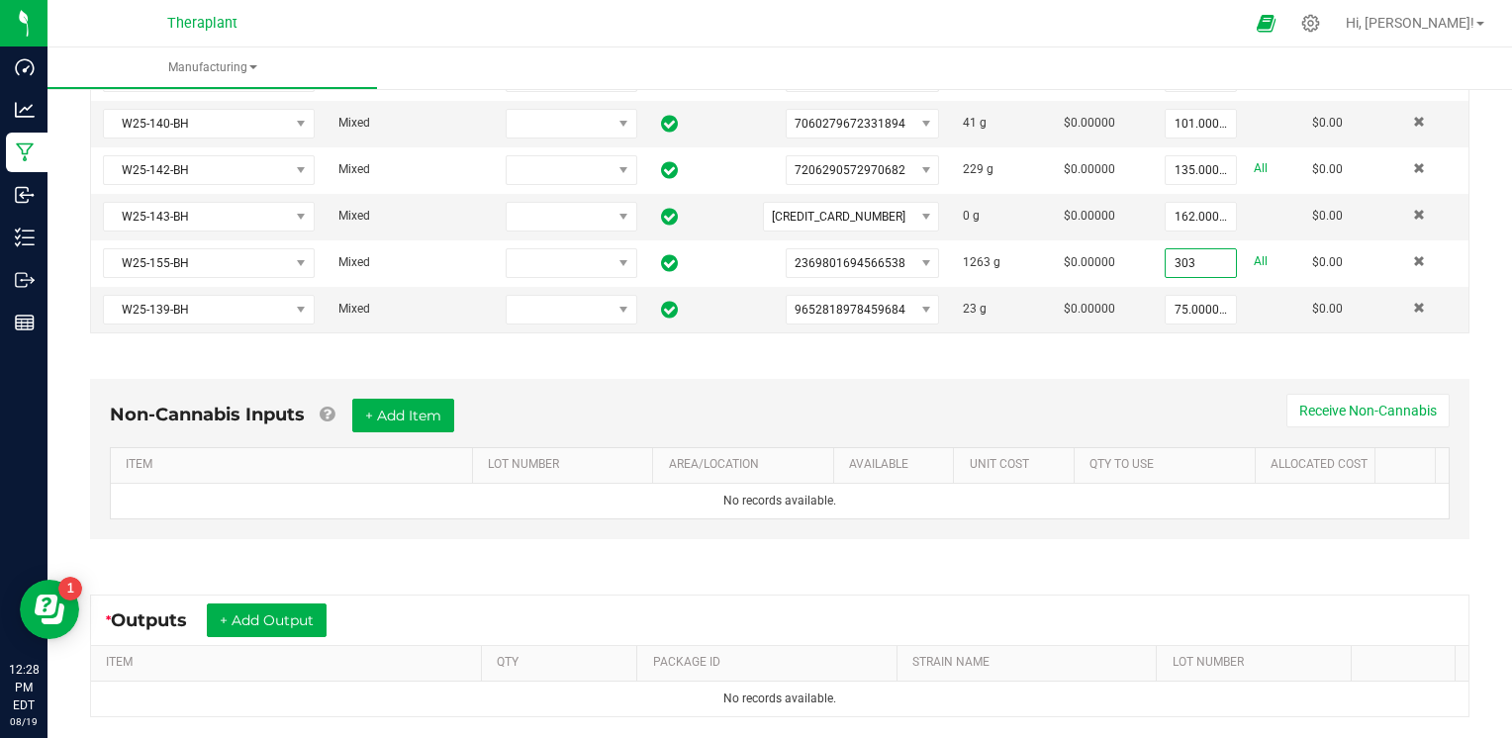
type input "303.0000 g"
click at [1169, 355] on div "Non-Cannabis Inputs + Add Item Receive Non-Cannabis ITEM LOT NUMBER AREA/LOCATI…" at bounding box center [779, 464] width 1415 height 226
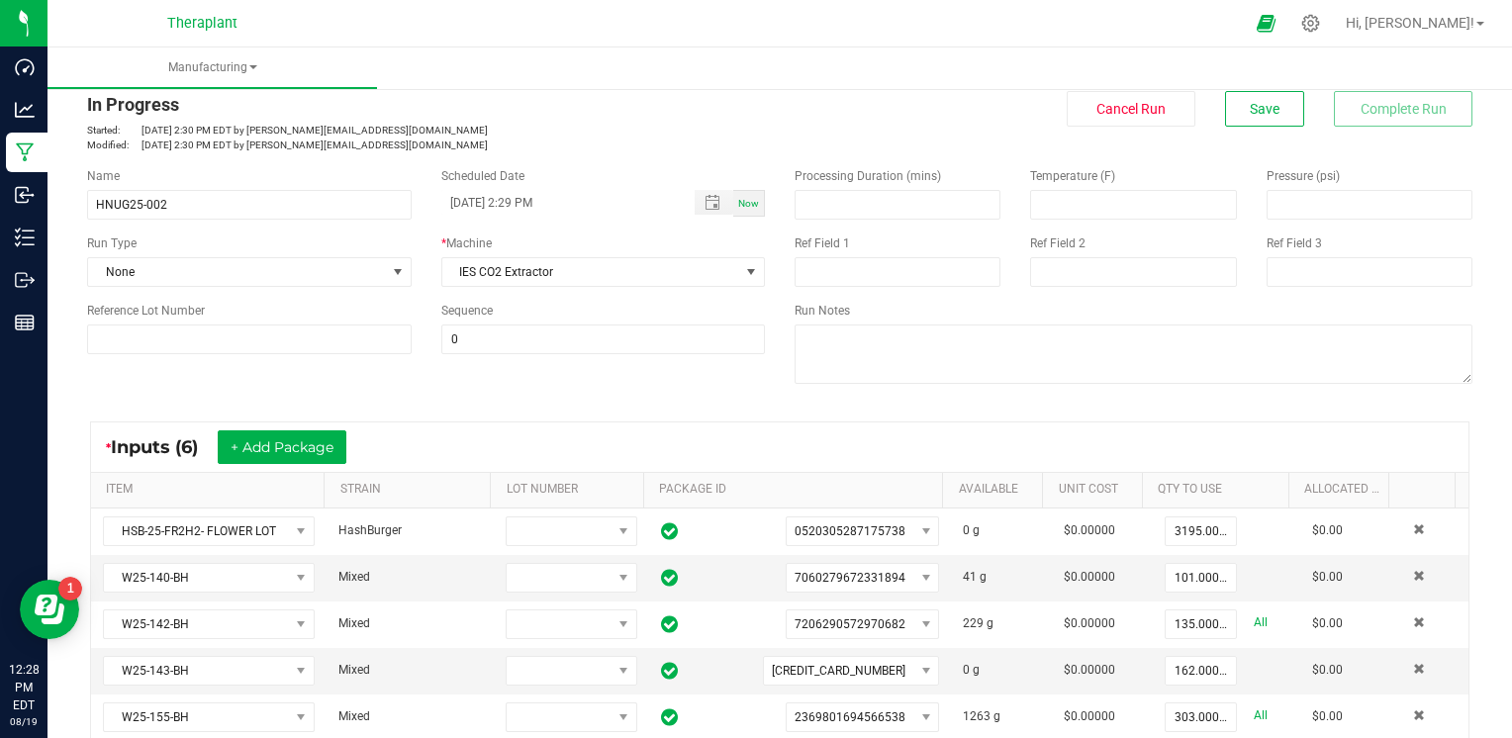
scroll to position [0, 0]
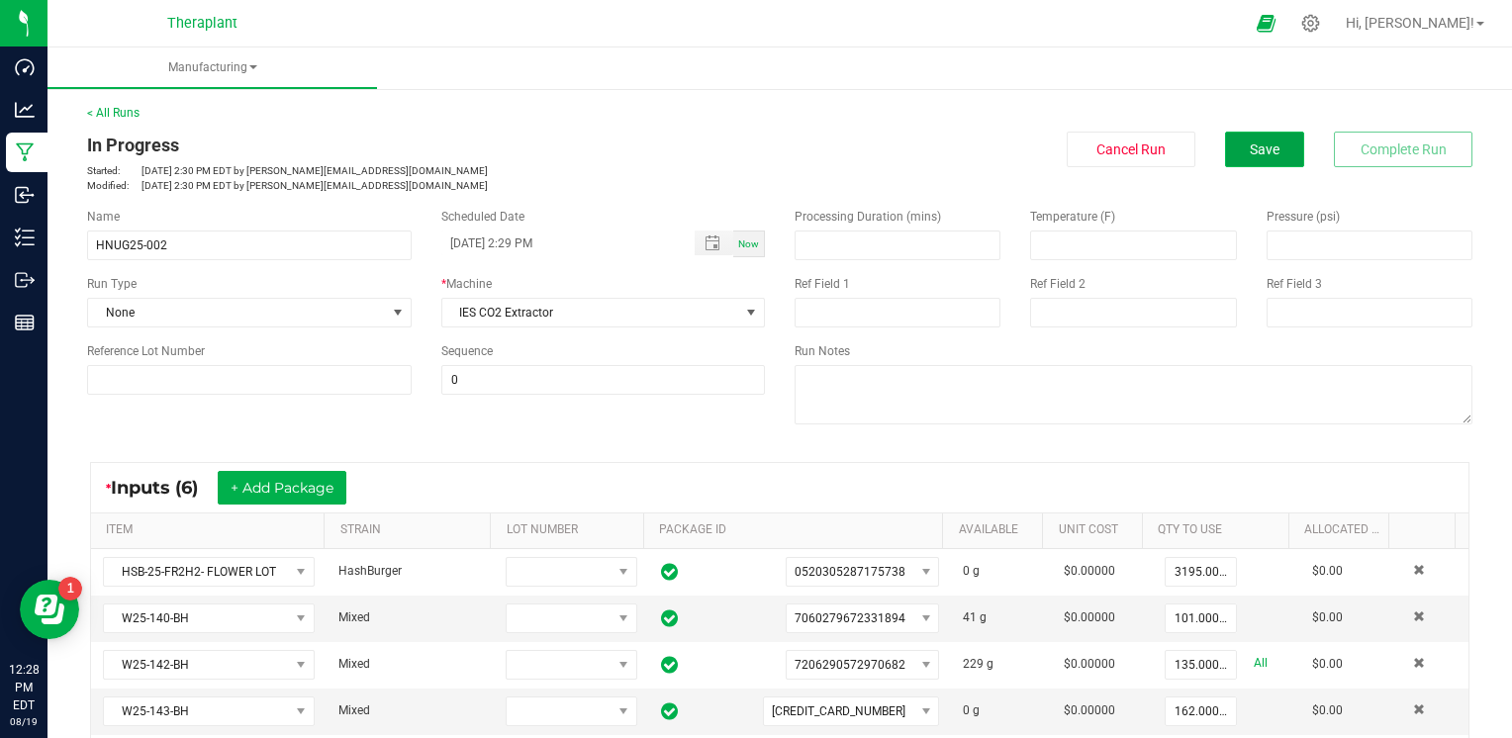
click at [1255, 133] on button "Save" at bounding box center [1264, 150] width 79 height 36
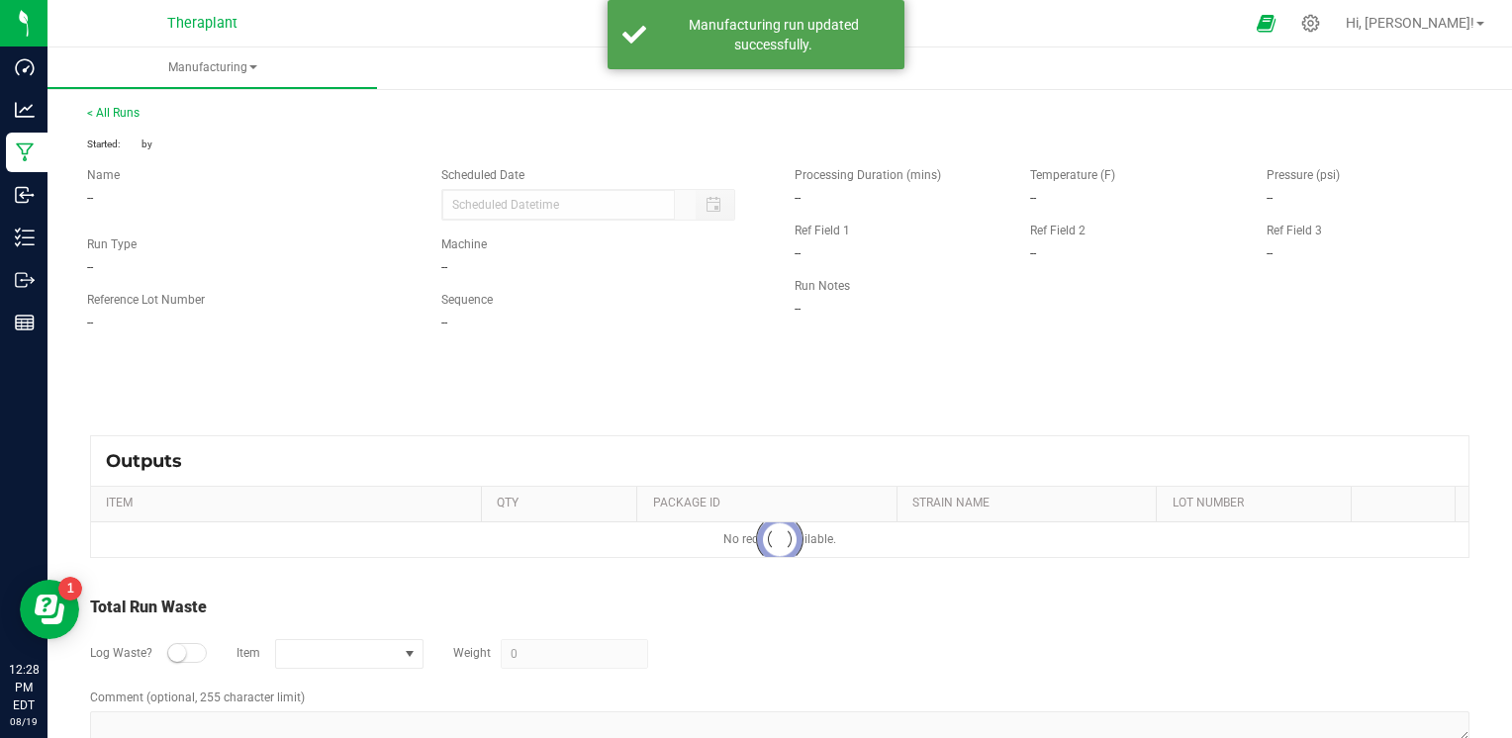
type input "[DATE] 2:29 PM"
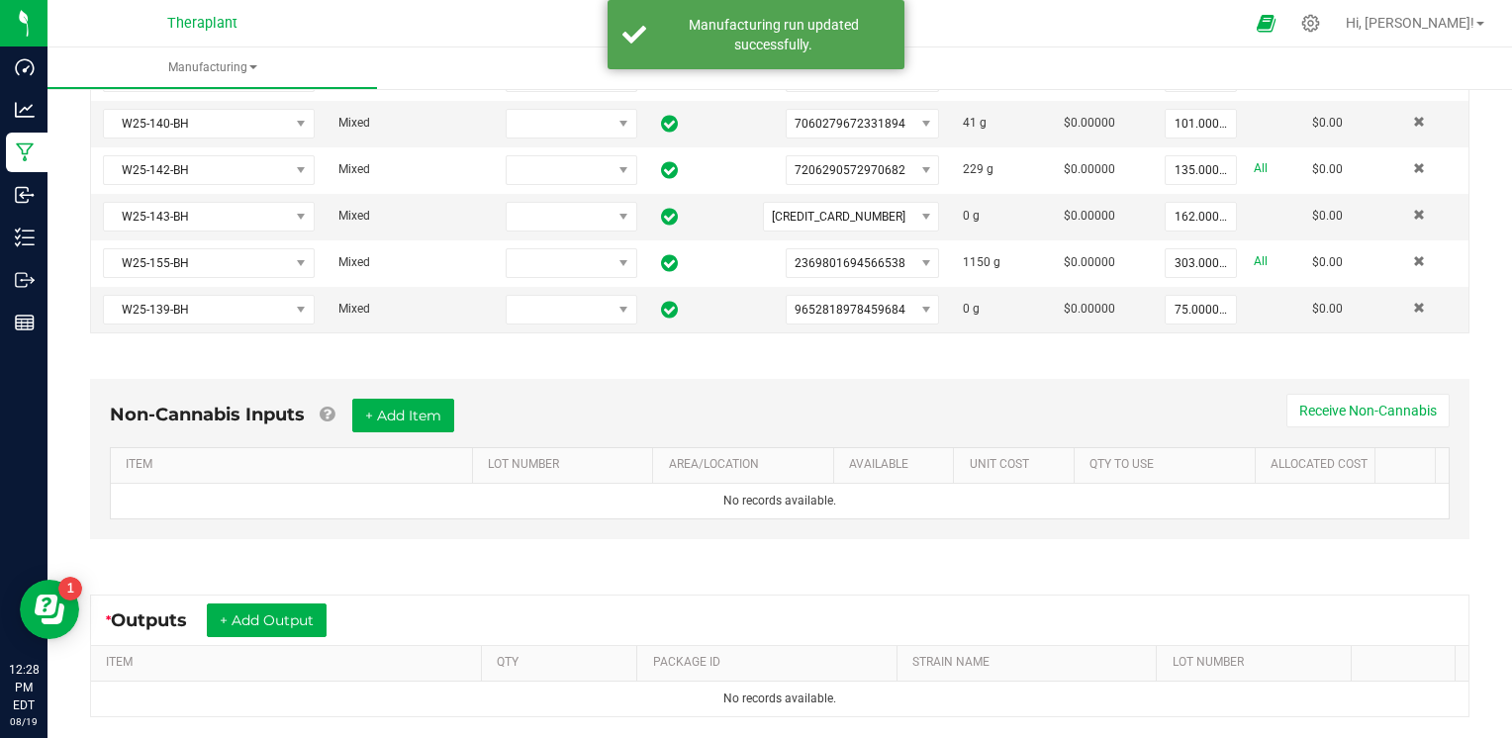
scroll to position [495, 0]
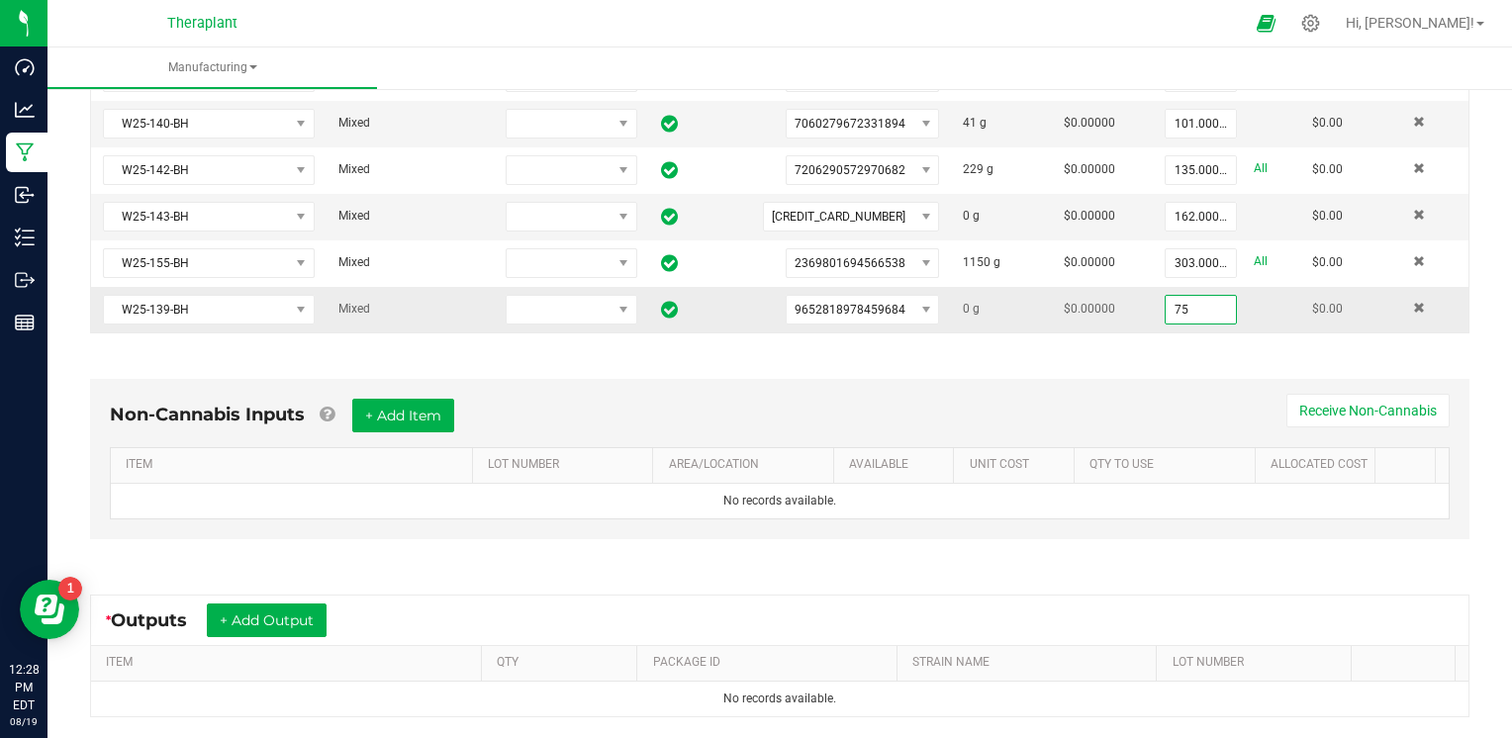
click at [1199, 308] on input "75" at bounding box center [1200, 310] width 70 height 28
type input "52.0000 g"
click at [1227, 369] on div "Non-Cannabis Inputs + Add Item Receive Non-Cannabis ITEM LOT NUMBER AREA/LOCATI…" at bounding box center [779, 464] width 1415 height 226
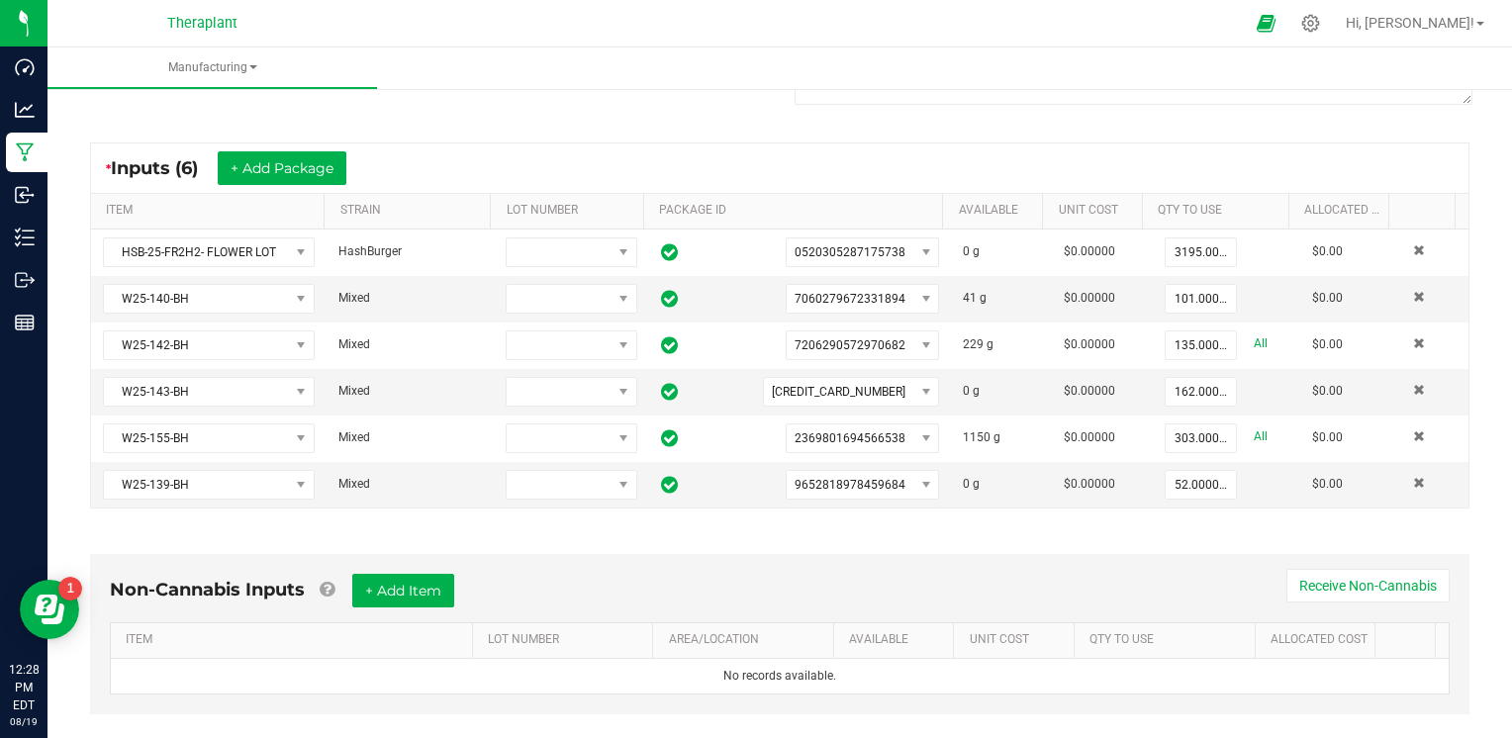
scroll to position [0, 0]
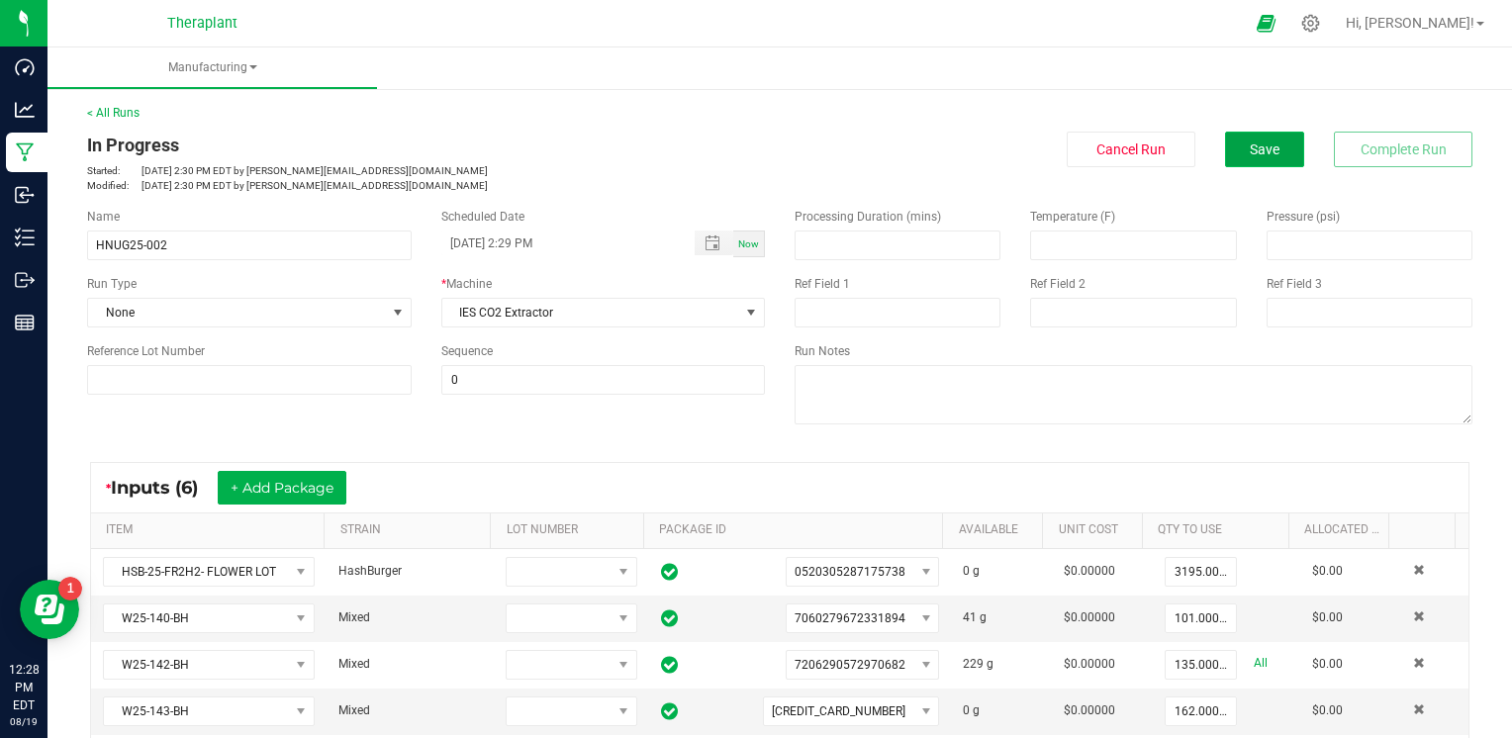
click at [1270, 144] on button "Save" at bounding box center [1264, 150] width 79 height 36
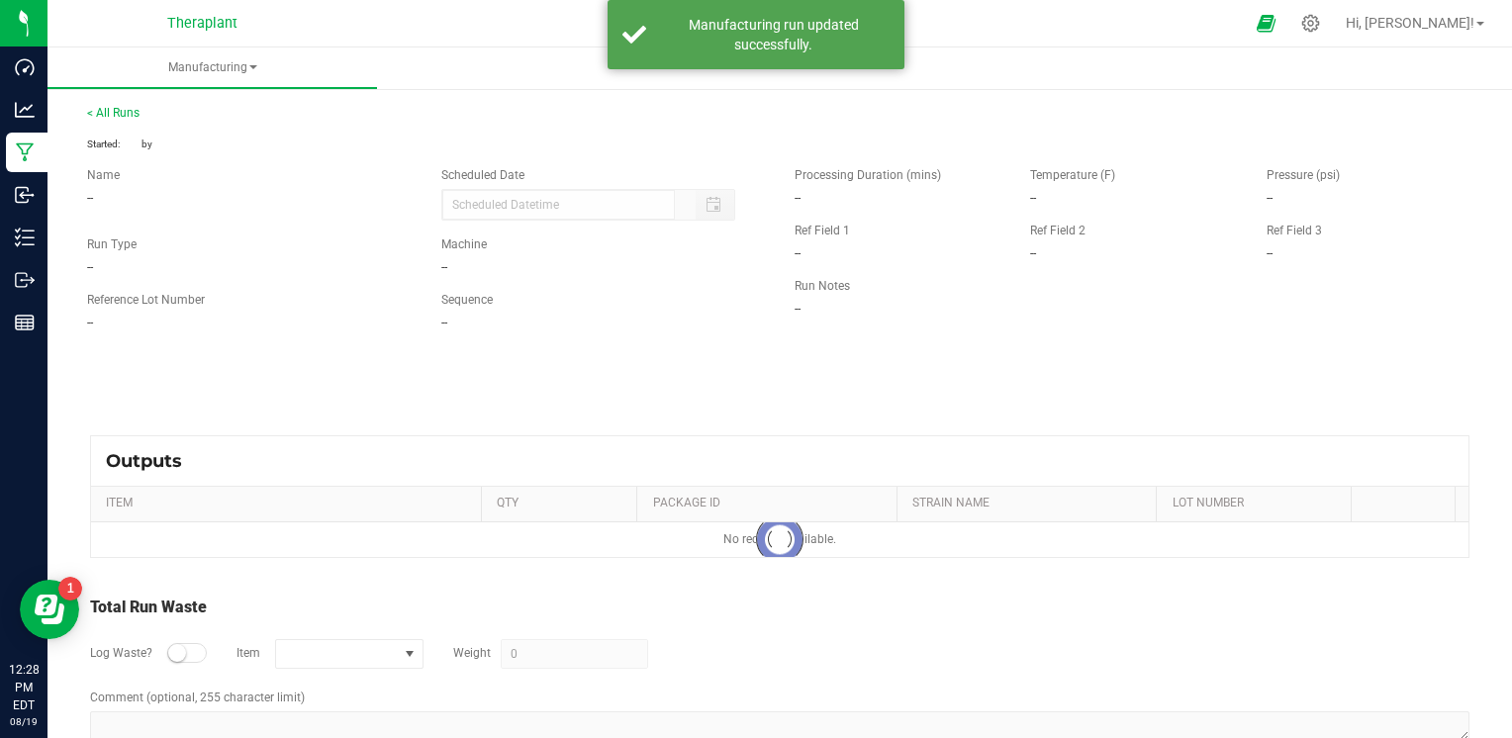
type input "[DATE] 2:29 PM"
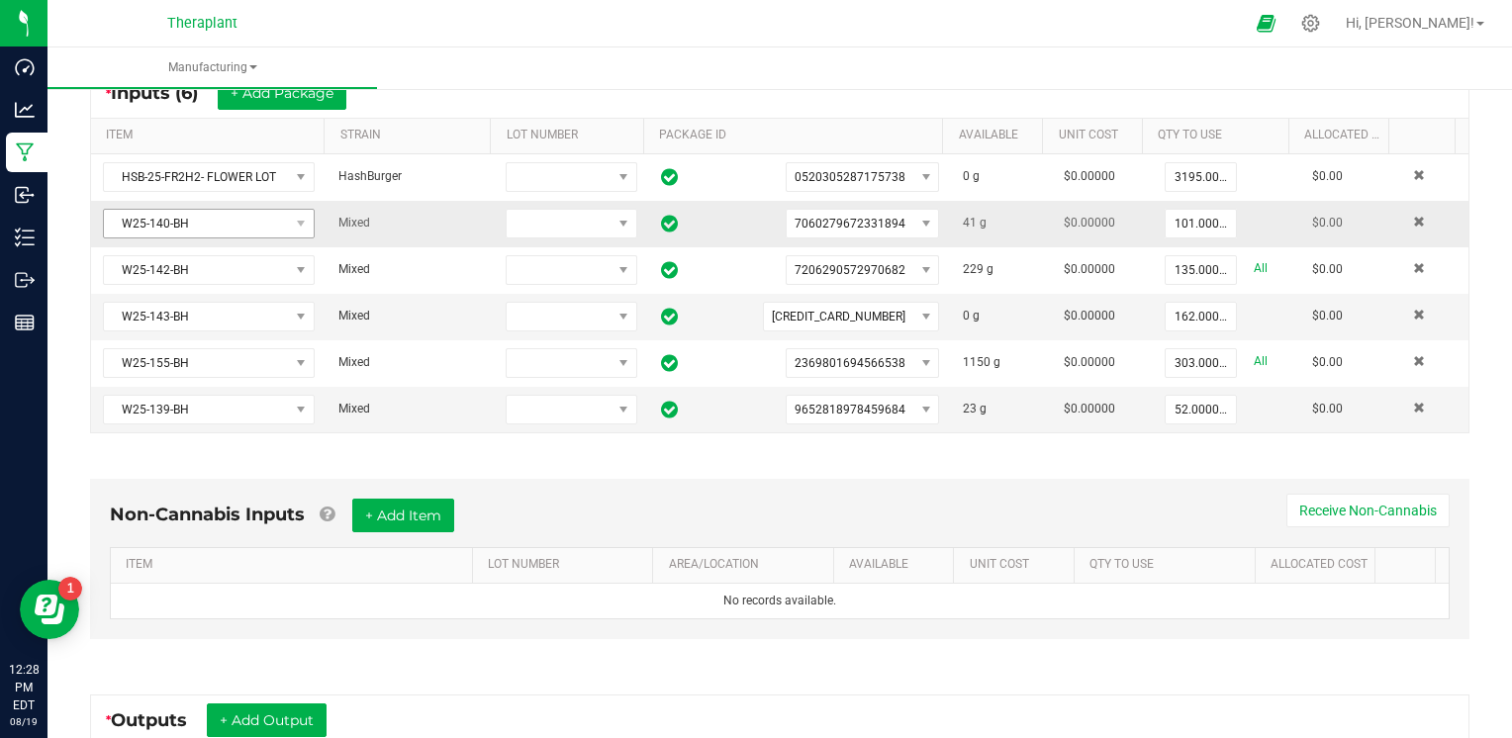
scroll to position [296, 0]
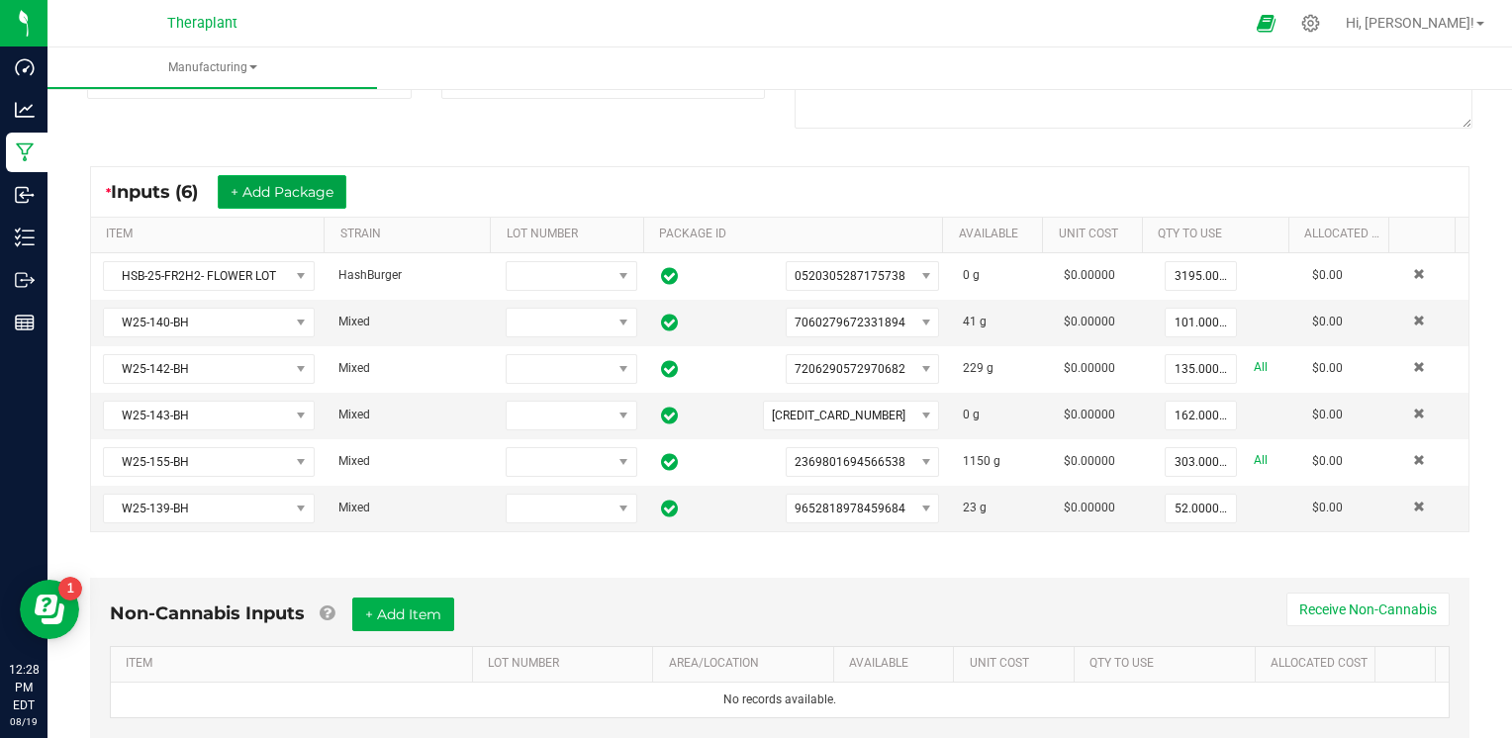
click at [330, 196] on button "+ Add Package" at bounding box center [282, 192] width 129 height 34
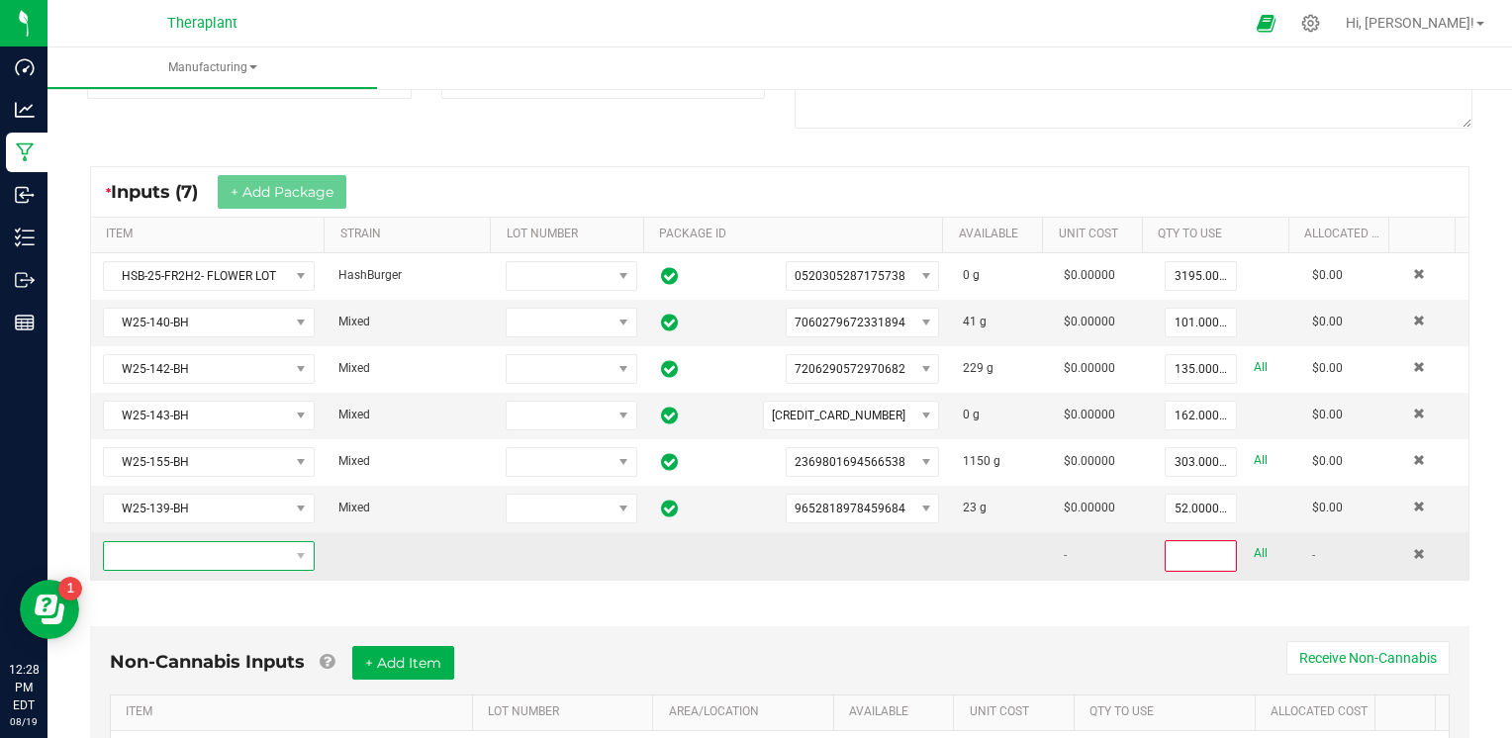
click at [176, 553] on span "NO DATA FOUND" at bounding box center [196, 556] width 185 height 28
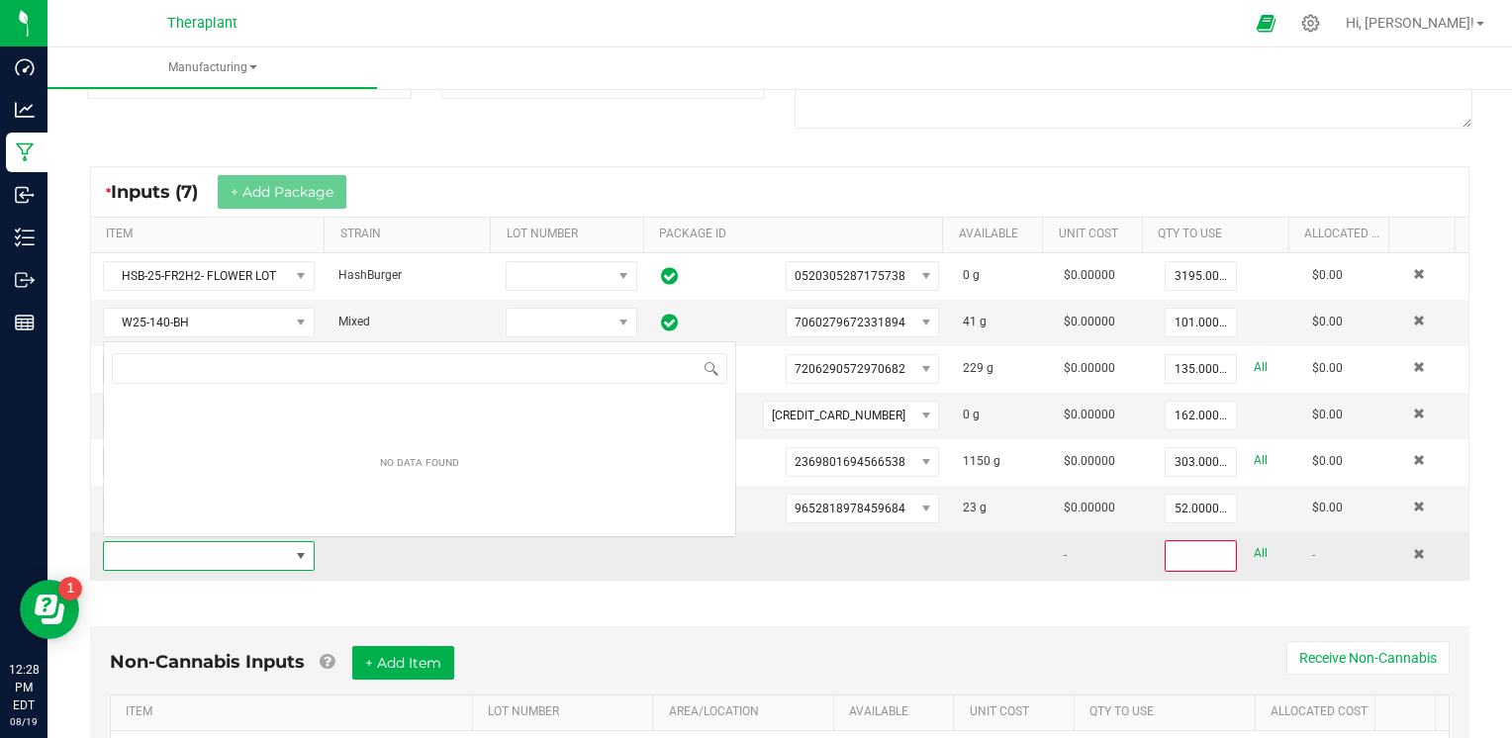
scroll to position [29, 204]
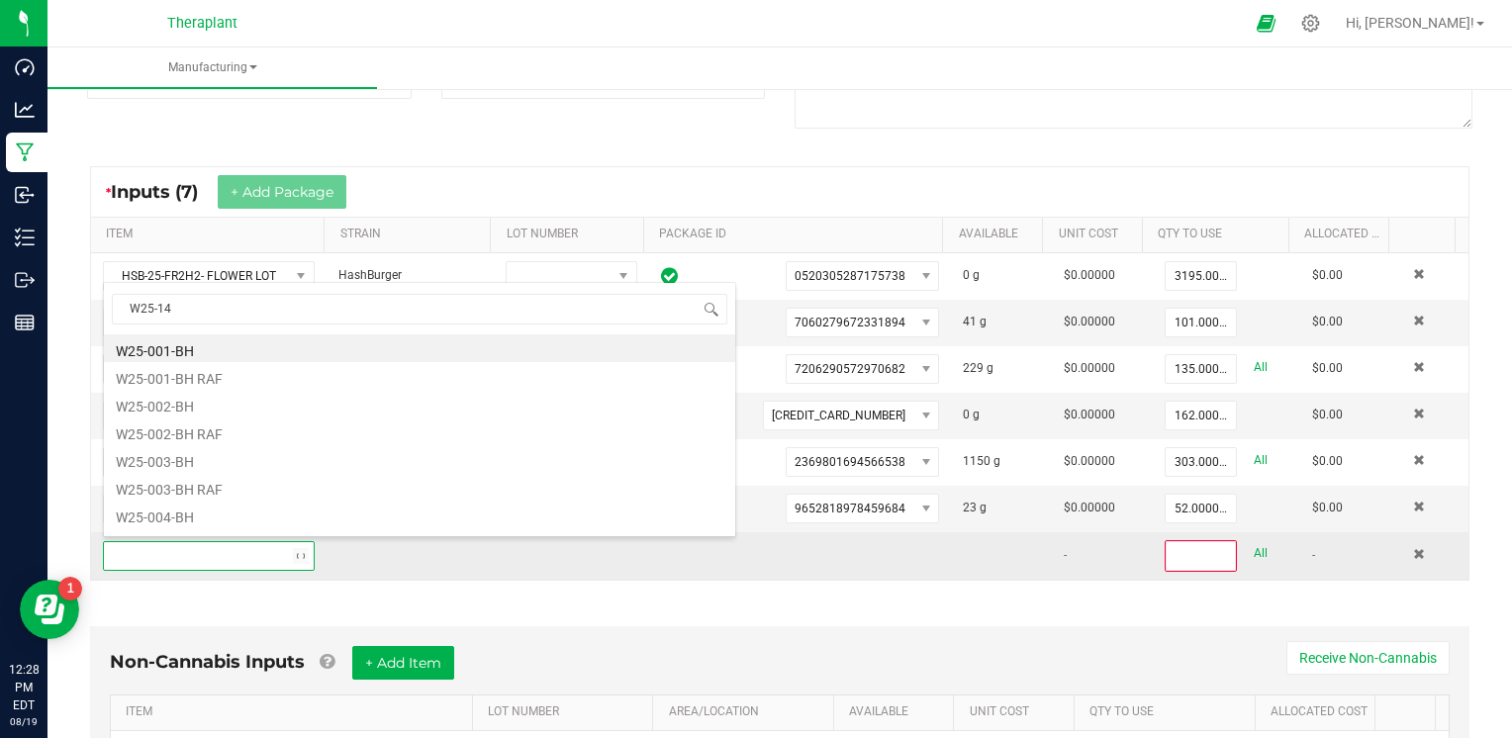
type input "W25-141"
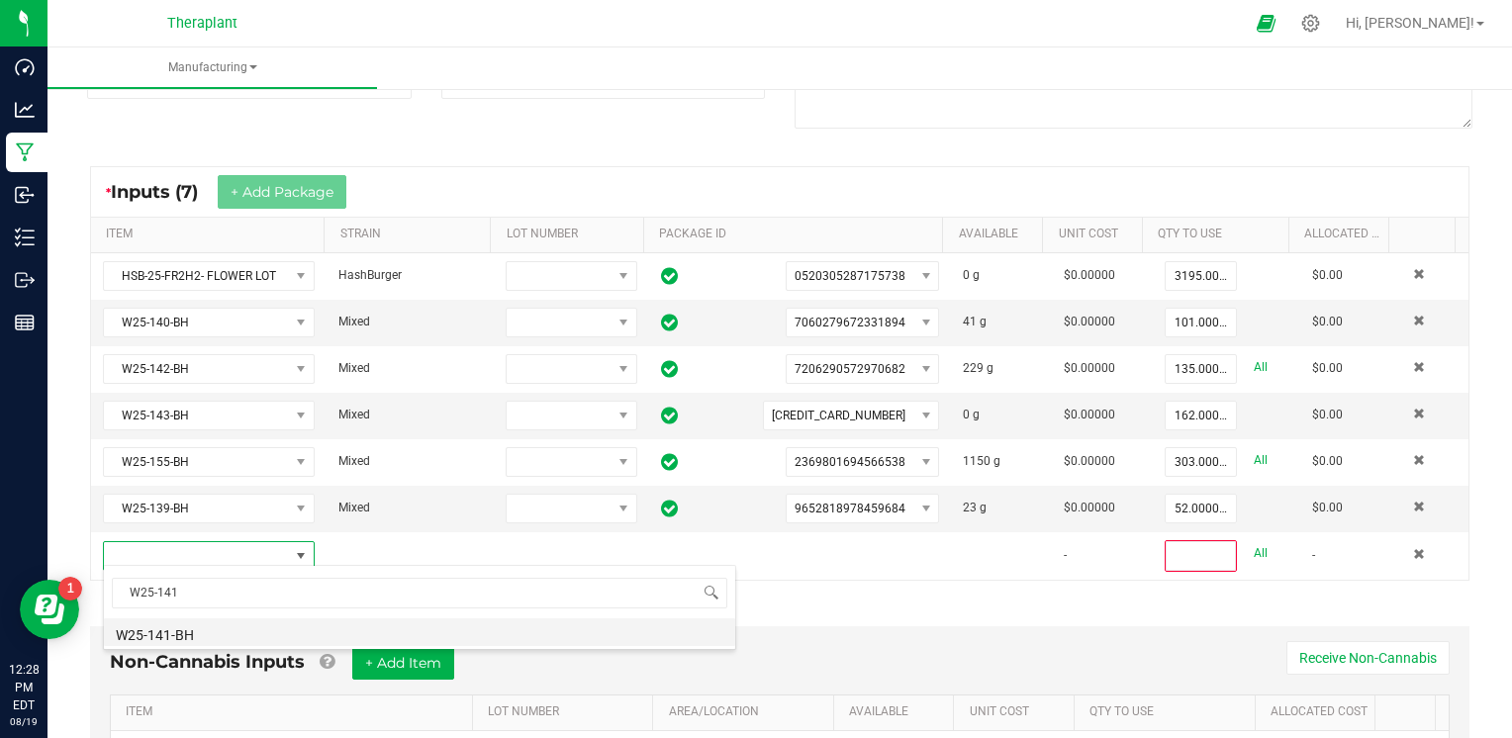
click at [200, 637] on li "W25-141-BH" at bounding box center [419, 632] width 631 height 28
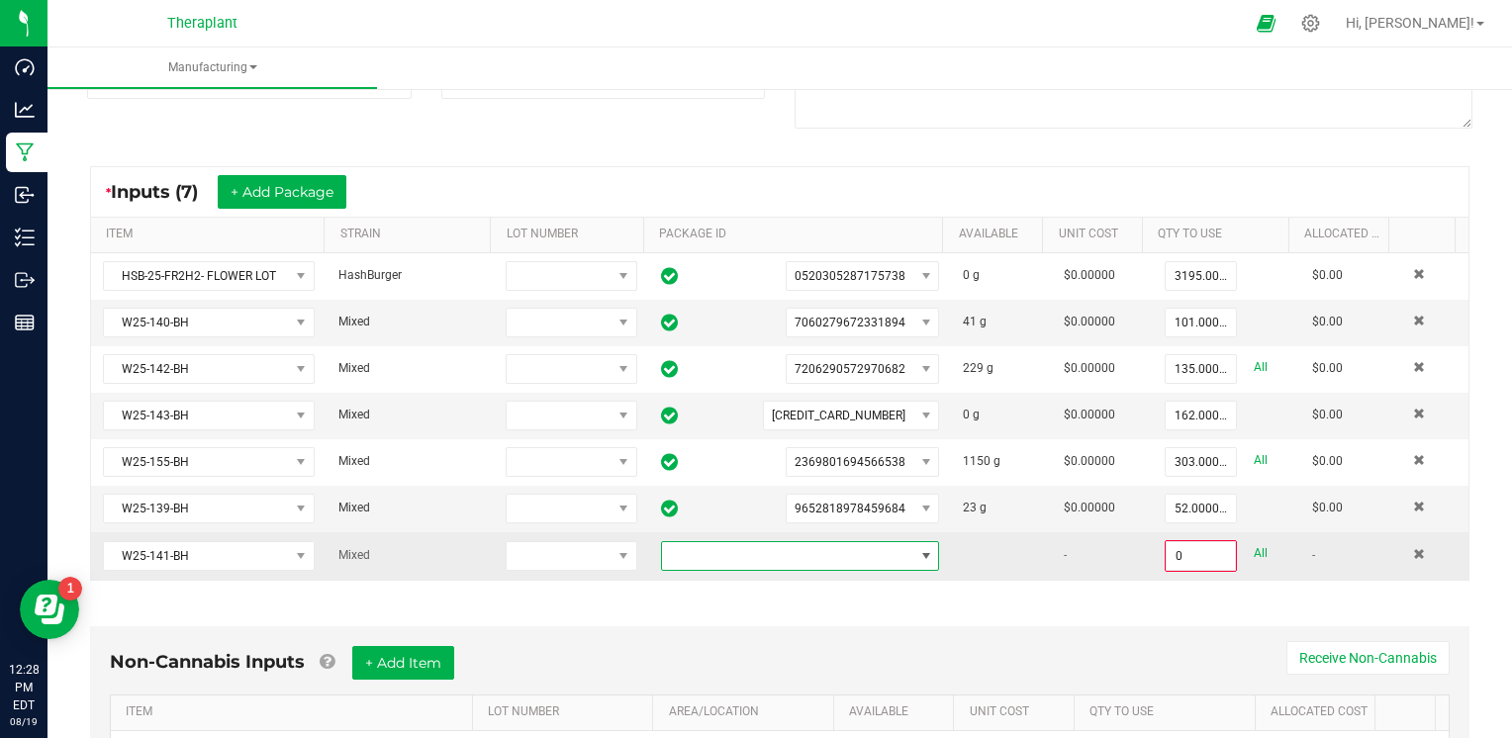
click at [738, 554] on span at bounding box center [788, 556] width 252 height 28
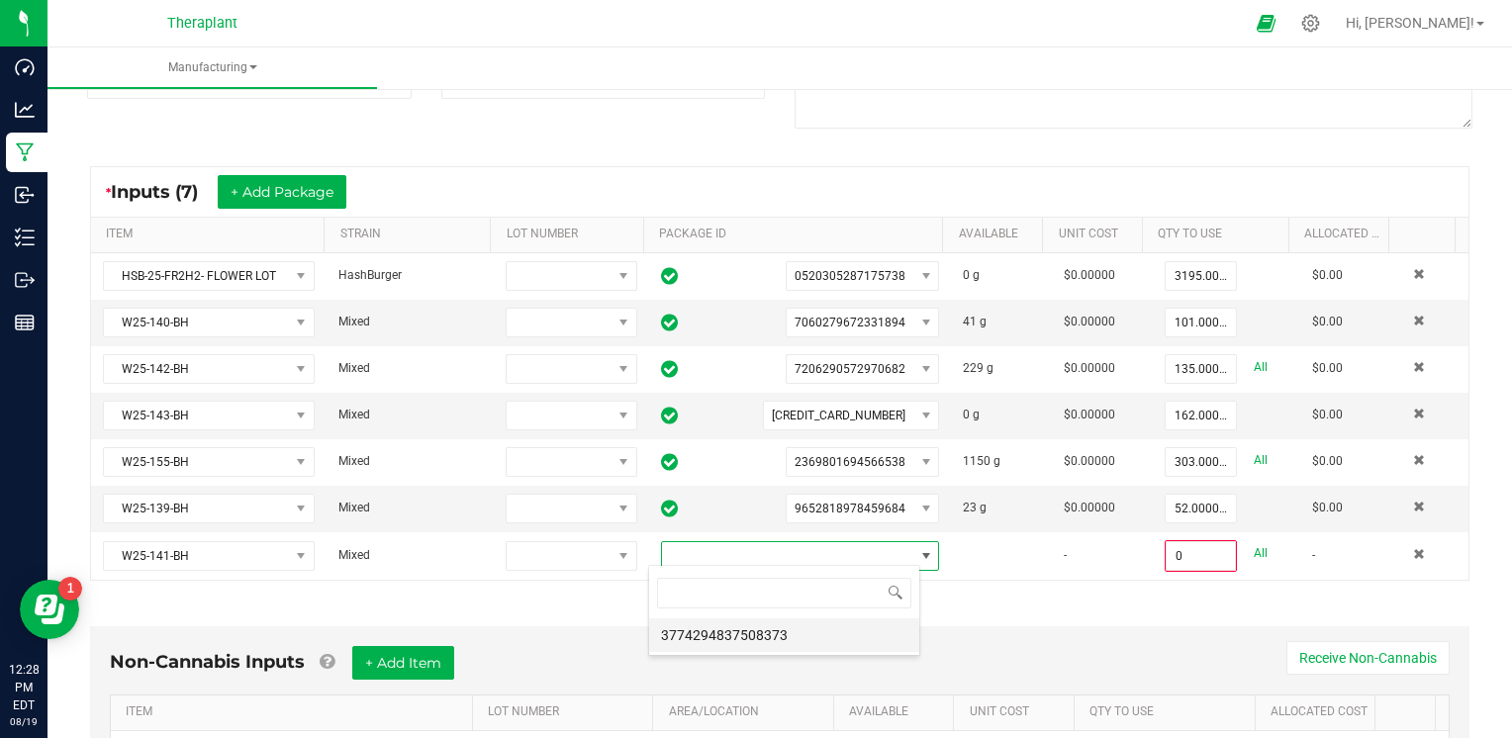
scroll to position [29, 271]
click at [728, 637] on li "3774294837508373" at bounding box center [784, 635] width 270 height 34
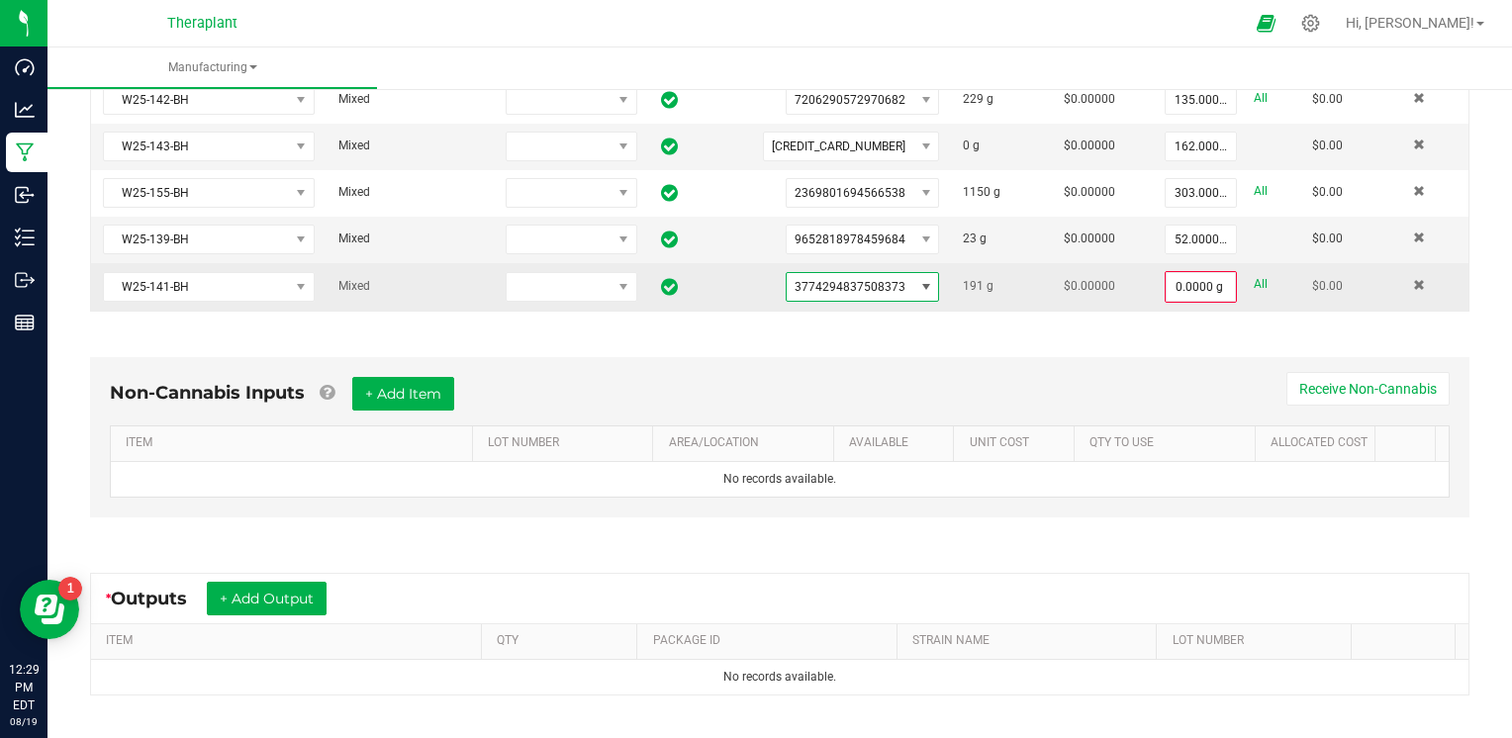
scroll to position [593, 0]
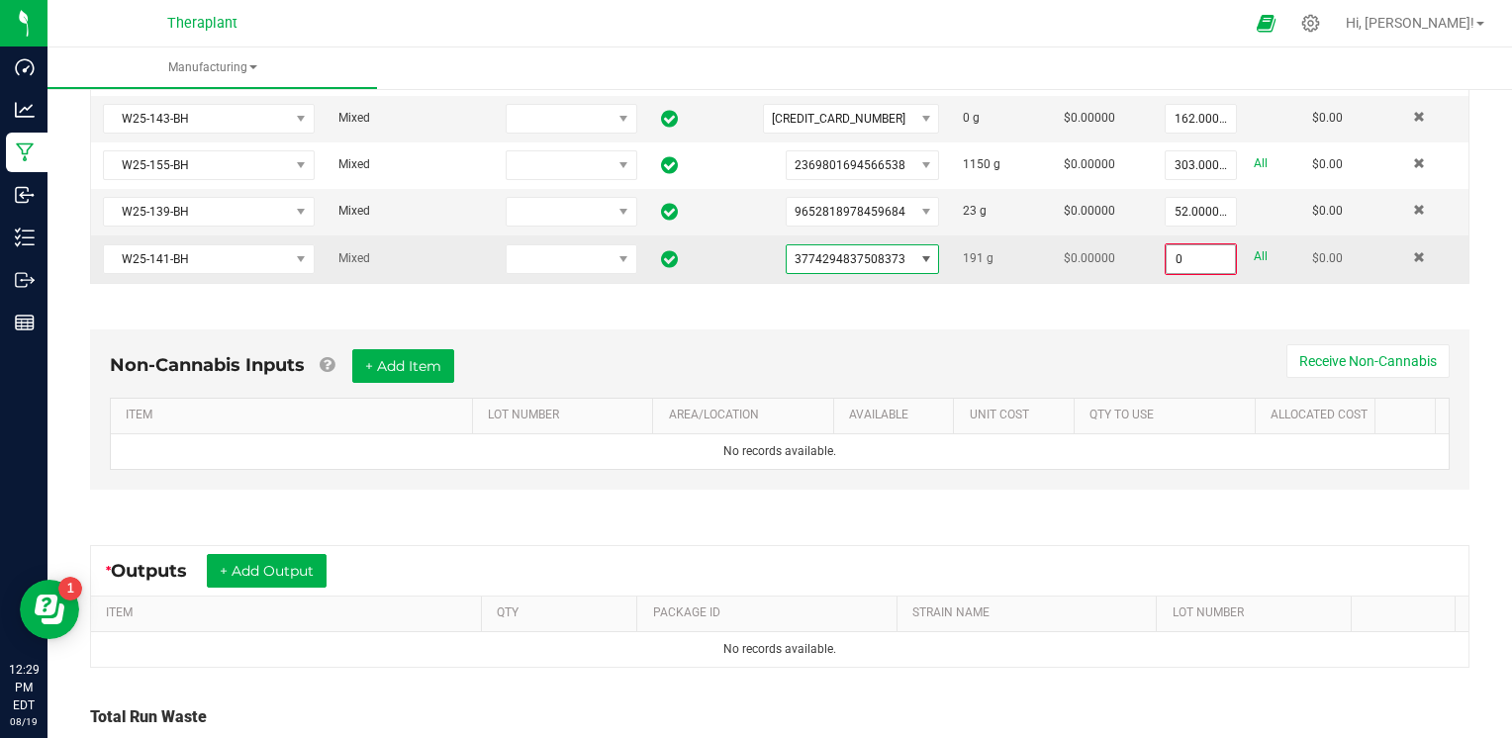
click at [1168, 261] on input "0" at bounding box center [1200, 259] width 68 height 28
click at [1253, 250] on link "All" at bounding box center [1260, 256] width 14 height 27
type input "191.0000 g"
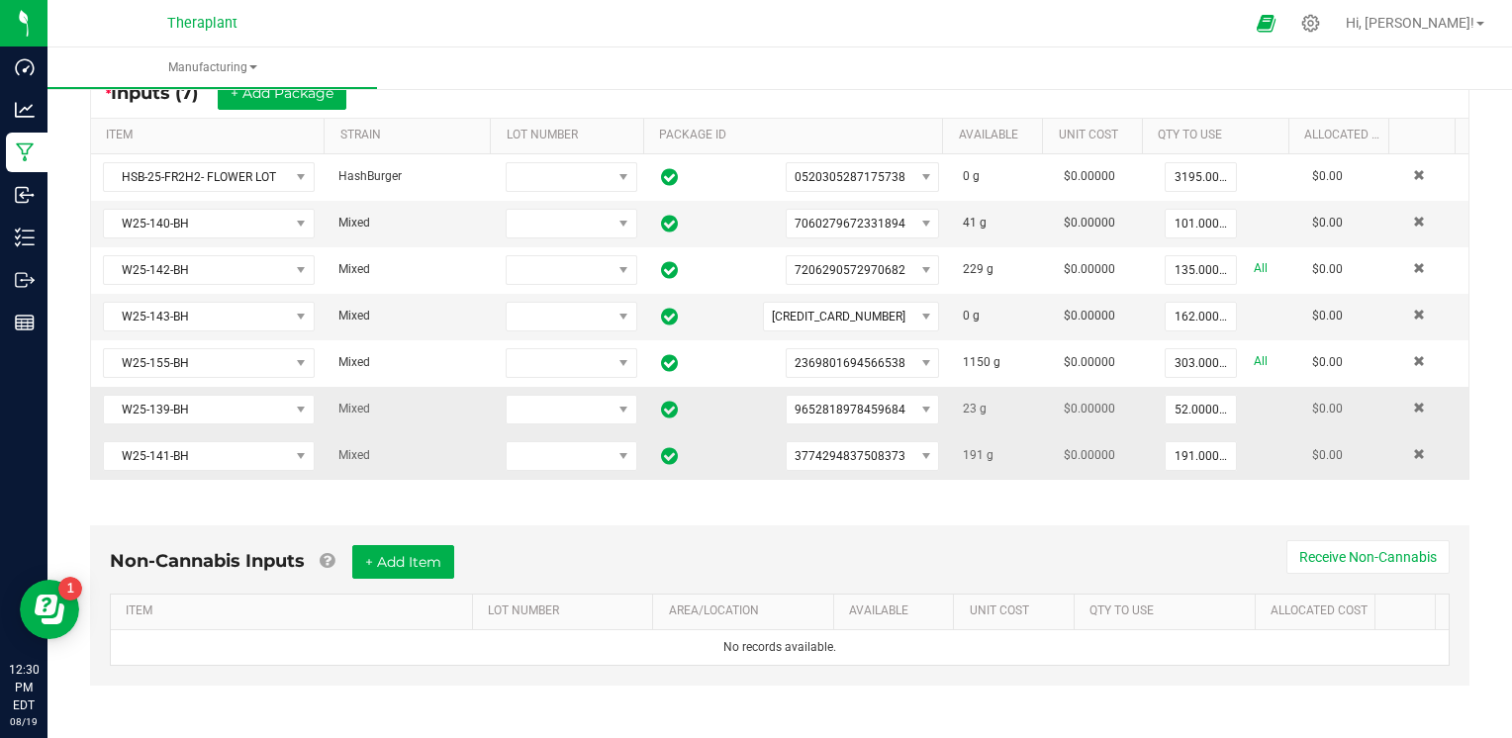
scroll to position [296, 0]
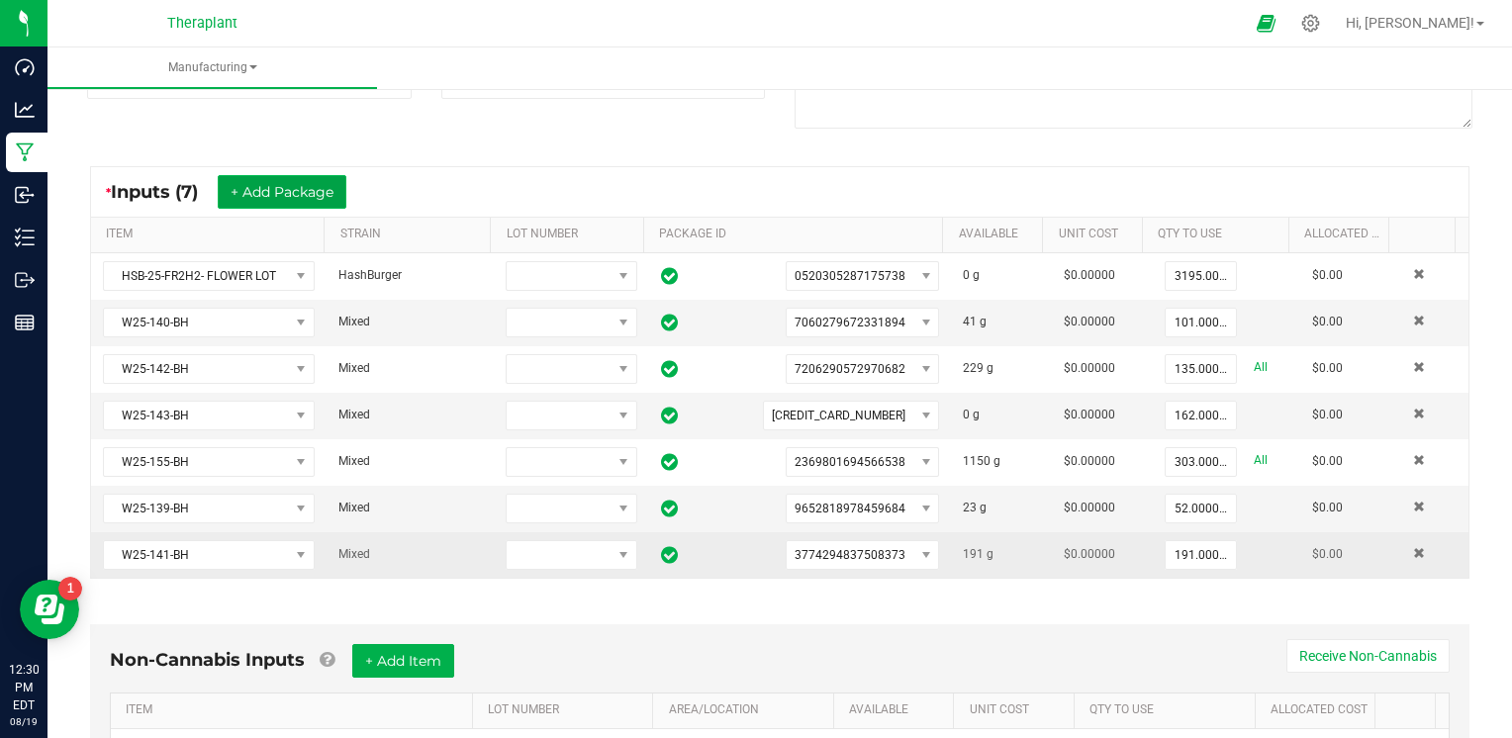
click at [344, 196] on button "+ Add Package" at bounding box center [282, 192] width 129 height 34
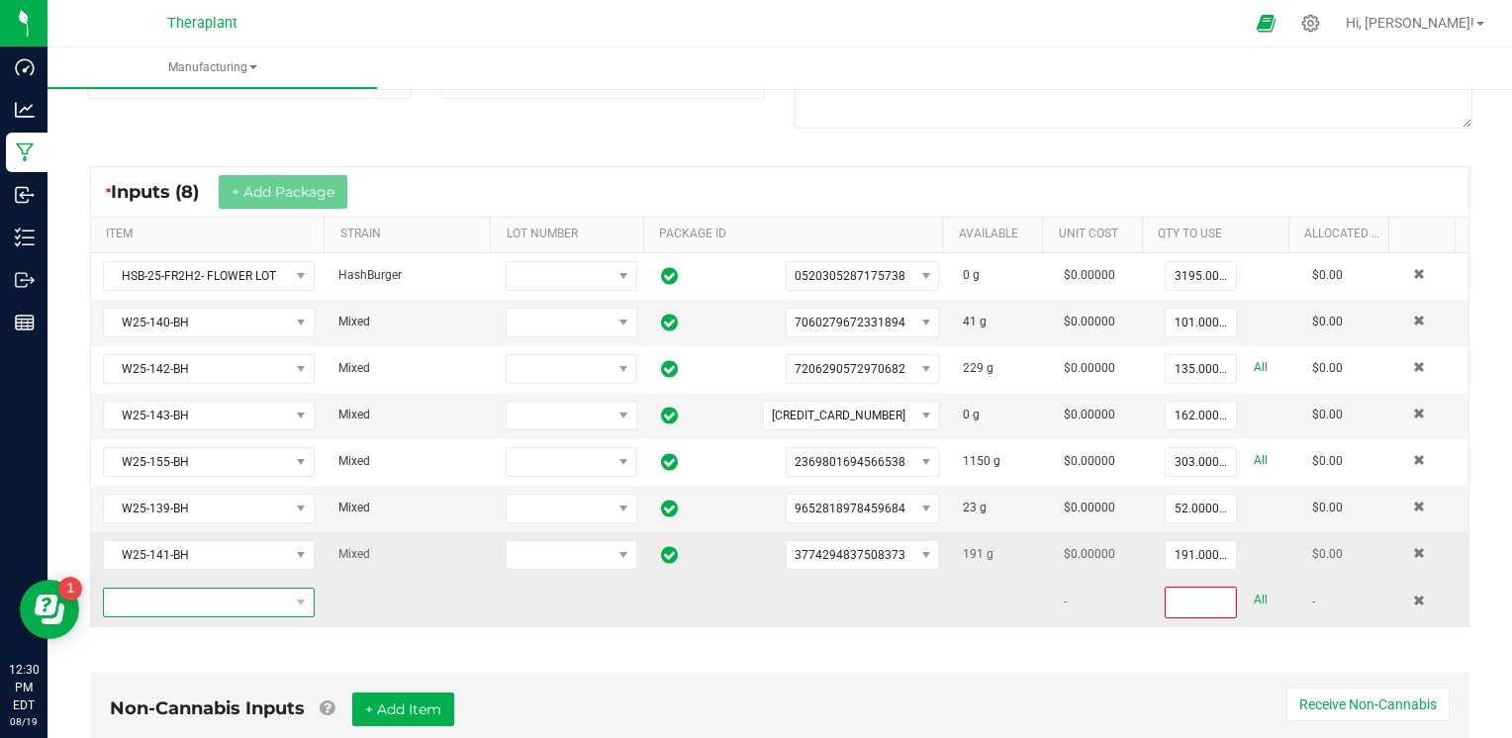
click at [214, 609] on span "NO DATA FOUND" at bounding box center [196, 603] width 185 height 28
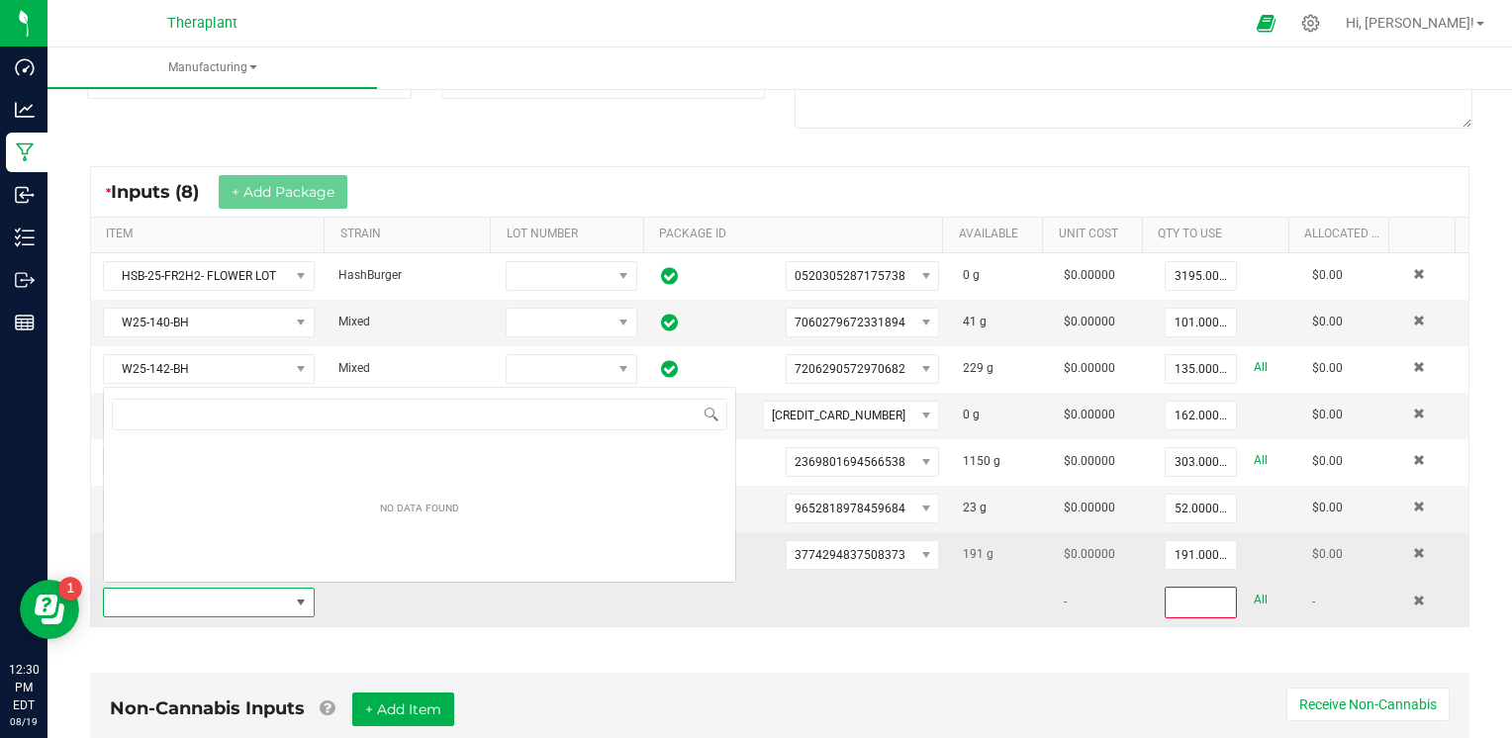
scroll to position [29, 204]
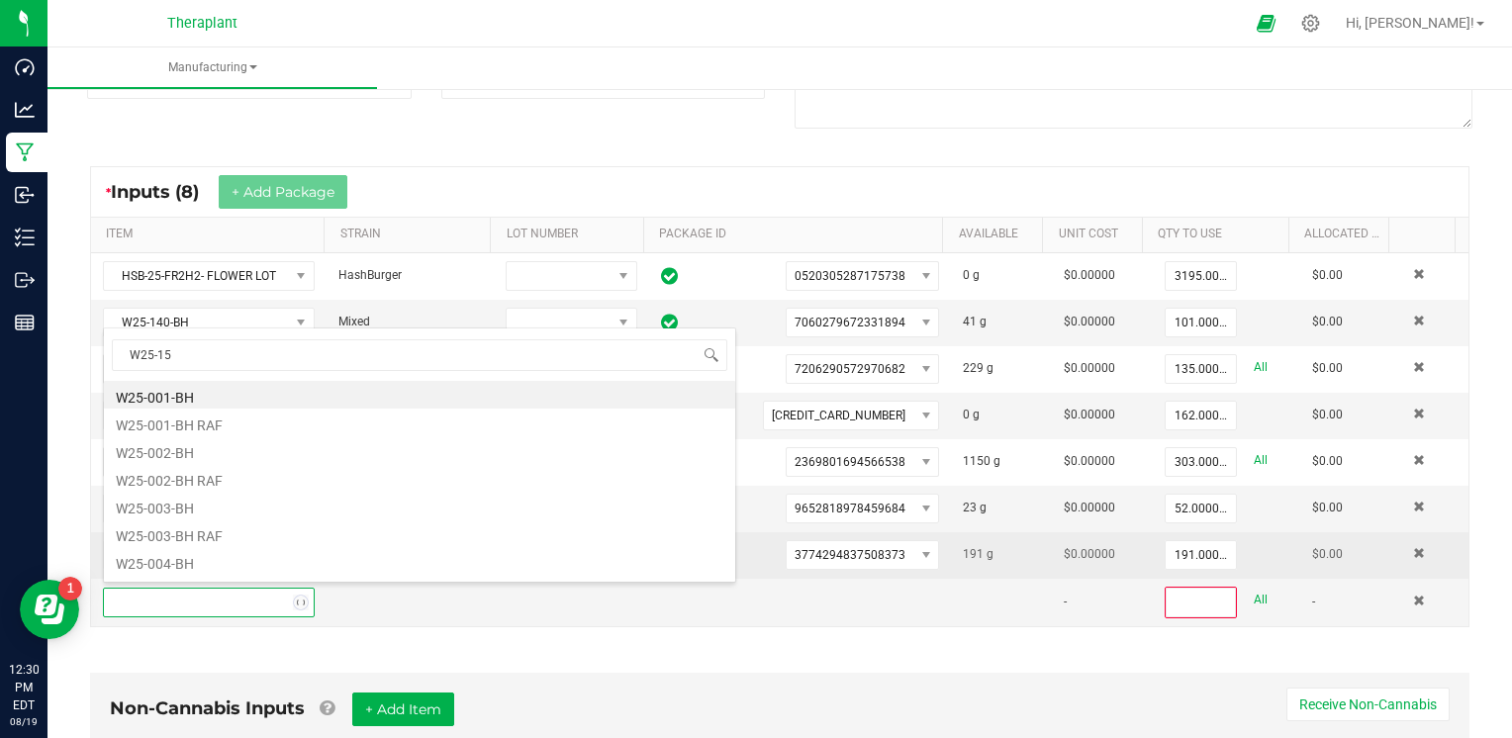
type input "W25-156"
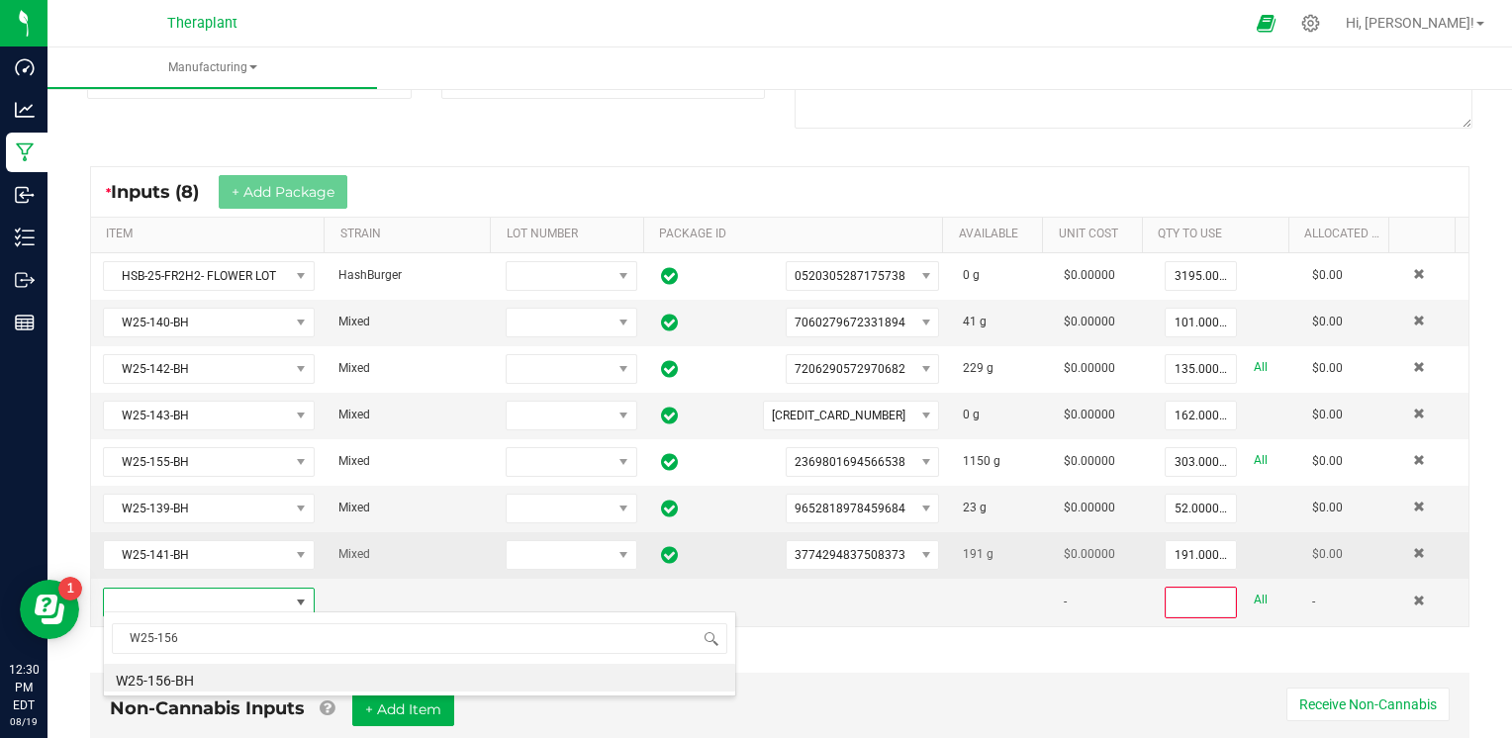
click at [217, 671] on li "W25-156-BH" at bounding box center [419, 678] width 631 height 28
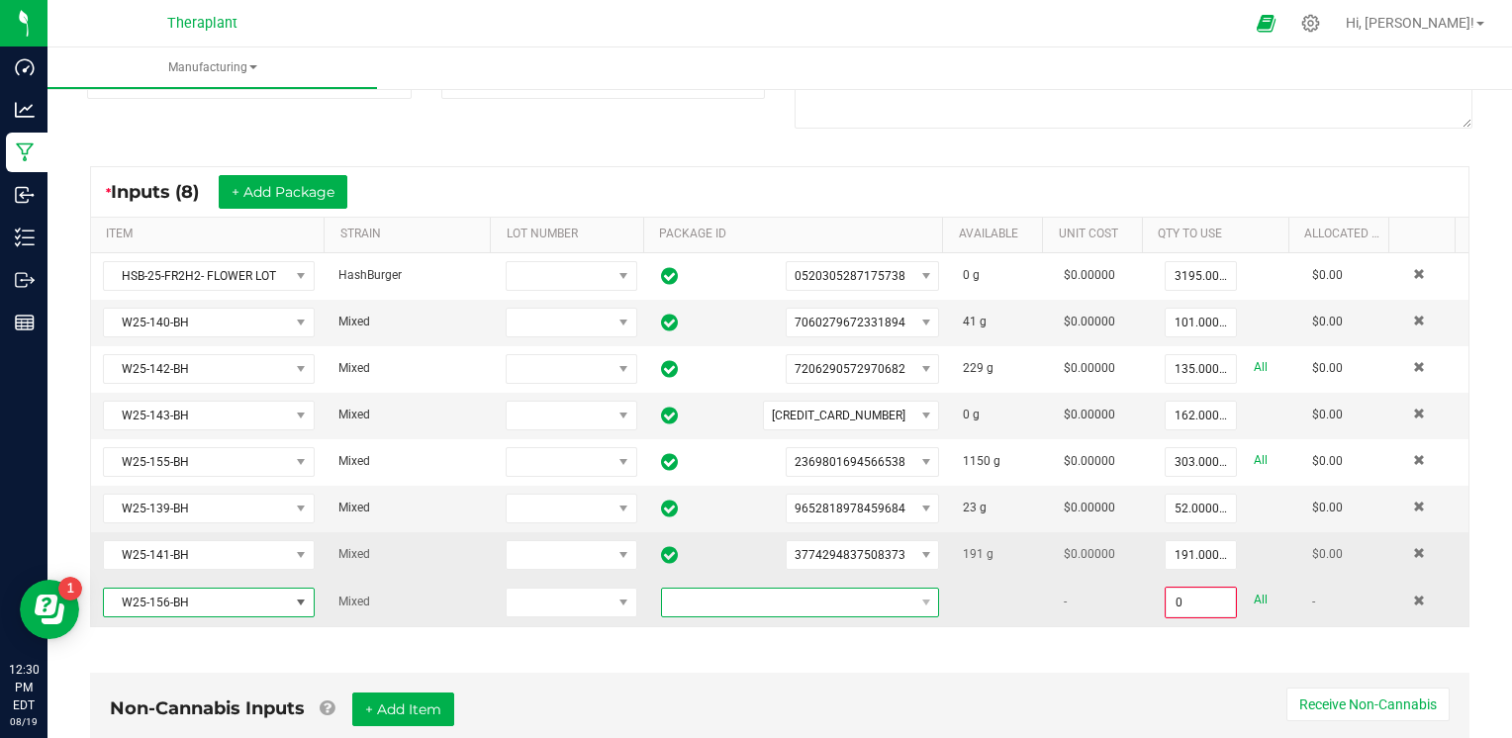
click at [878, 589] on span at bounding box center [788, 603] width 252 height 28
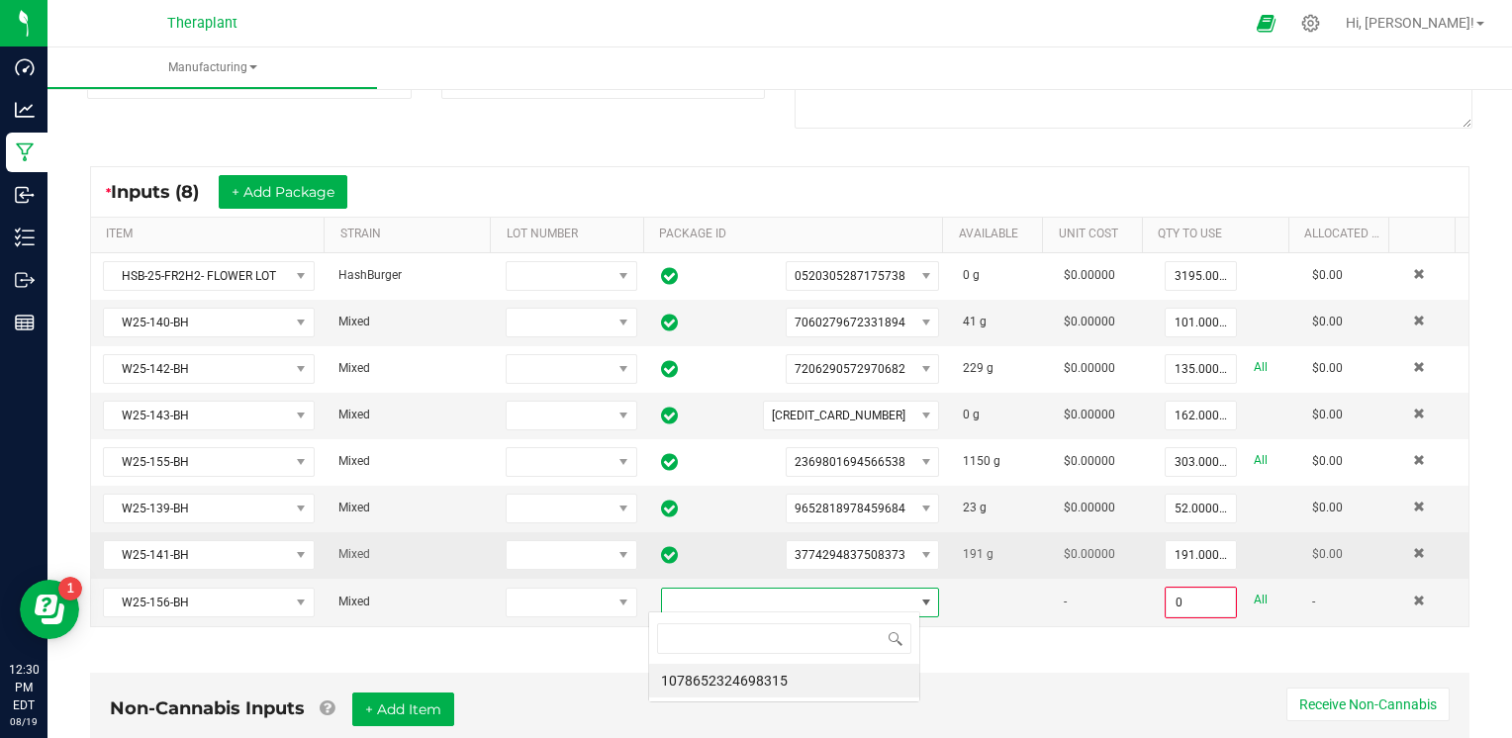
scroll to position [29, 271]
click at [769, 675] on li "1078652324698315" at bounding box center [784, 681] width 270 height 34
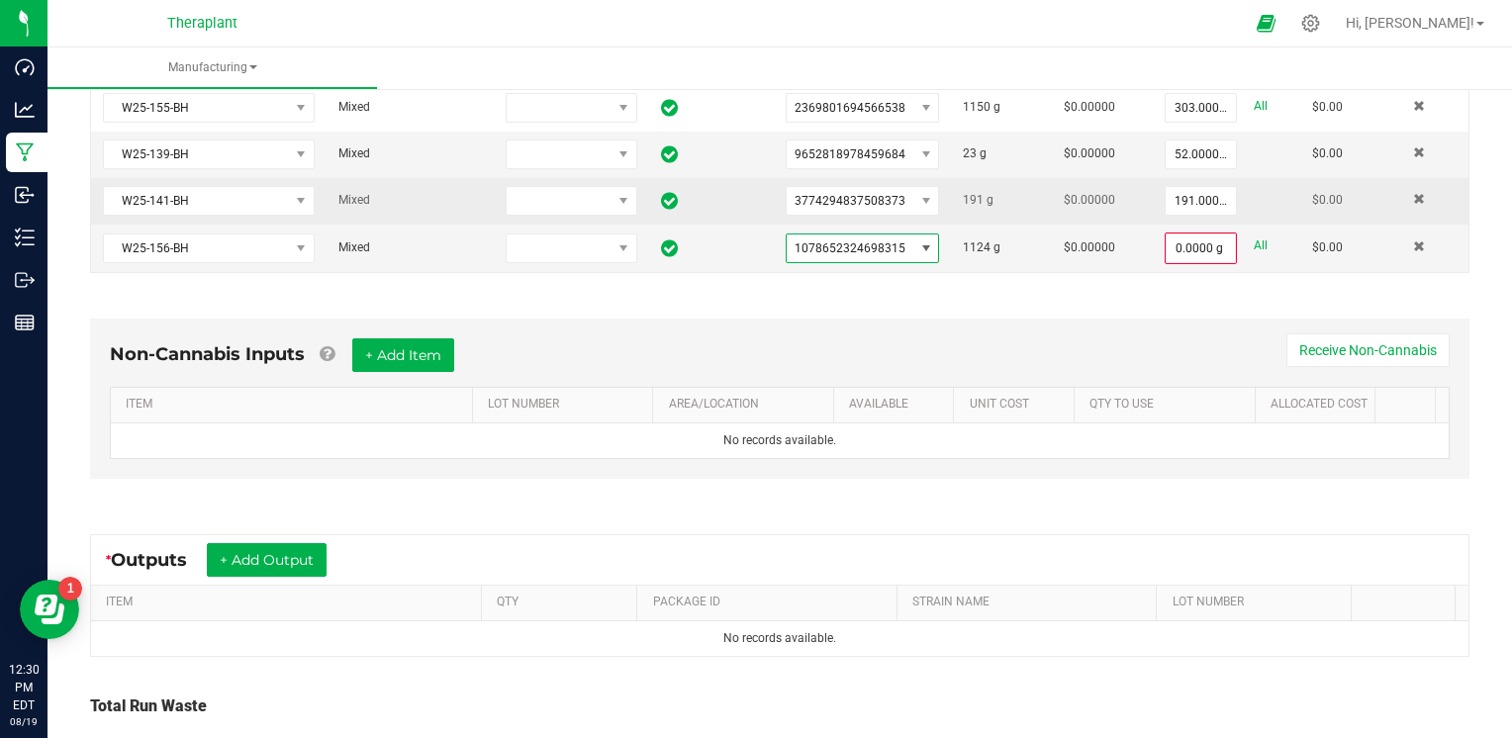
scroll to position [692, 0]
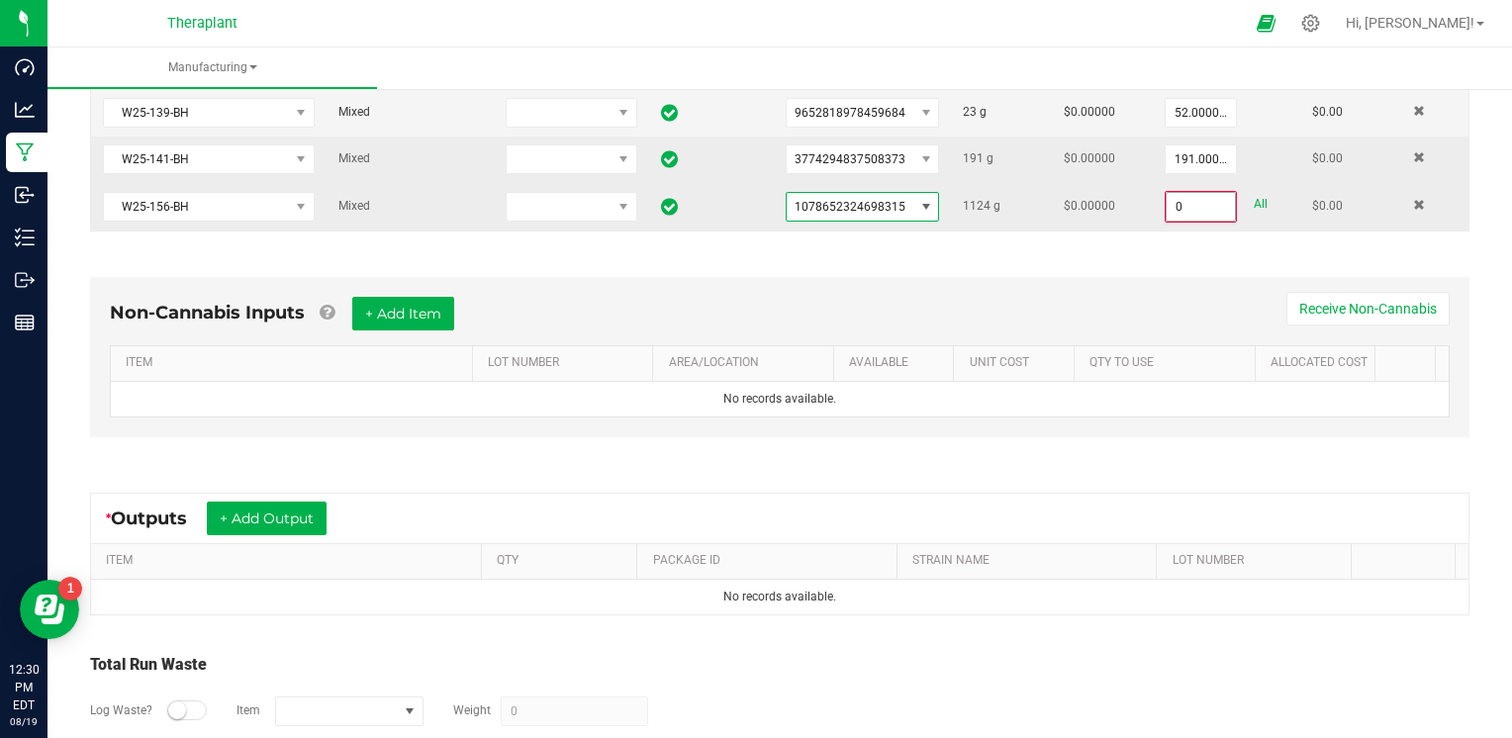
click at [1166, 193] on input "0" at bounding box center [1200, 207] width 68 height 28
click at [1176, 202] on input "0" at bounding box center [1200, 207] width 68 height 28
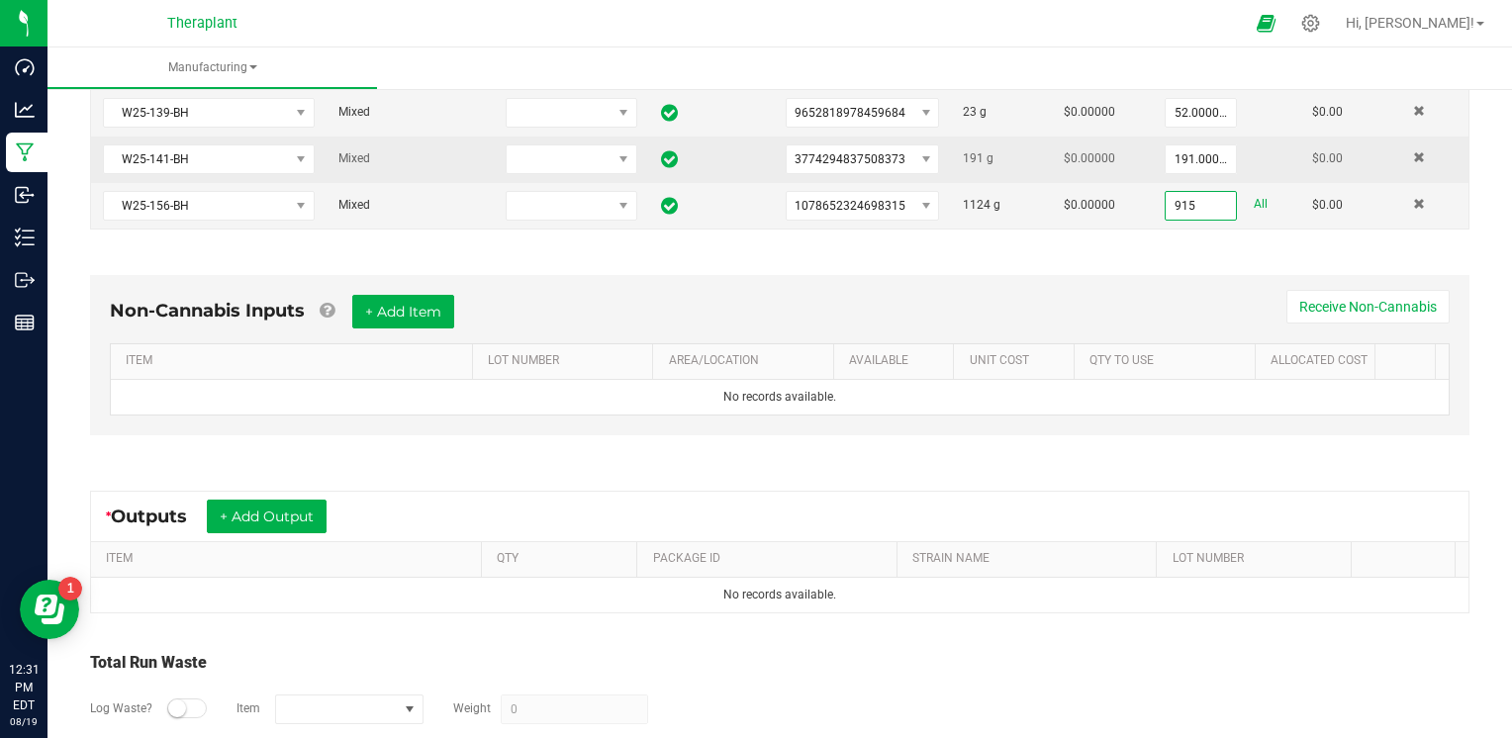
type input "915.0000 g"
click at [1199, 255] on div "Non-Cannabis Inputs + Add Item Receive Non-Cannabis ITEM LOT NUMBER AREA/LOCATI…" at bounding box center [779, 360] width 1415 height 226
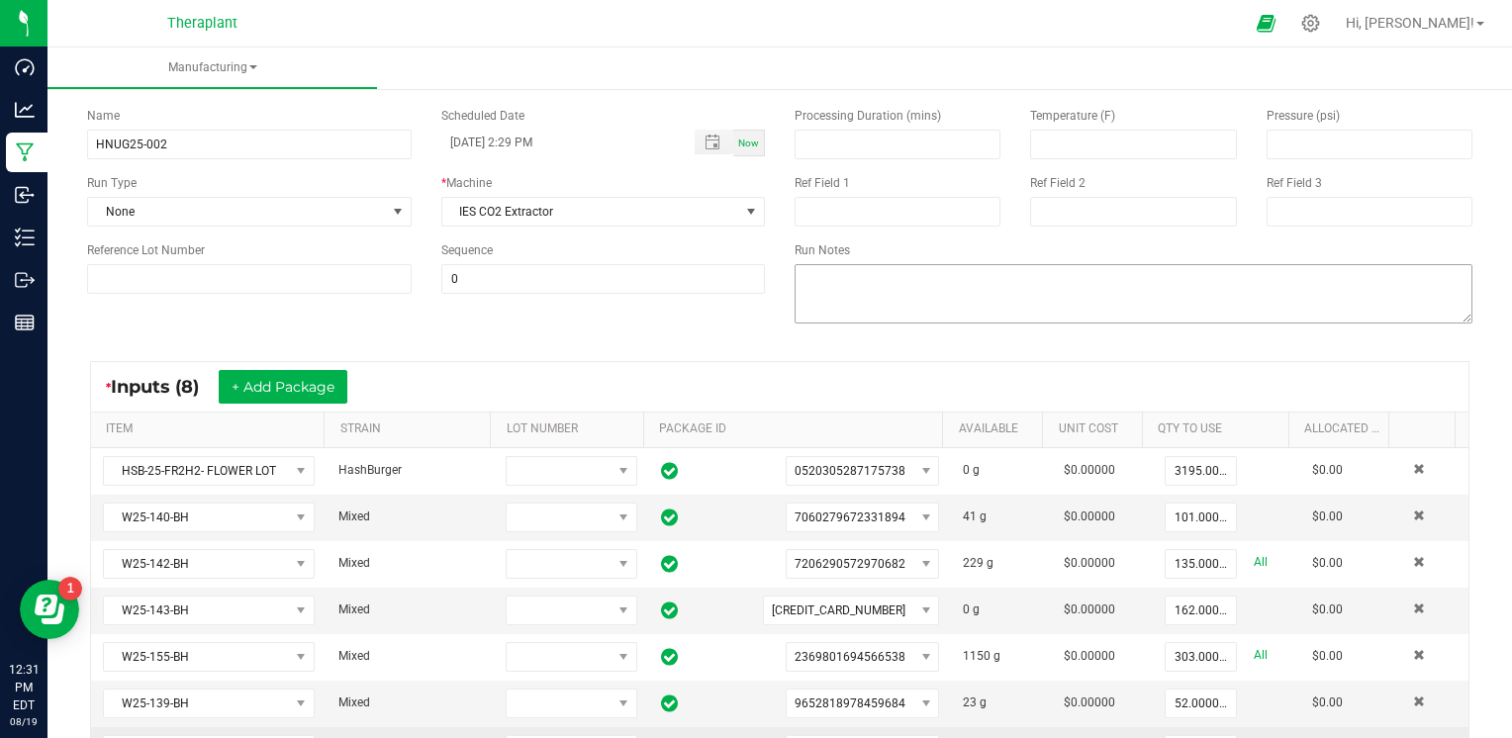
scroll to position [0, 0]
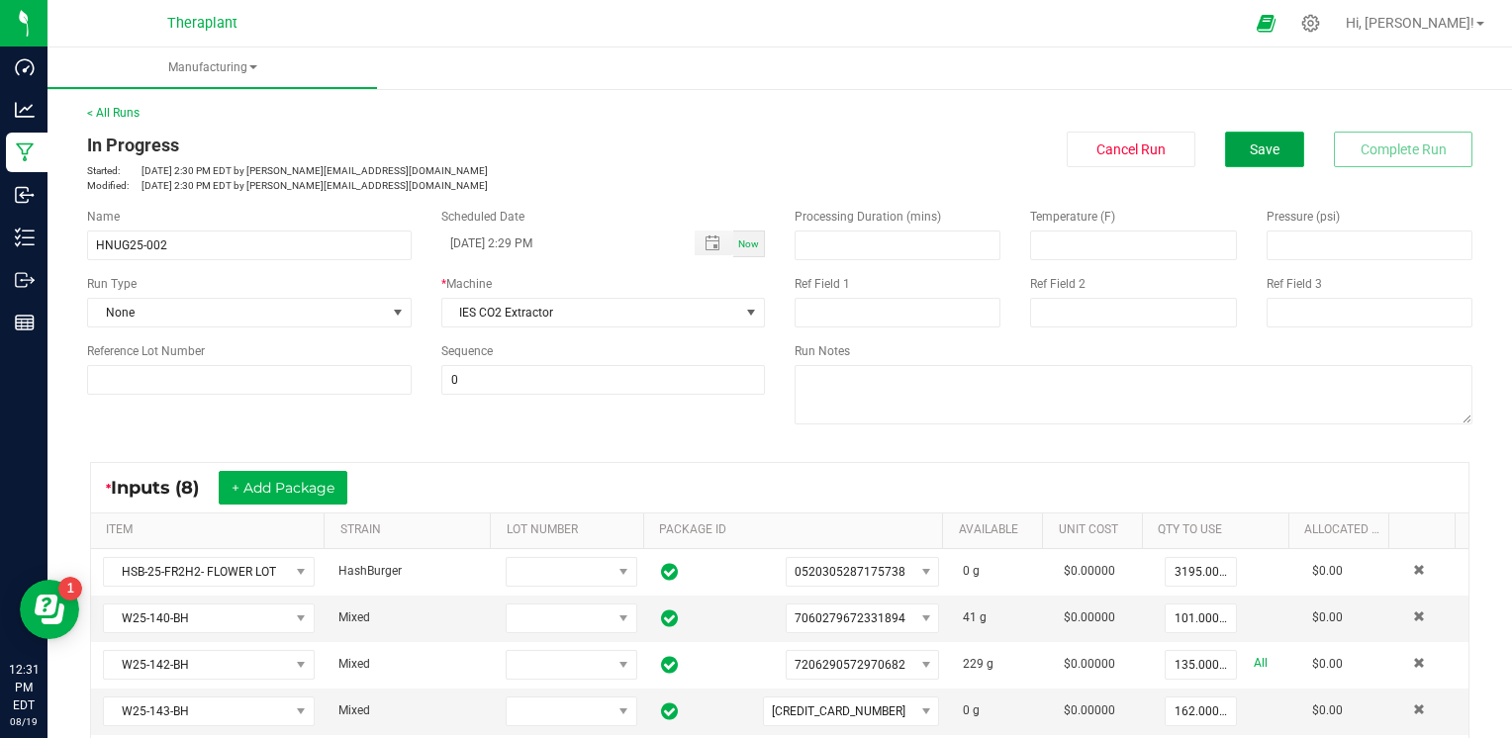
click at [1281, 151] on button "Save" at bounding box center [1264, 150] width 79 height 36
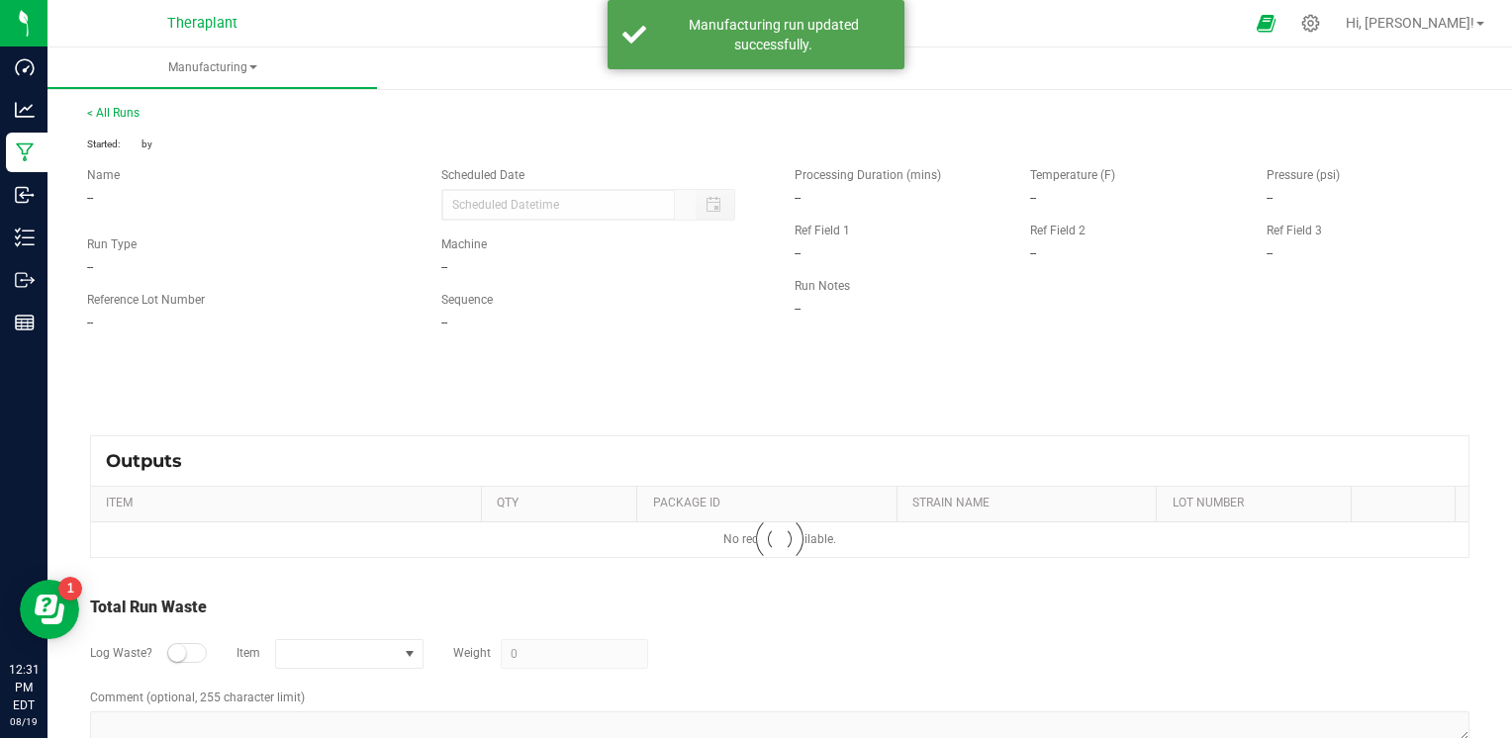
type input "[DATE] 2:29 PM"
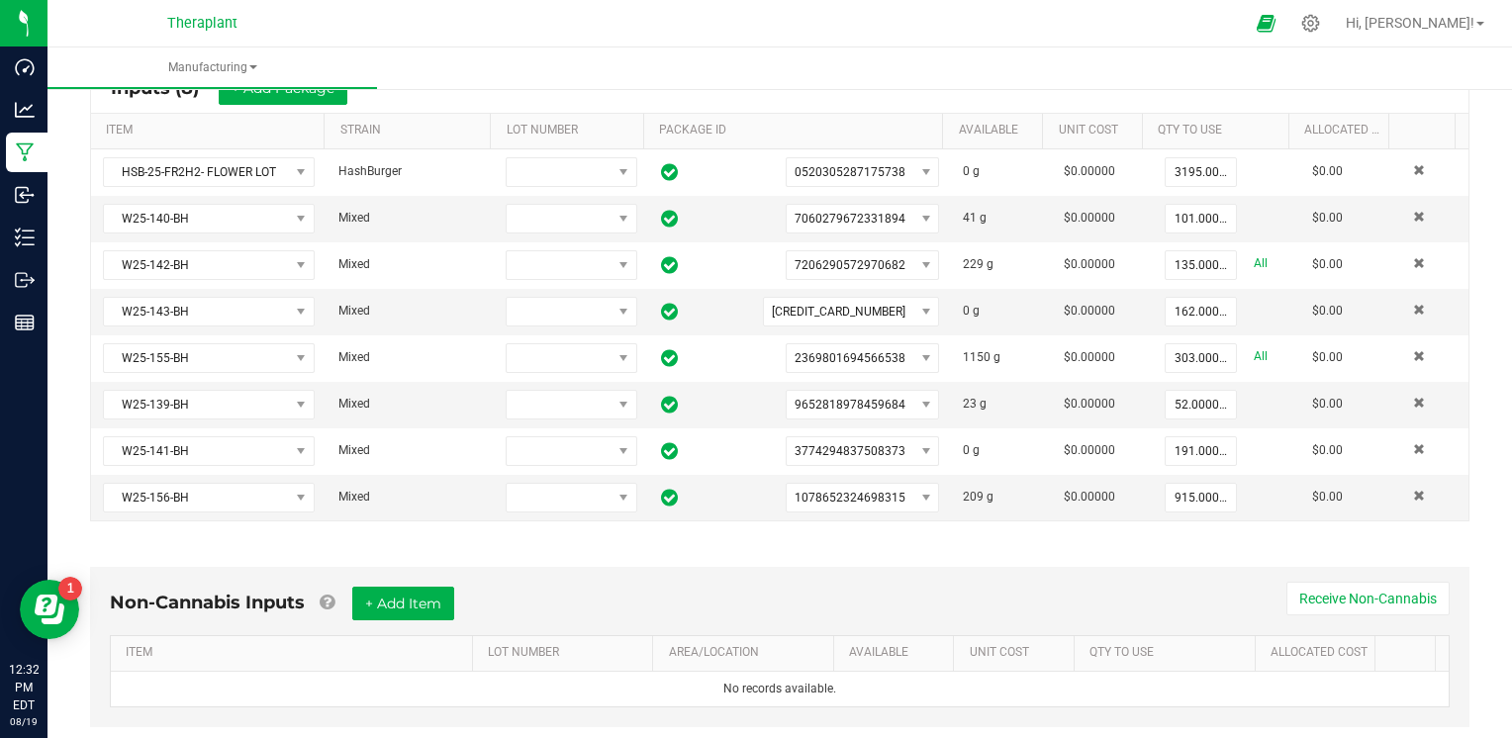
scroll to position [396, 0]
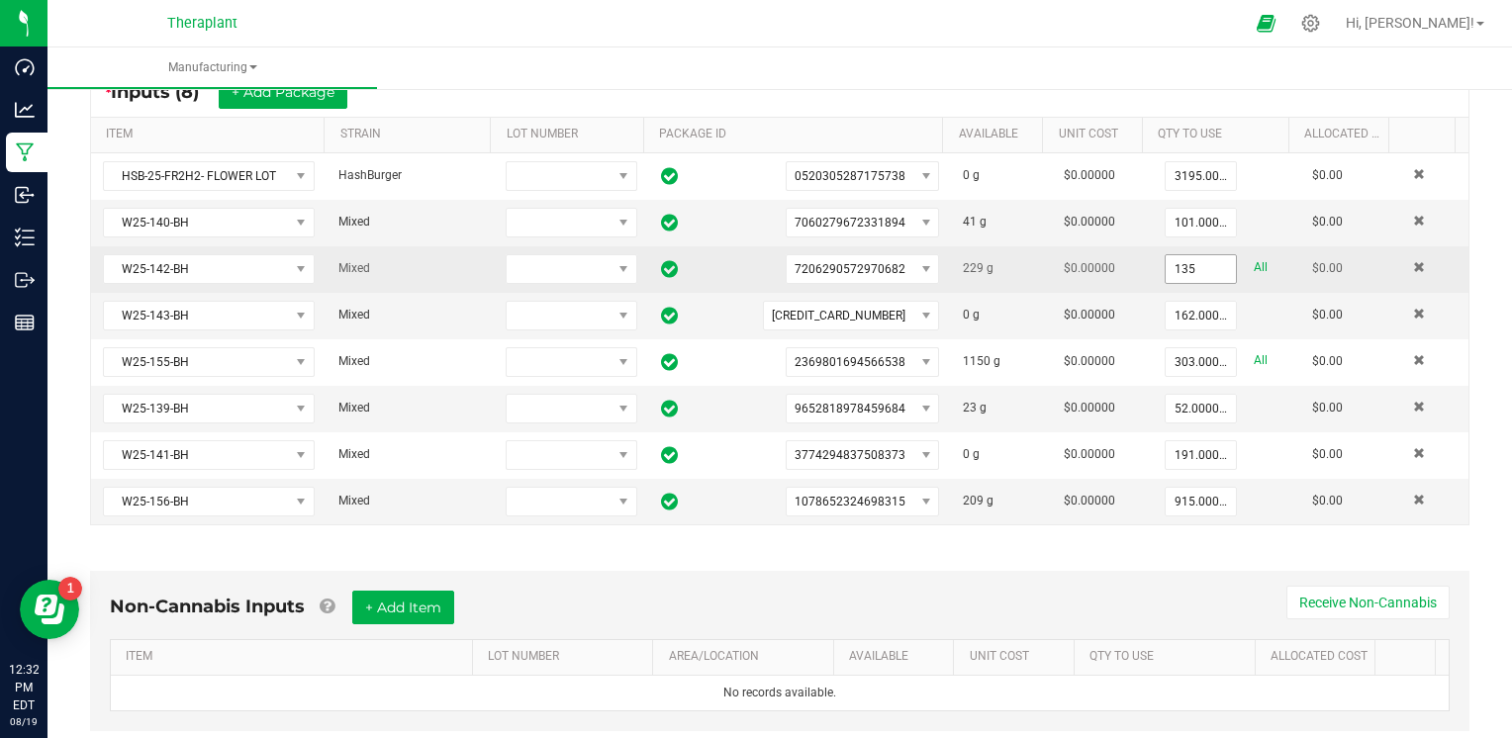
click at [1183, 268] on input "135" at bounding box center [1200, 269] width 70 height 28
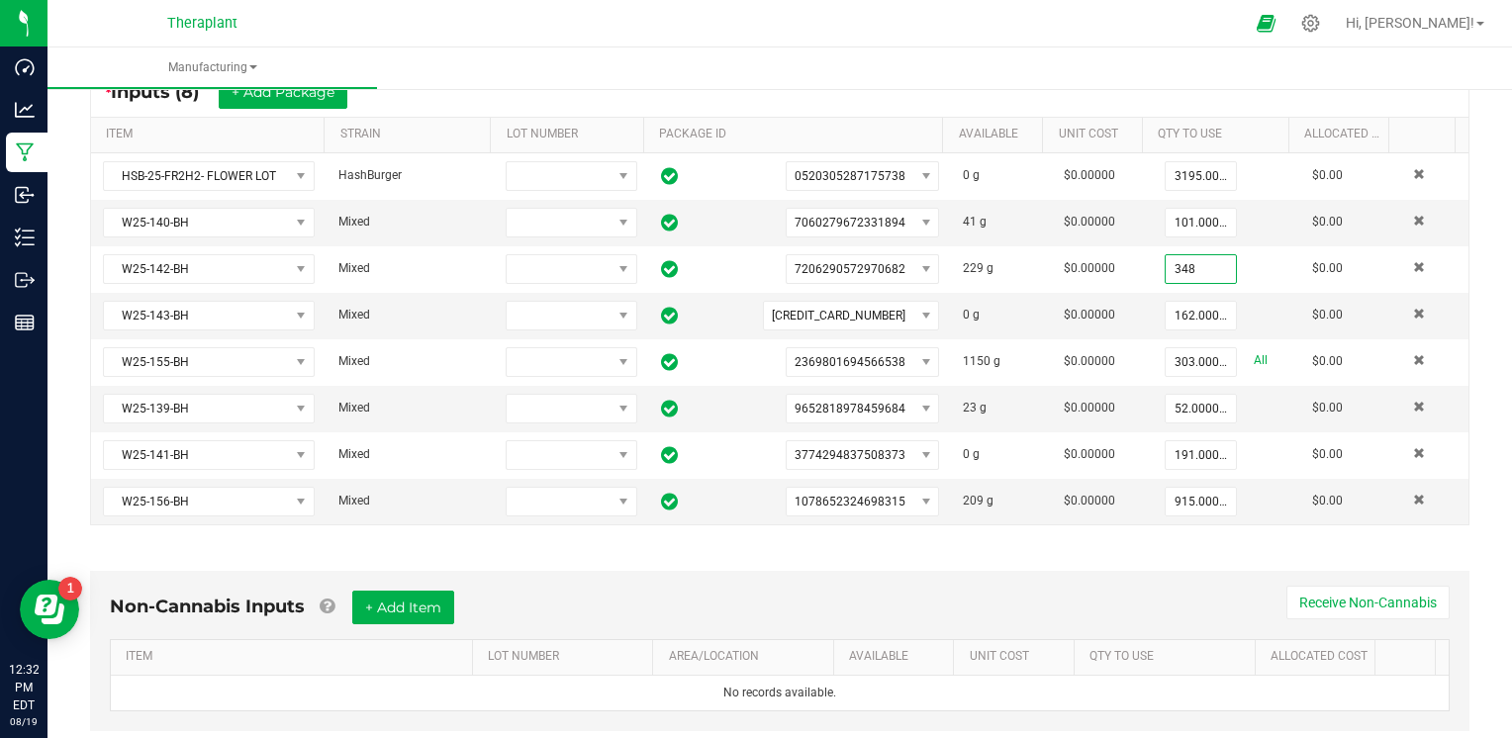
type input "348.0000 g"
click at [1040, 543] on div "Non-Cannabis Inputs + Add Item Receive Non-Cannabis ITEM LOT NUMBER AREA/LOCATI…" at bounding box center [779, 656] width 1415 height 226
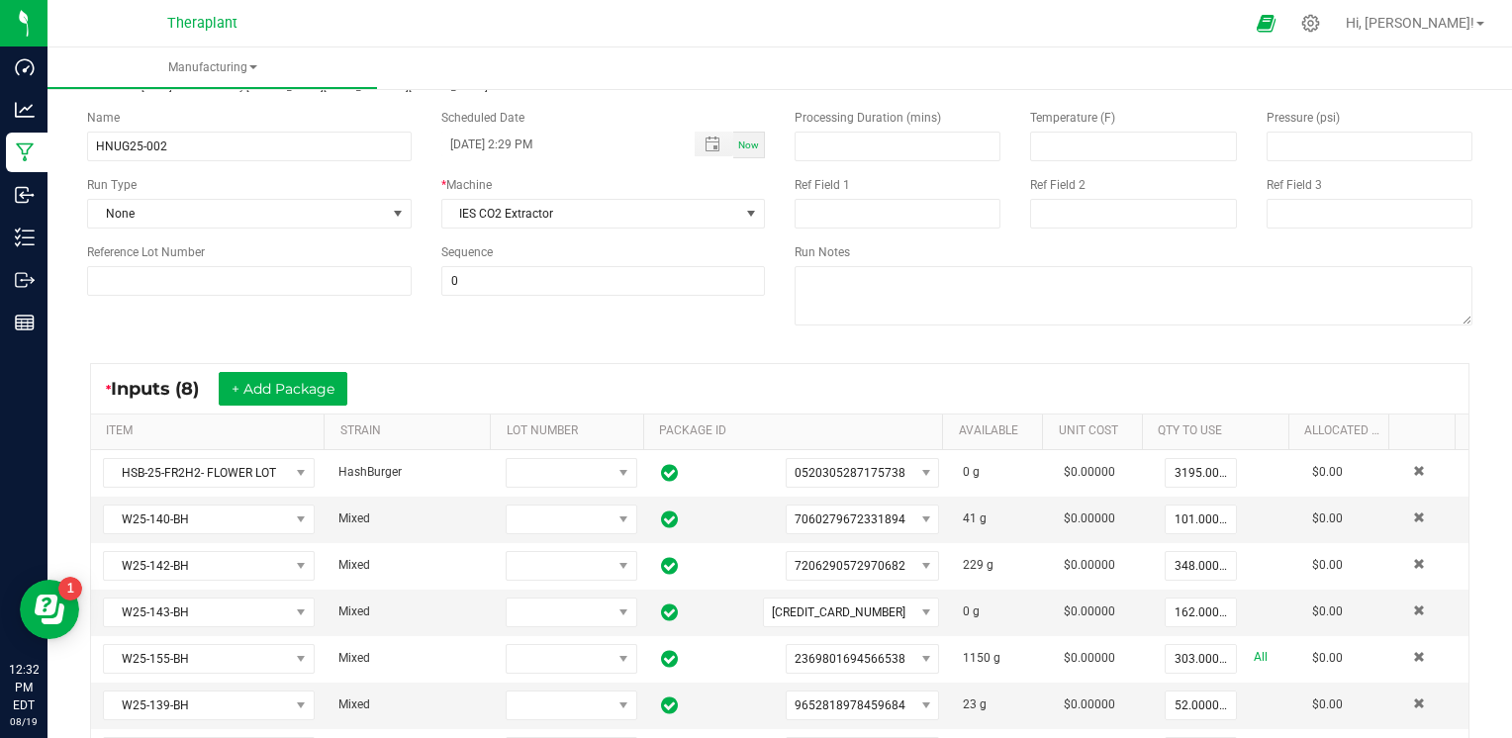
scroll to position [0, 0]
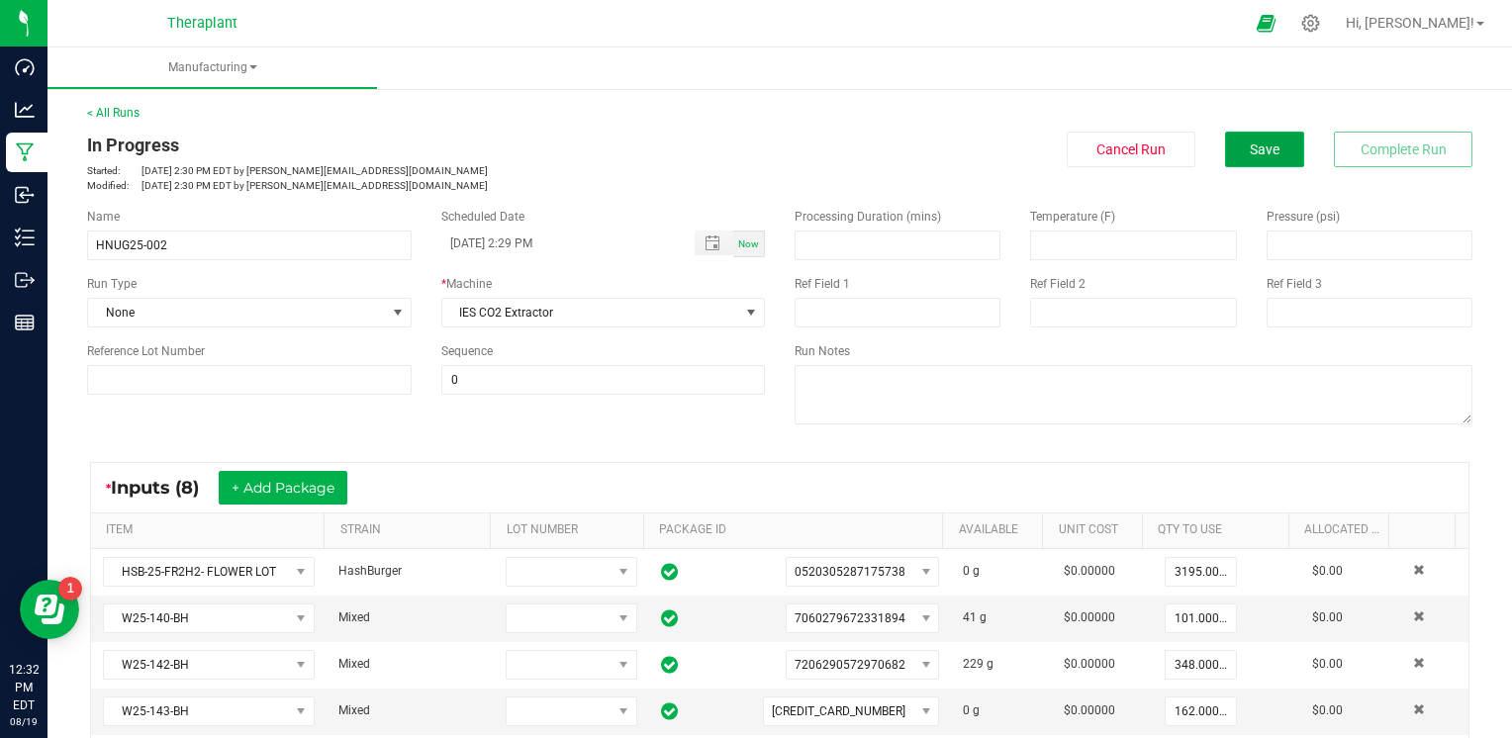
click at [1268, 142] on button "Save" at bounding box center [1264, 150] width 79 height 36
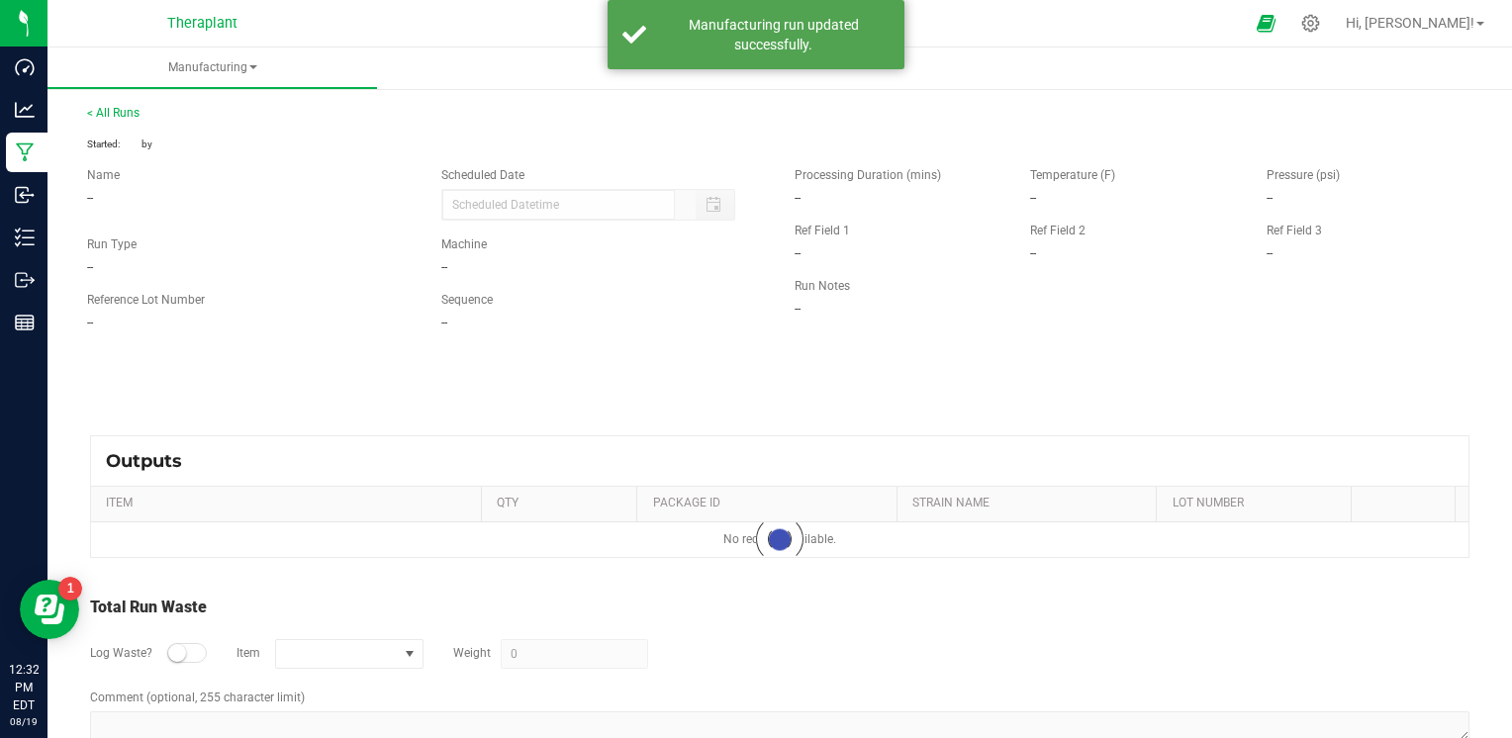
type input "[DATE] 2:29 PM"
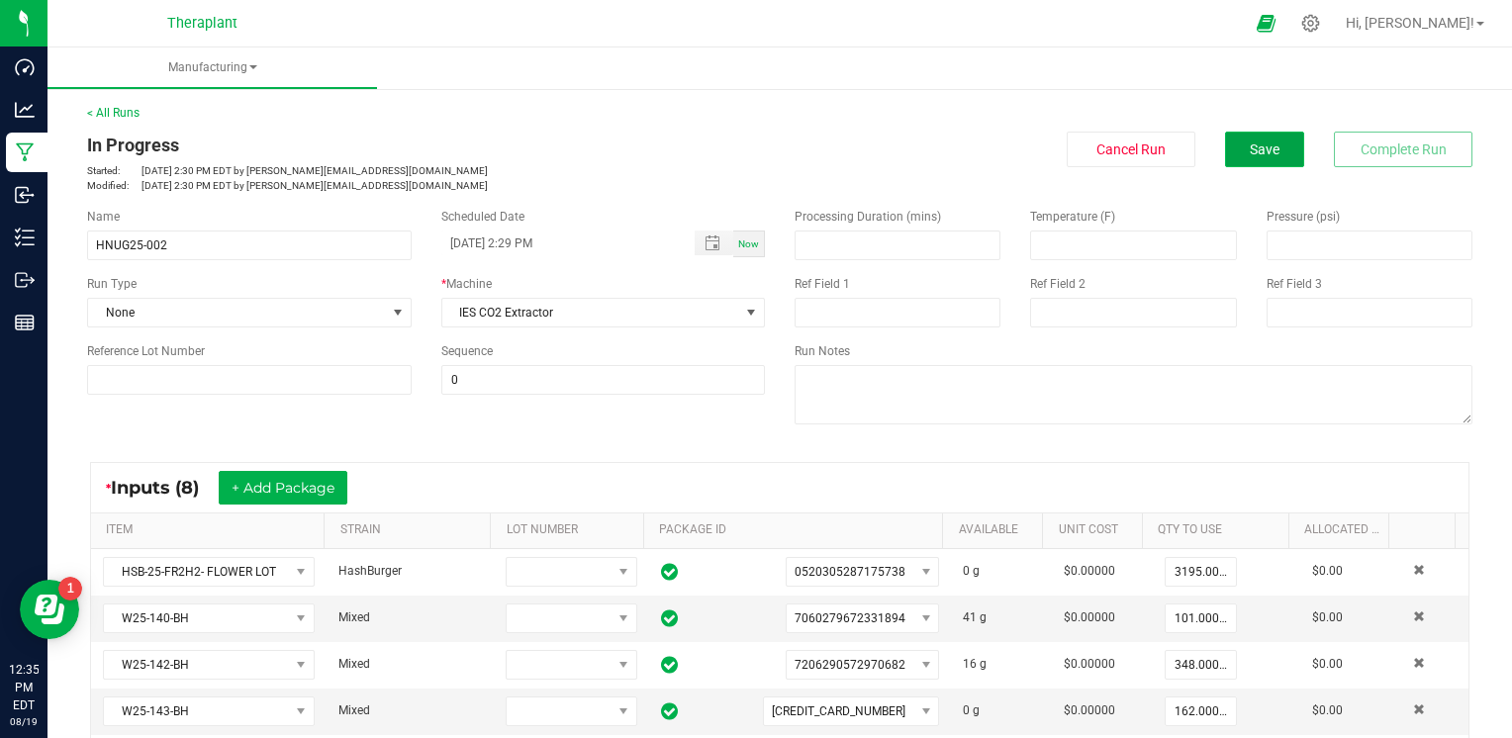
click at [1274, 151] on button "Save" at bounding box center [1264, 150] width 79 height 36
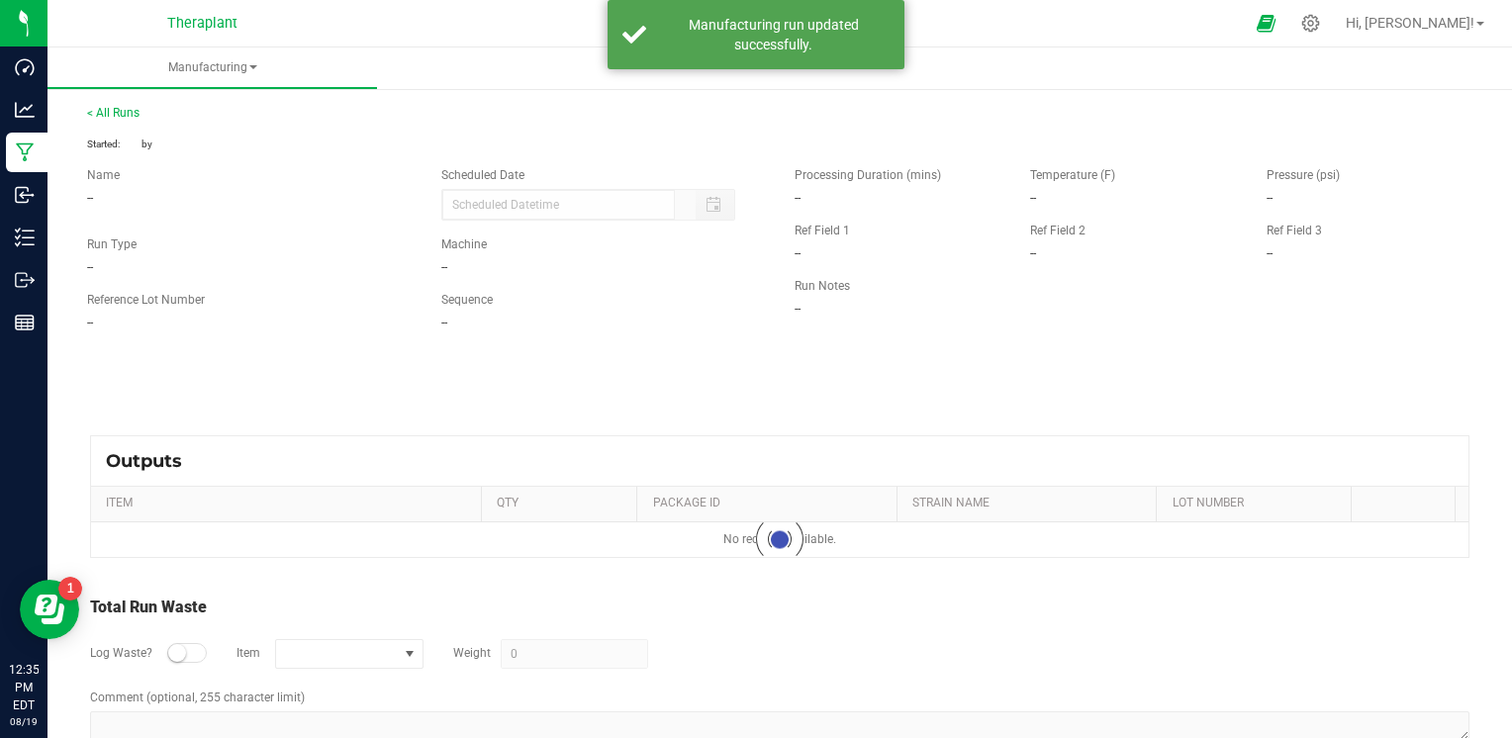
type input "[DATE] 2:29 PM"
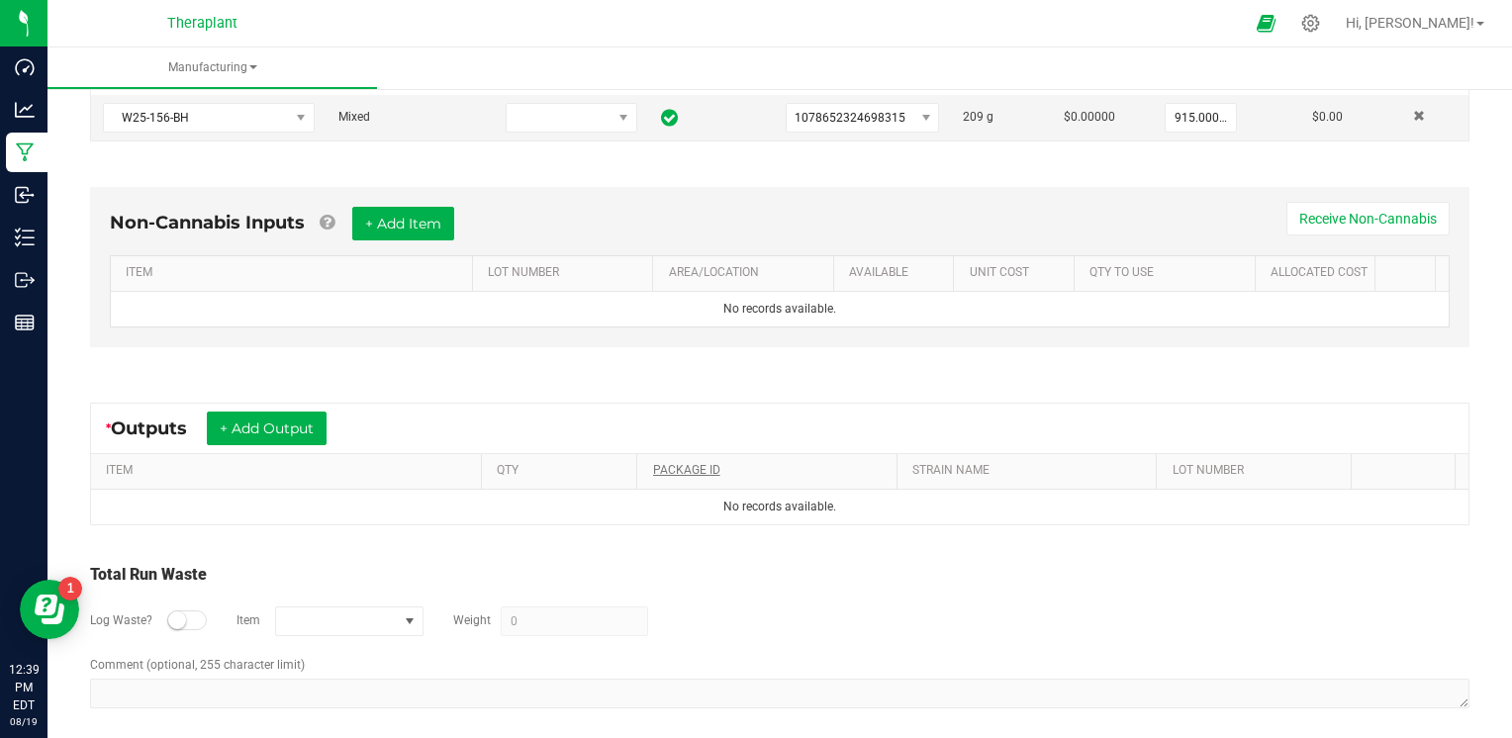
scroll to position [784, 0]
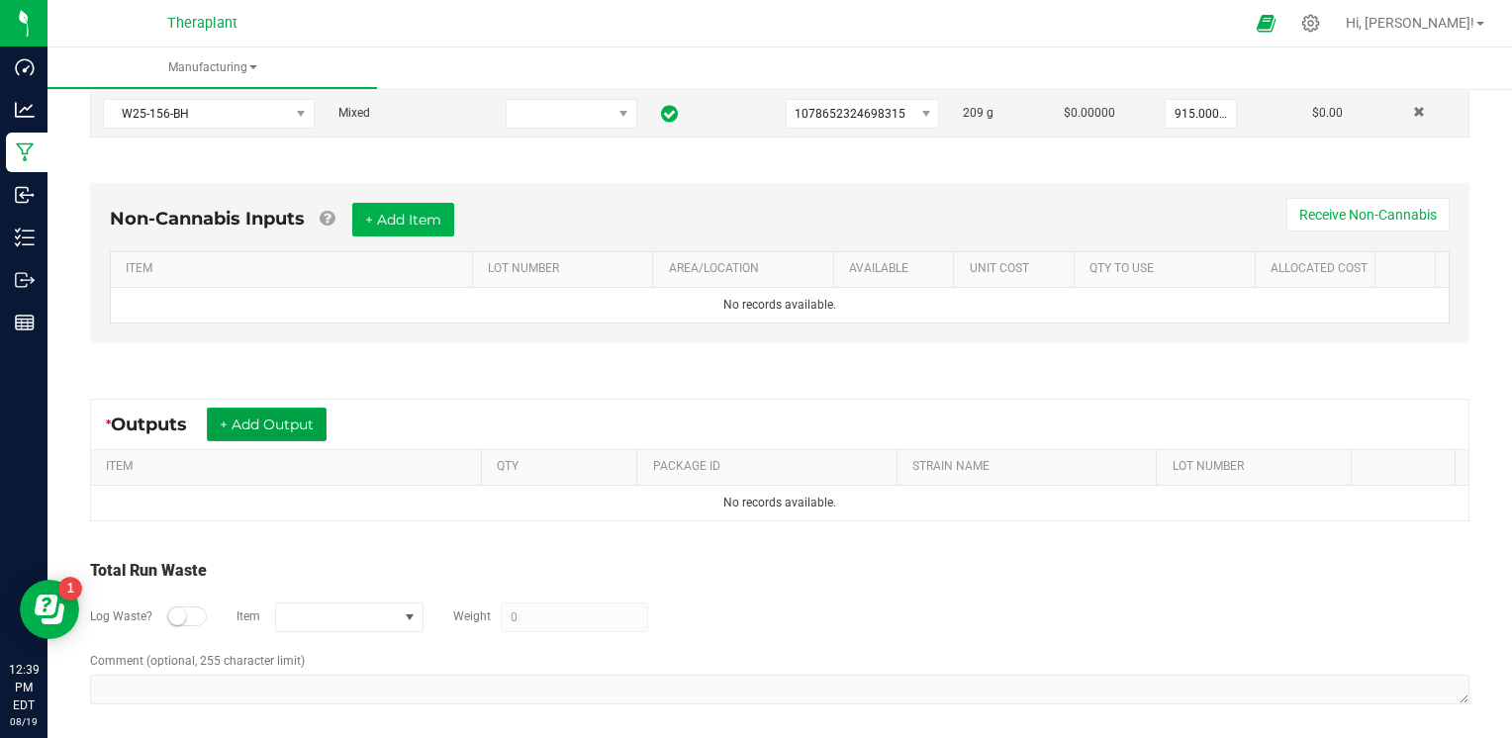
click at [324, 414] on button "+ Add Output" at bounding box center [267, 425] width 120 height 34
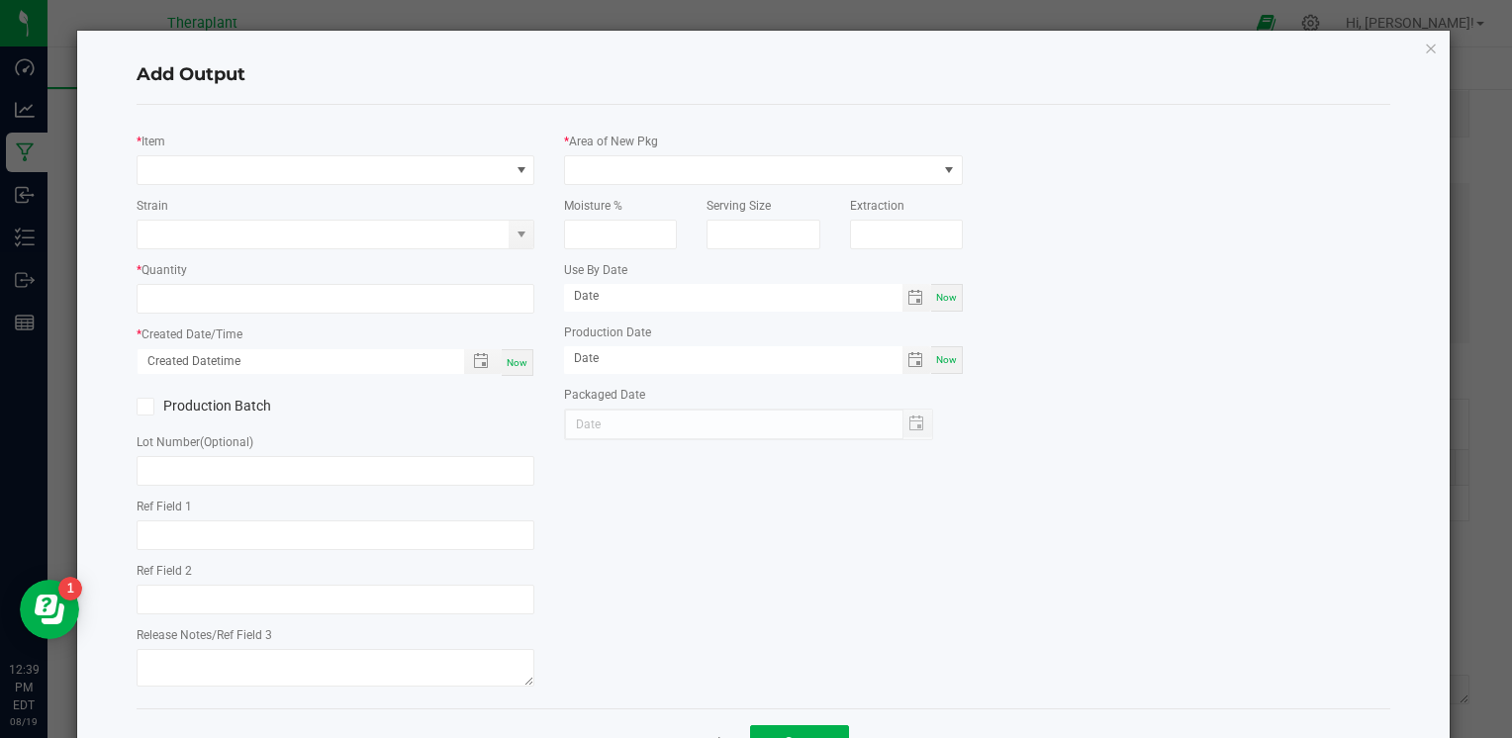
type input "AH"
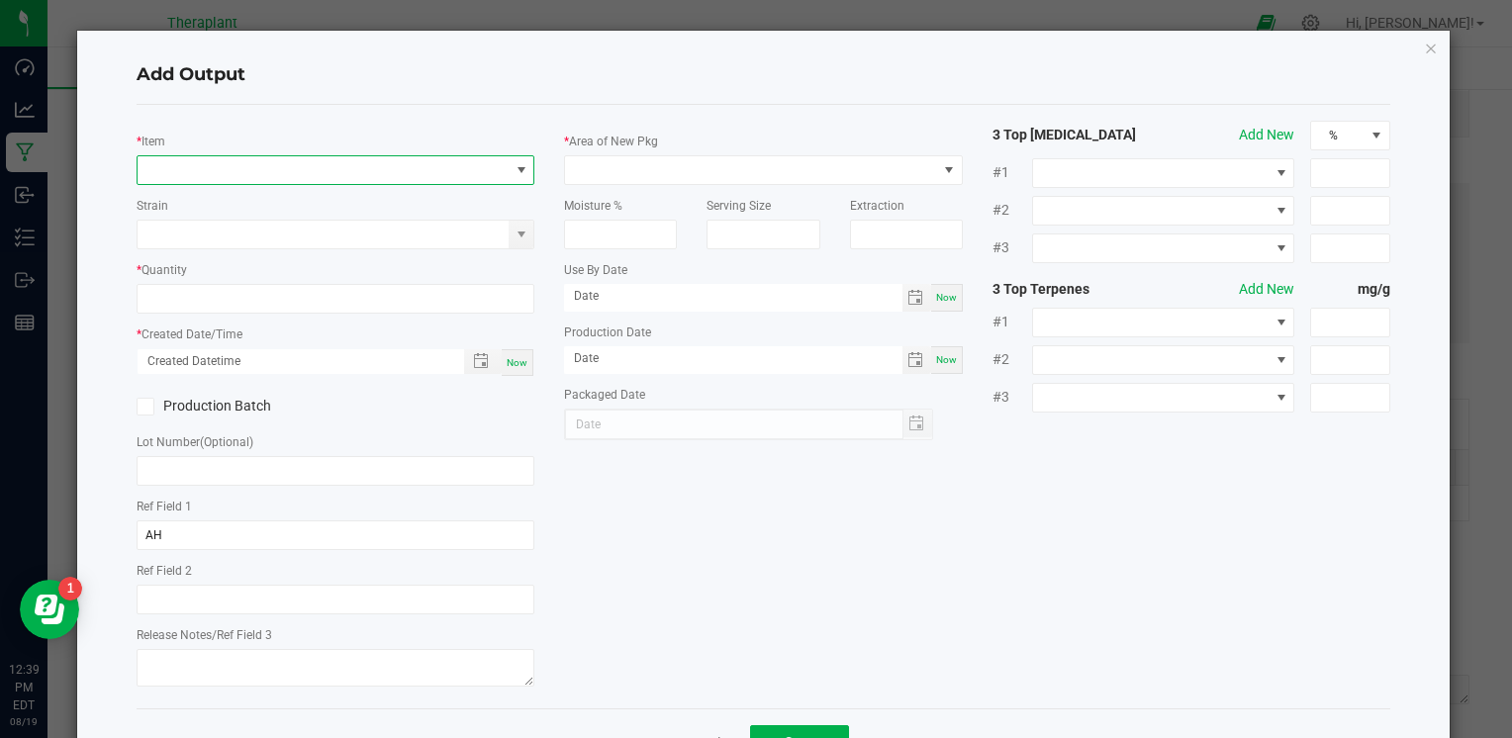
click at [508, 167] on span "NO DATA FOUND" at bounding box center [520, 170] width 25 height 28
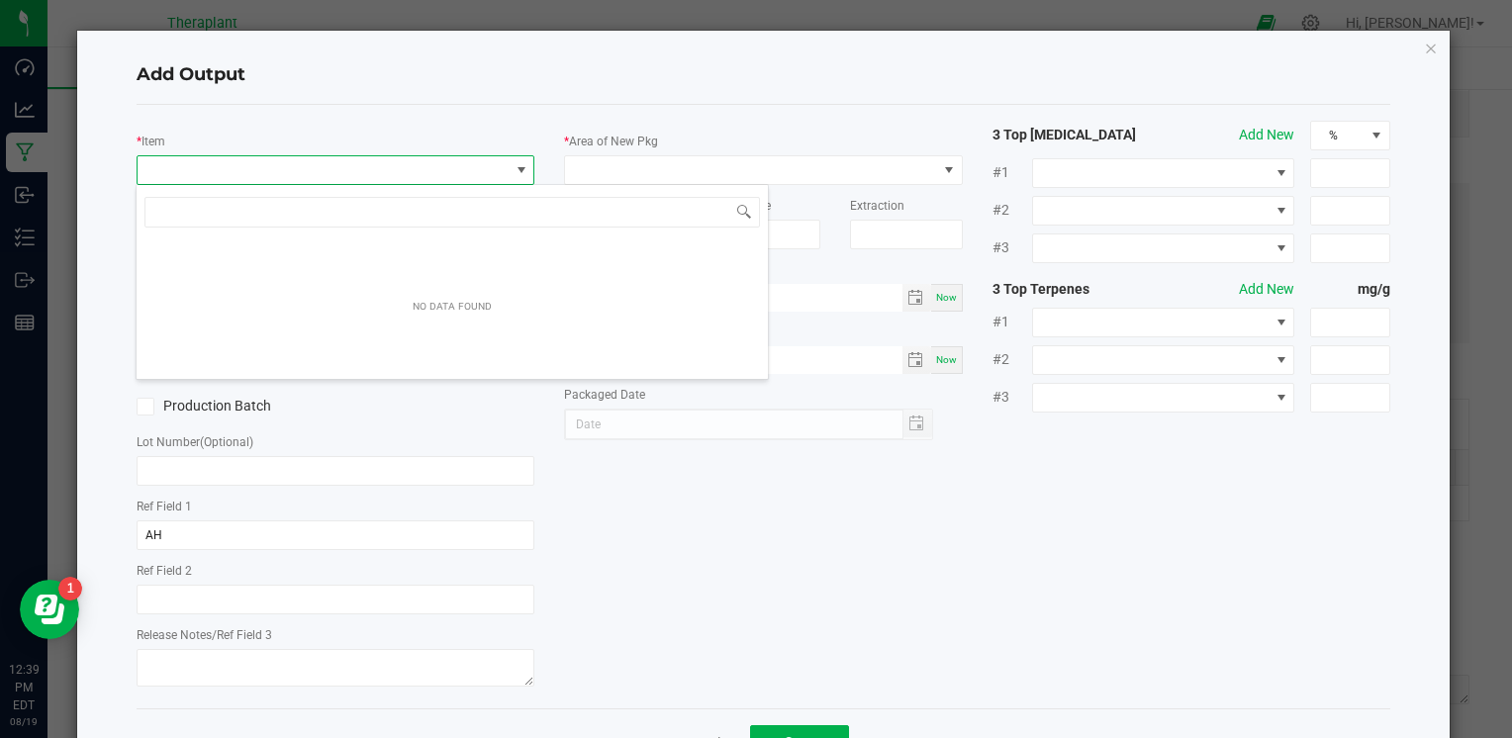
scroll to position [29, 394]
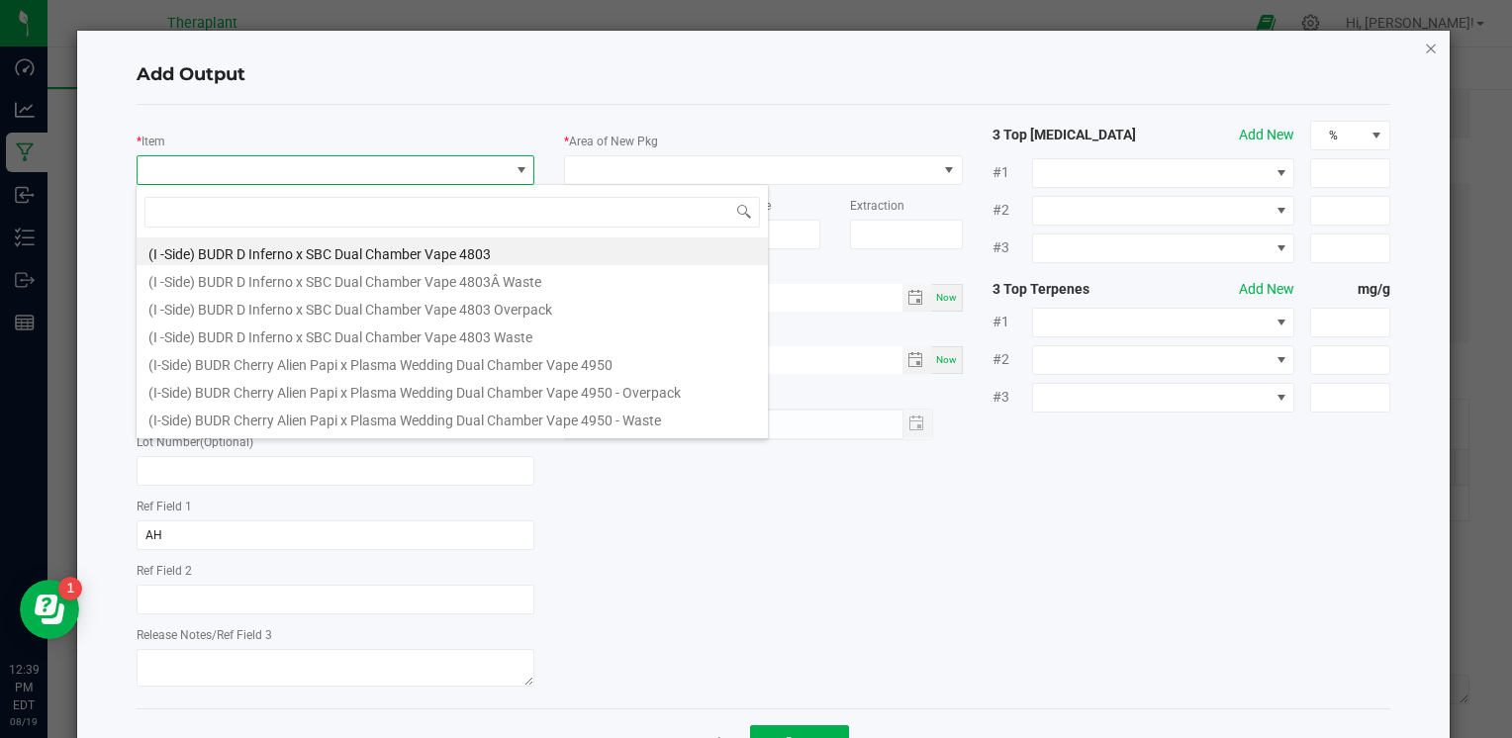
click at [1424, 43] on icon "button" at bounding box center [1431, 48] width 14 height 24
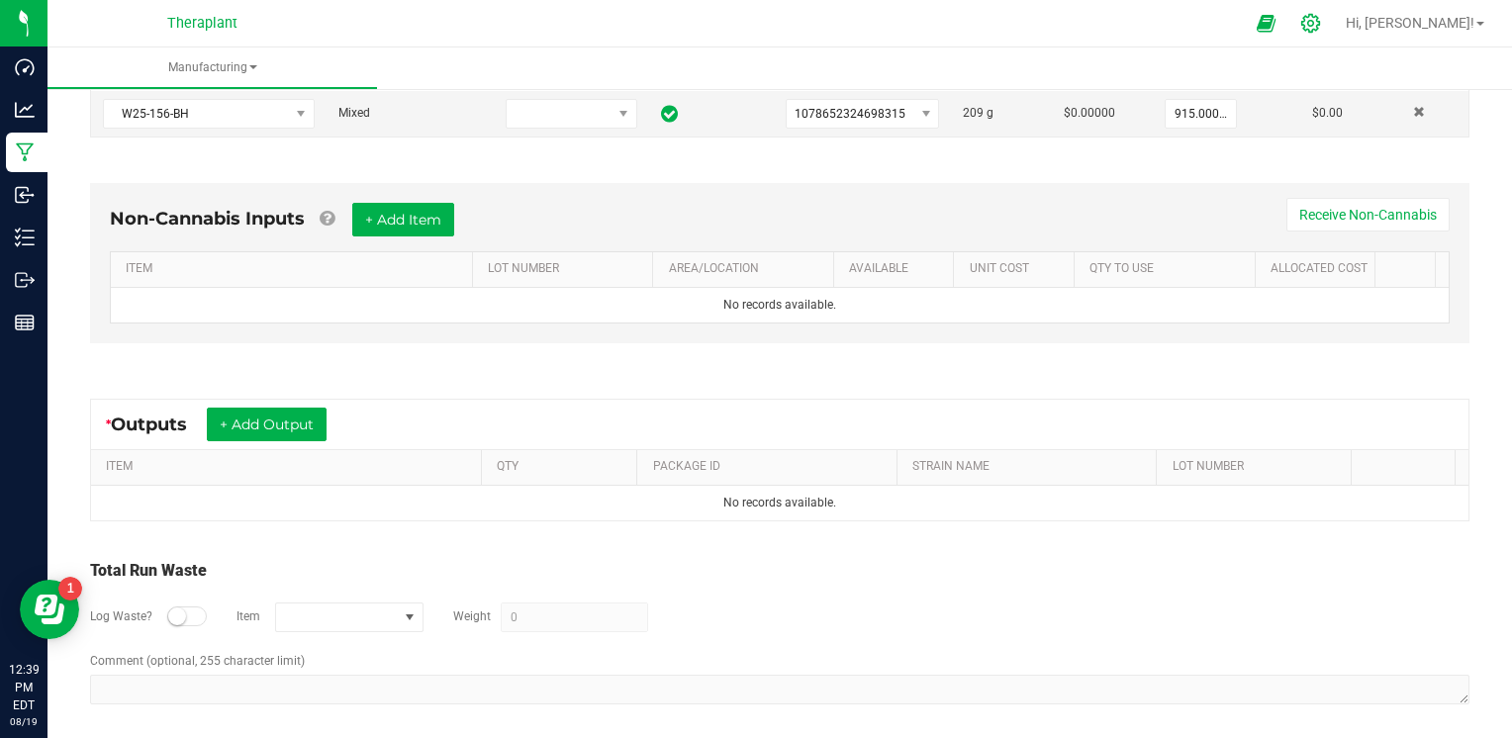
click at [1321, 30] on icon at bounding box center [1310, 23] width 21 height 21
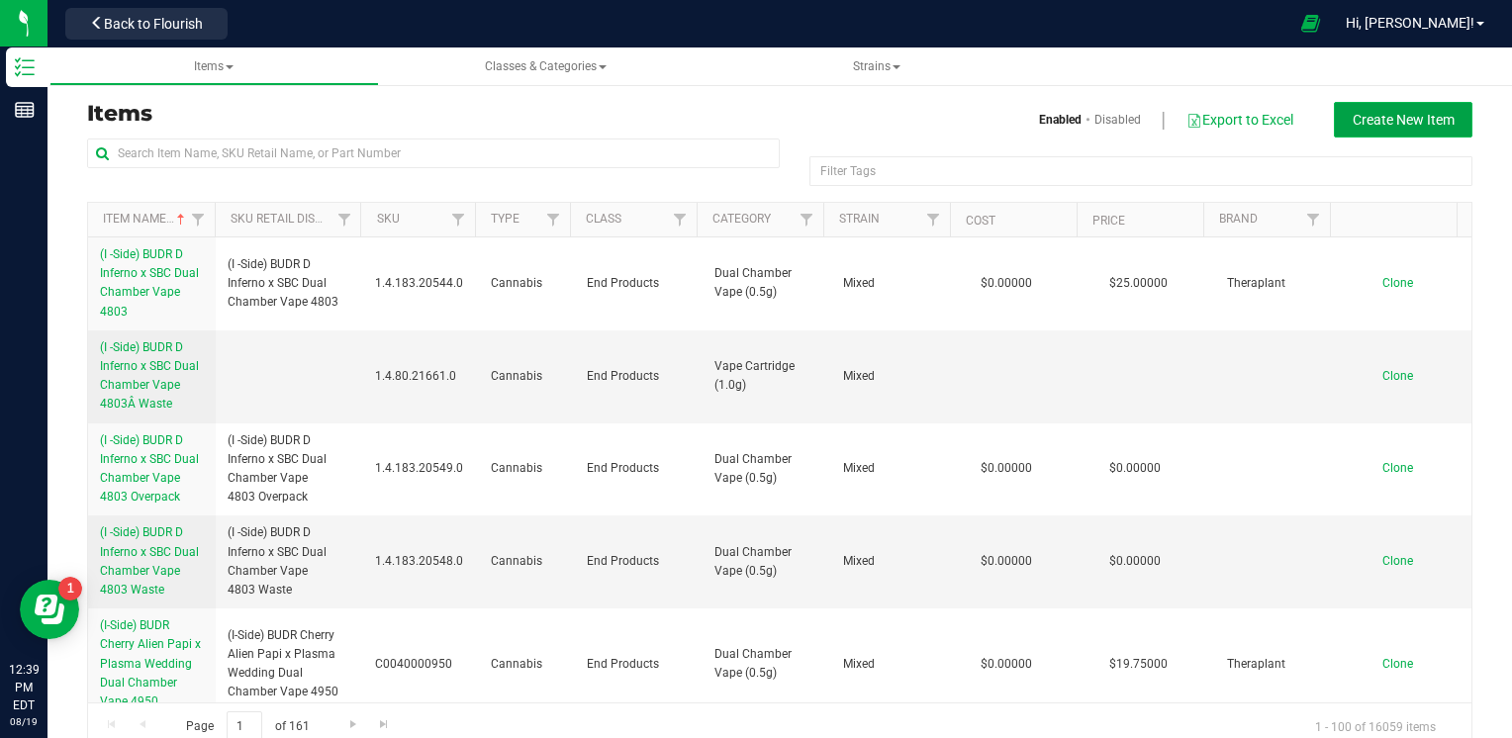
click at [1447, 112] on button "Create New Item" at bounding box center [1403, 120] width 138 height 36
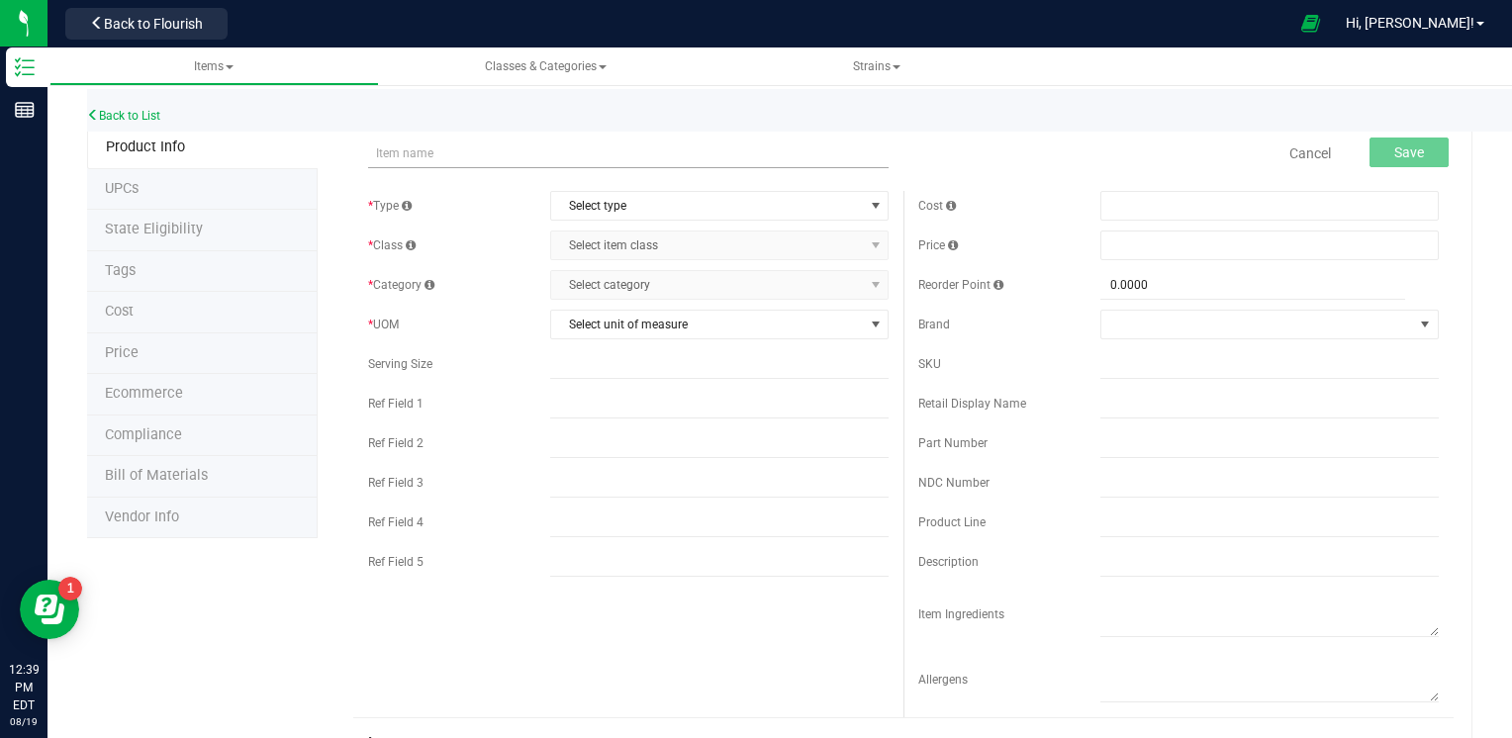
click at [503, 163] on input "text" at bounding box center [628, 153] width 520 height 30
type input "HNUG-25-002"
click at [760, 200] on span "Select type" at bounding box center [707, 206] width 312 height 28
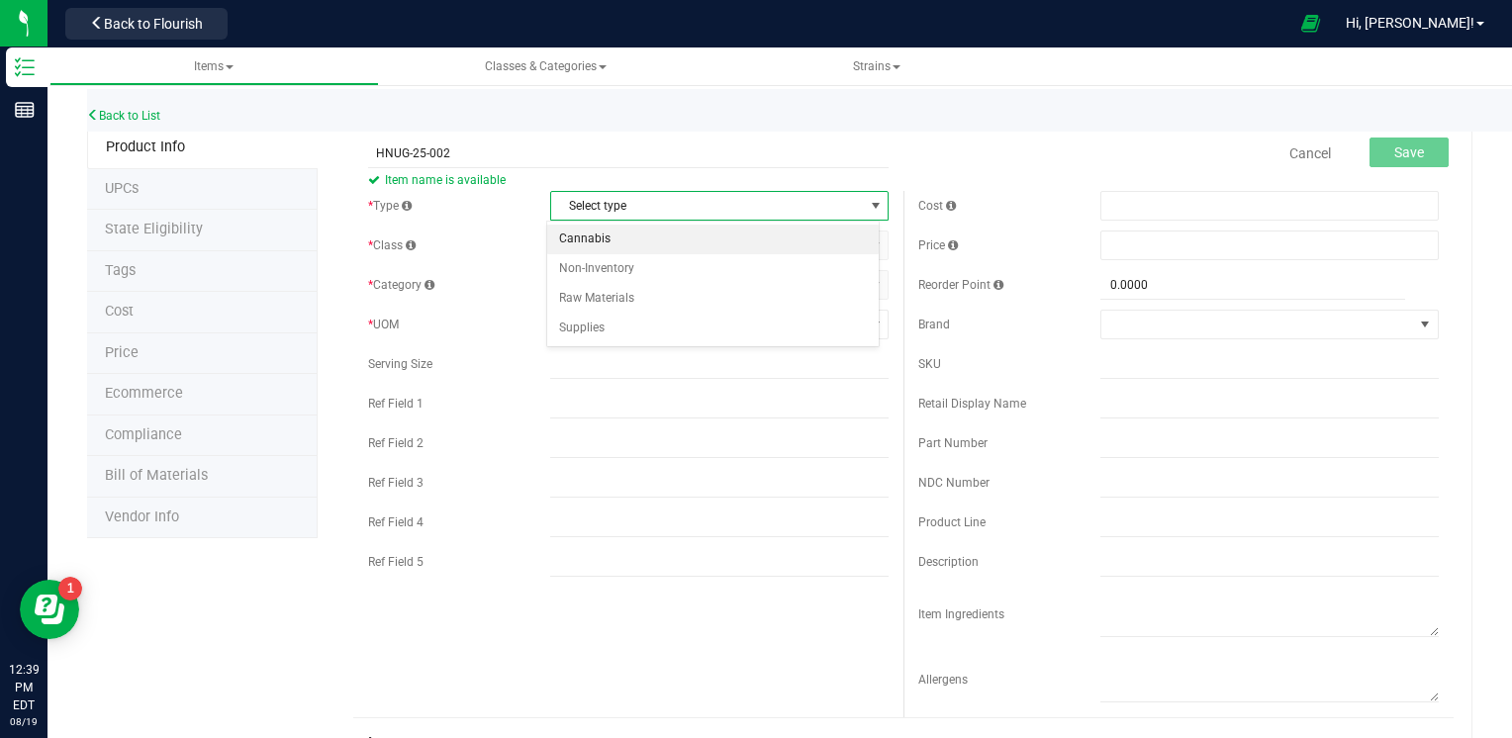
click at [646, 233] on li "Cannabis" at bounding box center [713, 240] width 332 height 30
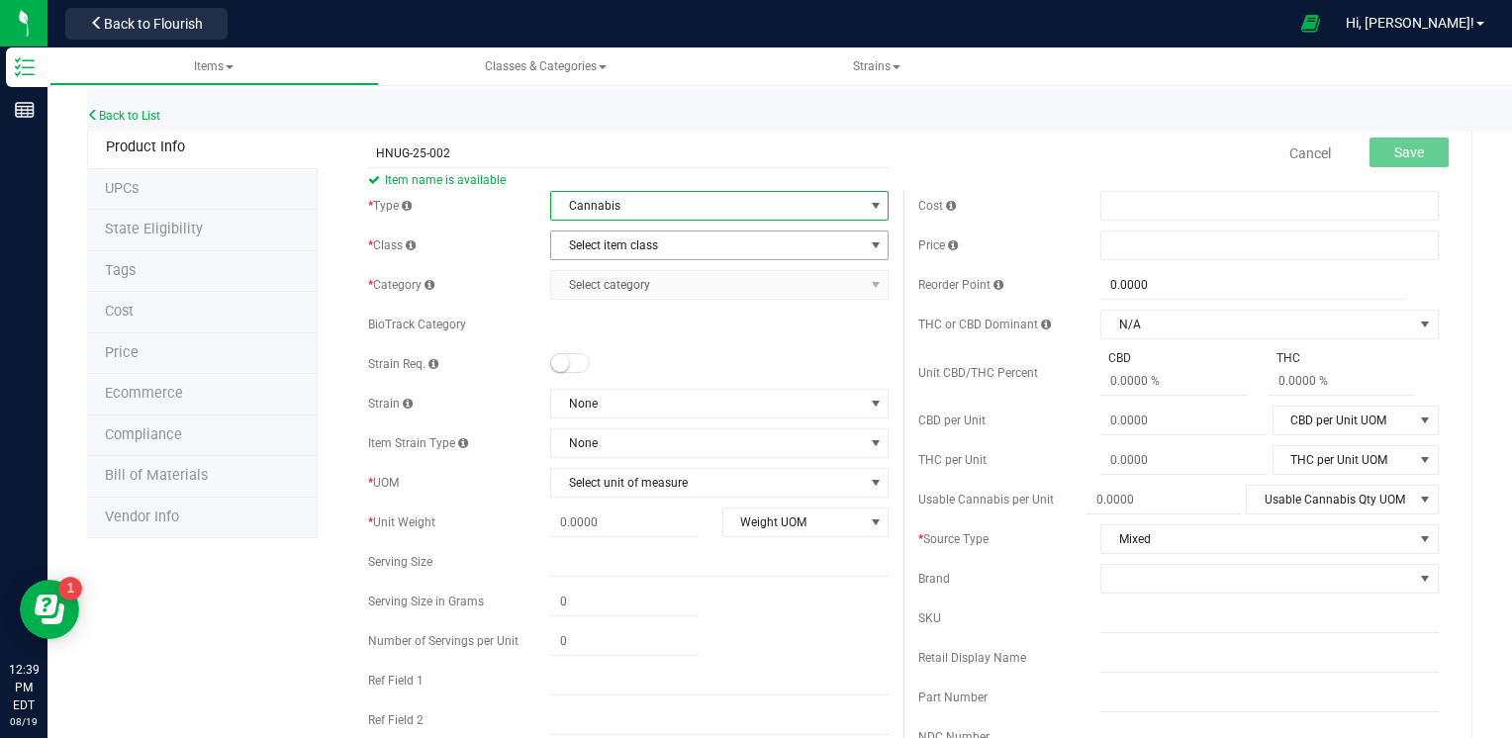
click at [779, 250] on span "Select item class" at bounding box center [707, 245] width 312 height 28
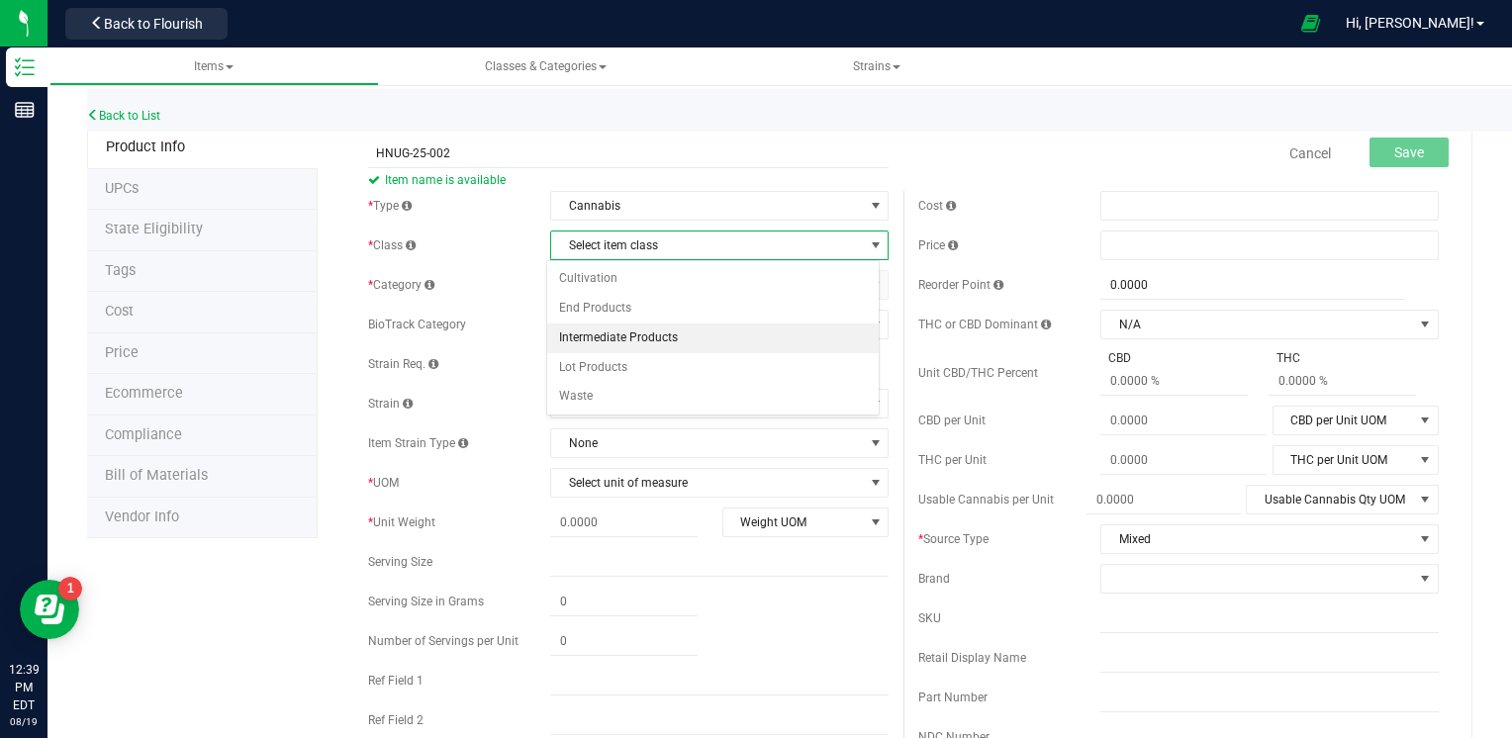
click at [707, 334] on li "Intermediate Products" at bounding box center [713, 338] width 332 height 30
click at [750, 275] on span "Select category" at bounding box center [707, 285] width 312 height 28
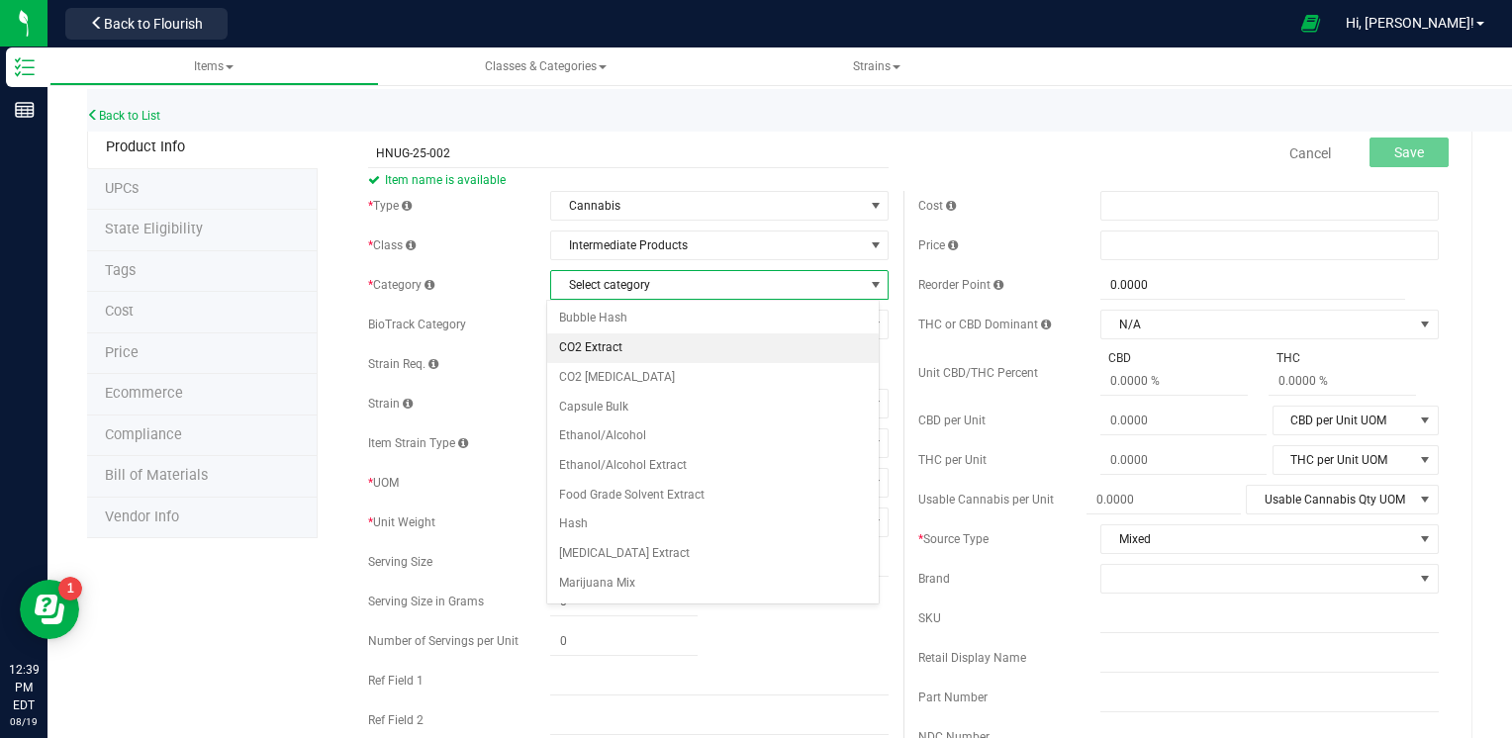
click at [671, 336] on li "CO2 Extract" at bounding box center [713, 348] width 332 height 30
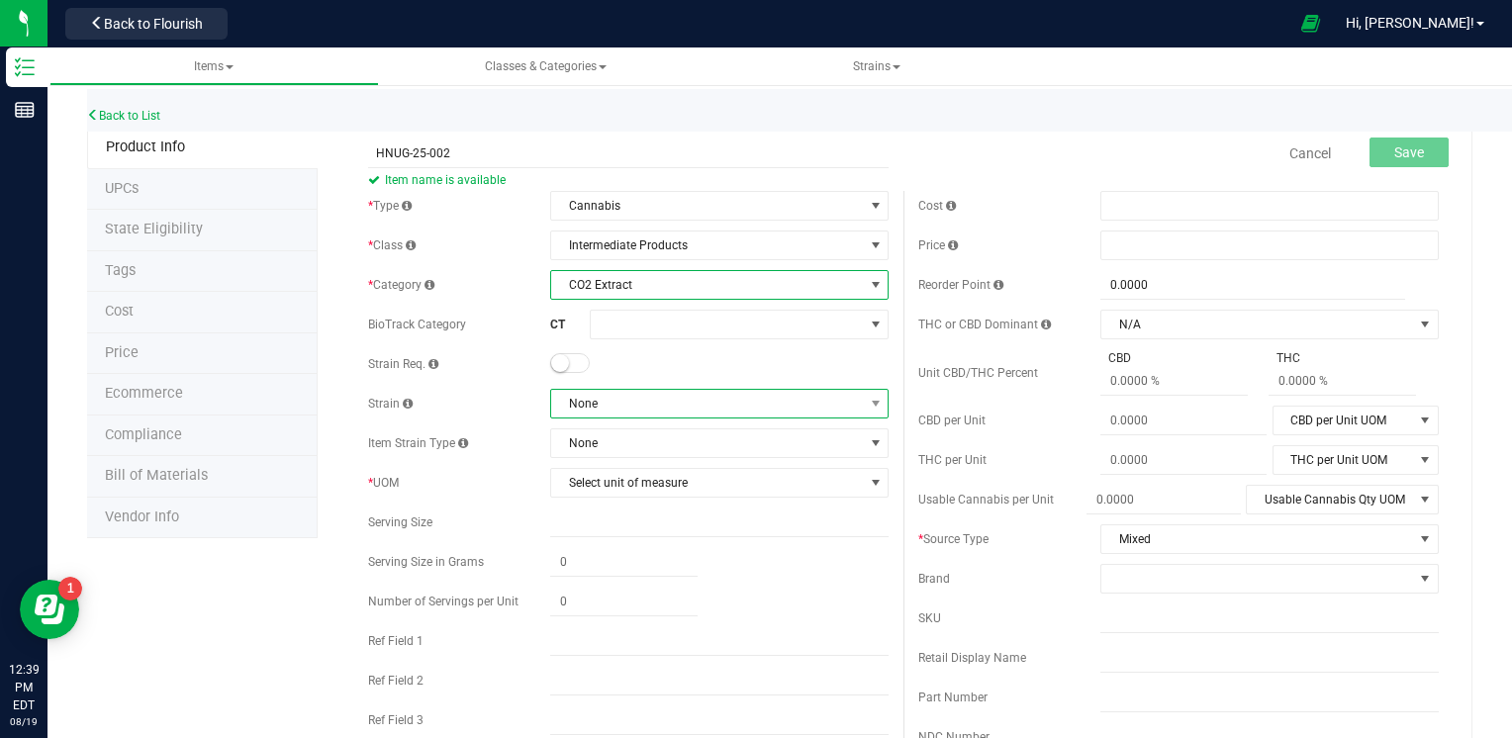
click at [669, 393] on span "None" at bounding box center [707, 404] width 312 height 28
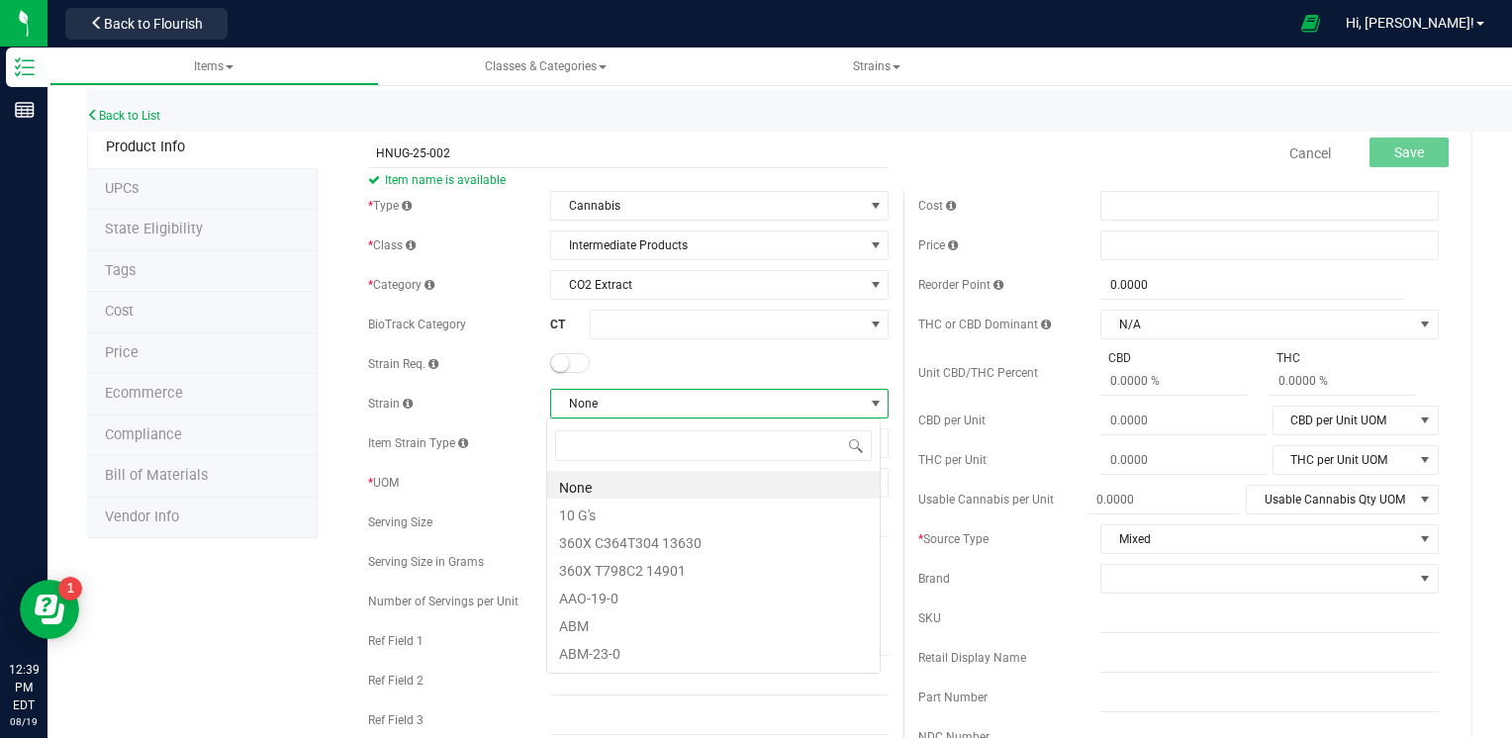
scroll to position [29, 333]
type input "MIXED"
click at [632, 485] on li "Mixed" at bounding box center [713, 485] width 332 height 28
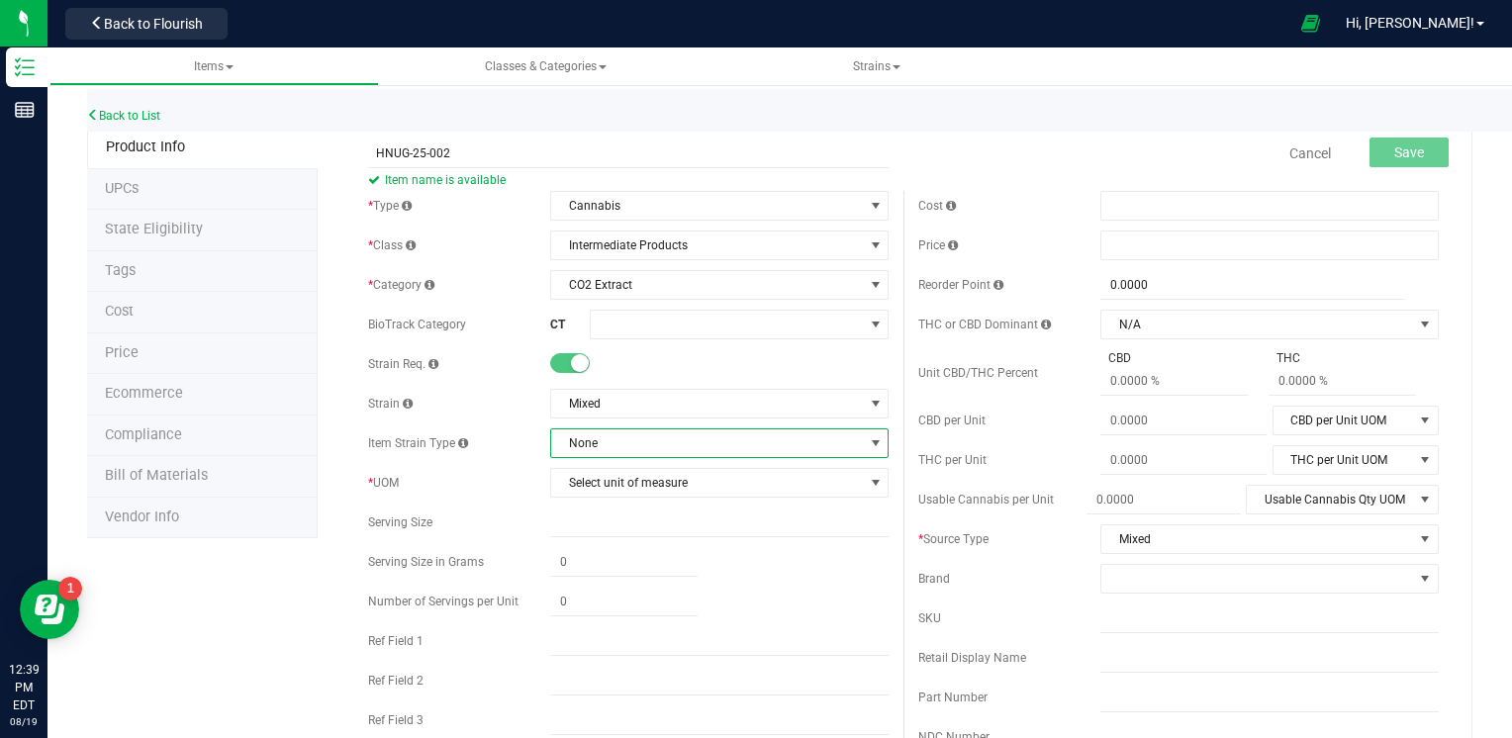
click at [716, 454] on span "None" at bounding box center [707, 443] width 312 height 28
click at [719, 469] on span at bounding box center [713, 485] width 332 height 46
click at [495, 457] on div "Item Strain Type None" at bounding box center [628, 443] width 520 height 30
click at [609, 487] on span "Select unit of measure" at bounding box center [707, 483] width 312 height 28
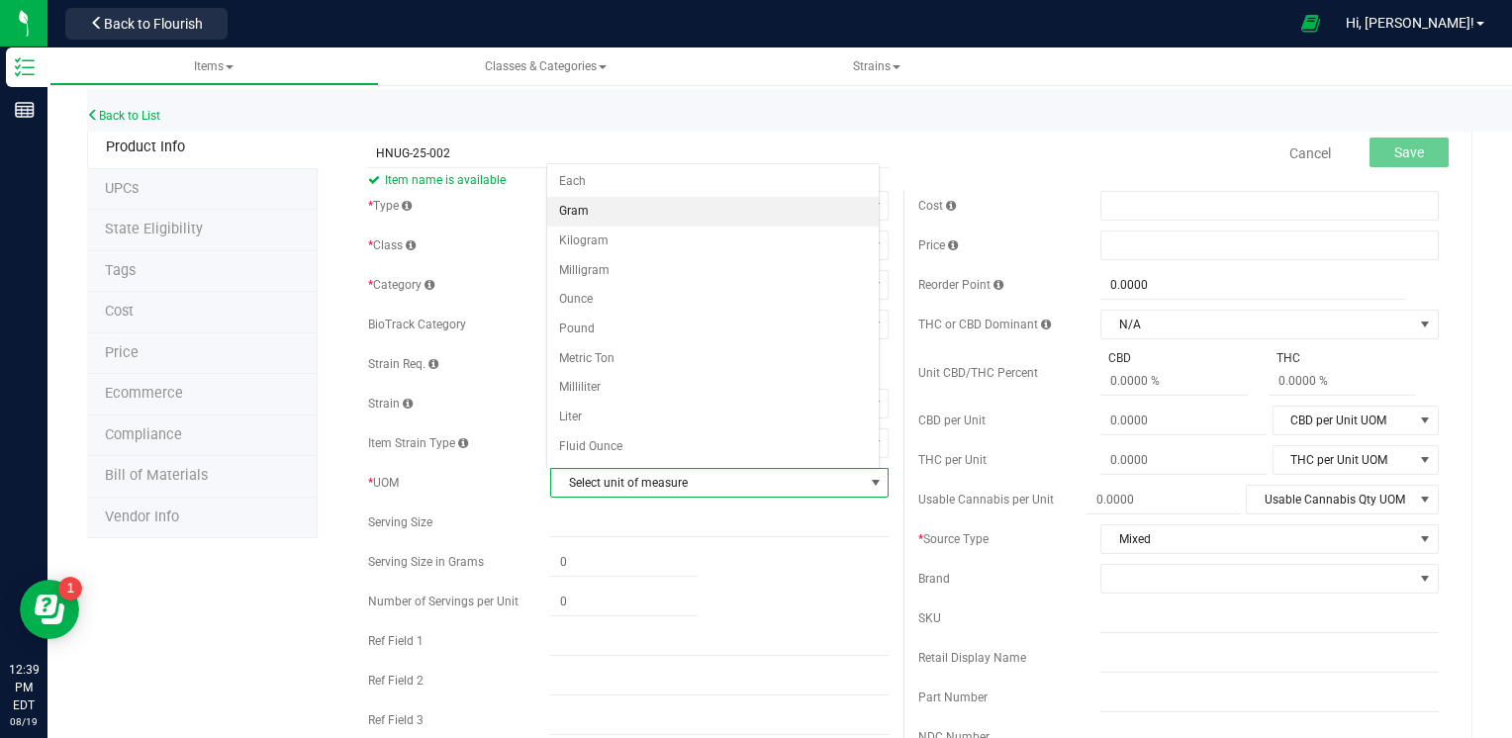
click at [599, 208] on li "Gram" at bounding box center [713, 212] width 332 height 30
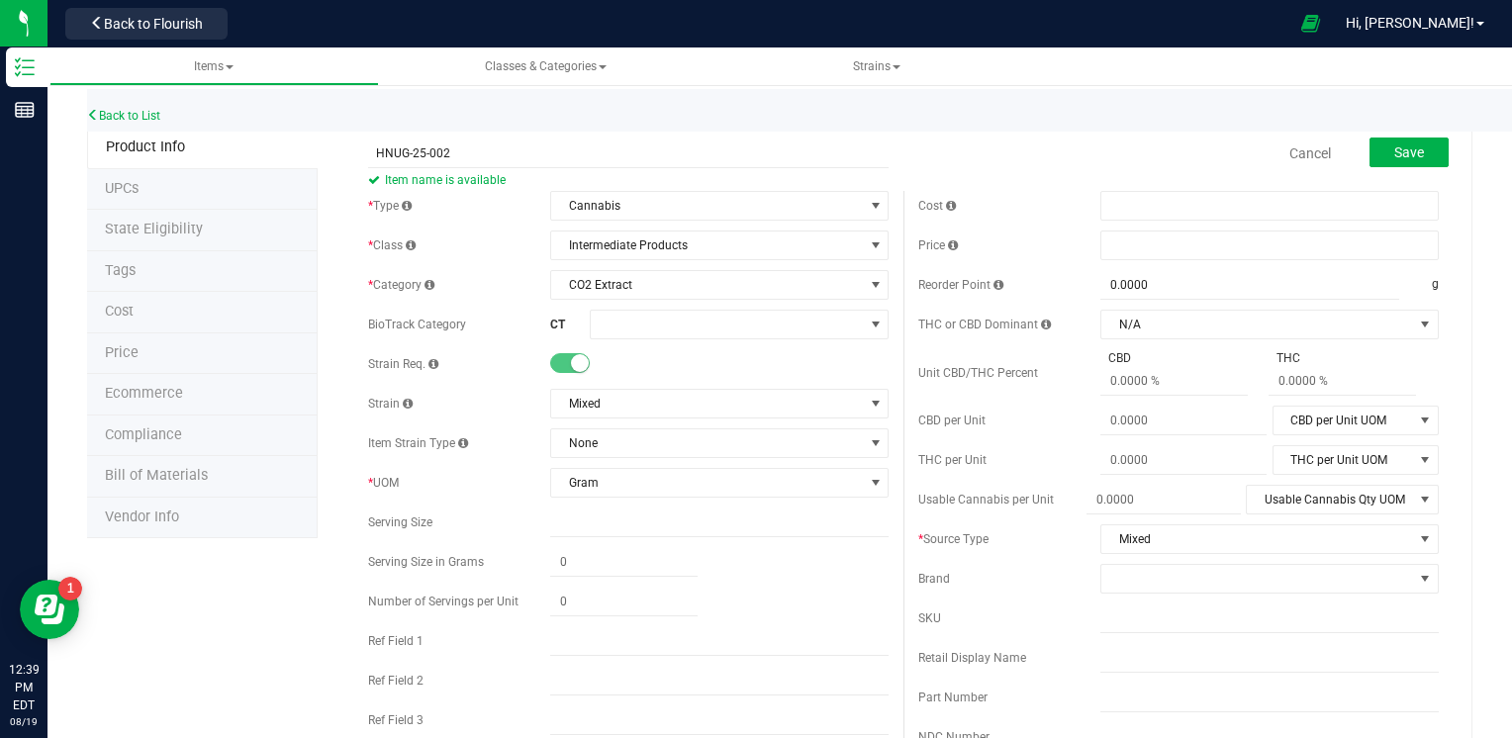
click at [905, 164] on div "Cancel Save" at bounding box center [1178, 153] width 550 height 49
click at [1414, 156] on button "Save" at bounding box center [1408, 153] width 79 height 30
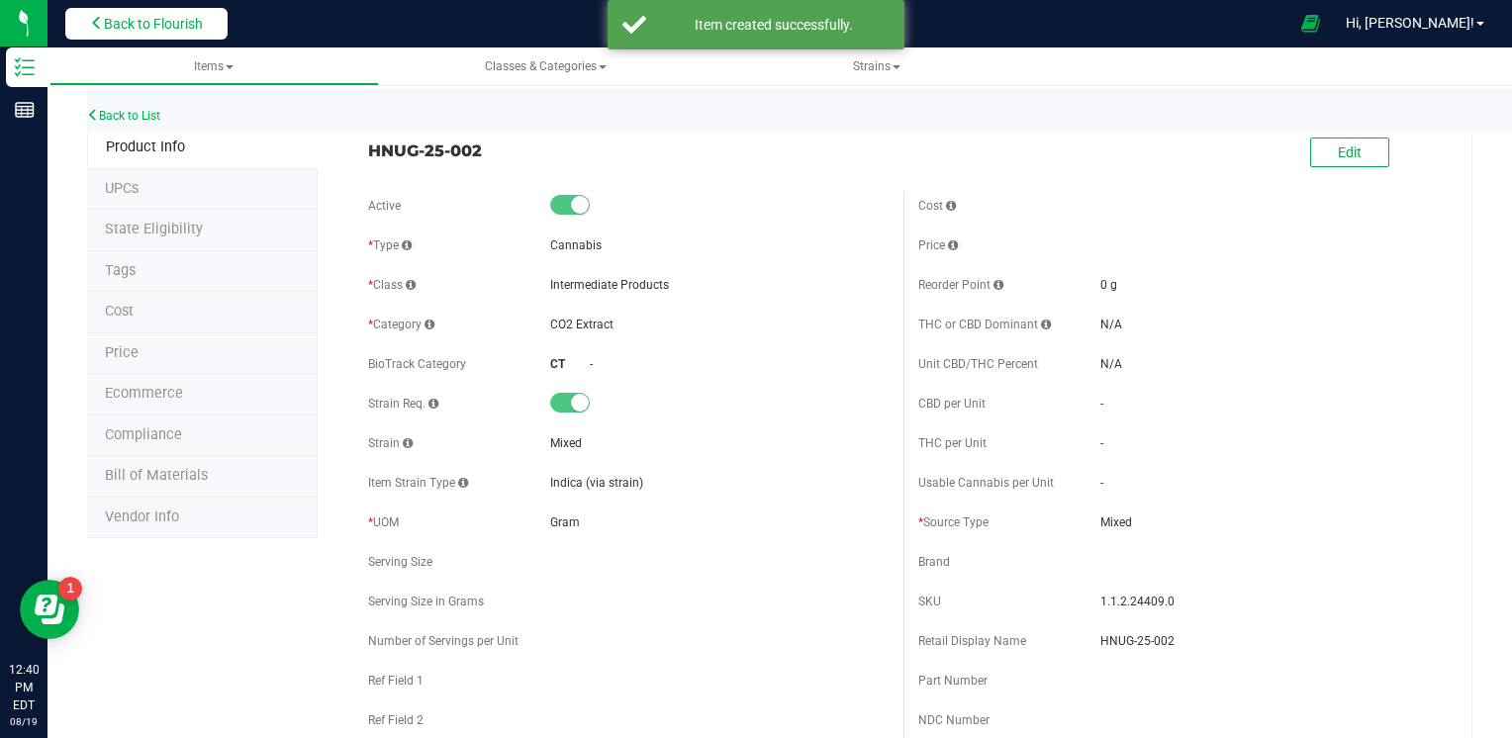
click at [209, 22] on button "Back to Flourish" at bounding box center [146, 24] width 162 height 32
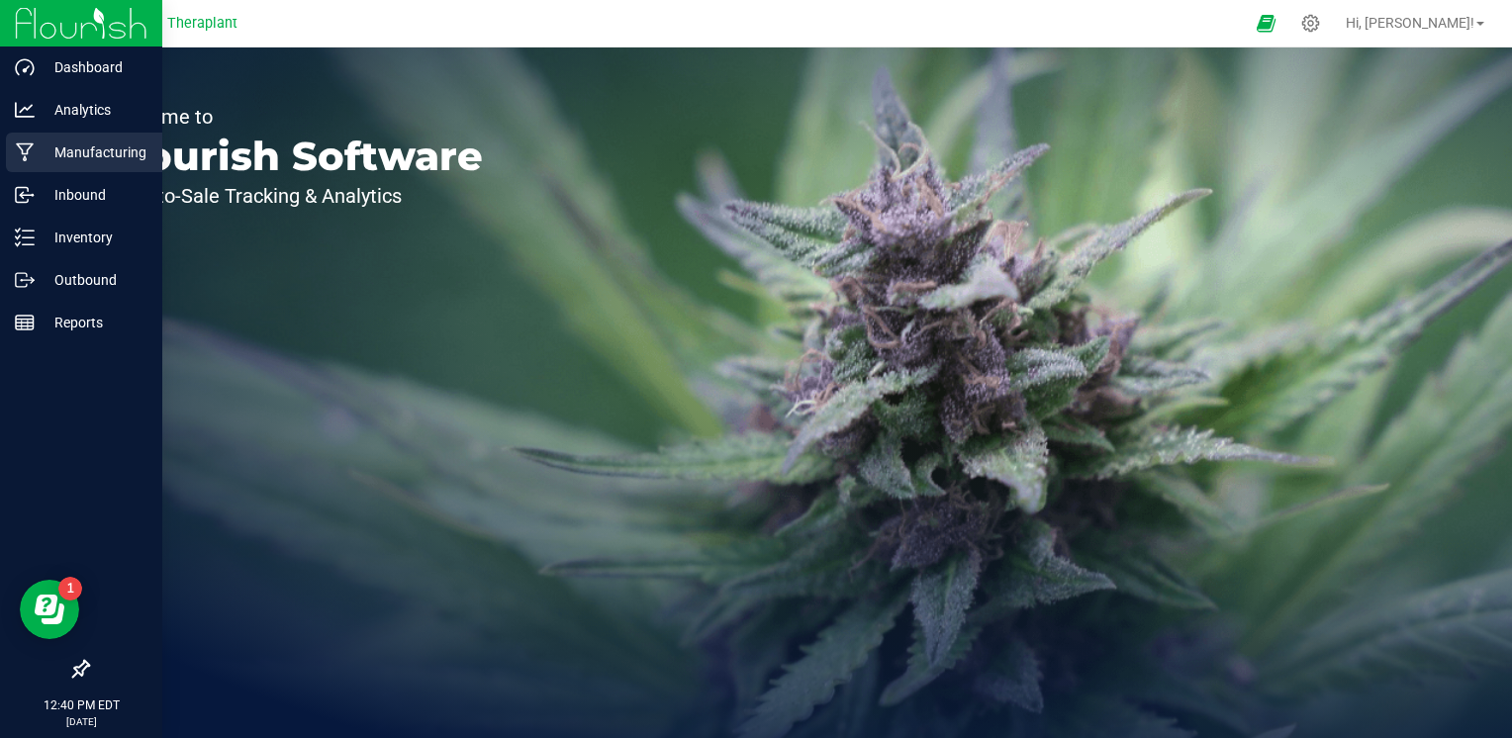
click at [84, 160] on p "Manufacturing" at bounding box center [94, 152] width 119 height 24
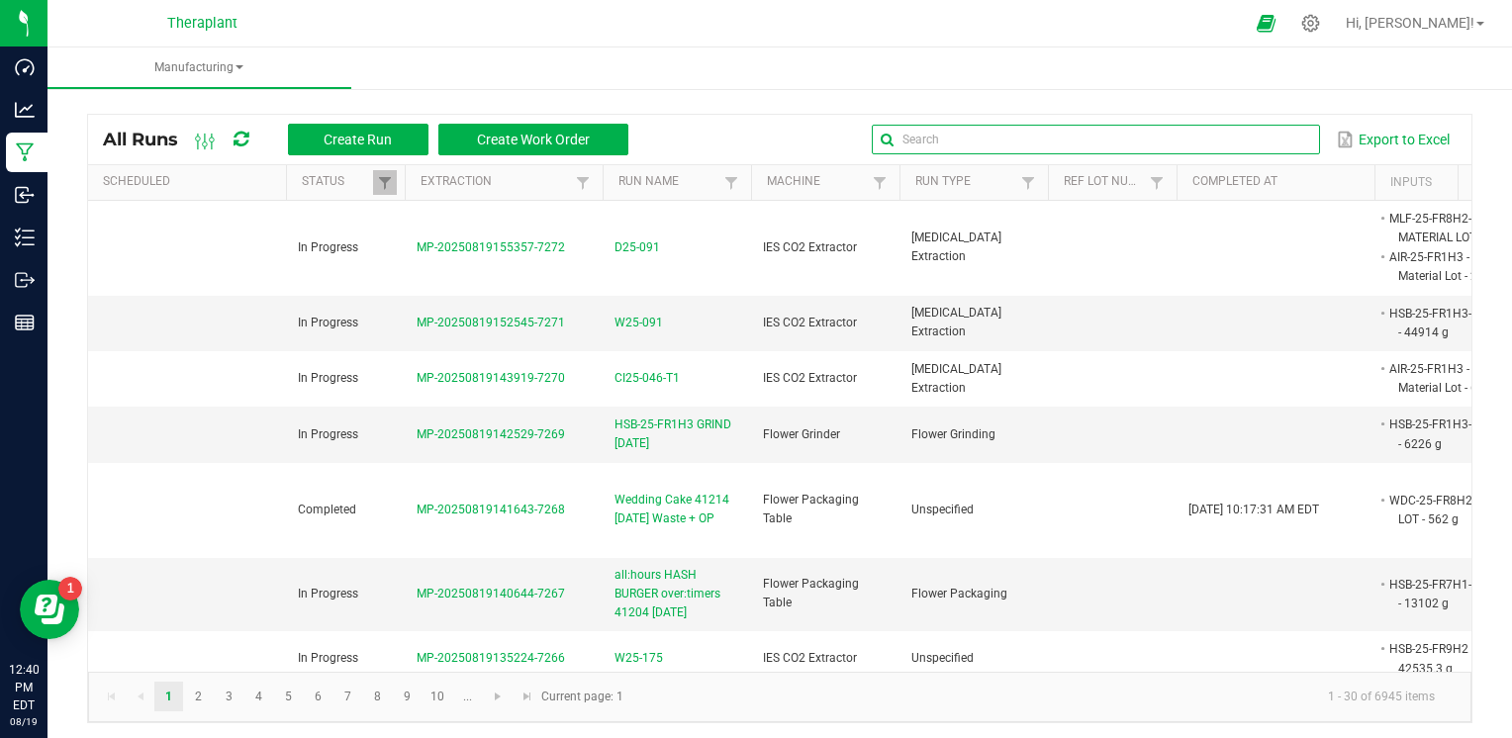
click at [1259, 133] on input "text" at bounding box center [1095, 140] width 447 height 30
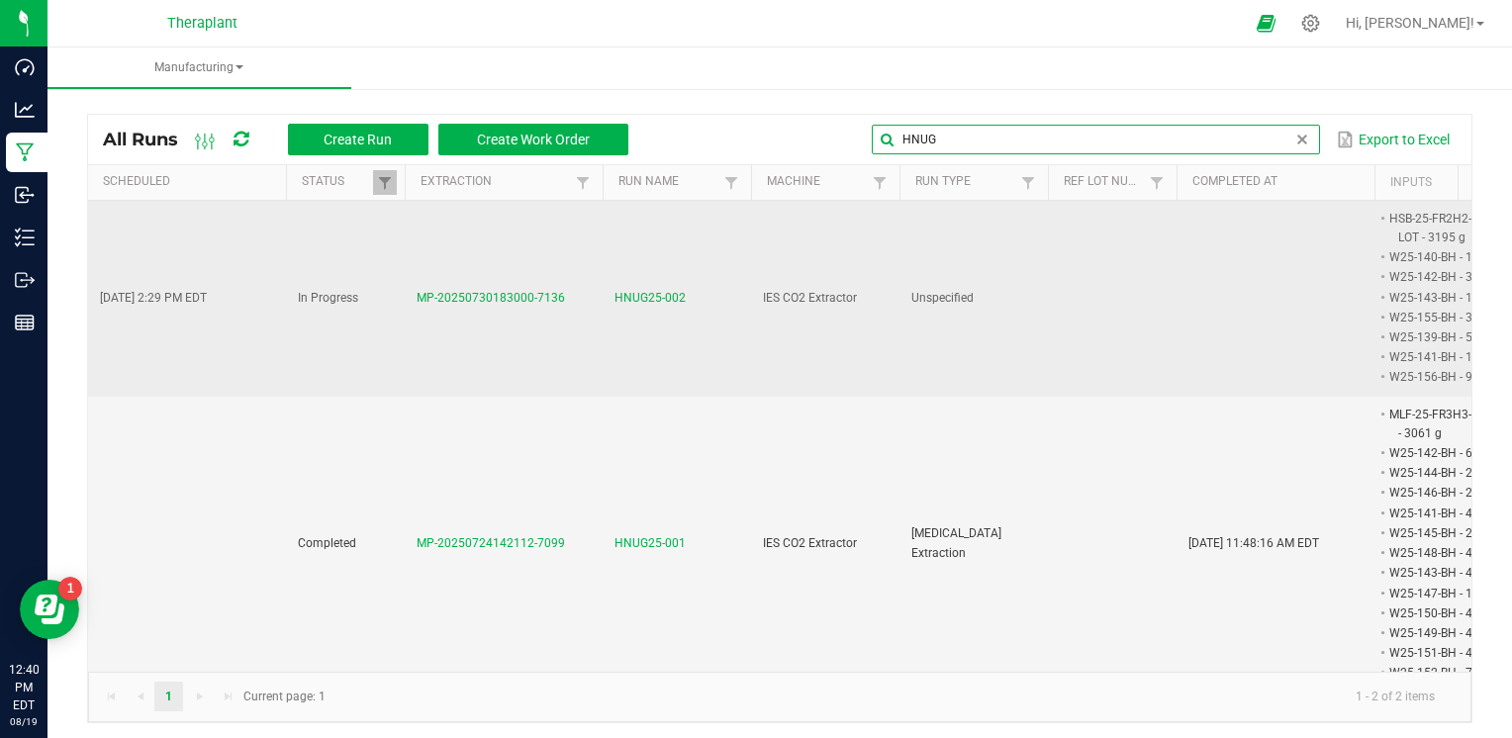
type input "HNUG"
click at [677, 297] on span "HNUG25-002" at bounding box center [649, 298] width 71 height 19
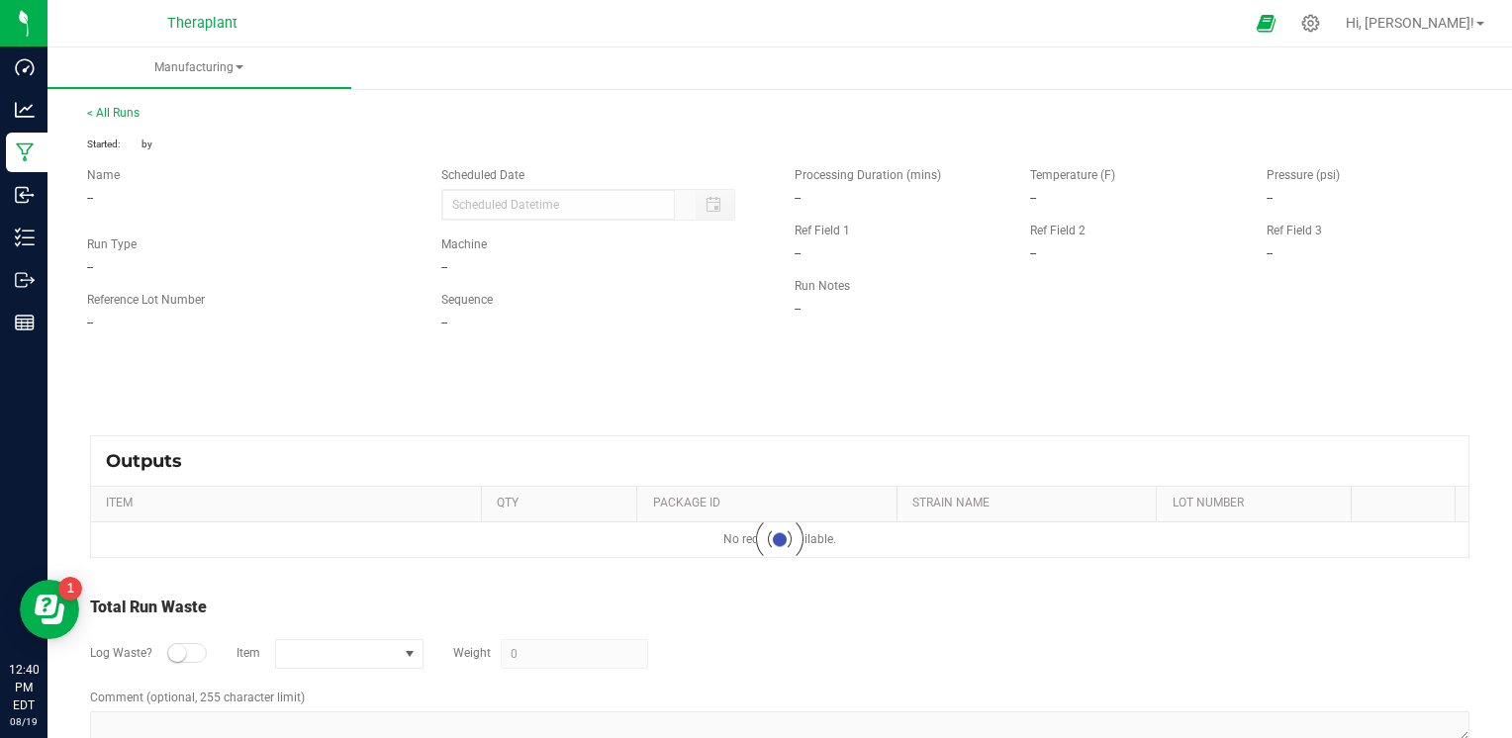
type input "[DATE] 2:29 PM"
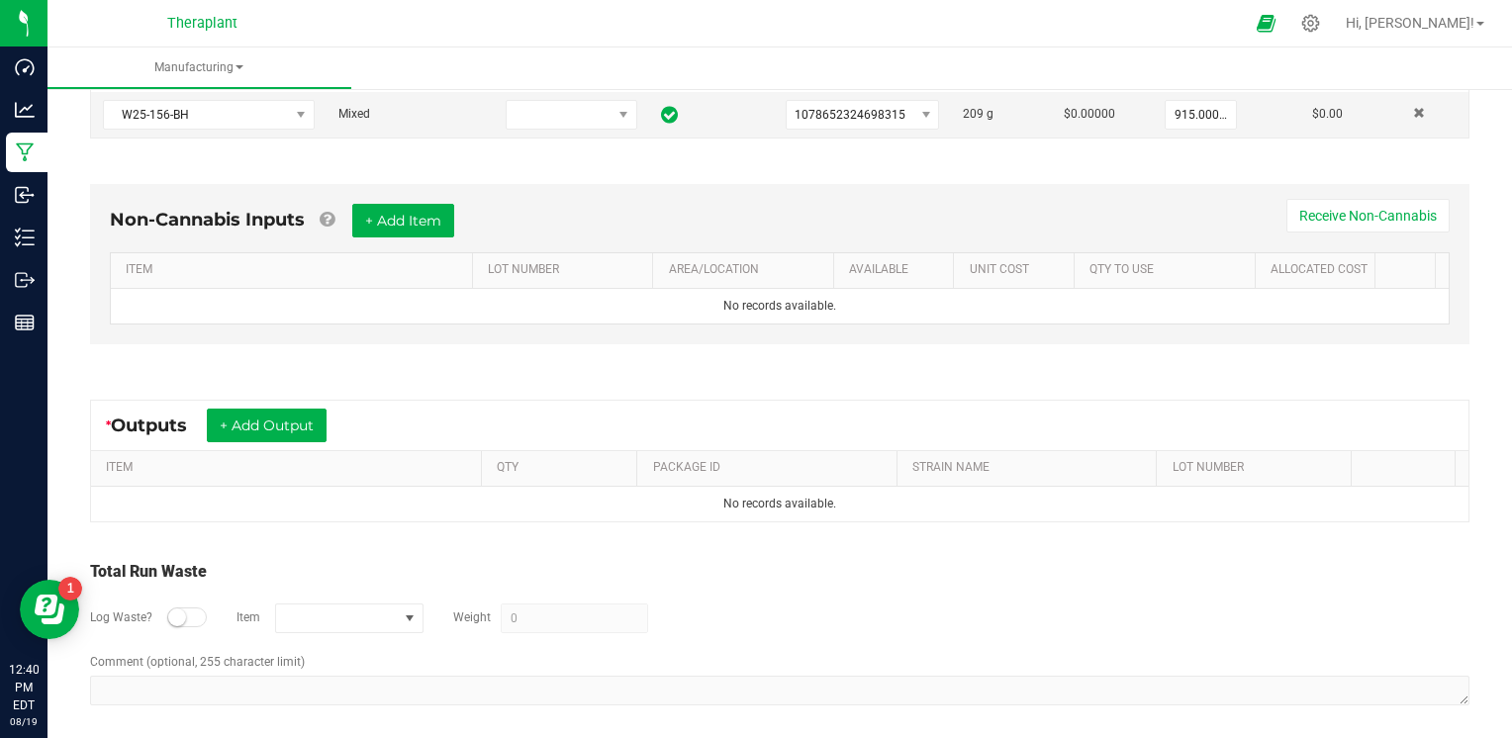
scroll to position [784, 0]
click at [322, 415] on button "+ Add Output" at bounding box center [267, 425] width 120 height 34
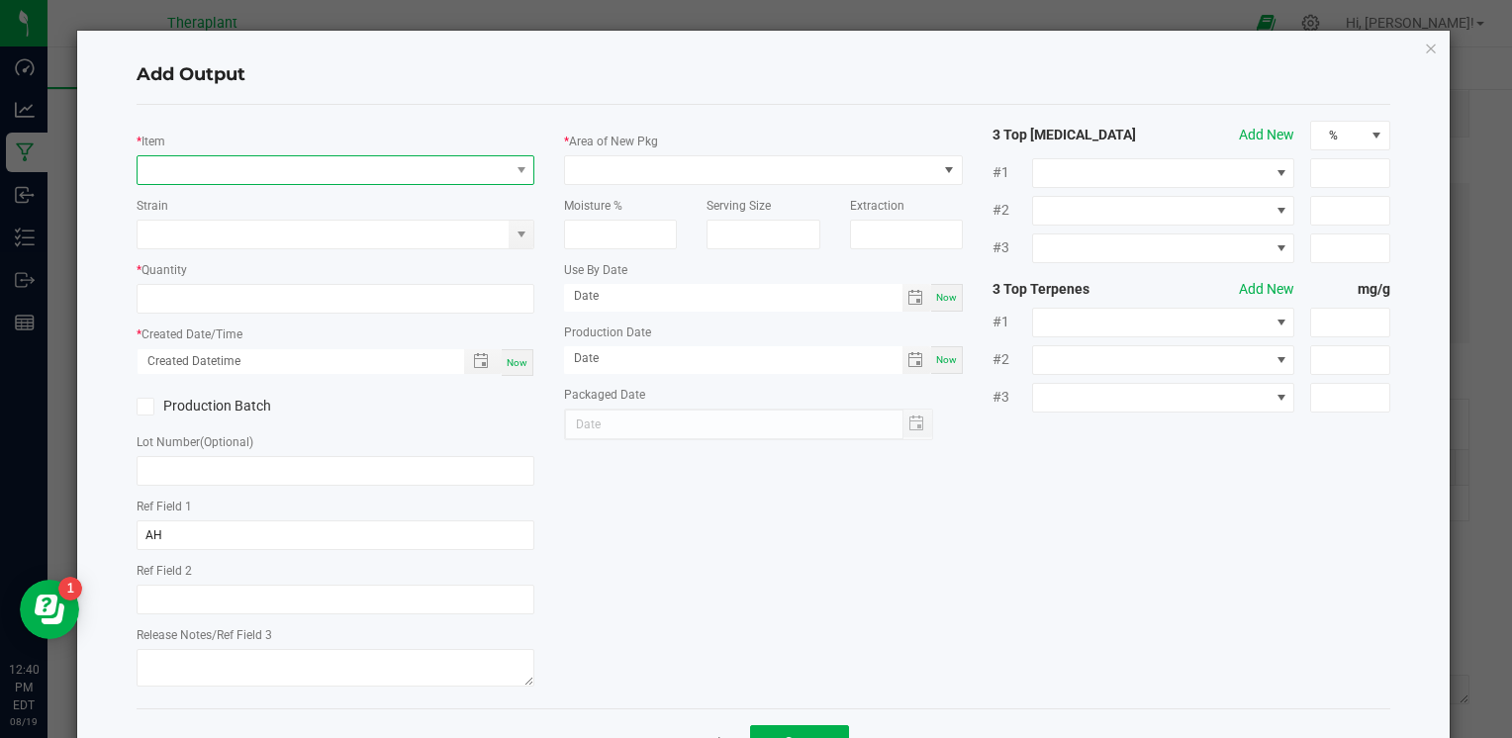
click at [408, 180] on span "NO DATA FOUND" at bounding box center [323, 170] width 371 height 28
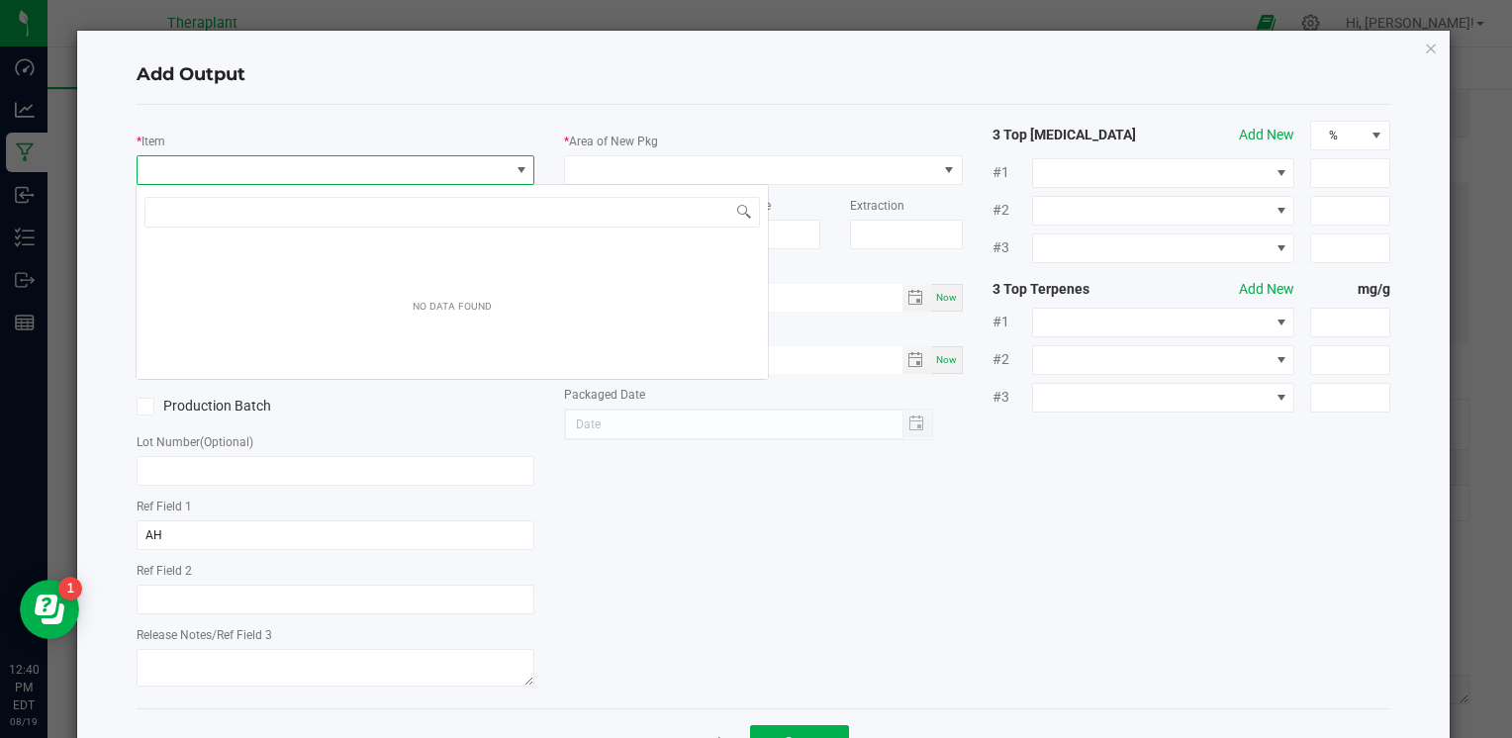
scroll to position [29, 394]
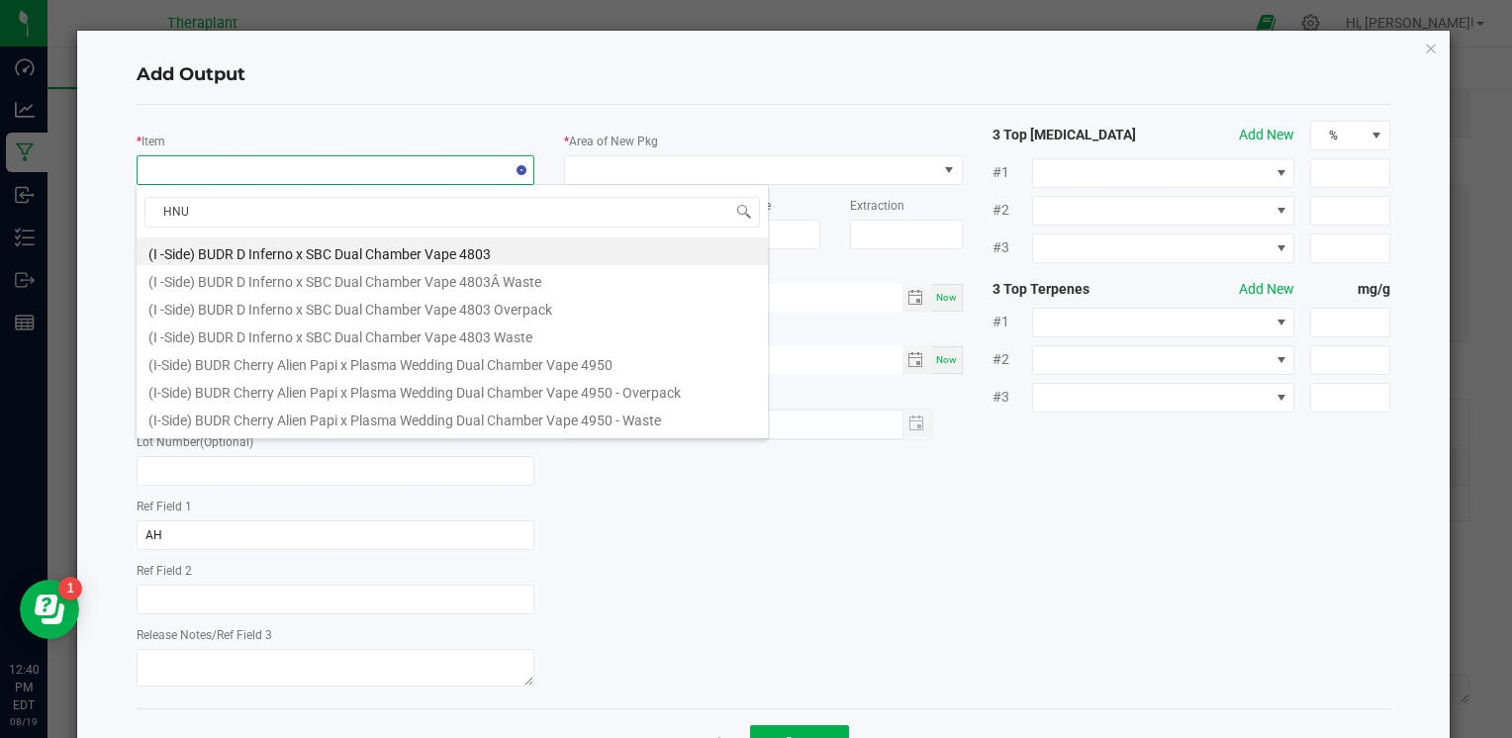
type input "HNUG"
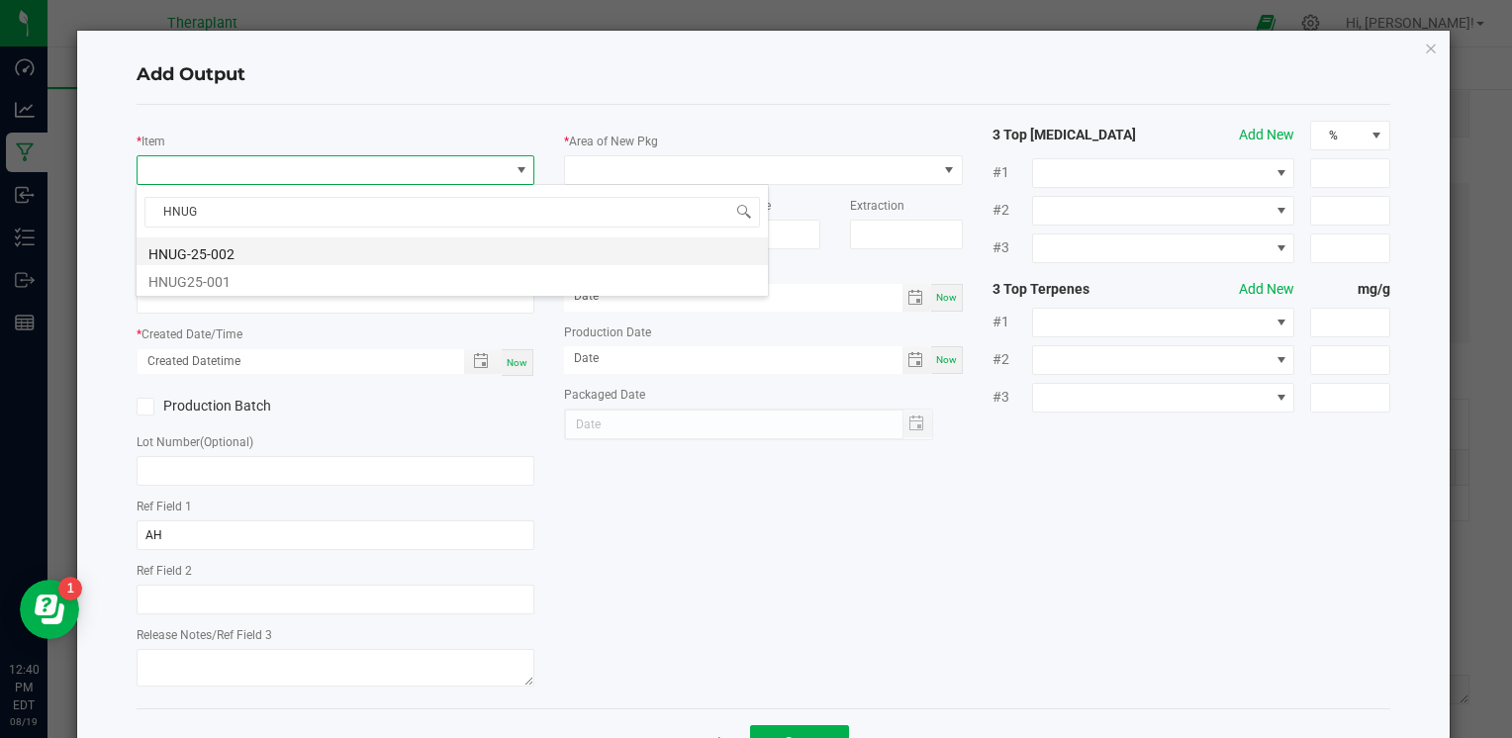
click at [229, 246] on li "HNUG-25-002" at bounding box center [452, 251] width 631 height 28
type input "0.0000 g"
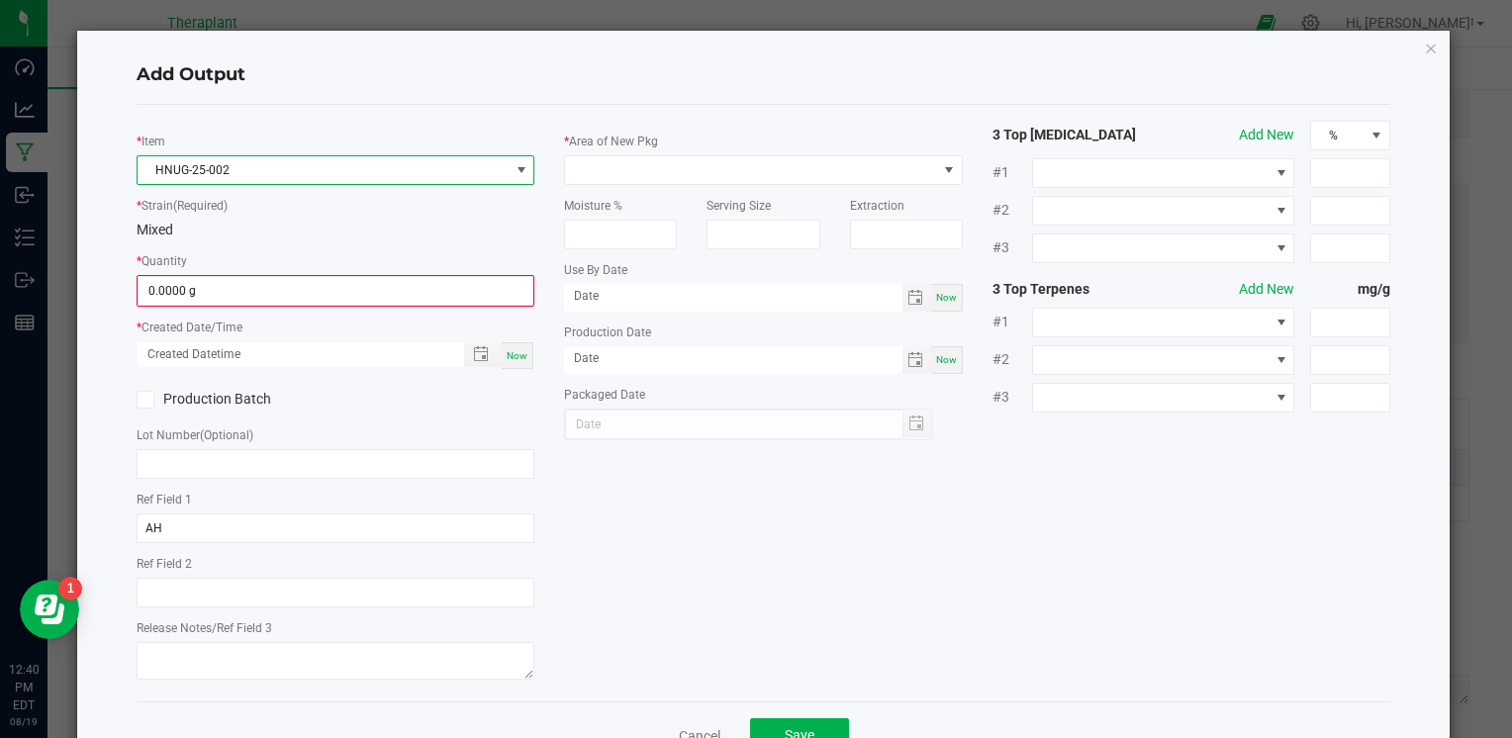
click at [512, 354] on span "Now" at bounding box center [517, 355] width 21 height 11
type input "08/19/2025 12:40 PM"
type input "[DATE]"
click at [159, 289] on input "0" at bounding box center [335, 291] width 394 height 28
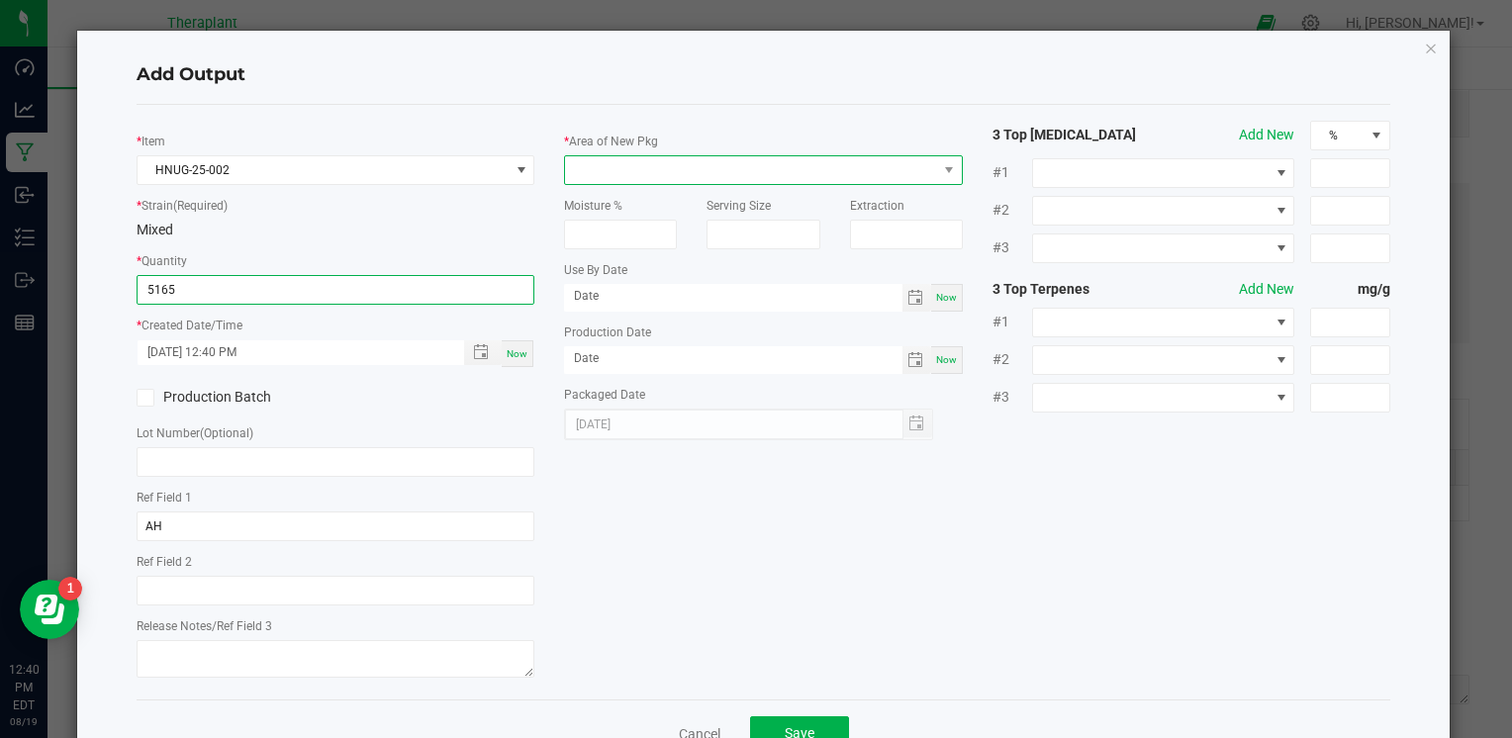
type input "5165.0000 g"
click at [919, 172] on span at bounding box center [750, 170] width 371 height 28
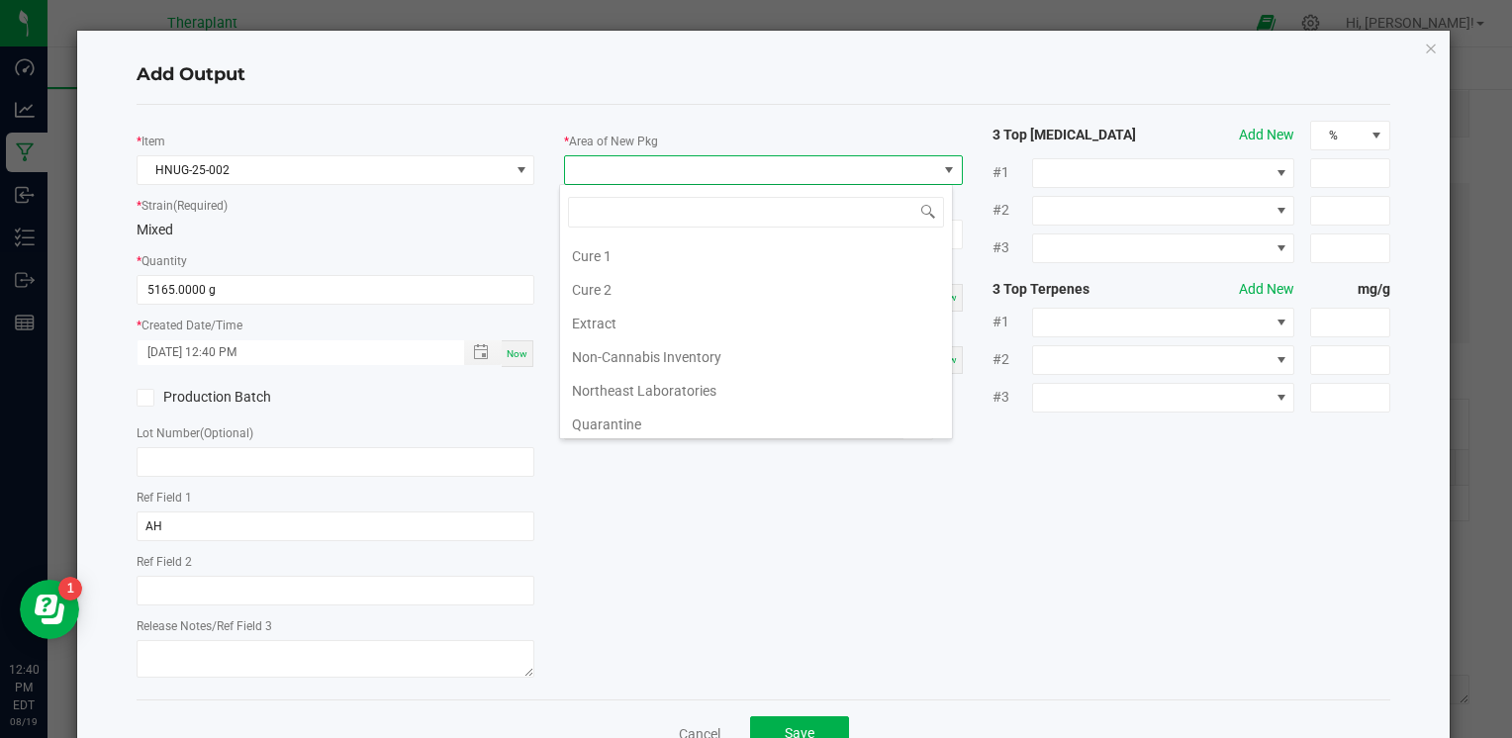
scroll to position [297, 0]
click at [653, 419] on li "Vault 2" at bounding box center [756, 429] width 392 height 34
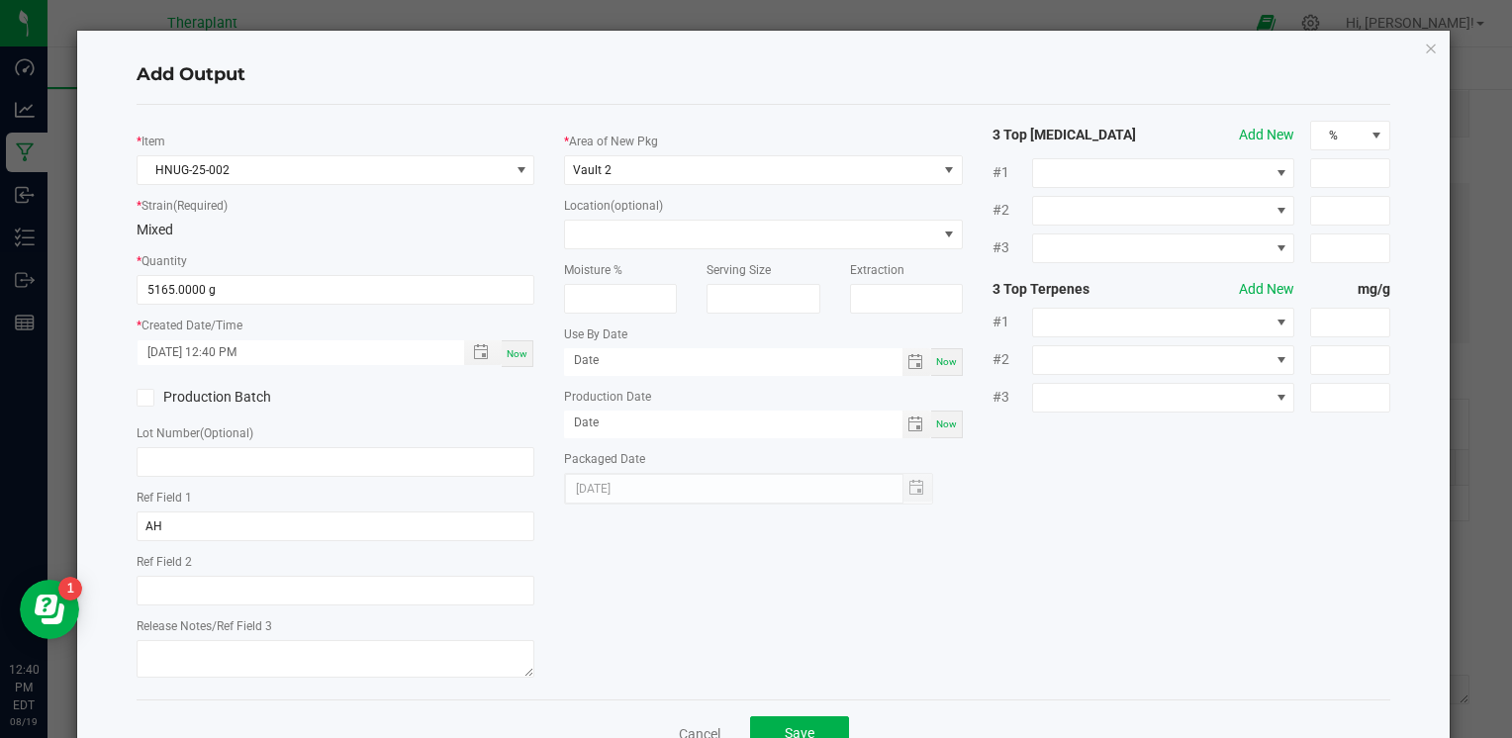
click at [923, 586] on div "* Item HNUG-25-002 * Strain (Required) Mixed * Quantity 5165.0000 g * Created D…" at bounding box center [763, 402] width 1283 height 563
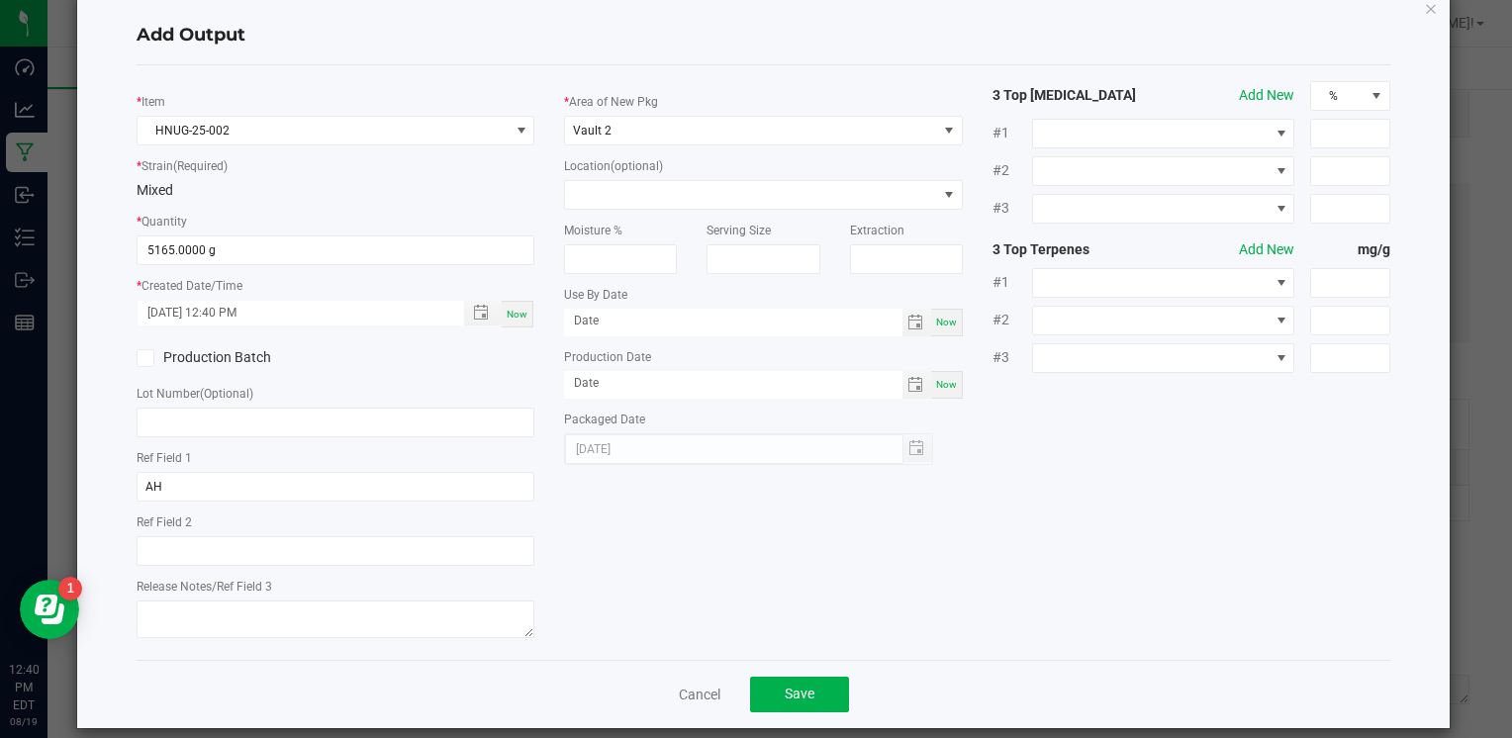
scroll to position [60, 0]
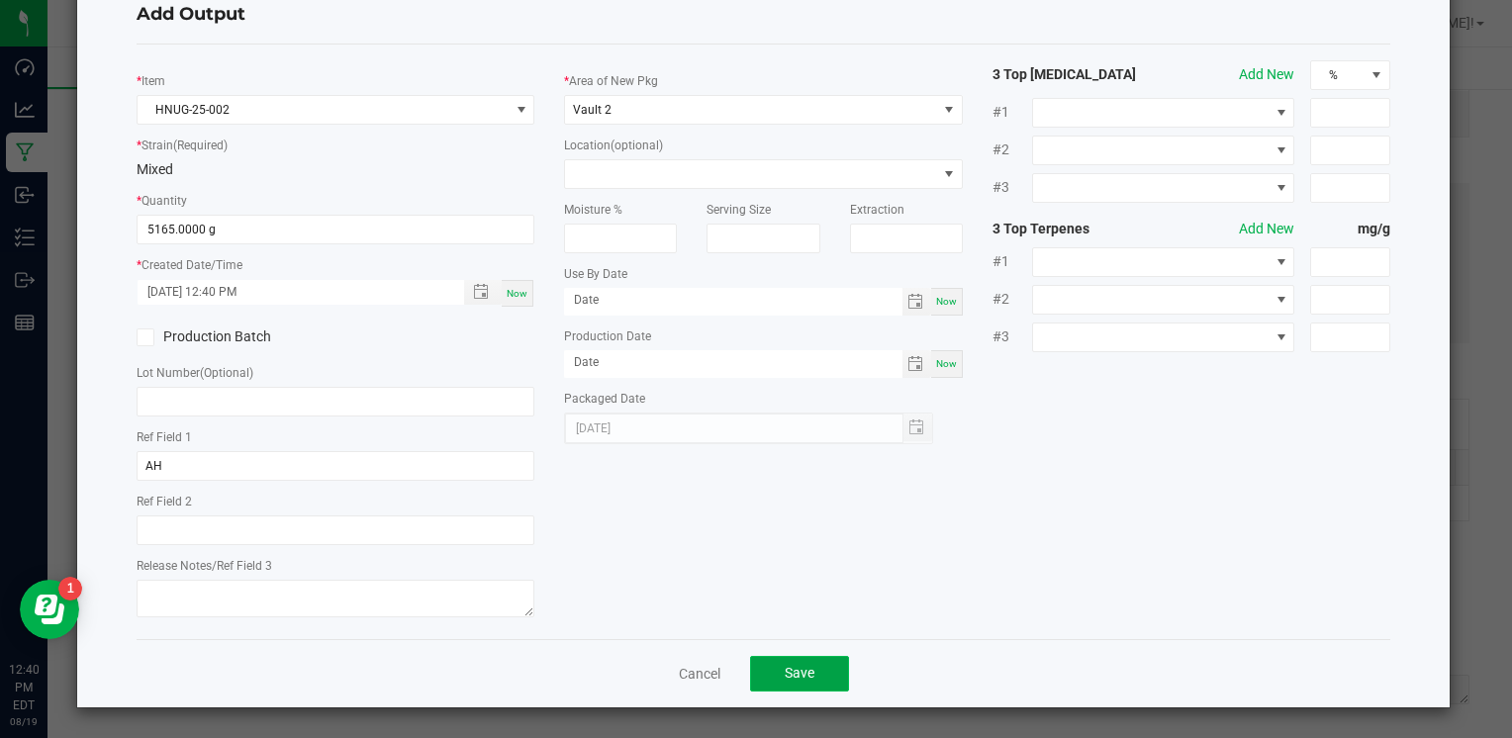
click at [825, 679] on button "Save" at bounding box center [799, 674] width 99 height 36
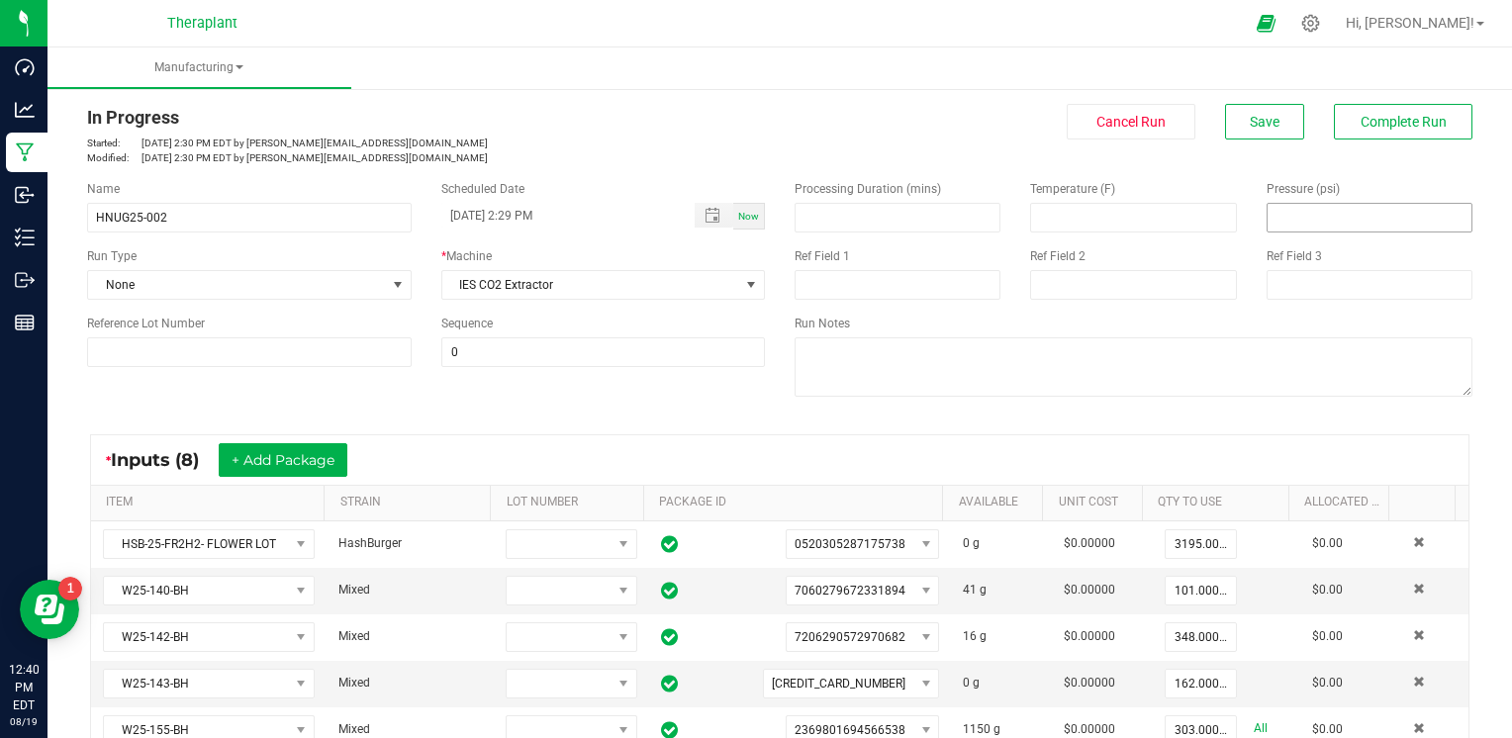
scroll to position [0, 0]
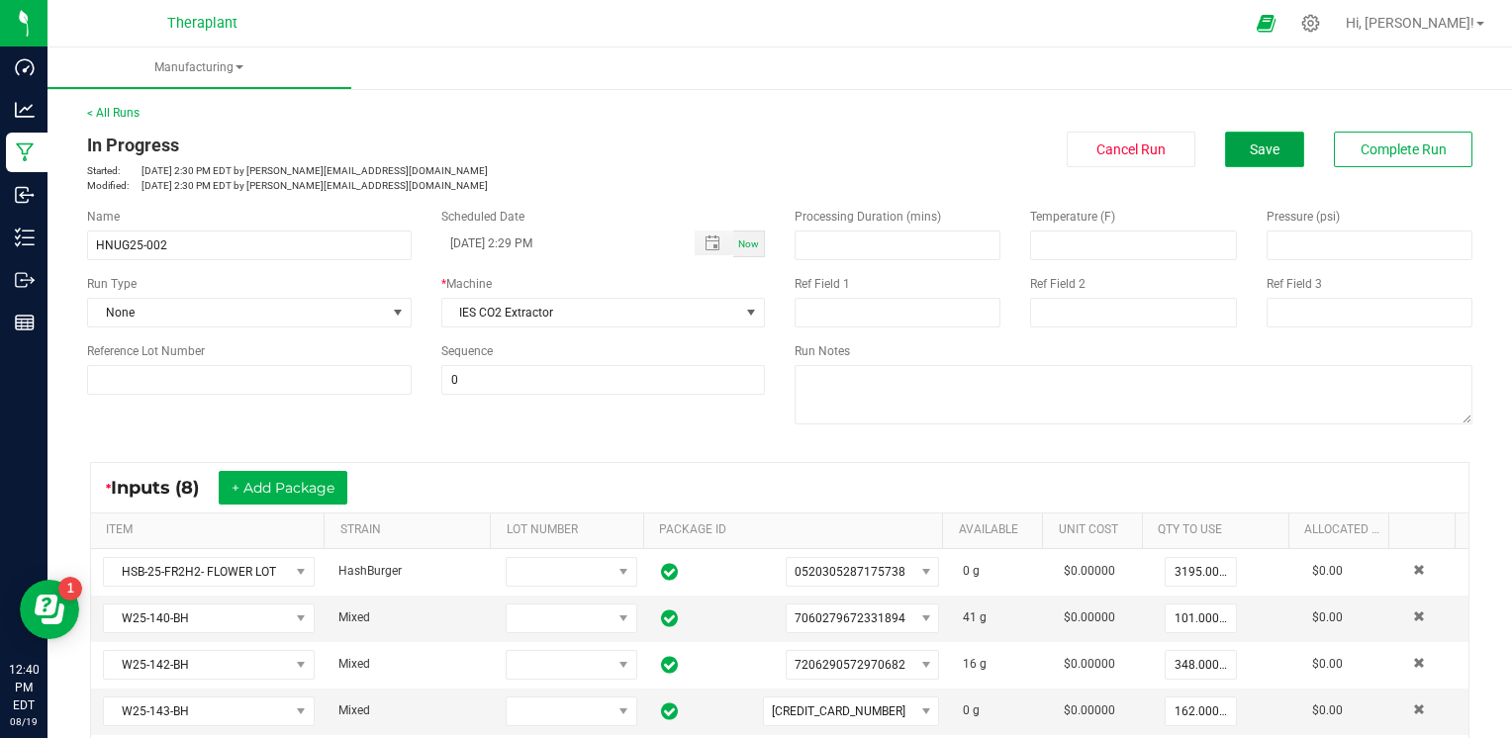
click at [1280, 143] on button "Save" at bounding box center [1264, 150] width 79 height 36
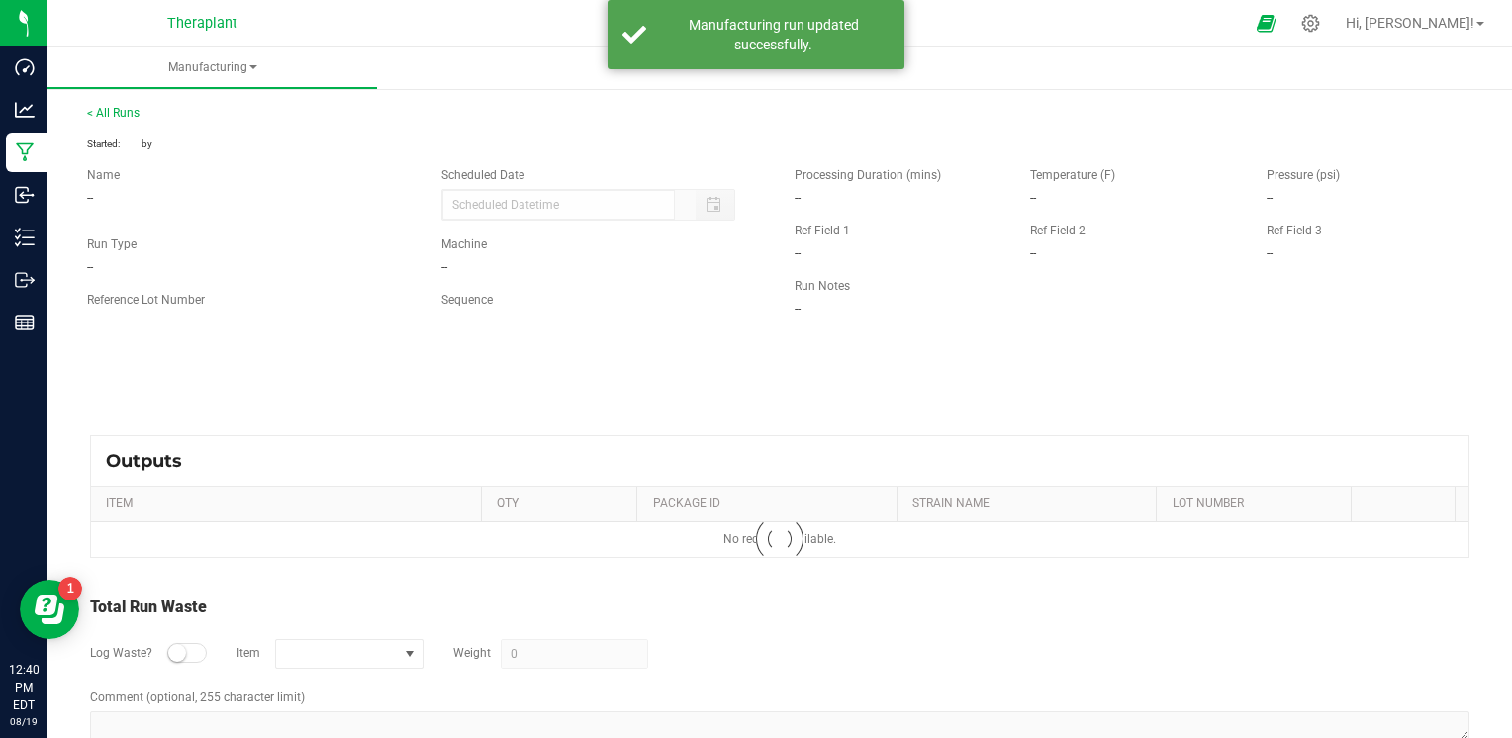
type input "[DATE] 2:29 PM"
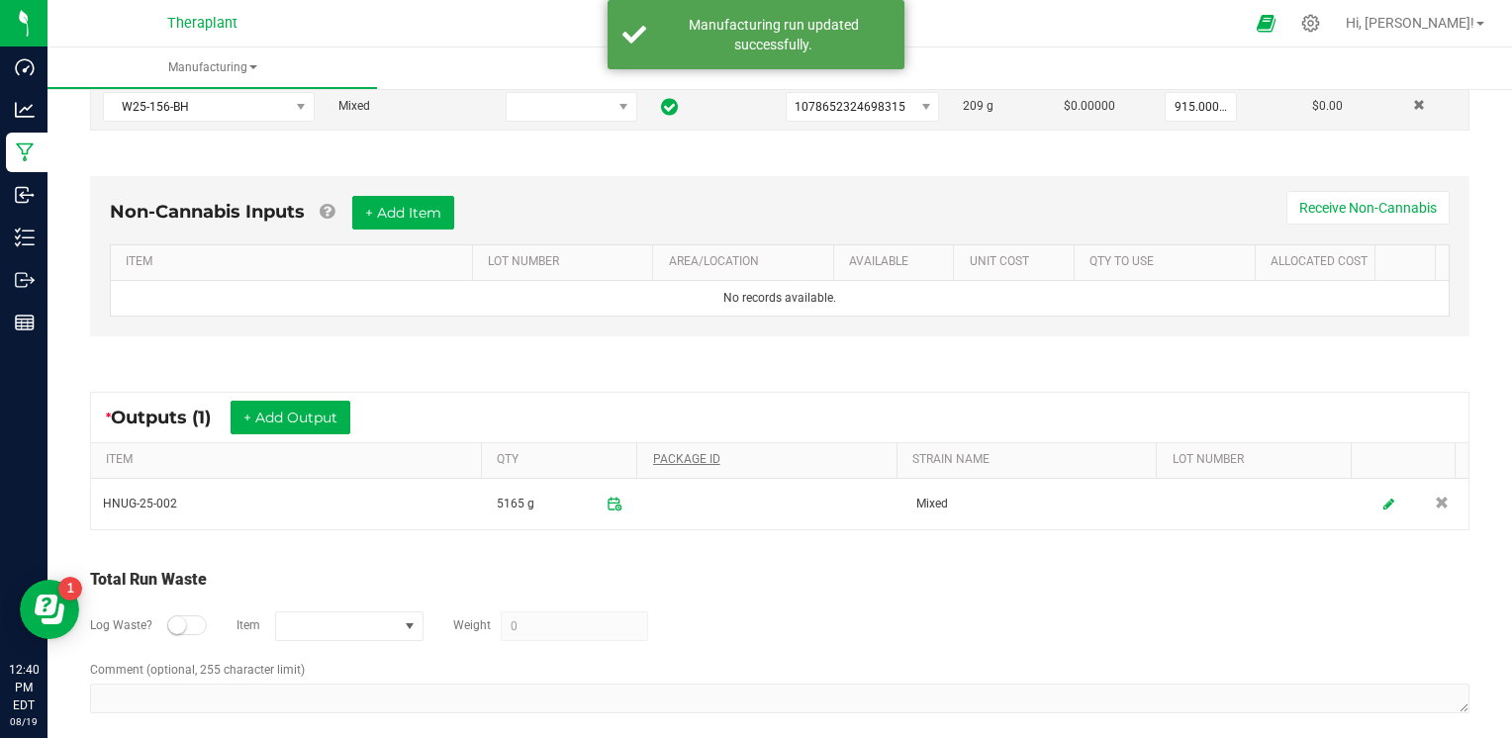
scroll to position [791, 0]
